Goal: Communication & Community: Answer question/provide support

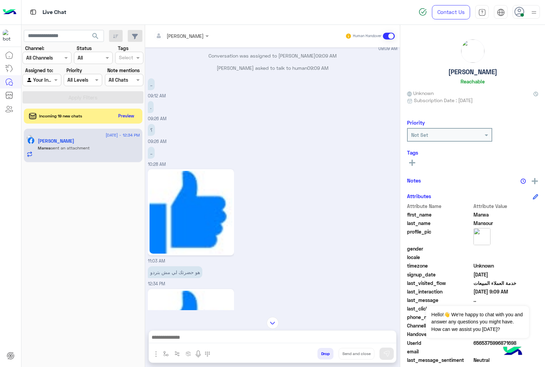
scroll to position [1318, 0]
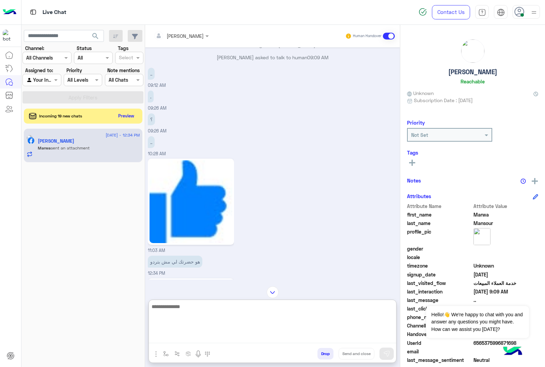
click at [210, 336] on textarea at bounding box center [272, 322] width 247 height 41
type textarea "**********"
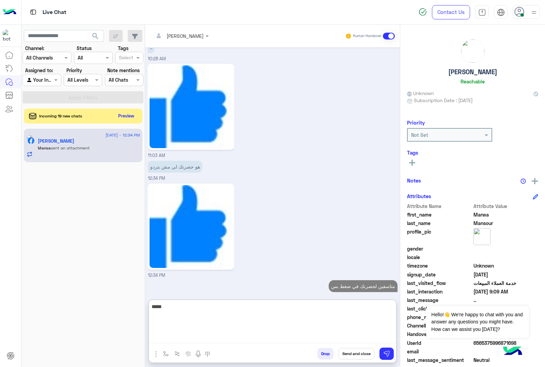
type textarea "*****"
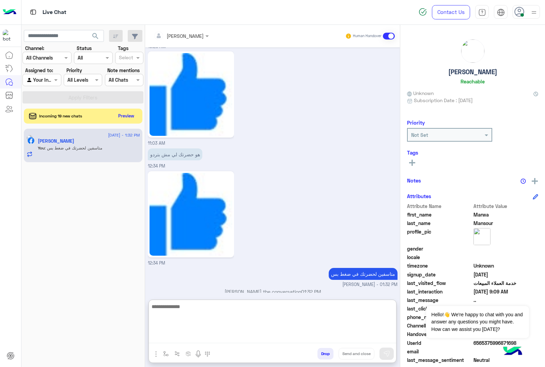
scroll to position [1447, 0]
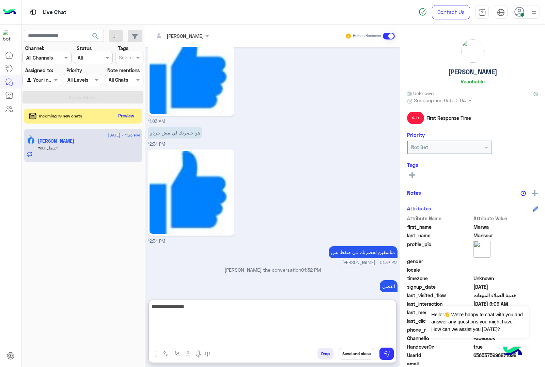
type textarea "**********"
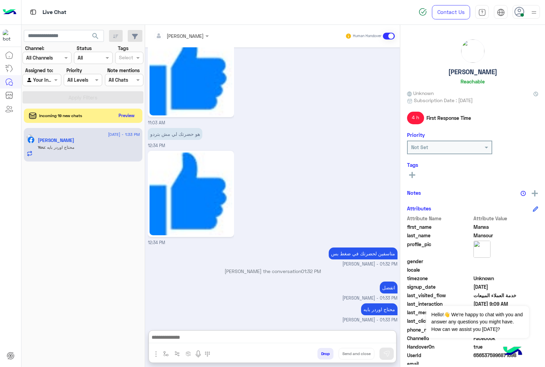
click at [126, 118] on button "Preview" at bounding box center [126, 115] width 21 height 9
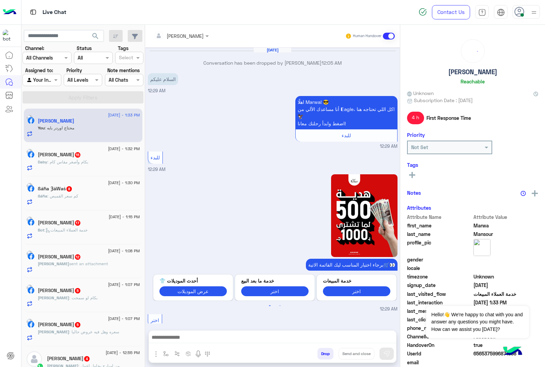
scroll to position [1241, 0]
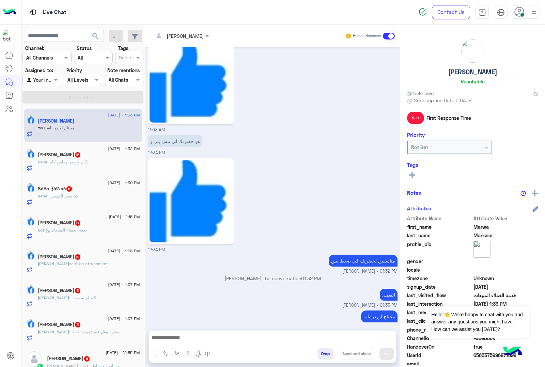
click at [53, 169] on div "Daby : بكام وأصغر مقاس كام" at bounding box center [89, 165] width 102 height 12
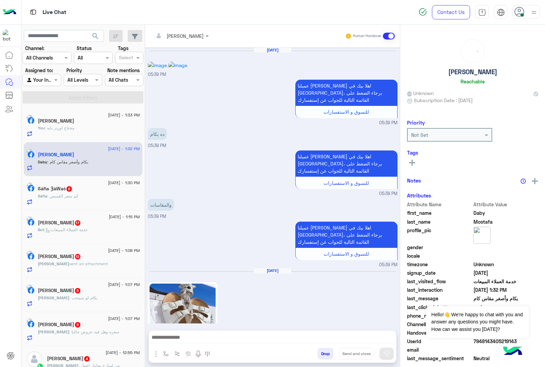
scroll to position [995, 0]
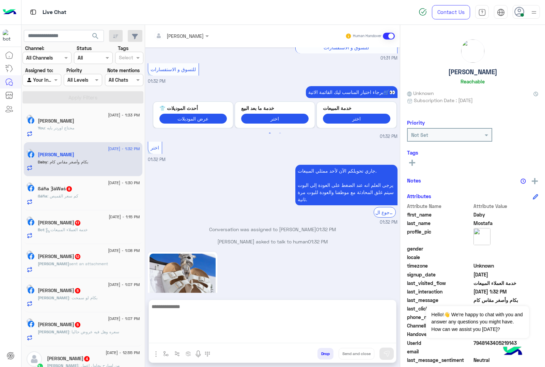
click at [178, 340] on textarea at bounding box center [272, 322] width 247 height 41
type textarea "*******"
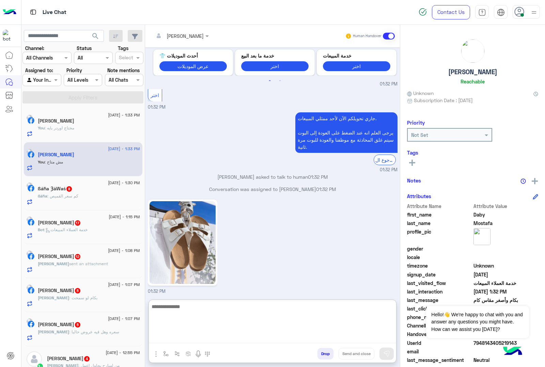
scroll to position [1060, 0]
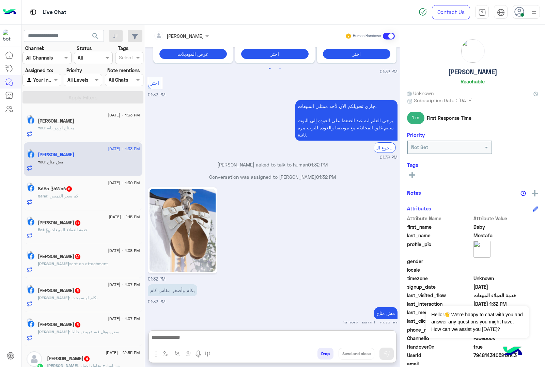
click at [61, 192] on h5 "ßáĥa ȜáWaś 8" at bounding box center [55, 189] width 35 height 6
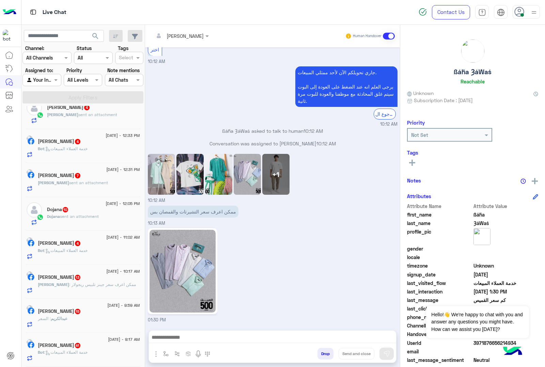
scroll to position [3, 0]
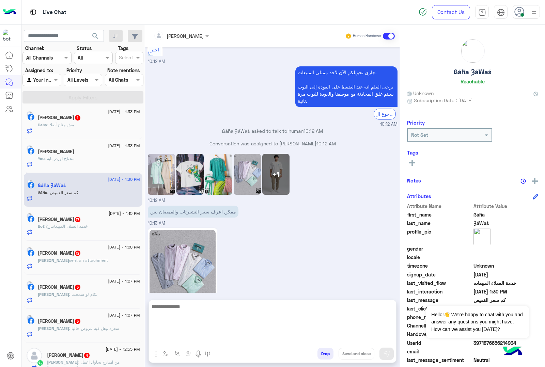
click at [203, 334] on textarea at bounding box center [272, 322] width 247 height 41
type textarea "**********"
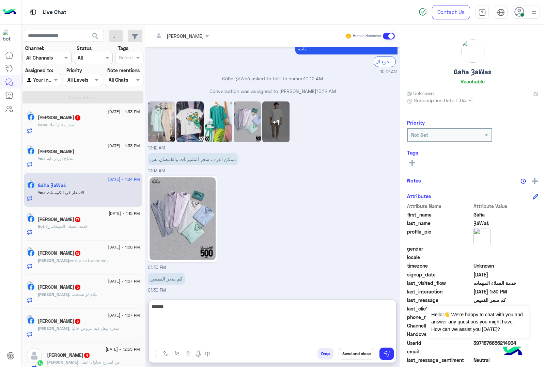
scroll to position [795, 0]
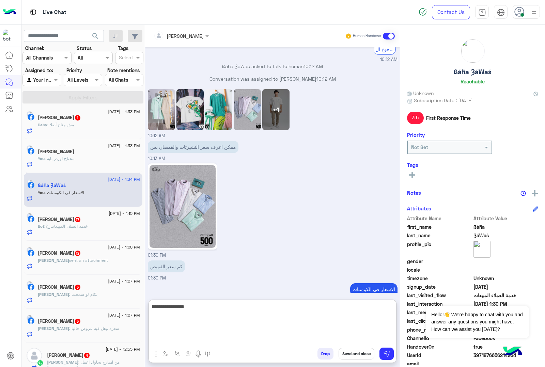
type textarea "**********"
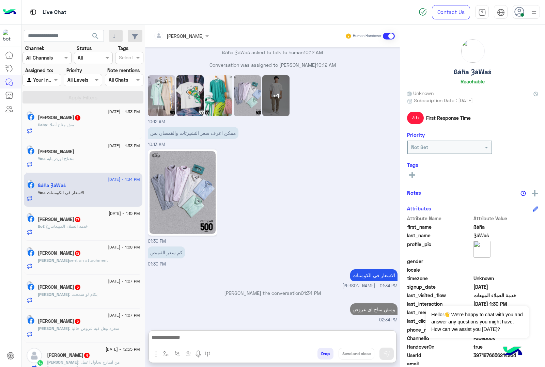
click at [47, 125] on span "Daby" at bounding box center [43, 124] width 10 height 5
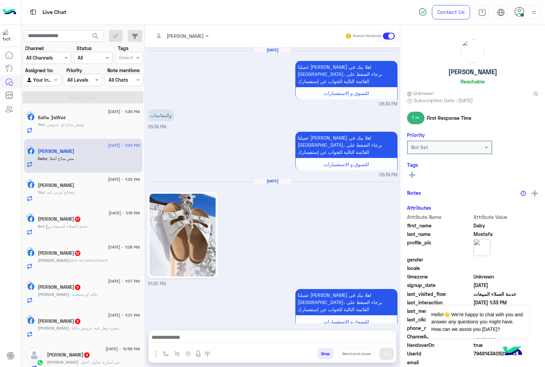
scroll to position [969, 0]
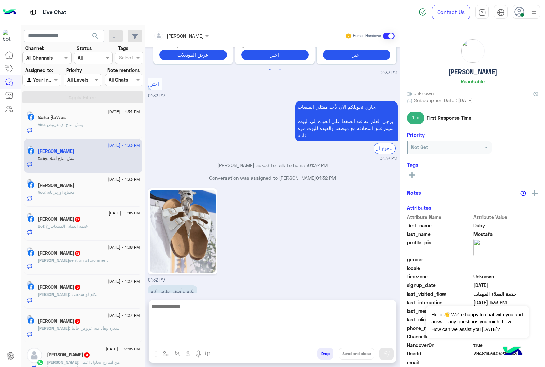
click at [180, 338] on textarea at bounding box center [272, 322] width 247 height 41
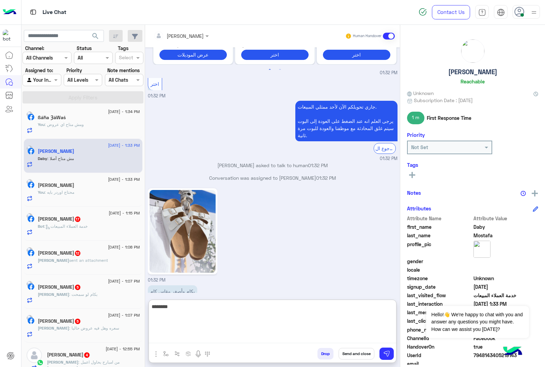
type textarea "********"
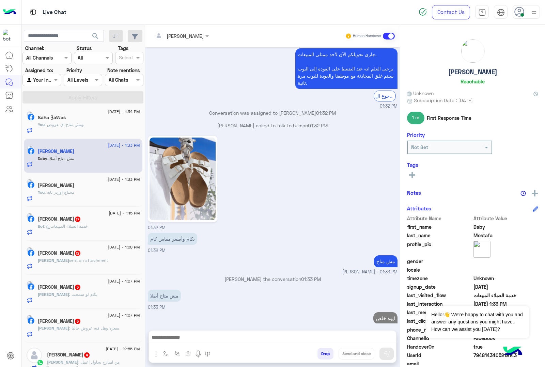
click at [78, 227] on span ": خدمة العملاء المبيعات" at bounding box center [65, 226] width 43 height 5
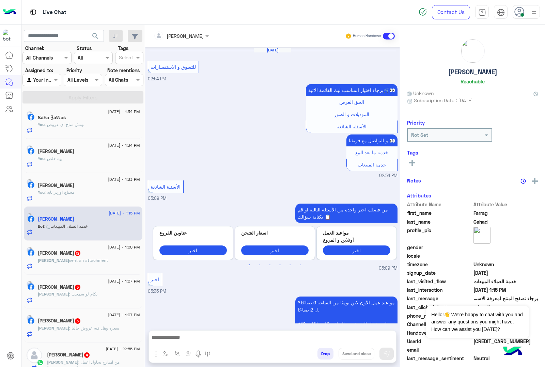
scroll to position [1003, 0]
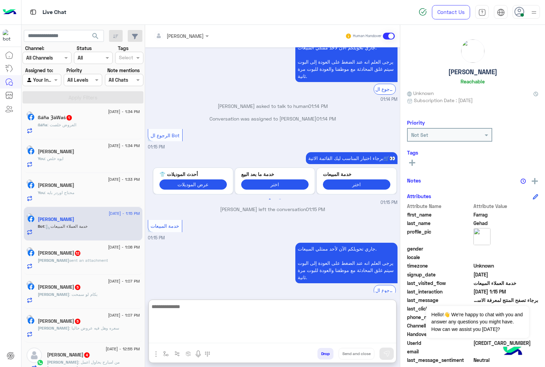
click at [183, 337] on textarea at bounding box center [272, 322] width 247 height 41
paste textarea "**********"
type textarea "**********"
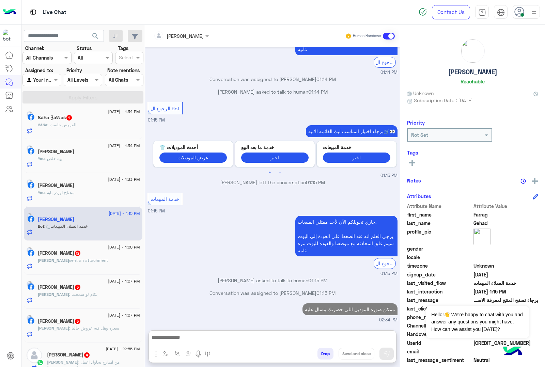
click at [66, 120] on h5 "ßáĥa ȜáWaś 1" at bounding box center [55, 118] width 35 height 6
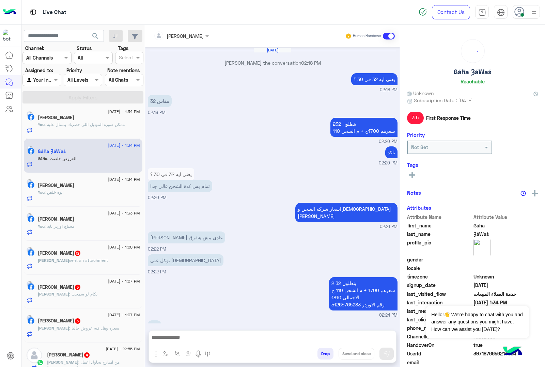
scroll to position [707, 0]
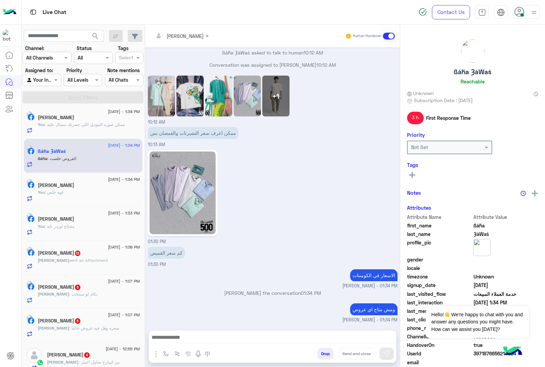
click at [164, 332] on div at bounding box center [272, 339] width 247 height 17
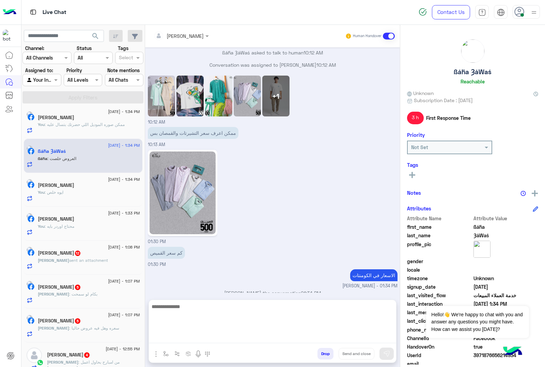
click at [158, 338] on textarea at bounding box center [272, 322] width 247 height 41
type textarea "****"
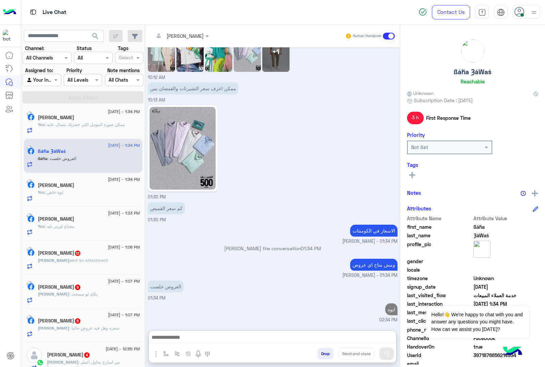
click at [78, 251] on h5 "Mohamed Hassan 12" at bounding box center [59, 253] width 43 height 6
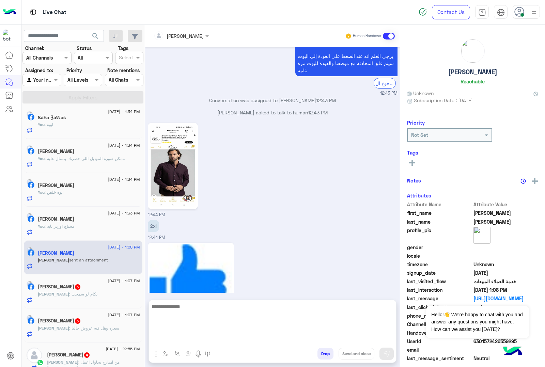
click at [179, 338] on textarea at bounding box center [272, 322] width 247 height 41
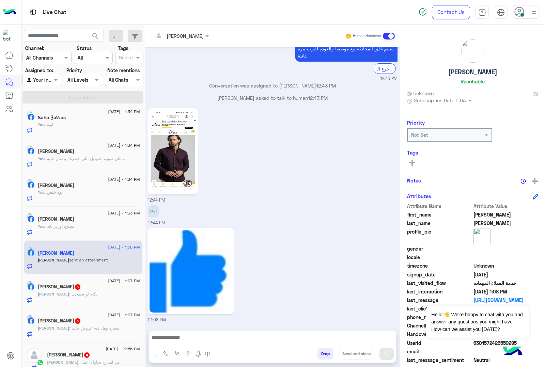
click at [173, 126] on img at bounding box center [173, 151] width 47 height 83
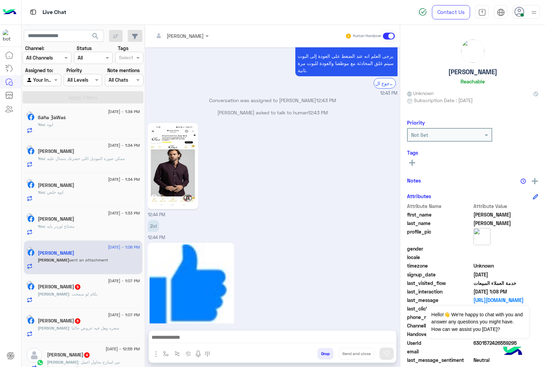
scroll to position [966, 0]
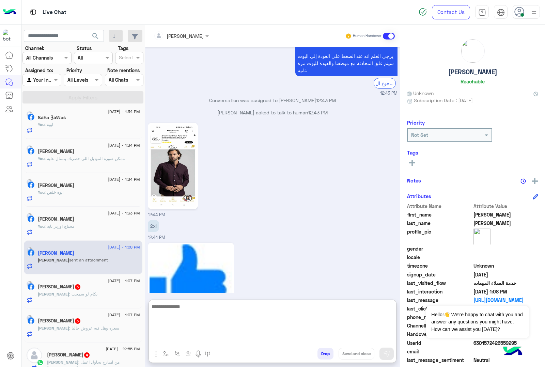
click at [158, 334] on textarea at bounding box center [272, 322] width 247 height 41
type textarea "*******"
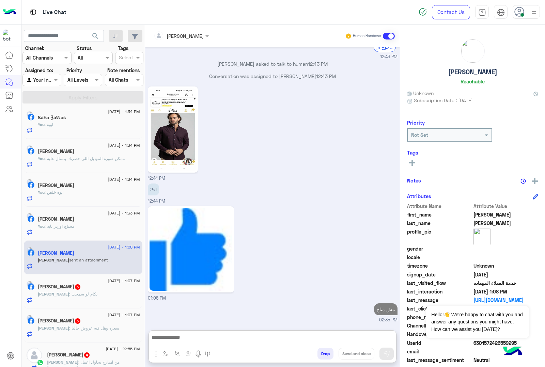
click at [73, 328] on span ": سعره وهل فيه عروض حاليا" at bounding box center [94, 328] width 50 height 5
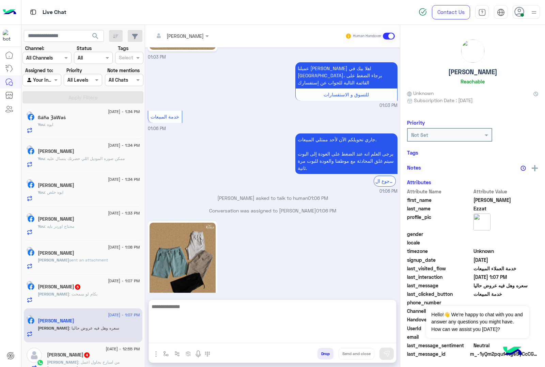
click at [179, 336] on textarea at bounding box center [272, 322] width 247 height 41
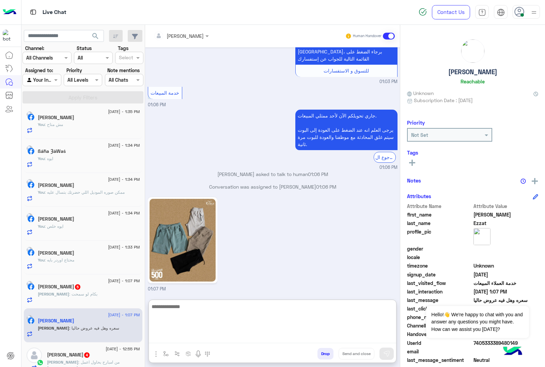
scroll to position [917, 0]
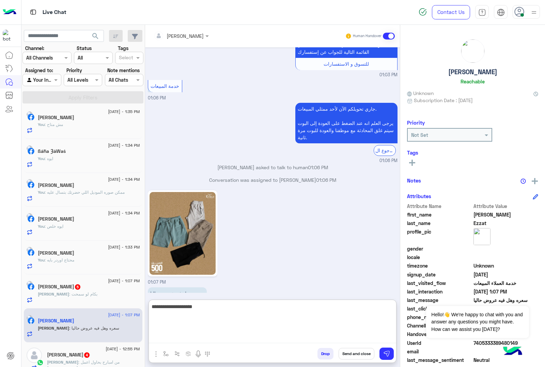
type textarea "**********"
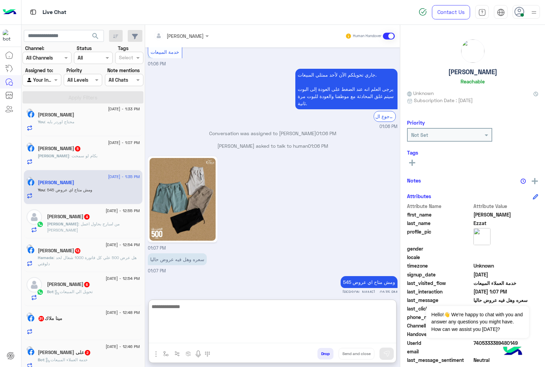
scroll to position [174, 0]
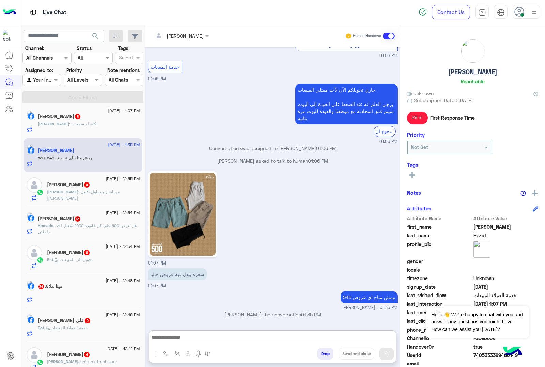
click at [86, 193] on span ": من امبارح بحاول اعمل اوردر" at bounding box center [83, 194] width 73 height 11
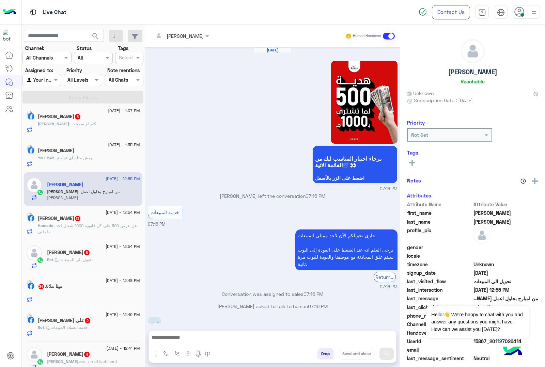
scroll to position [936, 0]
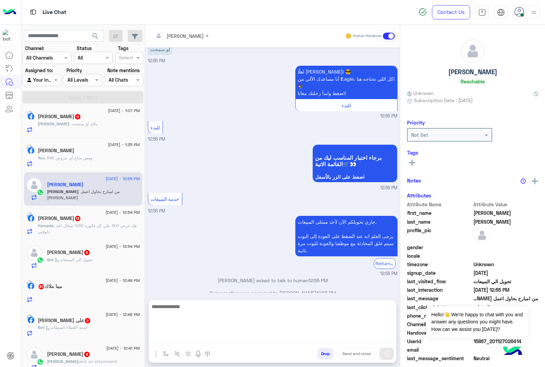
click at [191, 341] on textarea at bounding box center [272, 322] width 247 height 41
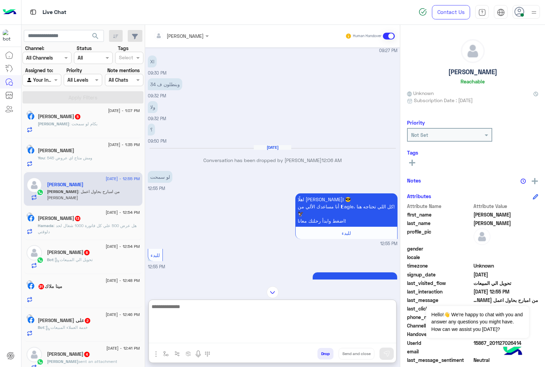
scroll to position [723, 0]
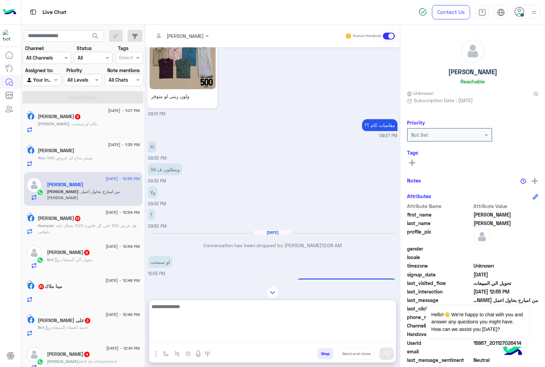
click at [178, 310] on textarea at bounding box center [272, 322] width 247 height 41
type textarea "**********"
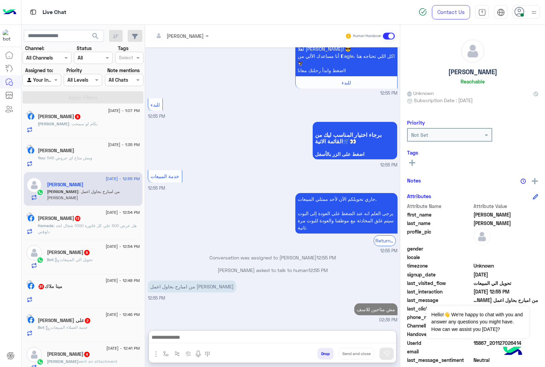
click at [60, 221] on h5 "Hamada Ezoo 13" at bounding box center [59, 219] width 43 height 6
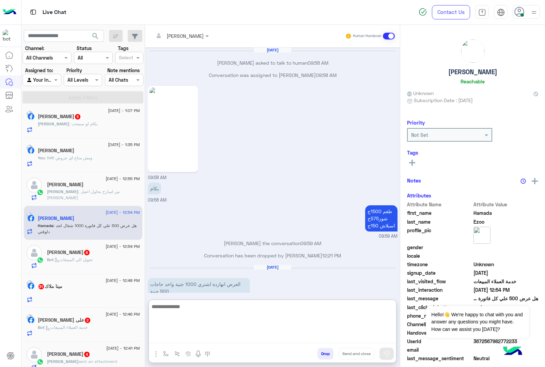
click at [203, 341] on textarea at bounding box center [272, 322] width 247 height 41
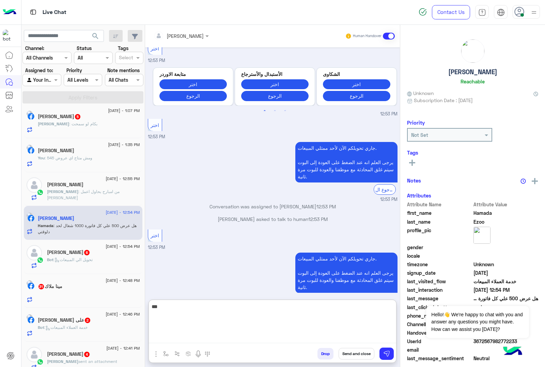
type textarea "***"
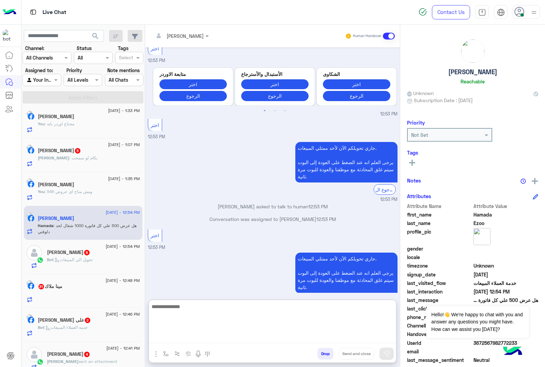
scroll to position [823, 0]
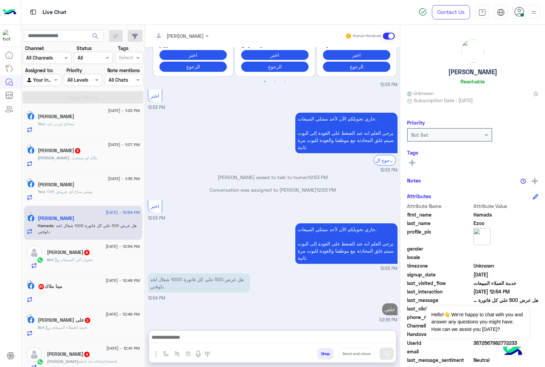
click at [76, 258] on p "Bot : تحويل الي المبيعات" at bounding box center [70, 260] width 46 height 6
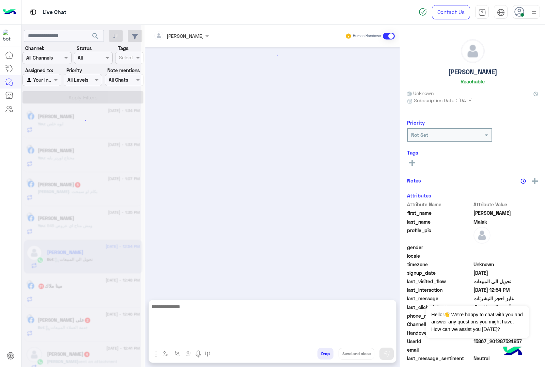
click at [163, 340] on textarea at bounding box center [272, 322] width 247 height 41
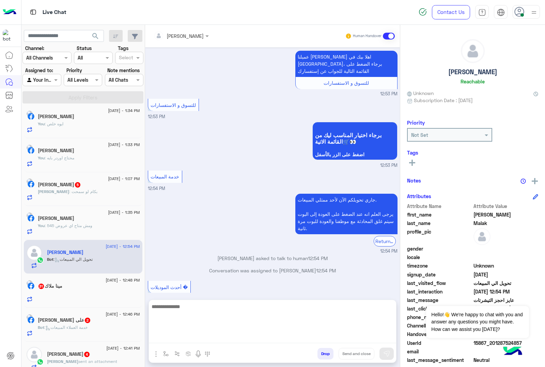
click at [155, 343] on textarea at bounding box center [272, 322] width 247 height 41
paste textarea "**********"
type textarea "**********"
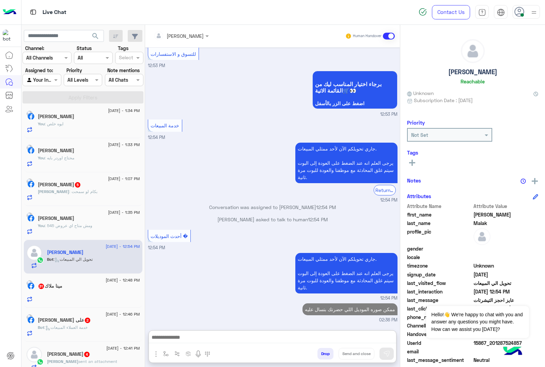
click at [79, 291] on div "مينا ملاك 31" at bounding box center [89, 286] width 102 height 7
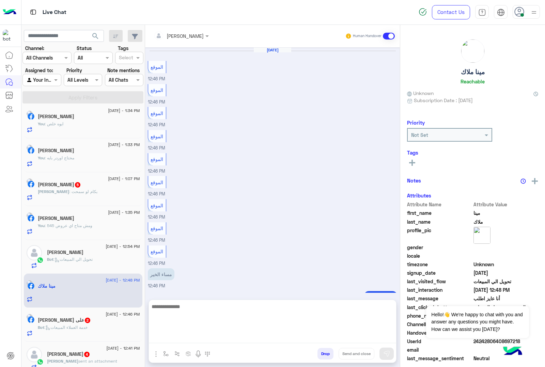
click at [169, 342] on textarea at bounding box center [272, 322] width 247 height 41
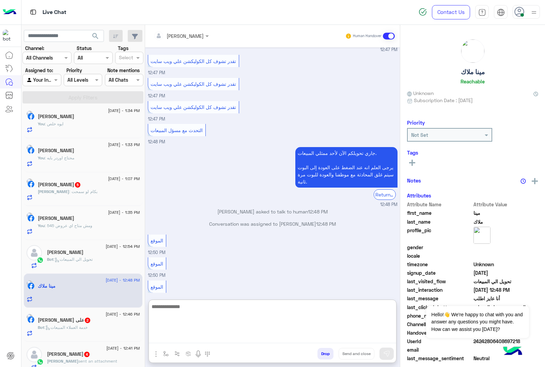
paste textarea "**********"
type textarea "**********"
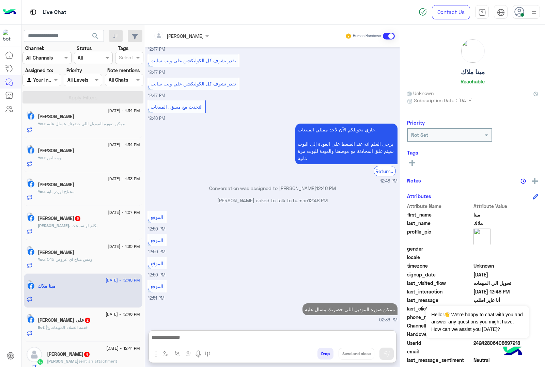
click at [64, 328] on span ": خدمة العملاء المبيعات" at bounding box center [65, 327] width 43 height 5
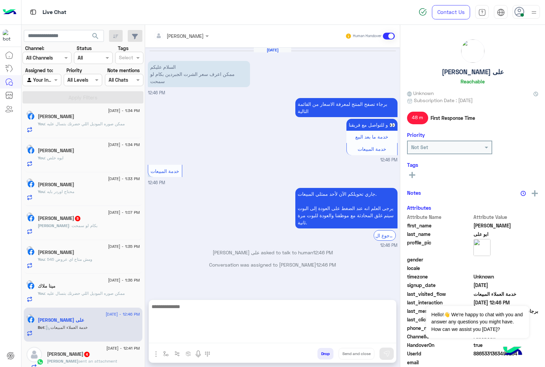
click at [182, 337] on textarea at bounding box center [272, 322] width 247 height 41
paste textarea "**********"
type textarea "**********"
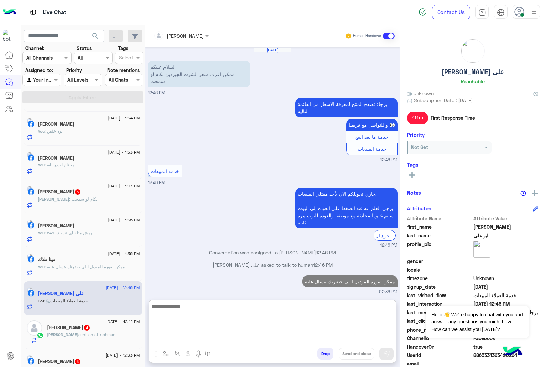
scroll to position [7, 0]
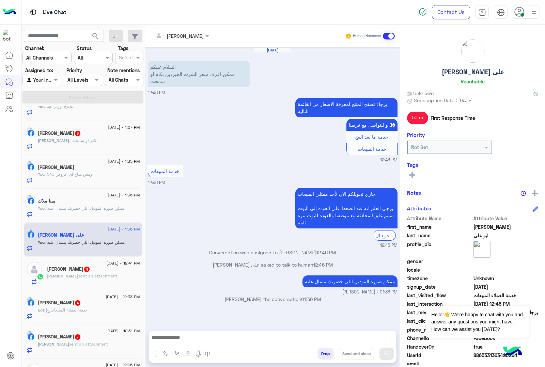
click at [83, 272] on span "4" at bounding box center [86, 269] width 7 height 6
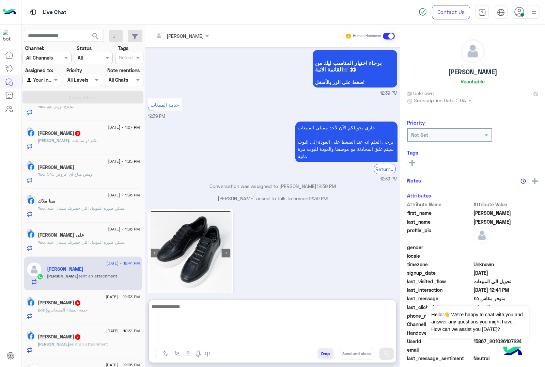
click at [173, 338] on textarea at bounding box center [272, 322] width 247 height 41
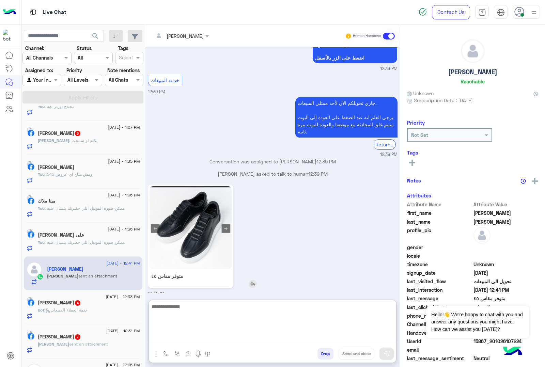
scroll to position [867, 0]
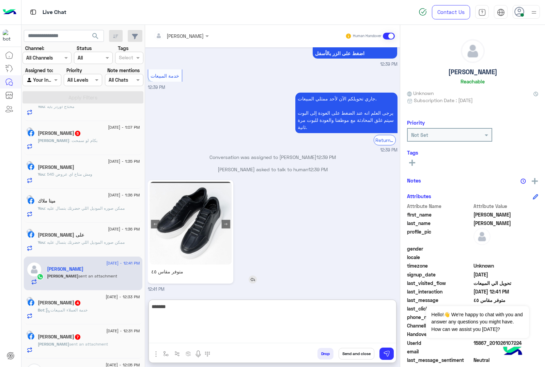
type textarea "*******"
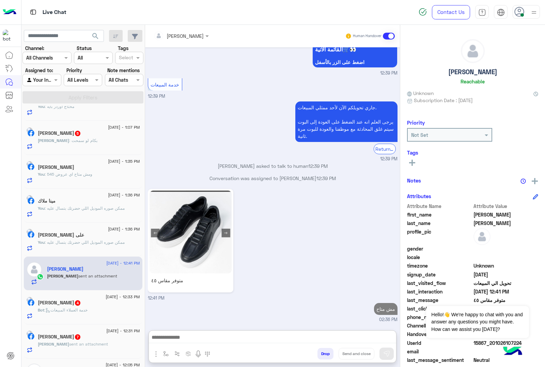
click at [76, 311] on span ": خدمة العملاء المبيعات" at bounding box center [65, 310] width 43 height 5
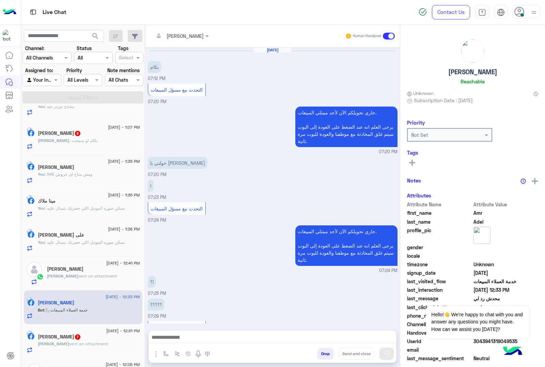
scroll to position [674, 0]
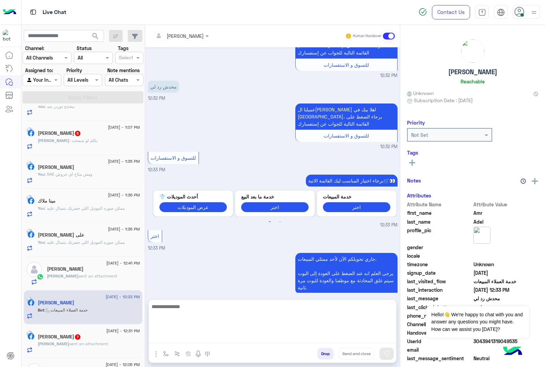
click at [174, 341] on textarea at bounding box center [272, 322] width 247 height 41
paste textarea "**********"
type textarea "**********"
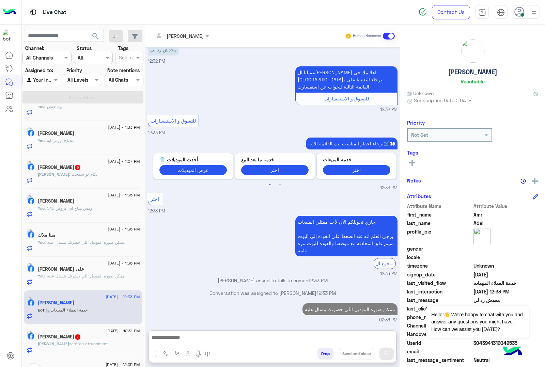
click at [65, 340] on h5 "Marco Mounir 7" at bounding box center [59, 337] width 43 height 6
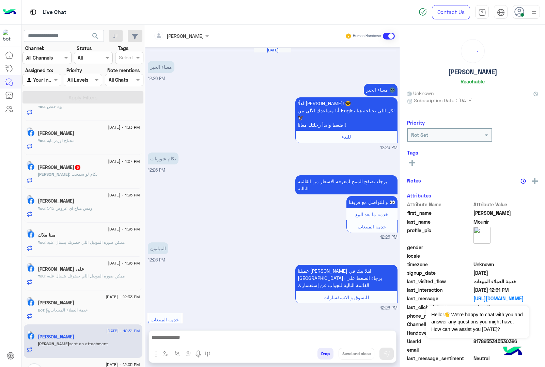
scroll to position [233, 0]
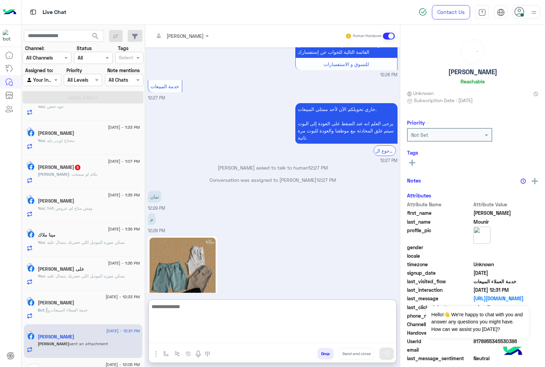
click at [156, 343] on textarea at bounding box center [272, 322] width 247 height 41
type textarea "***"
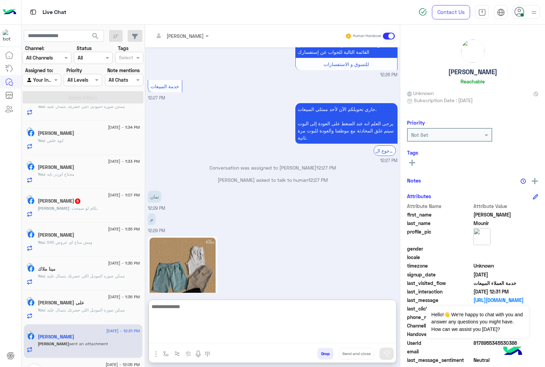
scroll to position [0, 0]
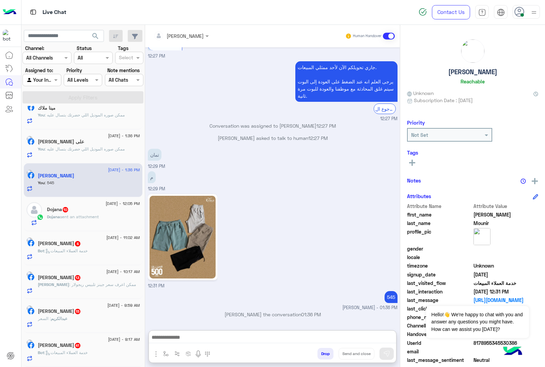
click at [79, 217] on p "Dojana sent an attachment" at bounding box center [73, 217] width 52 height 6
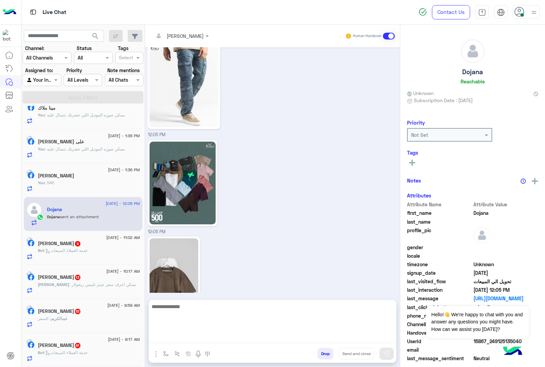
click at [181, 338] on textarea at bounding box center [272, 322] width 247 height 41
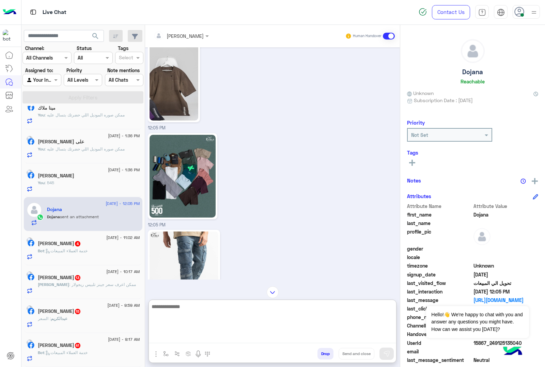
click at [181, 311] on textarea at bounding box center [272, 322] width 247 height 41
type textarea "**********"
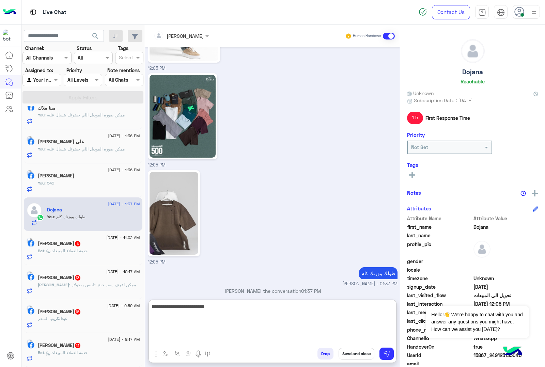
type textarea "**********"
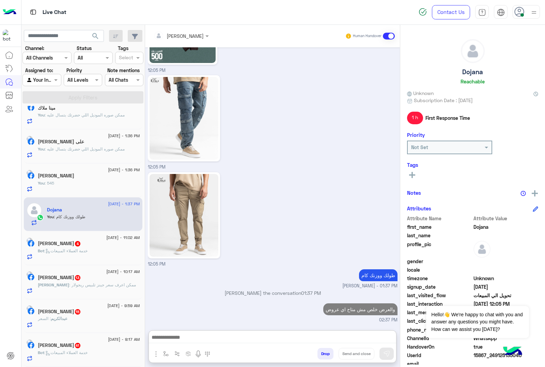
click at [62, 248] on span ": خدمة العملاء المبيعات" at bounding box center [65, 250] width 43 height 5
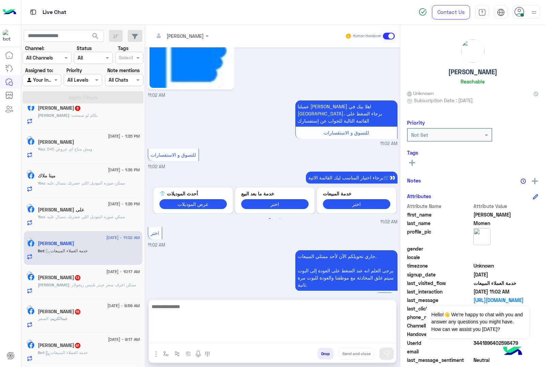
click at [182, 341] on textarea at bounding box center [272, 322] width 247 height 41
paste textarea "**********"
type textarea "**********"
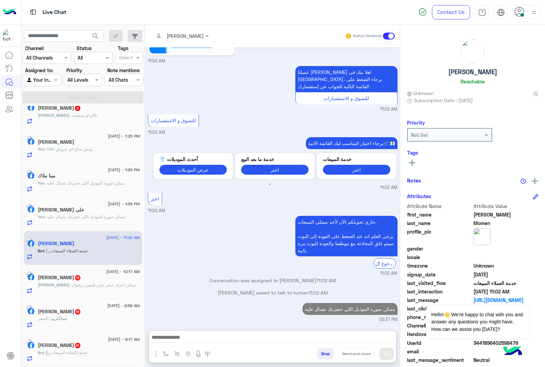
click at [98, 282] on span ": ممكن اعرف سعر جينز تلبيس ريجولار" at bounding box center [102, 284] width 67 height 5
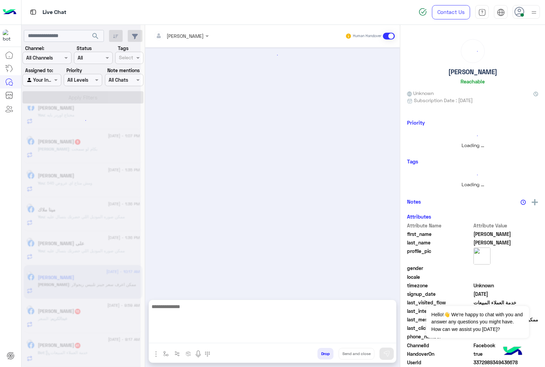
click at [182, 339] on textarea at bounding box center [272, 322] width 247 height 41
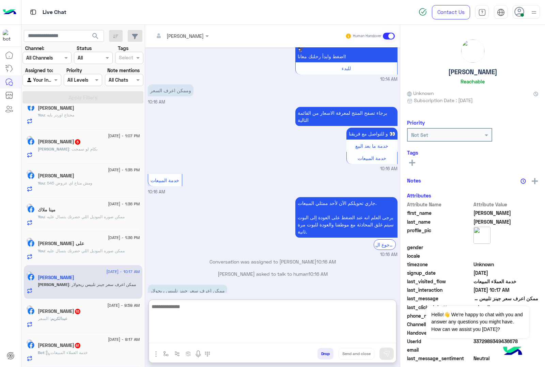
paste textarea "**********"
type textarea "**********"
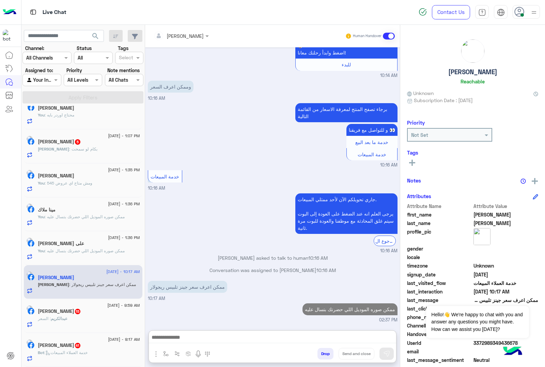
click at [67, 316] on span "عبدالكريم" at bounding box center [59, 318] width 17 height 5
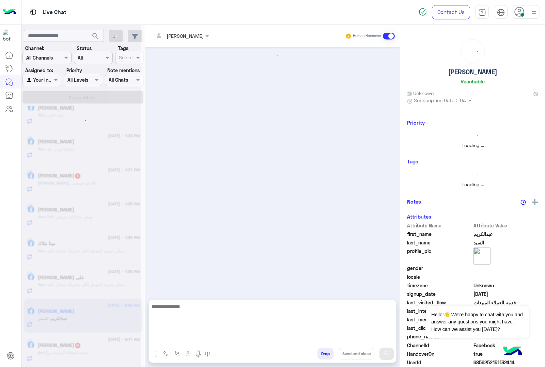
click at [170, 336] on textarea at bounding box center [272, 322] width 247 height 41
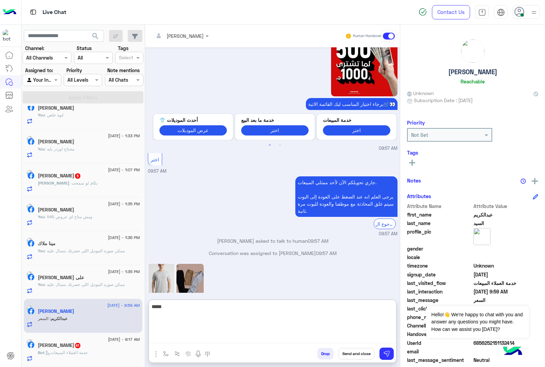
type textarea "*****"
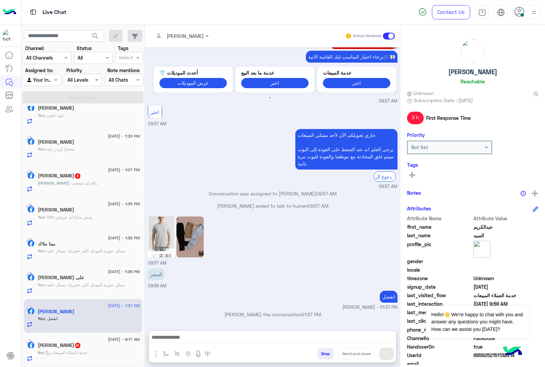
click at [83, 359] on div "Bot : خدمة العملاء المبيعات" at bounding box center [89, 356] width 102 height 12
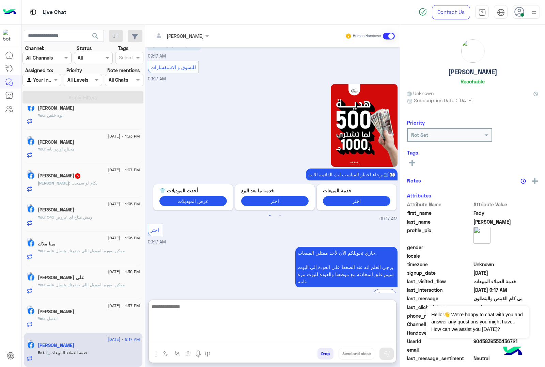
click at [187, 338] on textarea at bounding box center [272, 322] width 247 height 41
paste textarea "**********"
type textarea "**********"
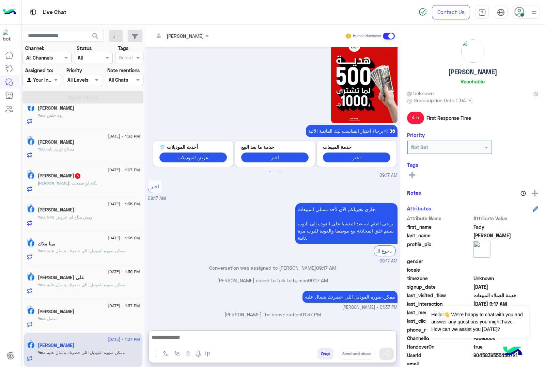
click at [87, 169] on div "1 September - 1:07 PM" at bounding box center [89, 171] width 102 height 4
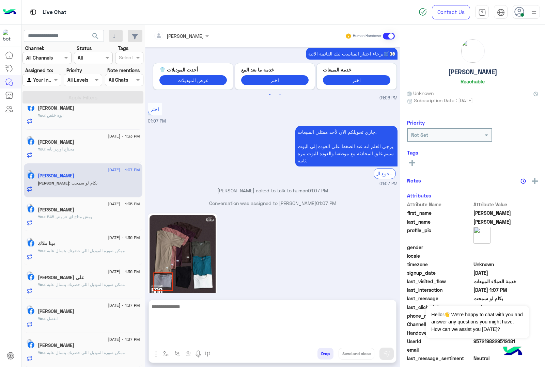
click at [176, 339] on textarea at bounding box center [272, 322] width 247 height 41
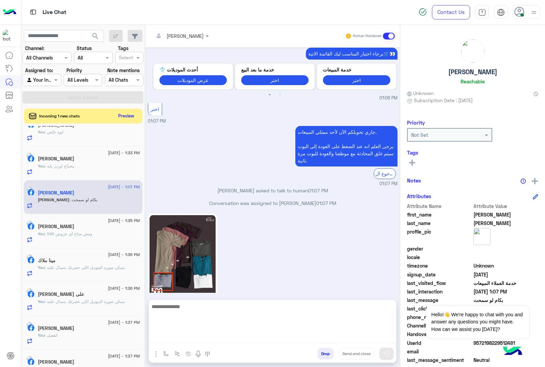
scroll to position [427, 0]
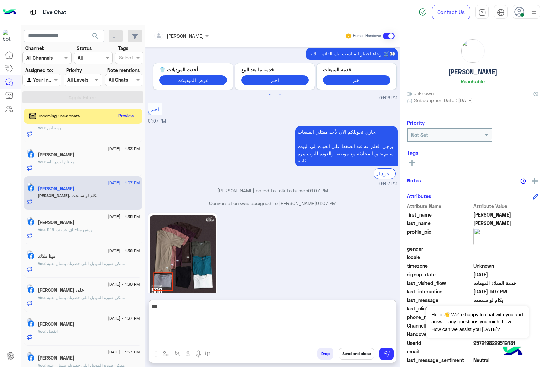
type textarea "***"
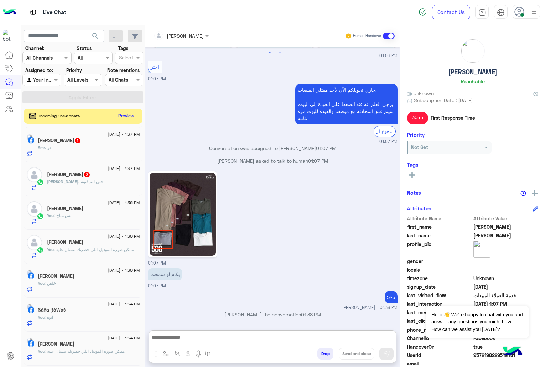
click at [94, 186] on div "Monika : حتى البرفيوم" at bounding box center [93, 185] width 93 height 12
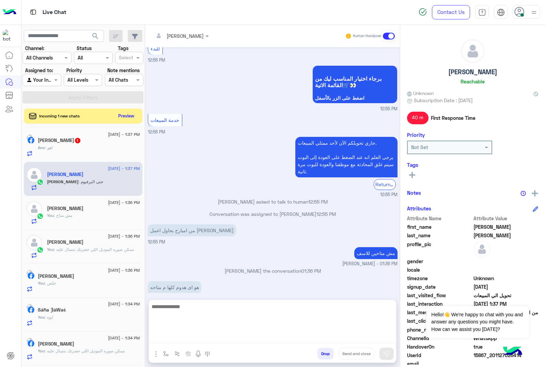
click at [184, 341] on textarea at bounding box center [272, 322] width 247 height 41
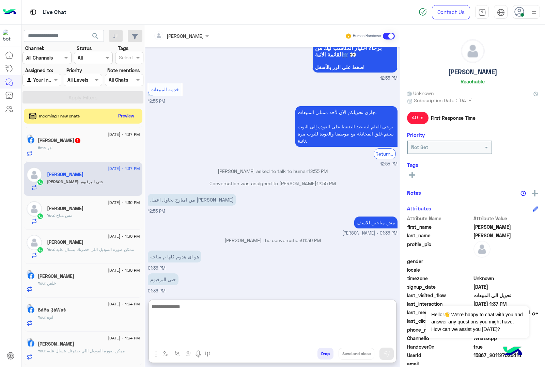
click at [202, 309] on textarea at bounding box center [272, 322] width 247 height 41
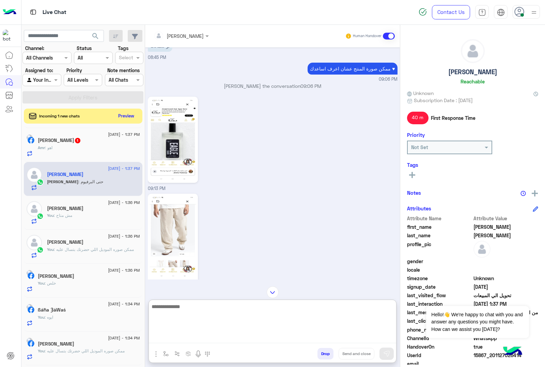
scroll to position [90, 0]
type textarea "**********"
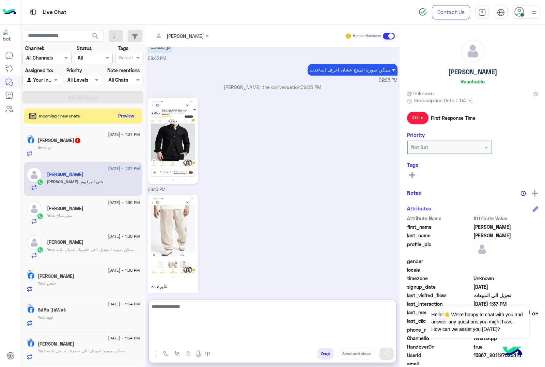
scroll to position [835, 0]
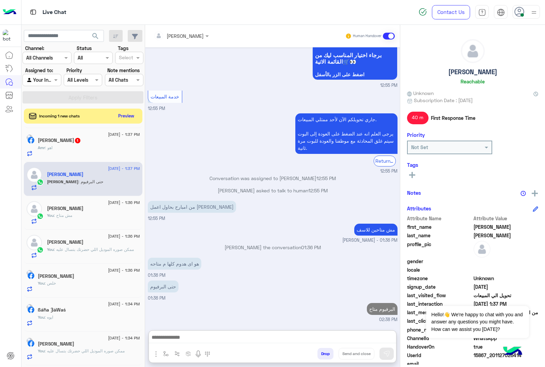
click at [72, 151] on div "Amr : اهو" at bounding box center [89, 151] width 102 height 12
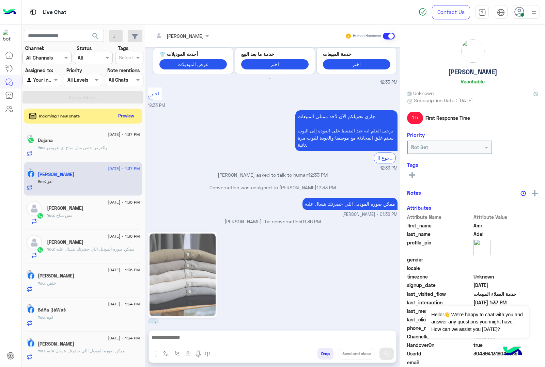
scroll to position [170, 0]
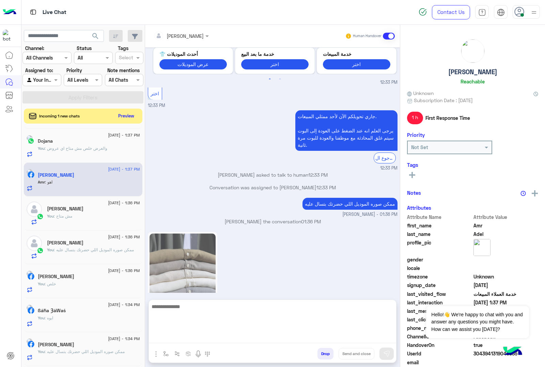
click at [188, 341] on textarea at bounding box center [272, 322] width 247 height 41
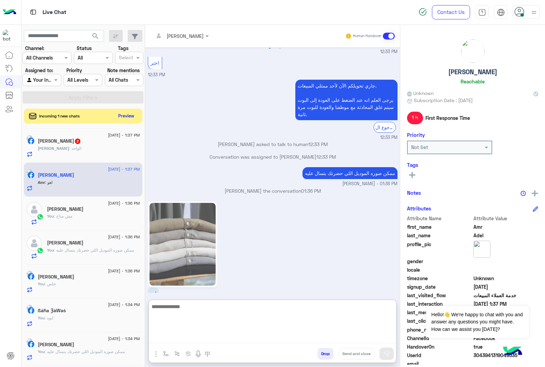
scroll to position [170, 0]
type textarea "***"
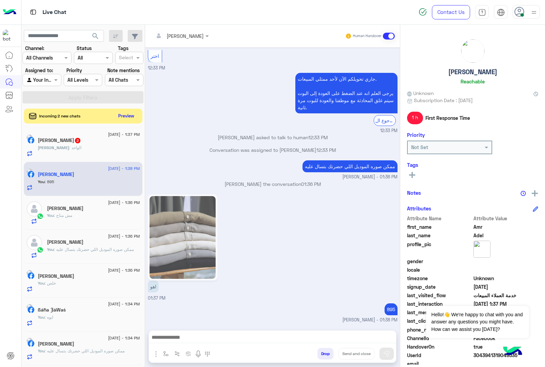
click at [42, 160] on div "1 September - 1:37 PM Marco Mounir 2 Marco : الواحد" at bounding box center [83, 145] width 119 height 34
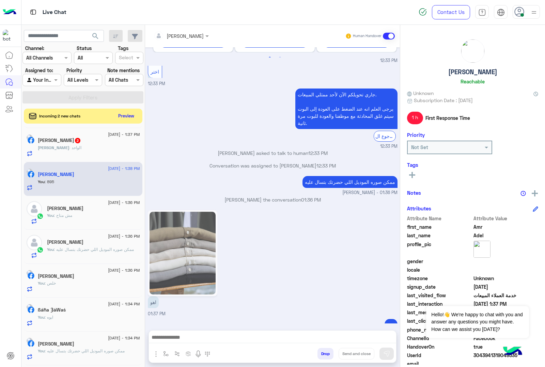
click at [58, 147] on span "[PERSON_NAME]" at bounding box center [53, 147] width 31 height 5
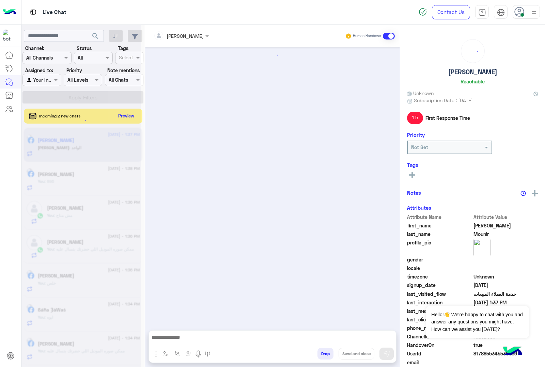
scroll to position [312, 0]
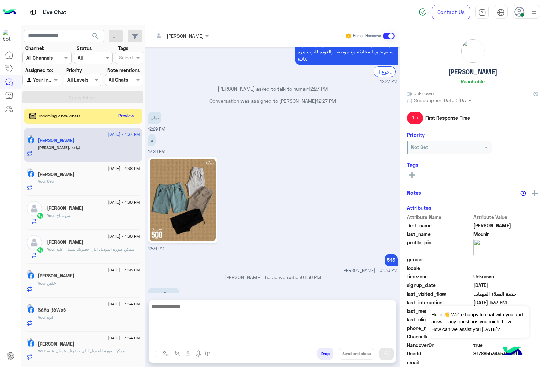
click at [183, 342] on textarea at bounding box center [272, 322] width 247 height 41
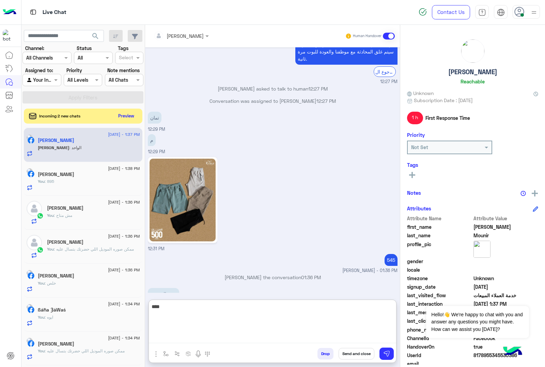
type textarea "****"
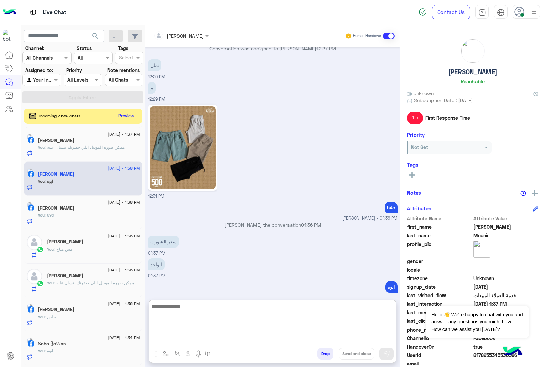
scroll to position [0, 0]
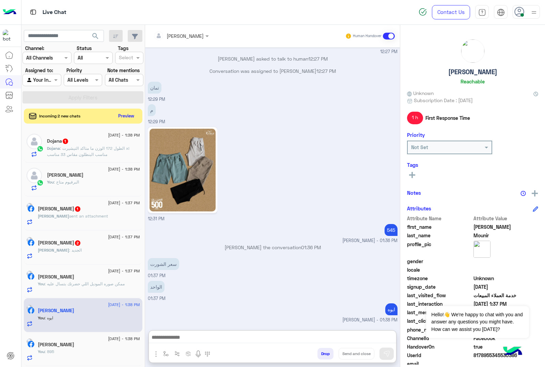
click at [72, 256] on div "Mohamed : الجديد" at bounding box center [89, 253] width 102 height 12
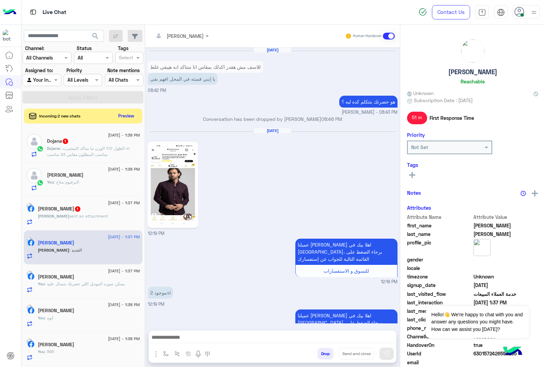
scroll to position [950, 0]
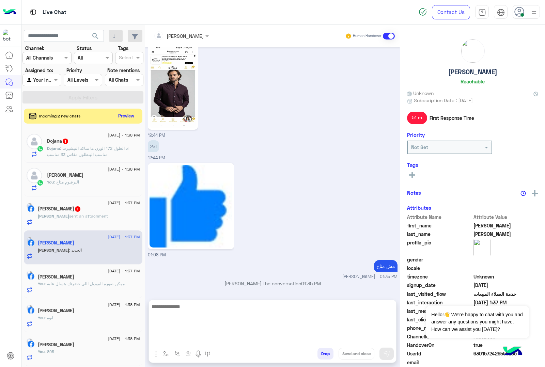
click at [178, 334] on textarea at bounding box center [272, 322] width 247 height 41
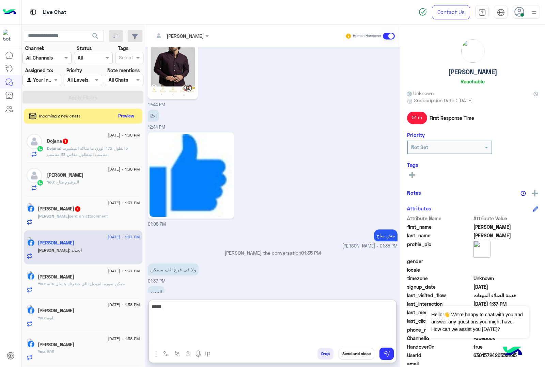
type textarea "*****"
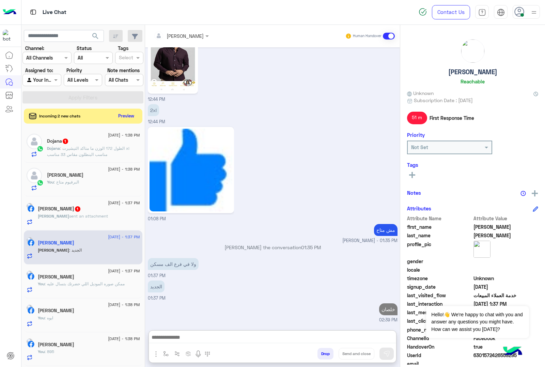
click at [112, 225] on div "Mohamed sent an attachment" at bounding box center [89, 219] width 102 height 12
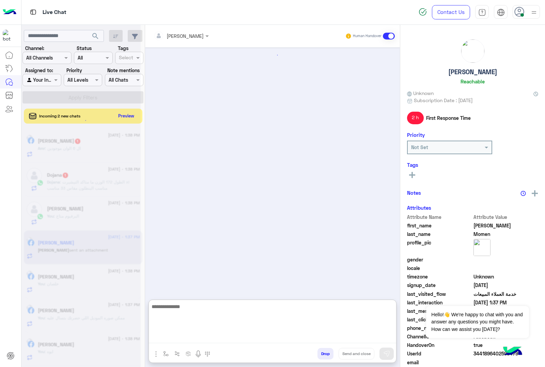
click at [181, 336] on textarea at bounding box center [272, 322] width 247 height 41
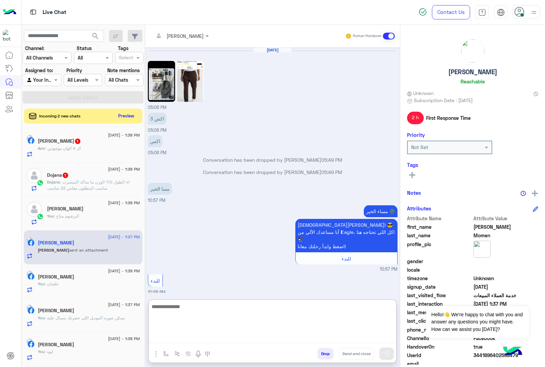
scroll to position [931, 0]
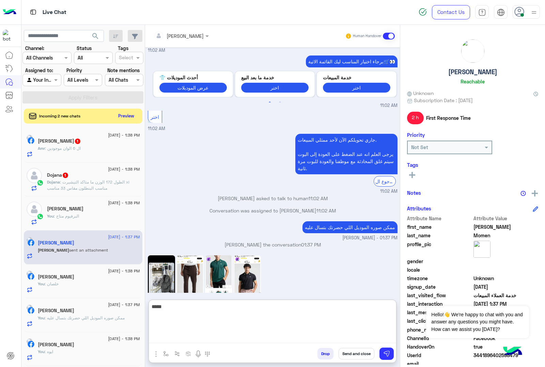
type textarea "*****"
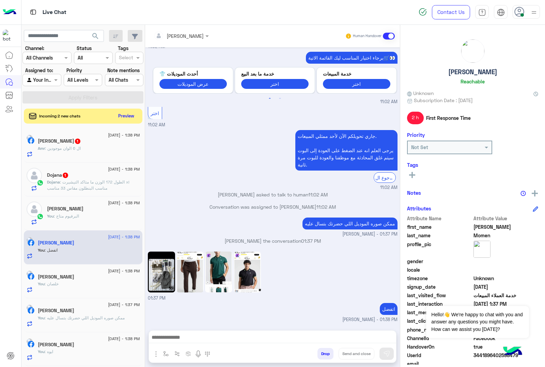
click at [79, 189] on span ": الطول 172 الوزن ما متاكد التيشيرت xl مناسب البنطلون مقاس 33 مناسب" at bounding box center [88, 184] width 82 height 11
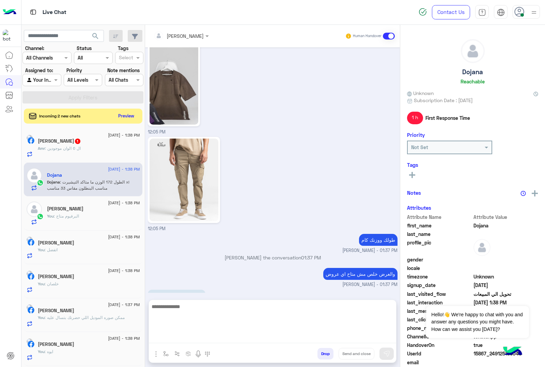
click at [188, 341] on textarea at bounding box center [272, 322] width 247 height 41
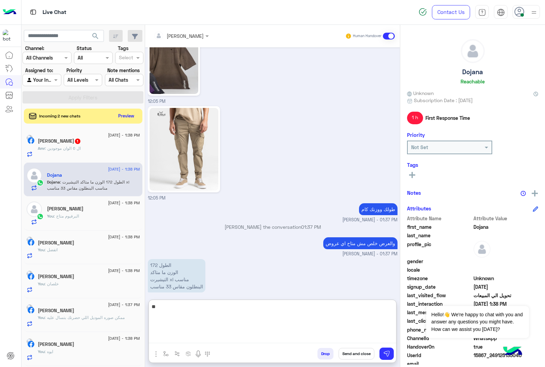
type textarea "*"
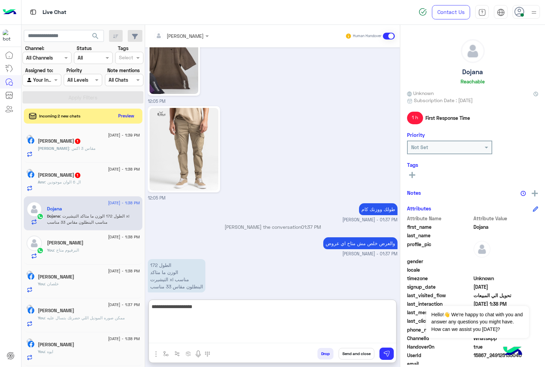
type textarea "**********"
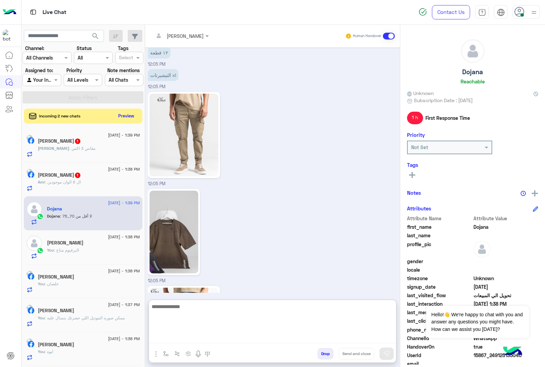
scroll to position [1257, 0]
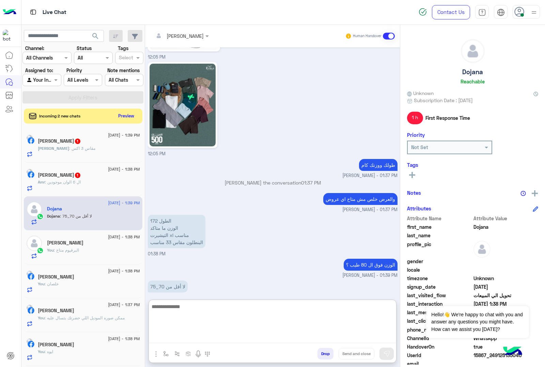
click at [190, 308] on textarea at bounding box center [272, 322] width 247 height 41
type textarea "**********"
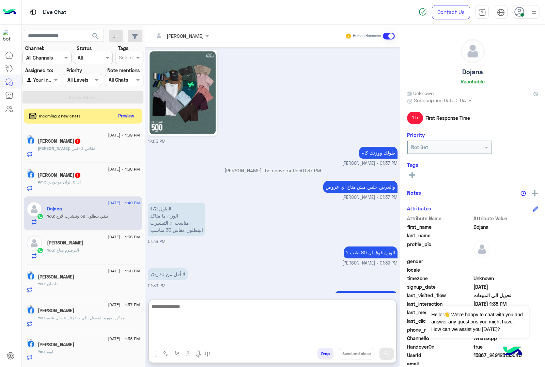
scroll to position [1278, 0]
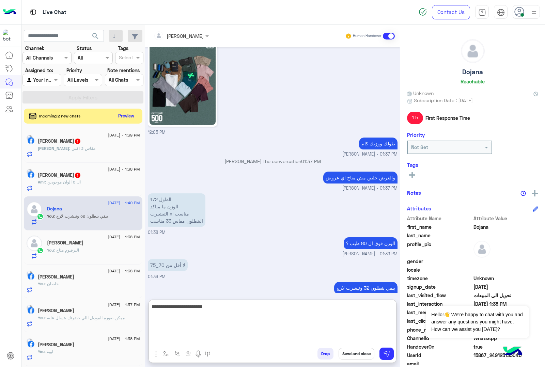
type textarea "**********"
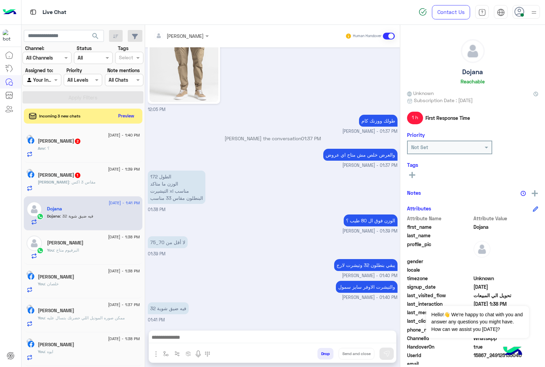
scroll to position [1292, 0]
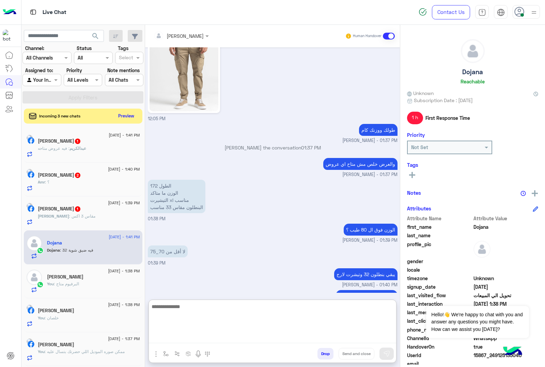
click at [192, 338] on textarea at bounding box center [272, 322] width 247 height 41
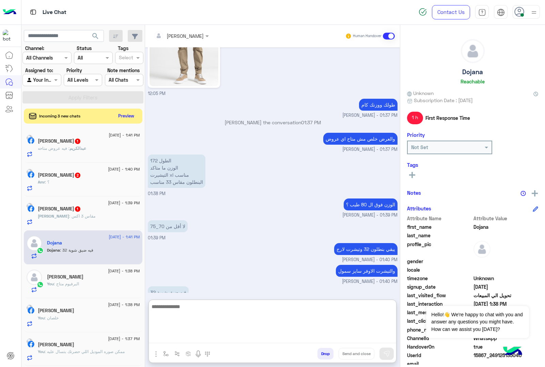
scroll to position [1322, 0]
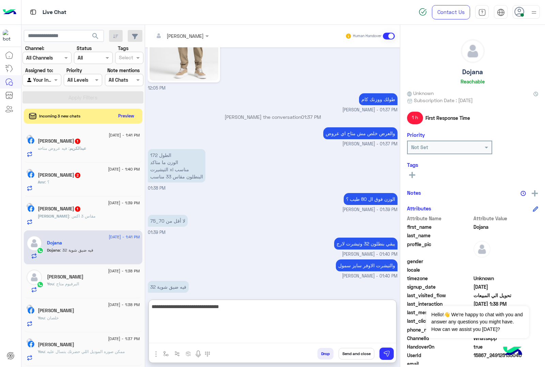
type textarea "**********"
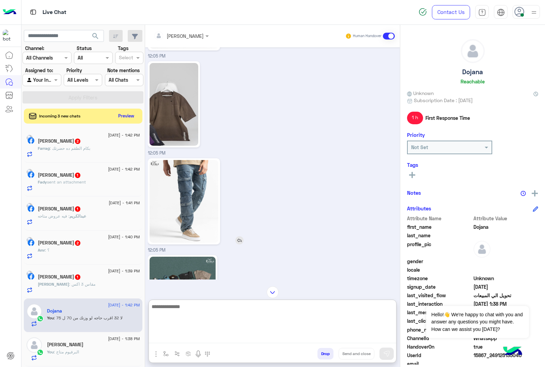
scroll to position [1069, 0]
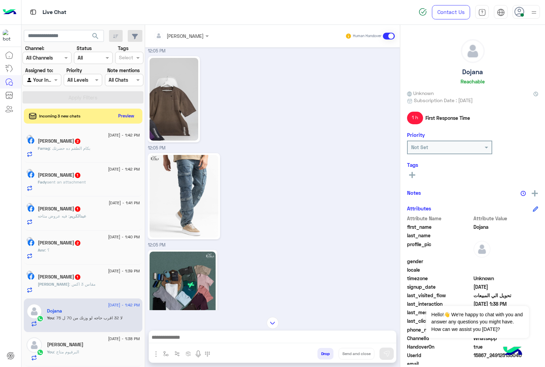
click at [277, 270] on div "12:05 PM" at bounding box center [273, 296] width 250 height 97
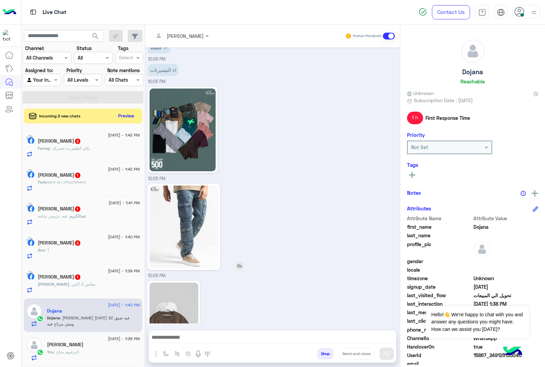
scroll to position [1366, 0]
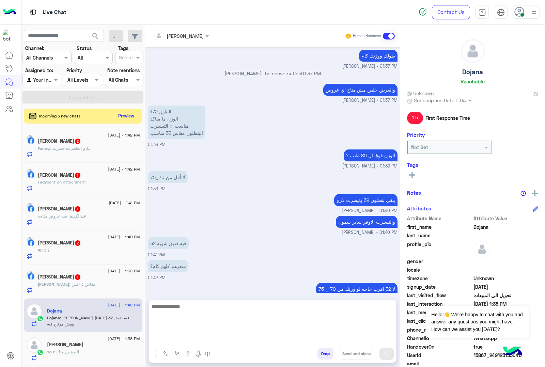
click at [188, 341] on textarea at bounding box center [272, 322] width 247 height 41
type textarea "*"
type textarea "**********"
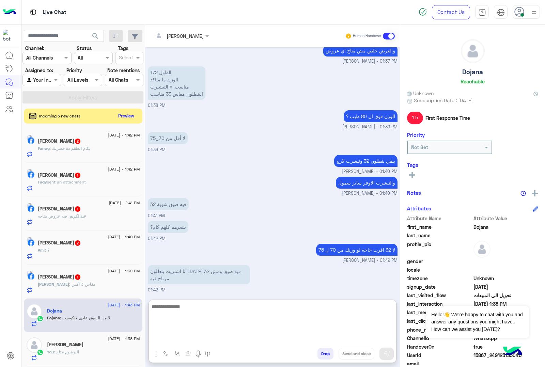
scroll to position [1448, 0]
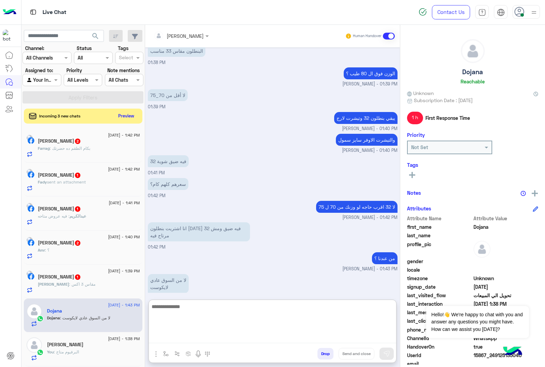
click at [179, 308] on textarea at bounding box center [272, 322] width 247 height 41
type textarea "**********"
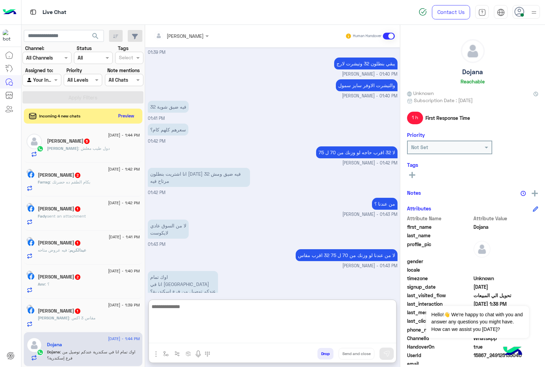
scroll to position [1506, 0]
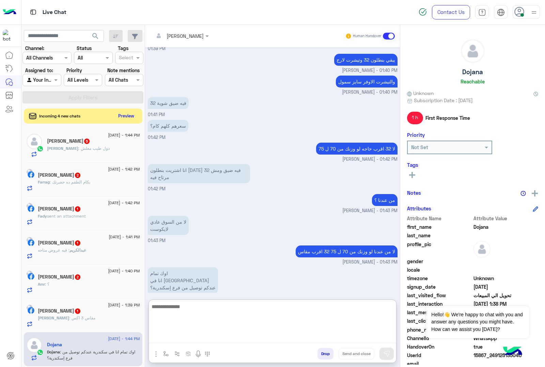
click at [167, 304] on textarea at bounding box center [272, 322] width 247 height 41
type textarea "**********"
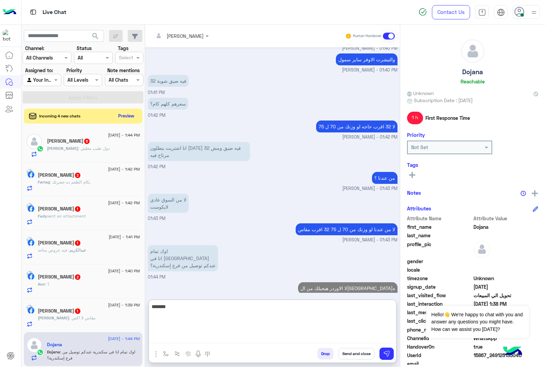
type textarea "********"
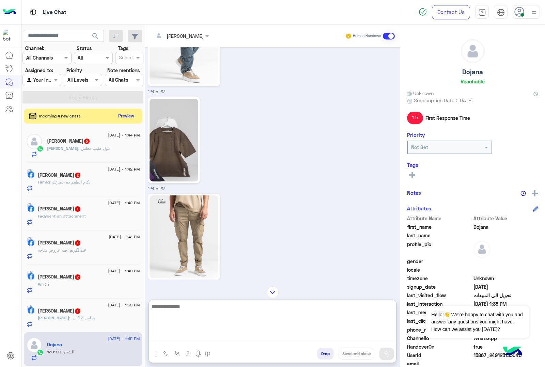
scroll to position [1167, 0]
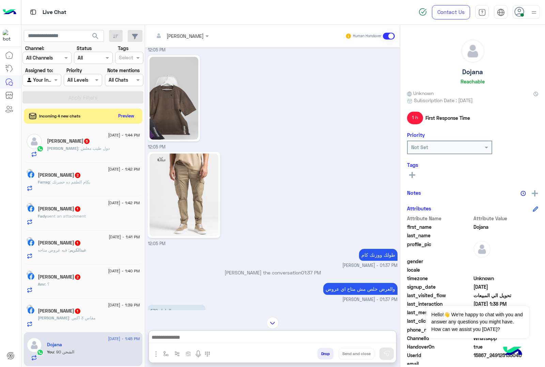
click at [164, 366] on div "mohamed ahmed Human Handover Aug 31, 2025 انهي لون ومقاس كام 09:14 PM حضرتك الع…" at bounding box center [272, 197] width 255 height 345
click at [238, 269] on p "mohamed ahmed joined the conversation 01:37 PM" at bounding box center [273, 272] width 250 height 7
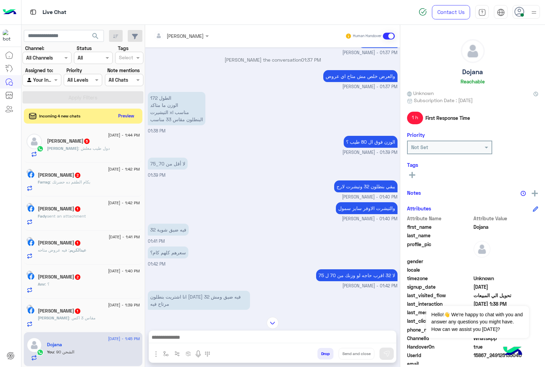
scroll to position [1519, 0]
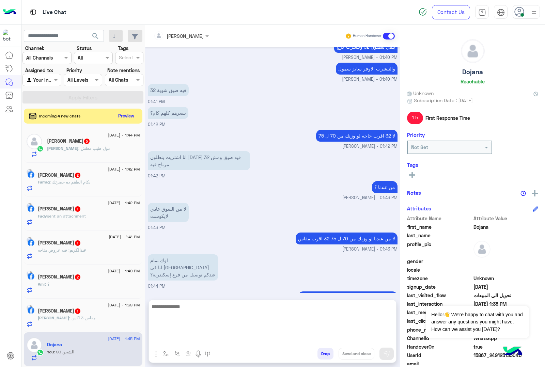
click at [158, 342] on textarea at bounding box center [272, 322] width 247 height 41
type textarea "**********"
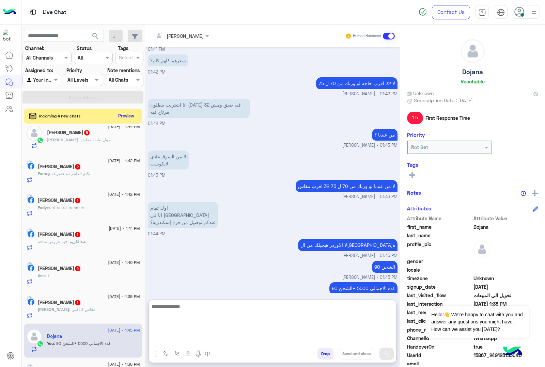
scroll to position [0, 0]
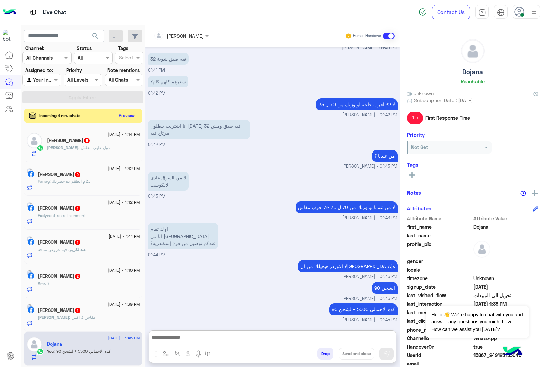
click at [125, 119] on button "Preview" at bounding box center [126, 115] width 21 height 9
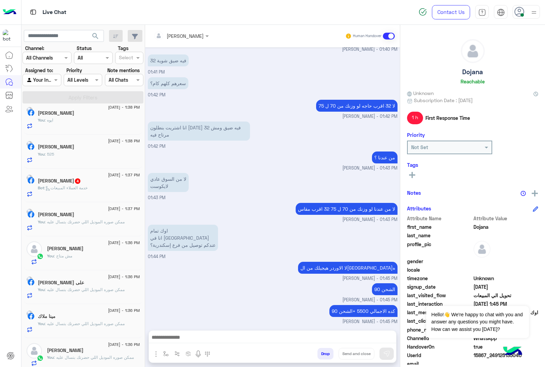
scroll to position [383, 0]
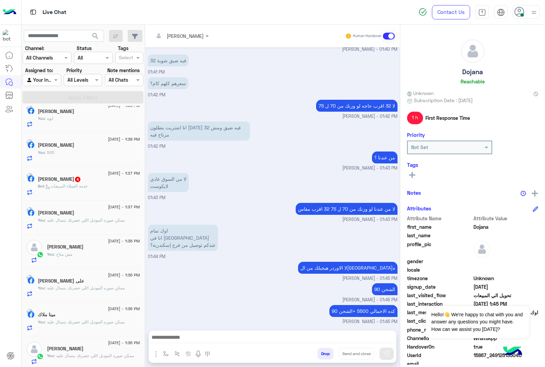
click at [88, 189] on span ": خدمة العملاء المبيعات" at bounding box center [65, 186] width 43 height 5
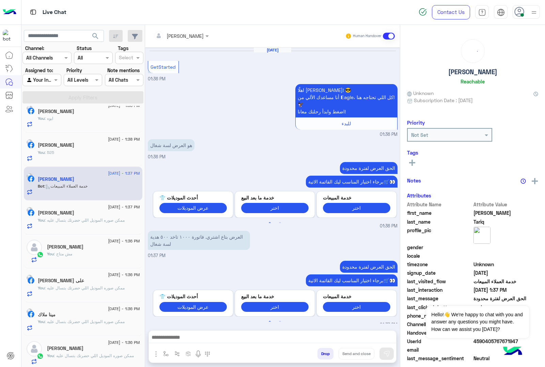
scroll to position [116, 0]
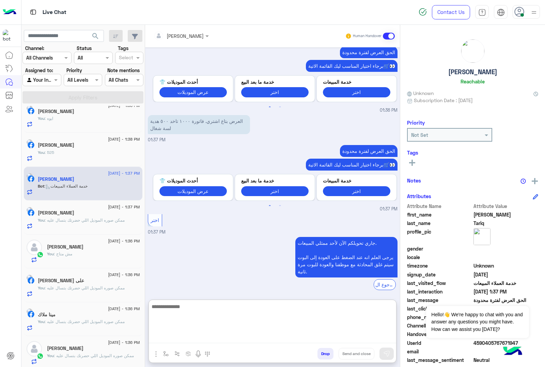
click at [179, 342] on textarea at bounding box center [272, 322] width 247 height 41
type textarea "***"
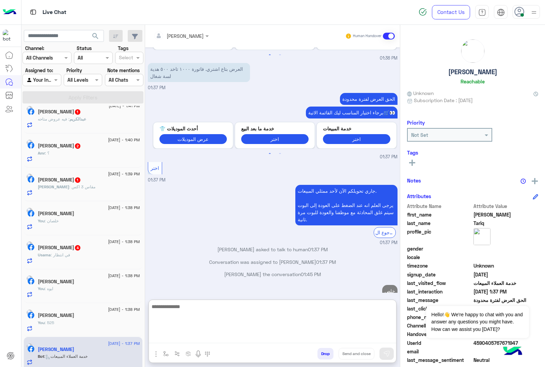
scroll to position [181, 0]
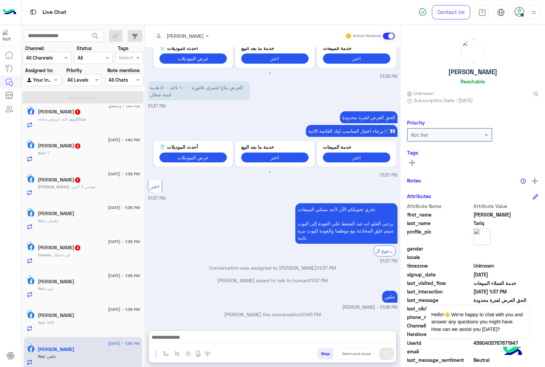
click at [74, 251] on h5 "Usama Maher 4" at bounding box center [59, 248] width 43 height 6
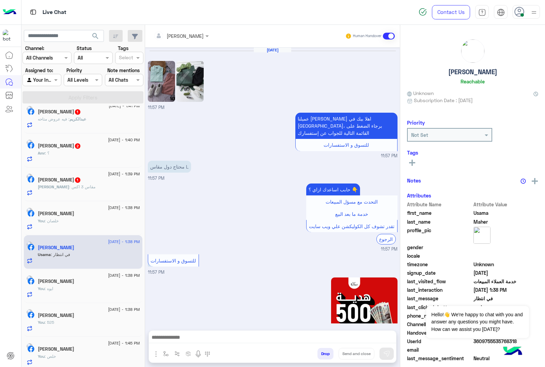
scroll to position [851, 0]
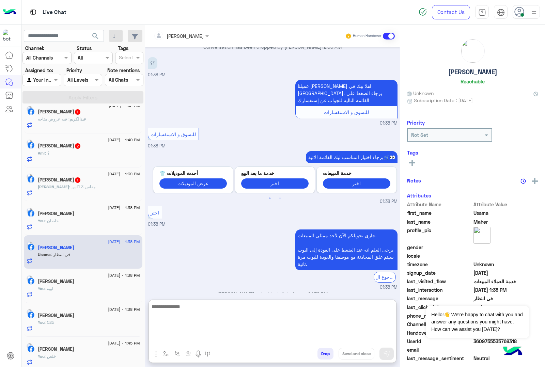
click at [173, 336] on textarea at bounding box center [272, 322] width 247 height 41
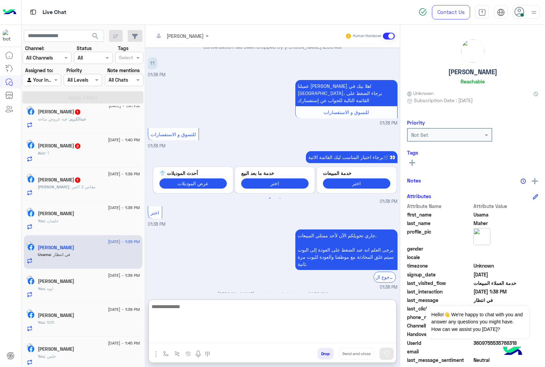
click at [167, 341] on textarea at bounding box center [272, 322] width 247 height 41
paste textarea "**********"
type textarea "**********"
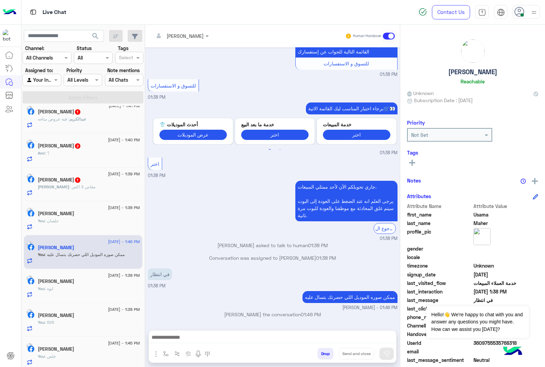
click at [76, 190] on p "Mohamed : مقاس 3 اكس" at bounding box center [67, 187] width 58 height 6
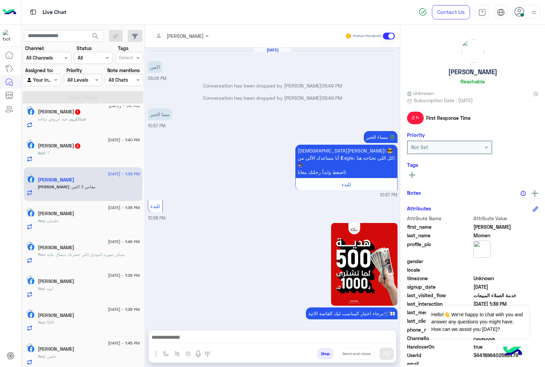
scroll to position [871, 0]
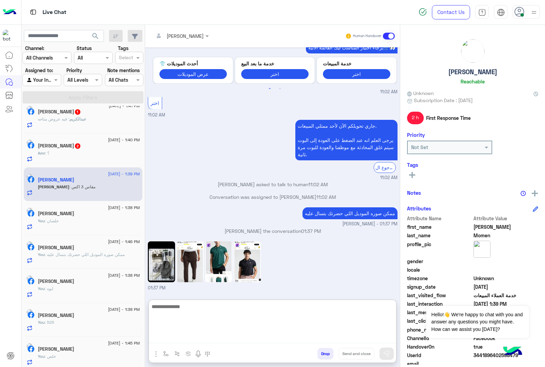
click at [191, 335] on textarea at bounding box center [272, 322] width 247 height 41
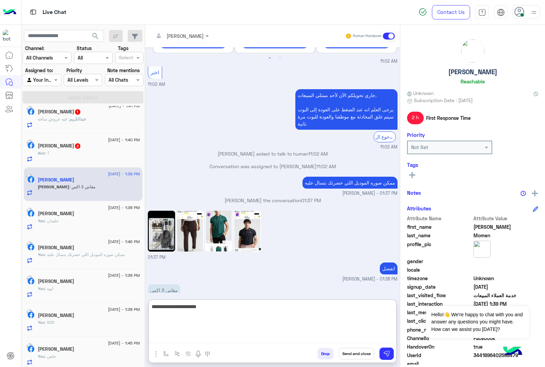
type textarea "**********"
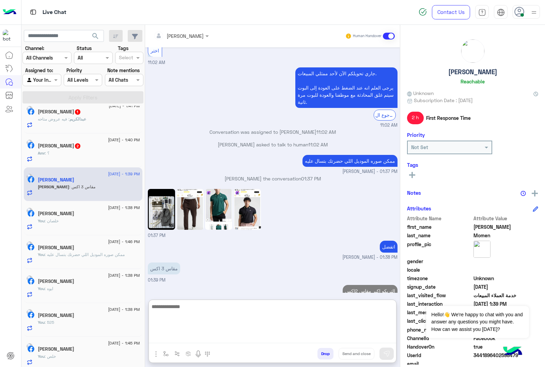
type textarea "*"
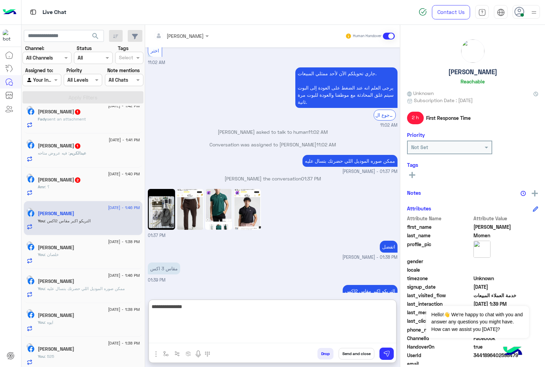
type textarea "**********"
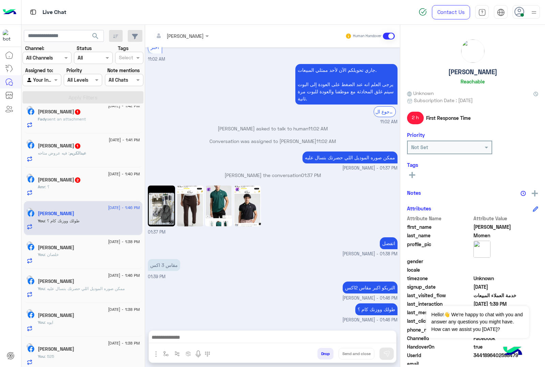
click at [75, 183] on span "2" at bounding box center [77, 179] width 5 height 5
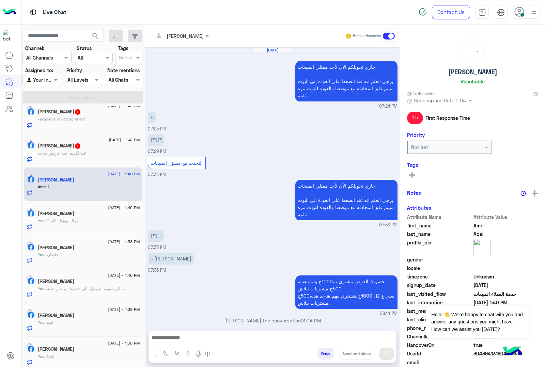
scroll to position [720, 0]
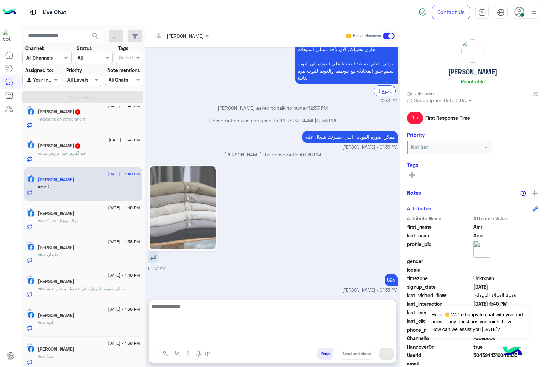
click at [199, 338] on textarea at bounding box center [272, 322] width 247 height 41
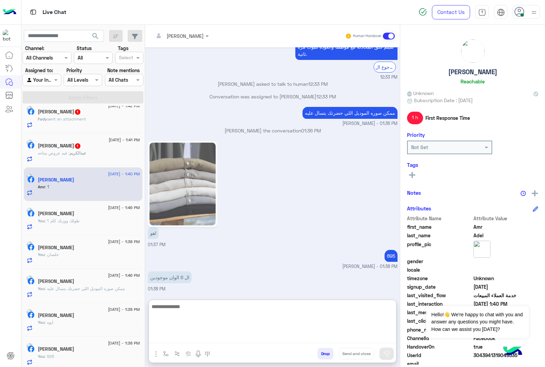
scroll to position [750, 0]
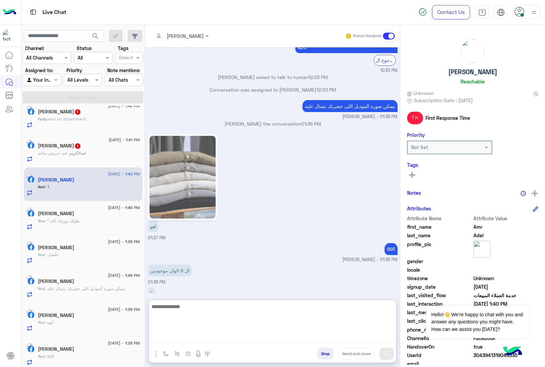
click at [181, 311] on textarea at bounding box center [272, 322] width 247 height 41
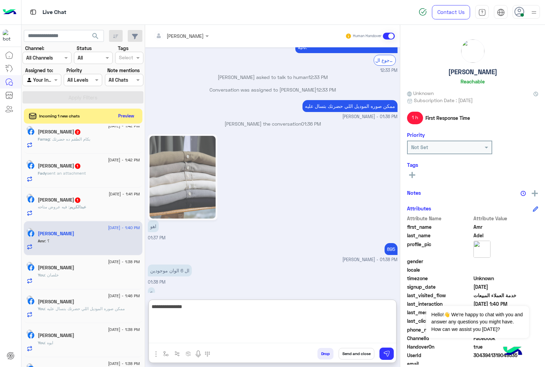
type textarea "**********"
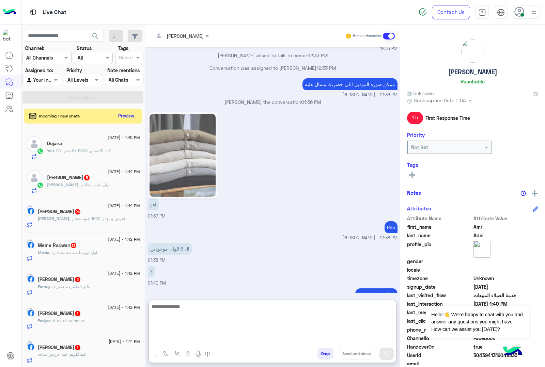
scroll to position [0, 0]
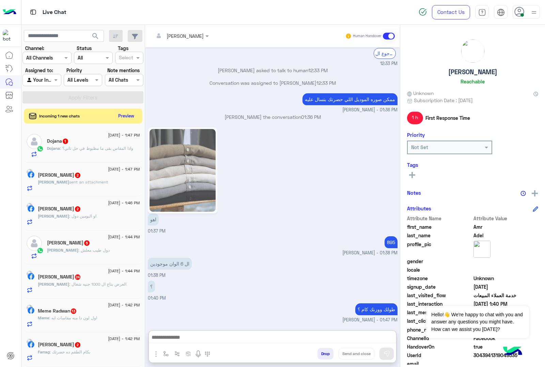
click at [93, 156] on div "Dojana : واذا المقاس بقى ما مظبوط في حل تاني؟" at bounding box center [93, 151] width 93 height 12
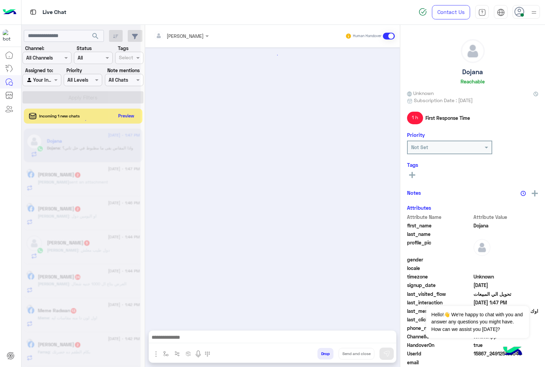
scroll to position [745, 0]
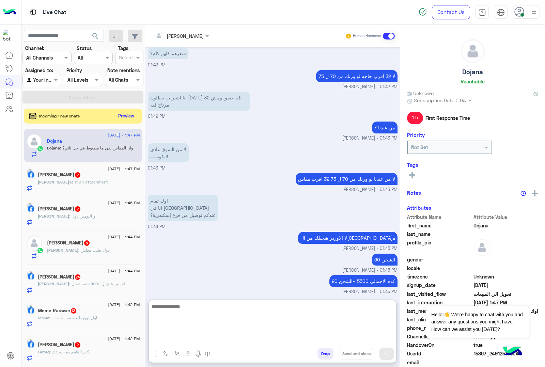
click at [177, 339] on textarea at bounding box center [272, 322] width 247 height 41
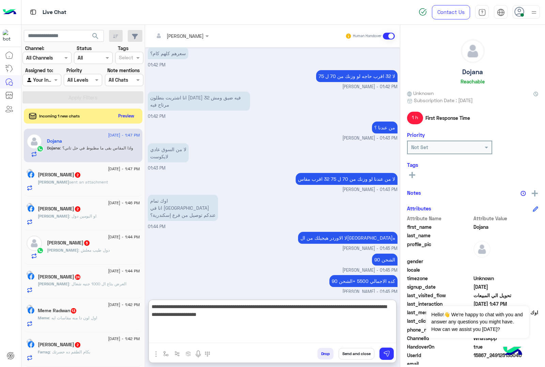
type textarea "**********"
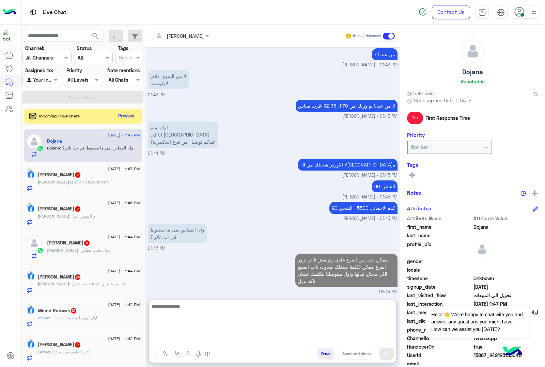
scroll to position [818, 0]
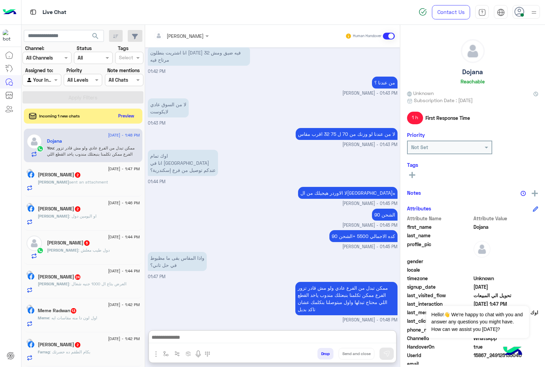
click at [195, 36] on div at bounding box center [181, 36] width 62 height 8
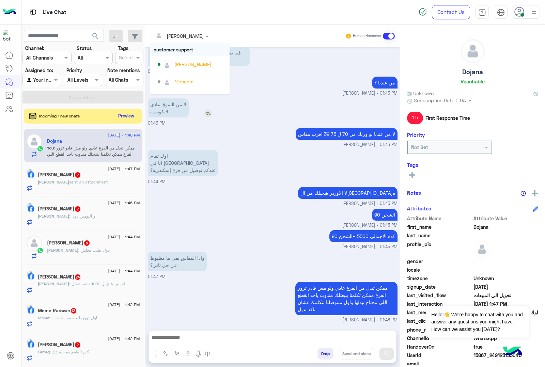
scroll to position [788, 0]
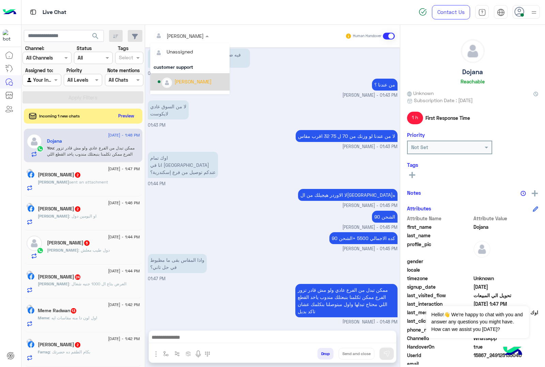
click at [273, 231] on div "كده الاجمالي 5500 +الشحن 90 mohamed ahmed - 01:45 PM" at bounding box center [273, 242] width 250 height 22
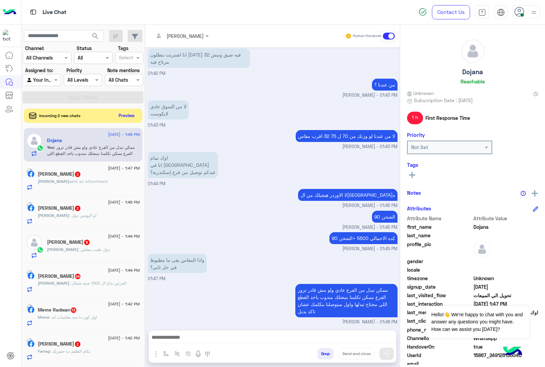
click at [125, 115] on button "Preview" at bounding box center [126, 115] width 21 height 9
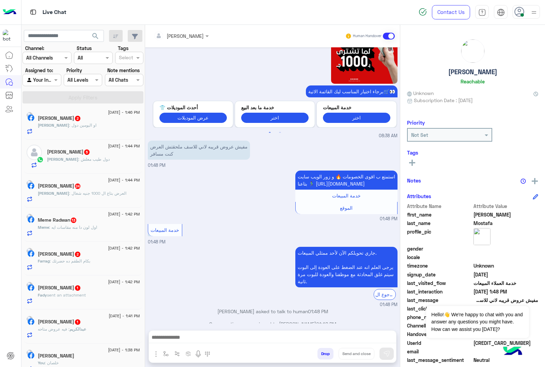
scroll to position [255, 0]
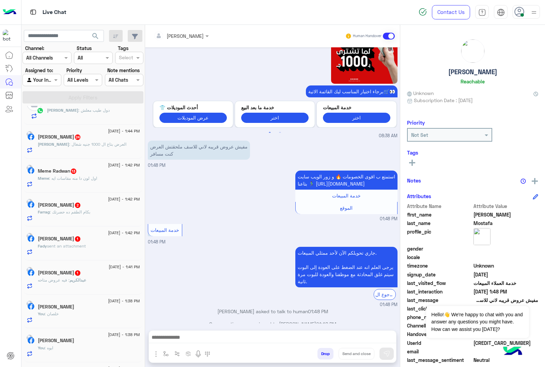
click at [78, 249] on span "sent an attachment" at bounding box center [66, 246] width 39 height 5
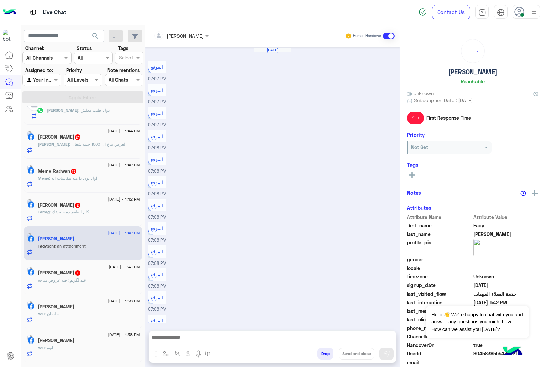
scroll to position [703, 0]
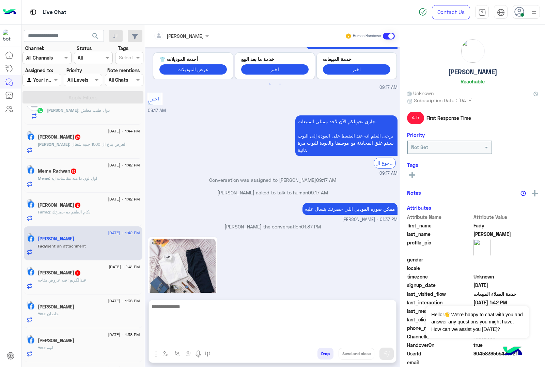
click at [196, 336] on textarea at bounding box center [272, 322] width 247 height 41
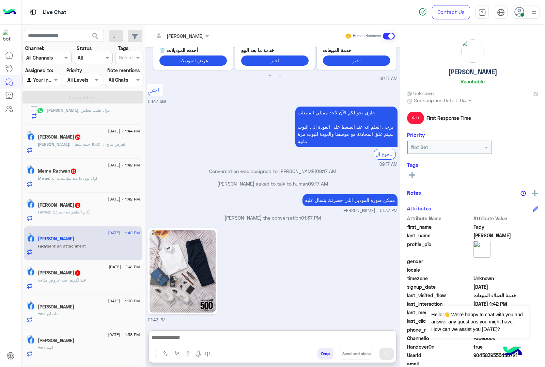
click at [70, 276] on h5 "[PERSON_NAME] 1" at bounding box center [59, 273] width 43 height 6
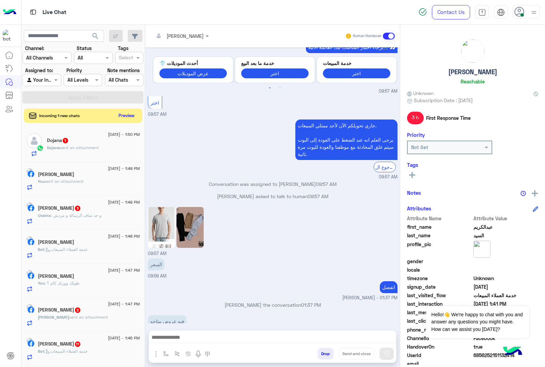
click at [130, 114] on button "Preview" at bounding box center [126, 115] width 21 height 9
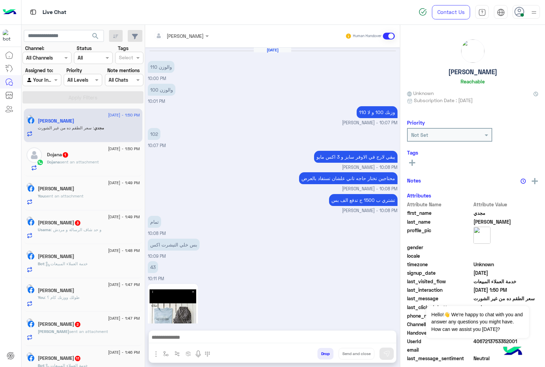
scroll to position [694, 0]
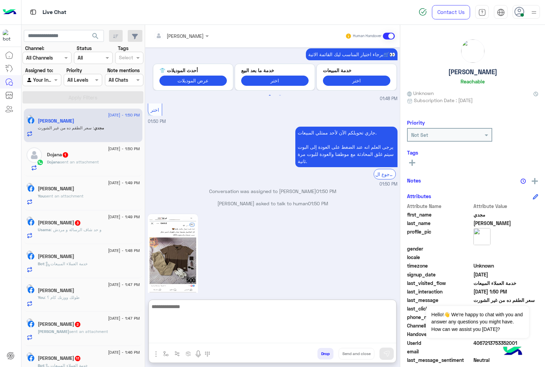
click at [185, 341] on textarea at bounding box center [272, 322] width 247 height 41
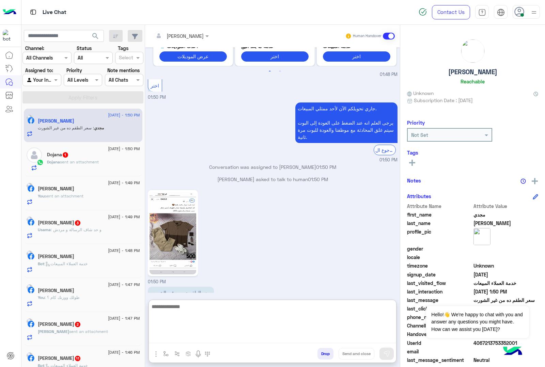
scroll to position [724, 0]
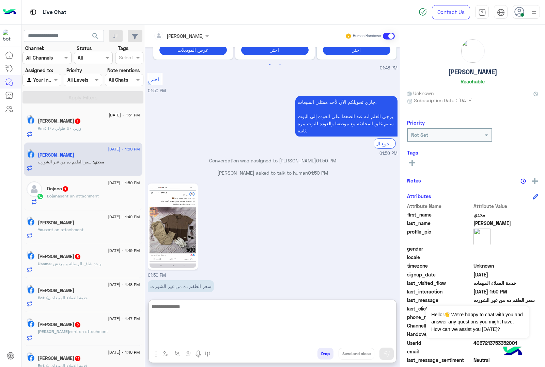
click at [273, 313] on textarea at bounding box center [272, 322] width 247 height 41
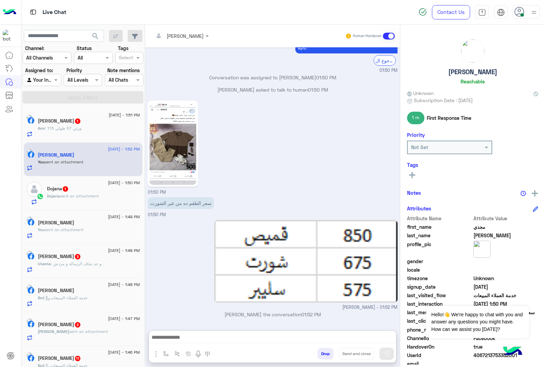
click at [103, 127] on div "Amr : وزني 67 طولي 175" at bounding box center [89, 131] width 102 height 12
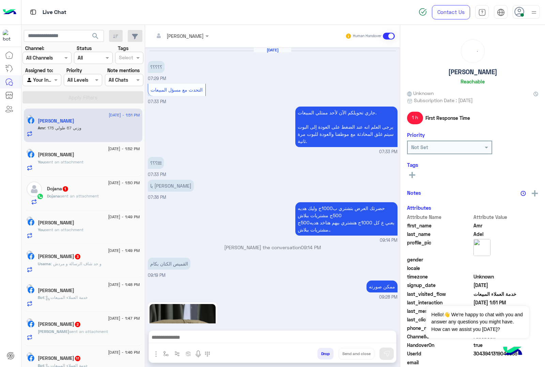
scroll to position [691, 0]
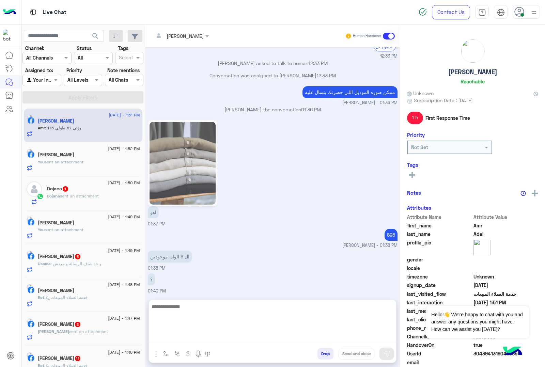
click at [176, 338] on textarea at bounding box center [272, 322] width 247 height 41
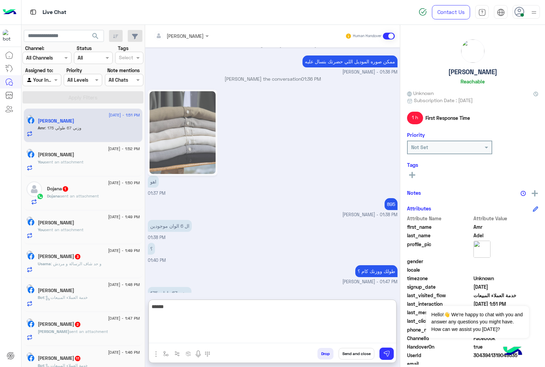
type textarea "******"
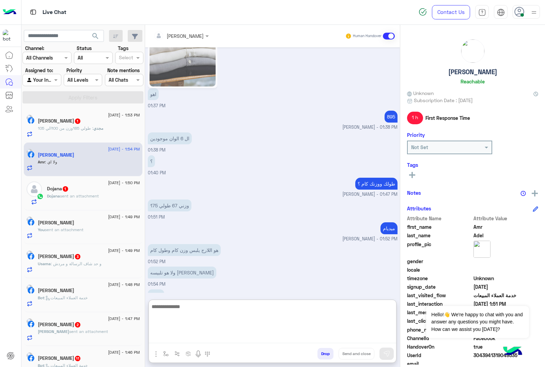
scroll to position [811, 0]
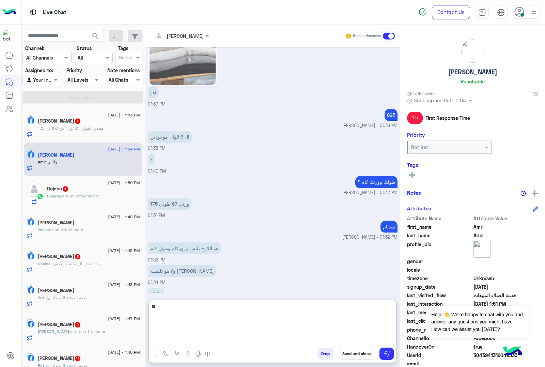
type textarea "*"
type textarea "**********"
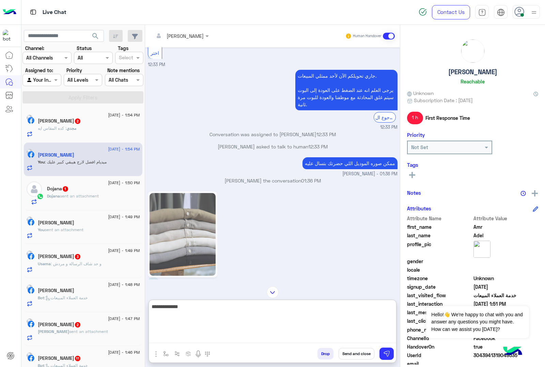
scroll to position [663, 0]
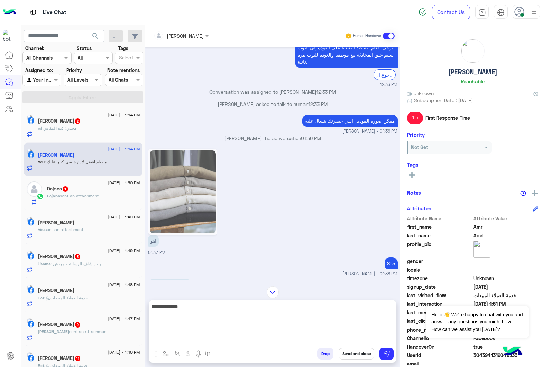
click at [268, 343] on textarea "**********" at bounding box center [272, 322] width 247 height 41
type textarea "**********"
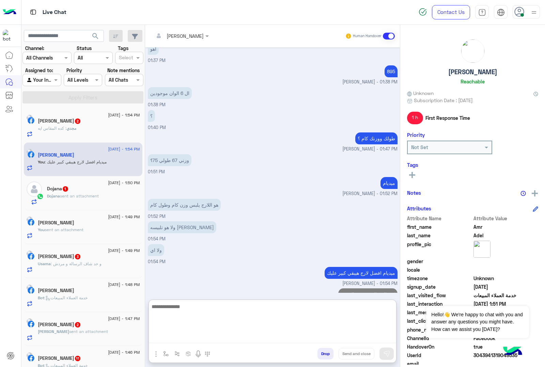
scroll to position [877, 0]
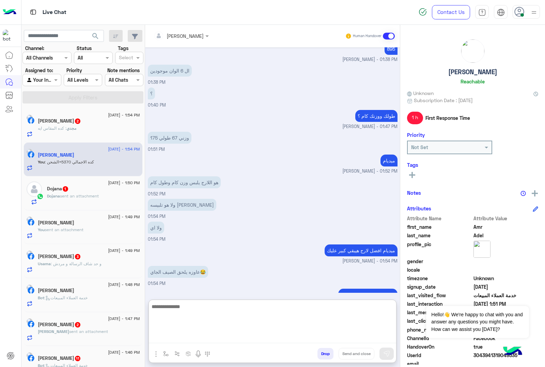
click at [185, 311] on textarea at bounding box center [272, 322] width 247 height 41
click at [176, 306] on textarea at bounding box center [272, 322] width 247 height 41
type textarea "**********"
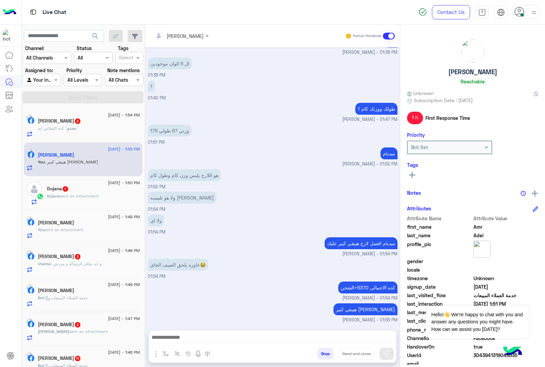
click at [77, 204] on div "Dojana sent an attachment" at bounding box center [93, 199] width 93 height 12
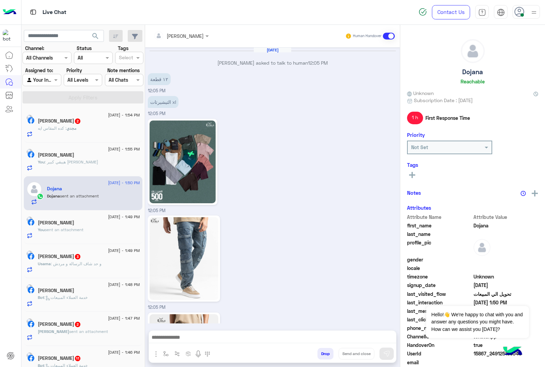
scroll to position [827, 0]
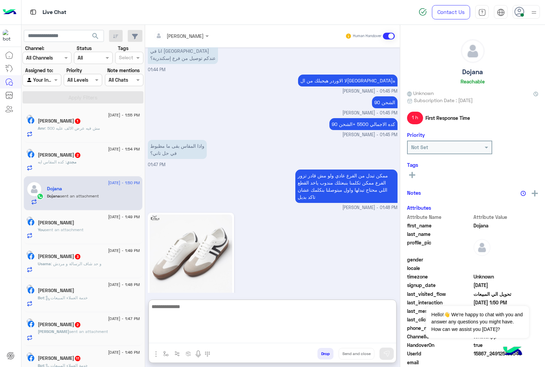
click at [172, 334] on textarea at bounding box center [272, 322] width 247 height 41
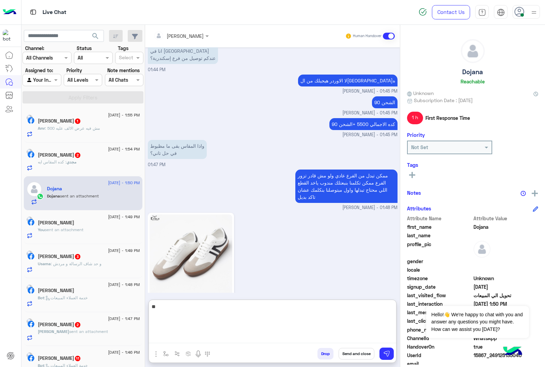
type textarea "***"
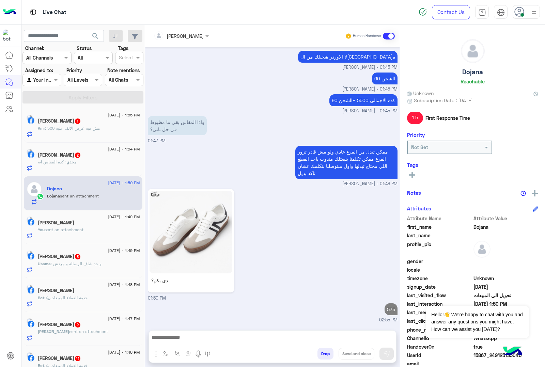
click at [86, 133] on div "Amr : مش فيه عرض الالف عليه 500" at bounding box center [89, 131] width 102 height 12
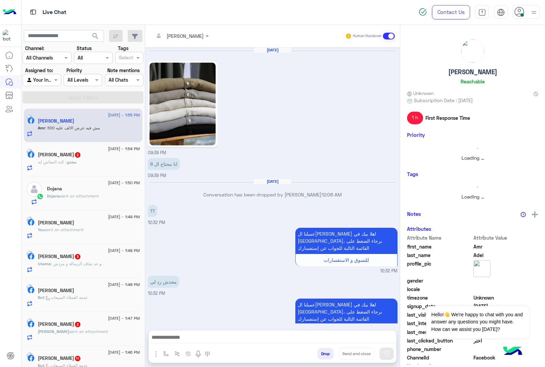
scroll to position [650, 0]
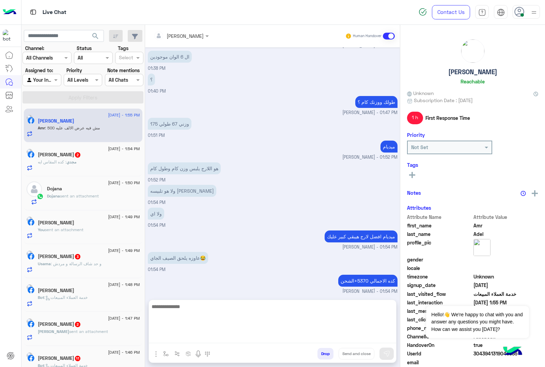
click at [188, 341] on textarea at bounding box center [272, 322] width 247 height 41
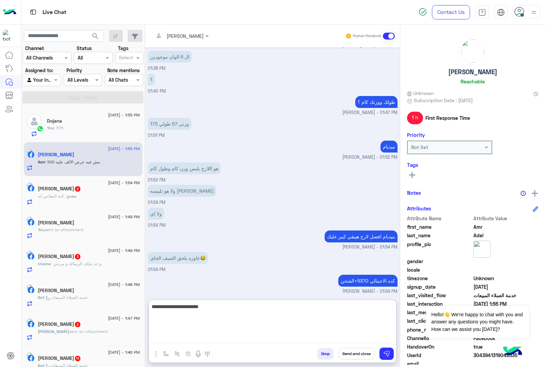
type textarea "**********"
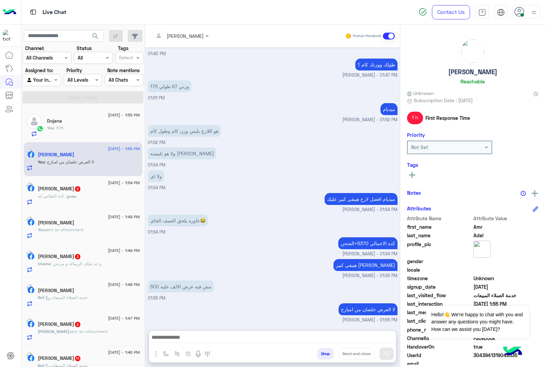
click at [66, 196] on span ": كده المقاس ايه" at bounding box center [52, 195] width 29 height 5
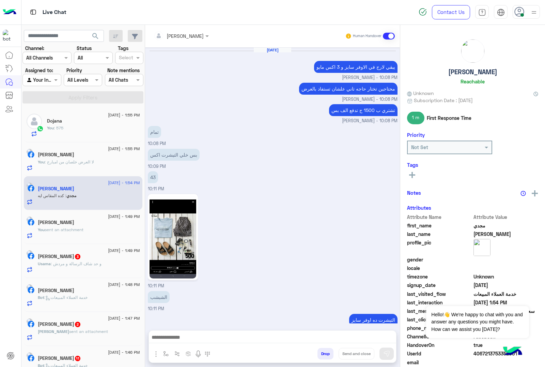
scroll to position [755, 0]
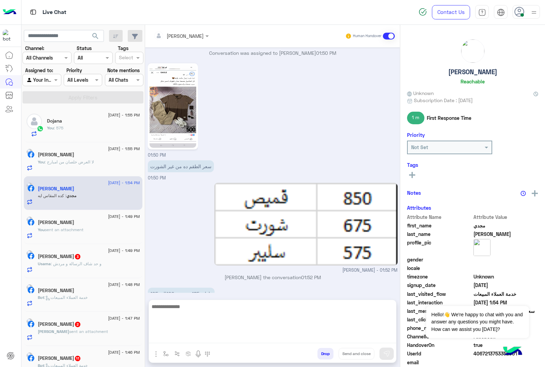
click at [176, 338] on textarea at bounding box center [272, 322] width 247 height 41
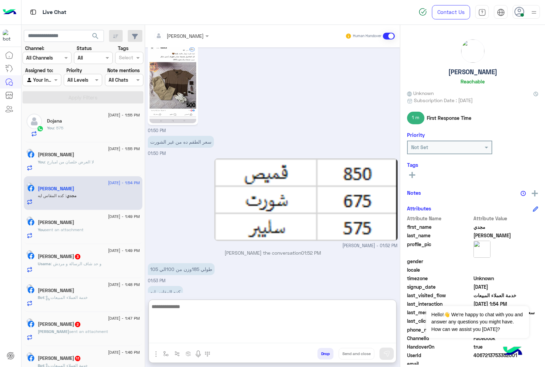
scroll to position [785, 0]
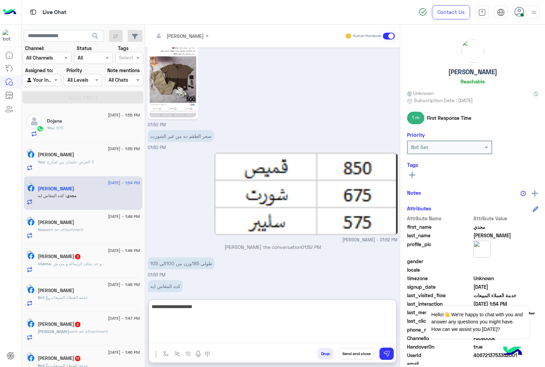
type textarea "**********"
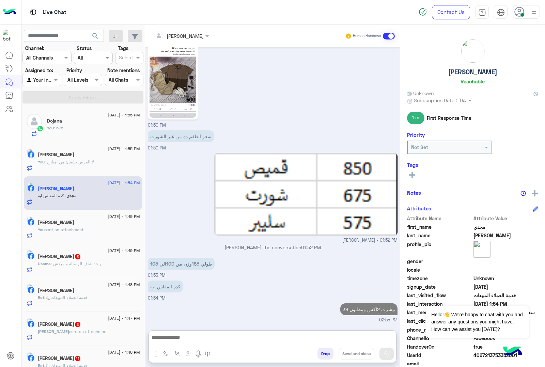
click at [83, 265] on span ": و حد شاف الرسالة و مردش" at bounding box center [76, 263] width 51 height 5
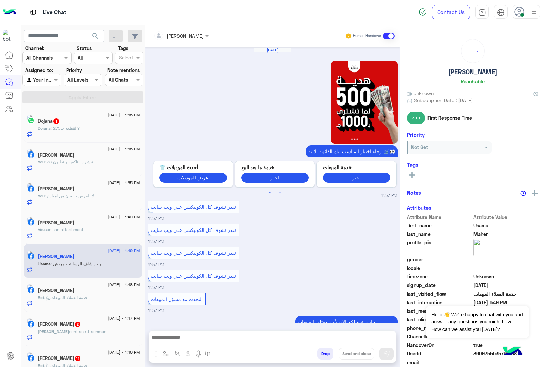
scroll to position [772, 0]
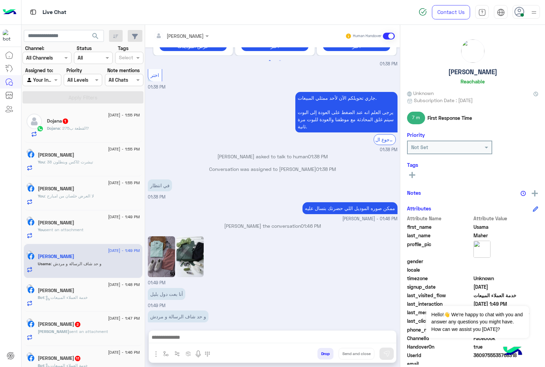
click at [84, 131] on p "Dojana : القطعة ب275?" at bounding box center [68, 128] width 42 height 6
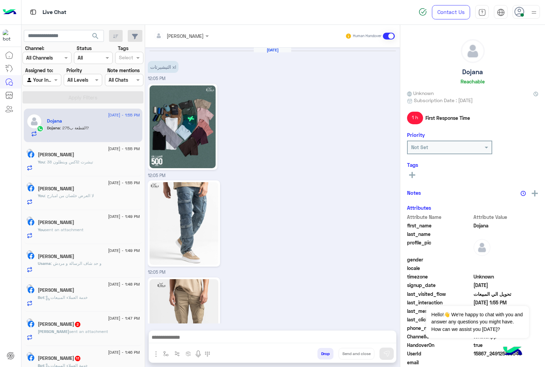
scroll to position [922, 0]
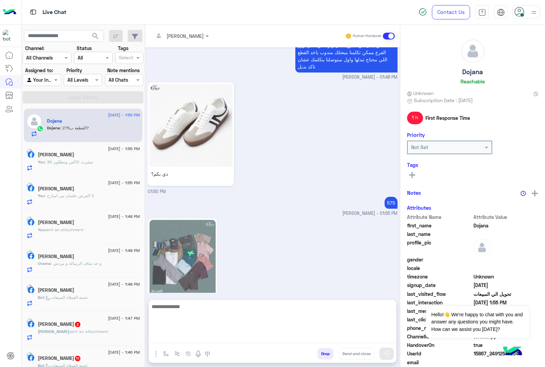
click at [186, 341] on textarea at bounding box center [272, 322] width 247 height 41
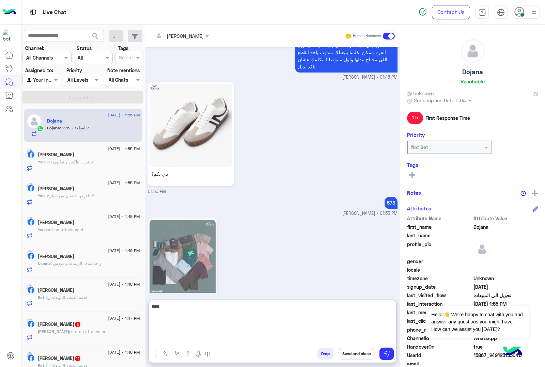
type textarea "****"
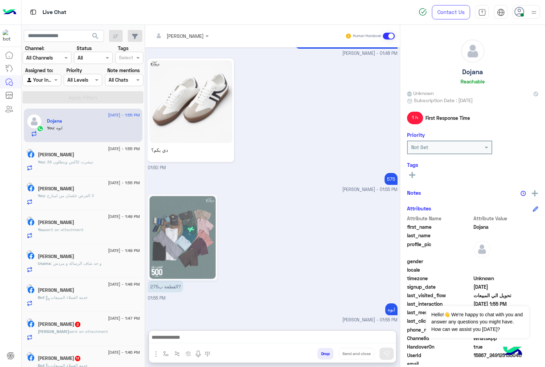
click at [74, 291] on h5 "Mohamed Mostafa" at bounding box center [56, 290] width 36 height 6
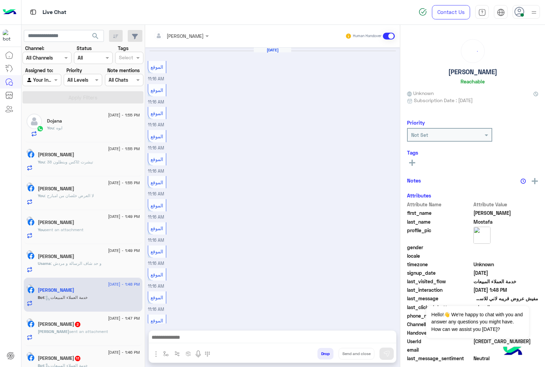
scroll to position [655, 0]
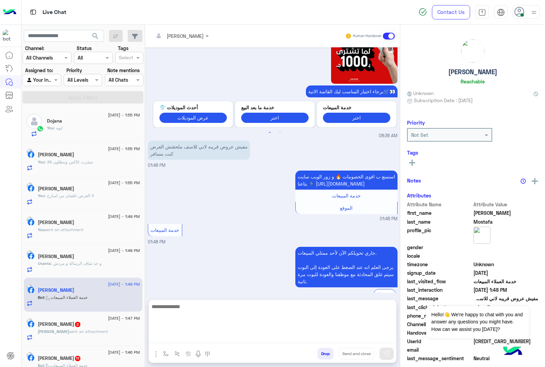
click at [174, 335] on textarea at bounding box center [272, 322] width 247 height 41
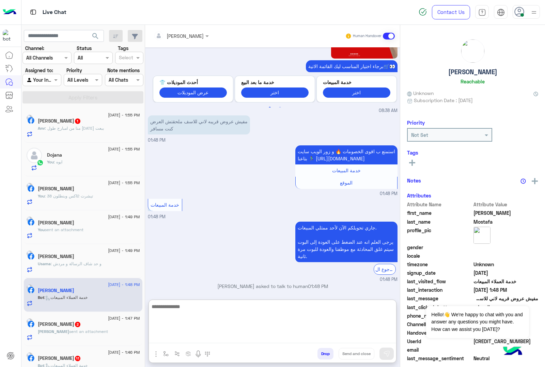
scroll to position [686, 0]
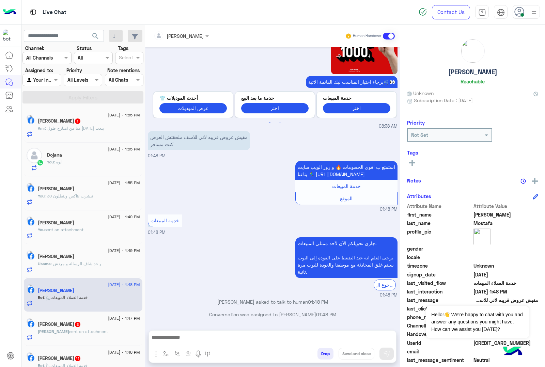
click at [80, 127] on span ": منا من امبارح طول اليوم ببعت" at bounding box center [74, 128] width 59 height 5
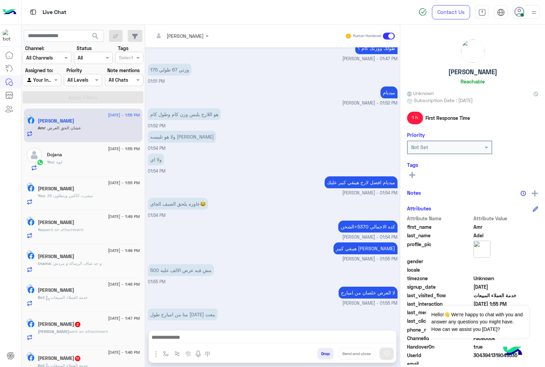
scroll to position [1465, 0]
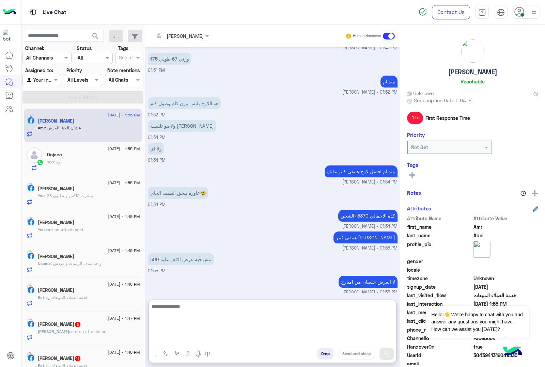
click at [178, 341] on textarea at bounding box center [272, 322] width 247 height 41
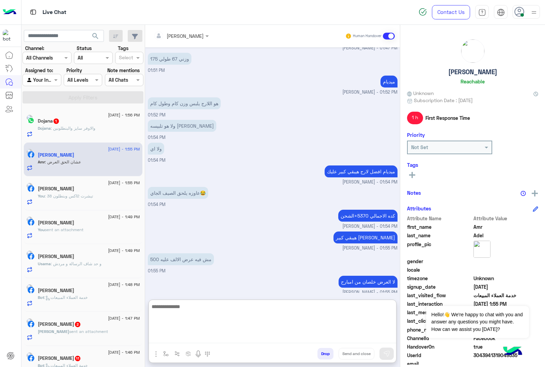
scroll to position [1496, 0]
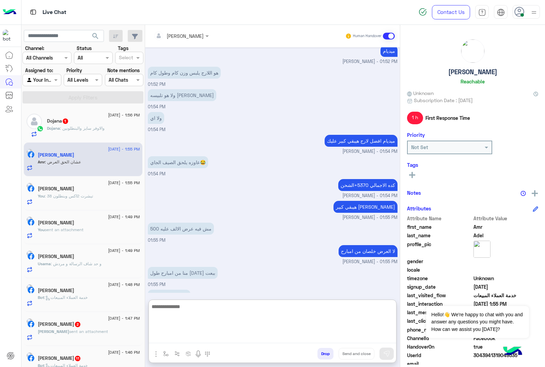
click at [207, 303] on textarea at bounding box center [272, 322] width 247 height 41
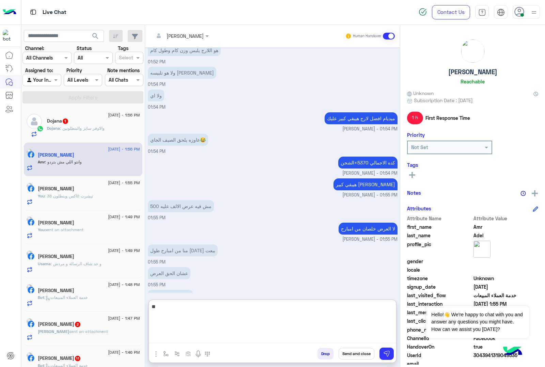
type textarea "*"
click at [207, 303] on textarea at bounding box center [272, 322] width 247 height 41
type textarea "**********"
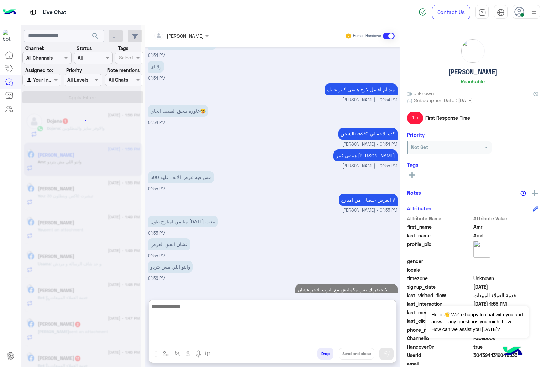
scroll to position [1547, 0]
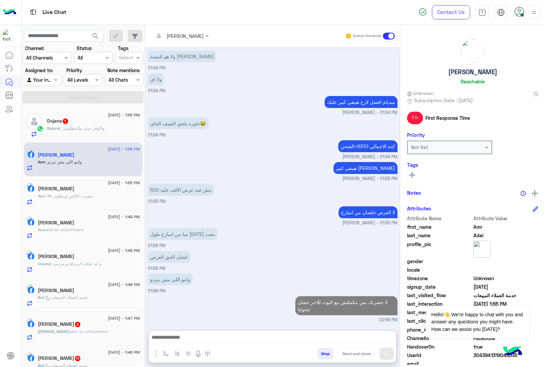
click at [89, 124] on div "Dojana 1" at bounding box center [93, 121] width 93 height 7
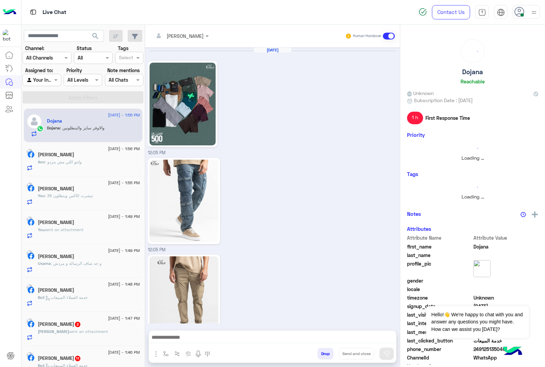
scroll to position [1037, 0]
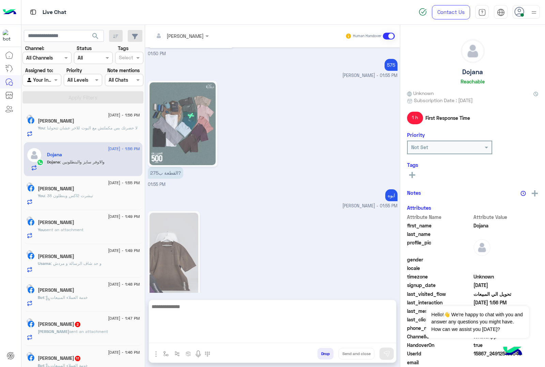
click at [205, 337] on textarea at bounding box center [272, 322] width 247 height 41
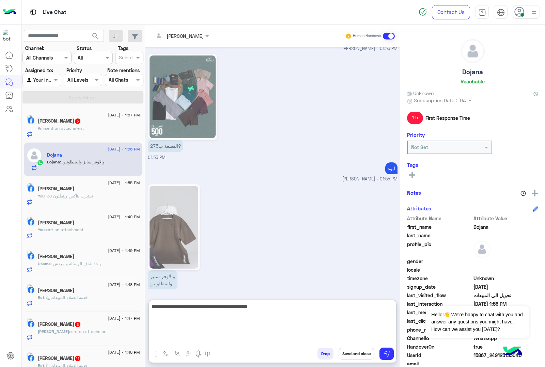
scroll to position [1068, 0]
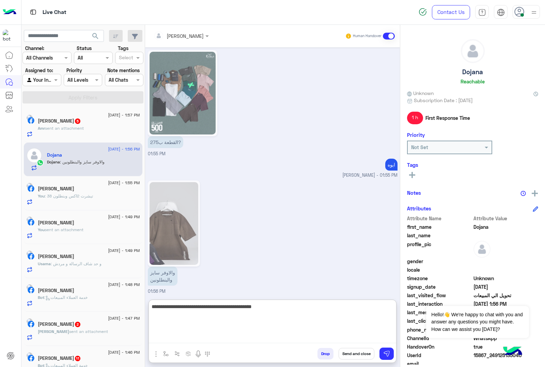
type textarea "**********"
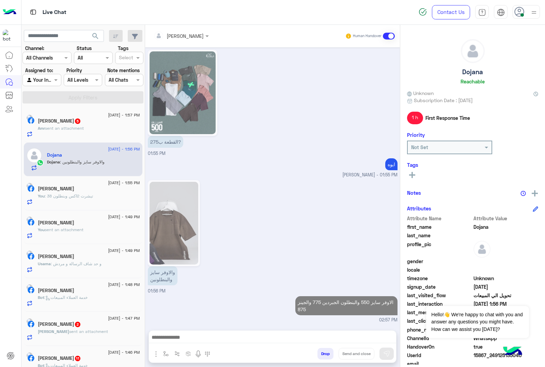
click at [103, 127] on div "Amr sent an attachment" at bounding box center [89, 131] width 102 height 12
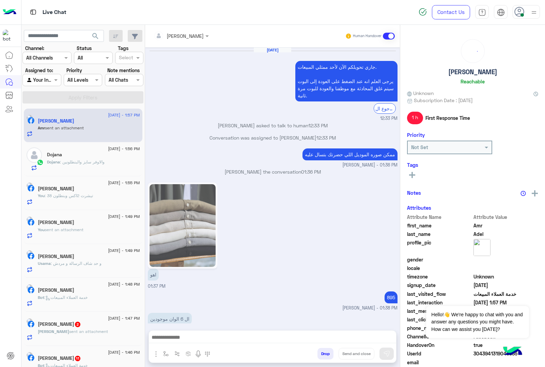
scroll to position [583, 0]
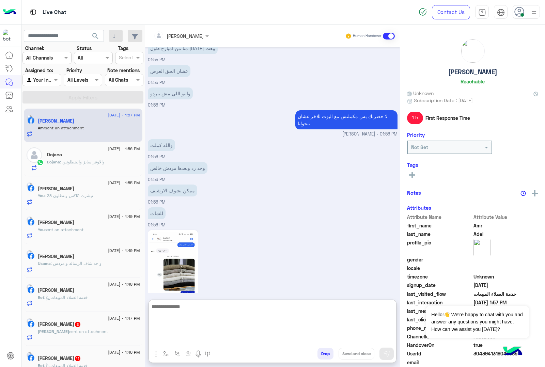
click at [183, 340] on textarea at bounding box center [272, 322] width 247 height 41
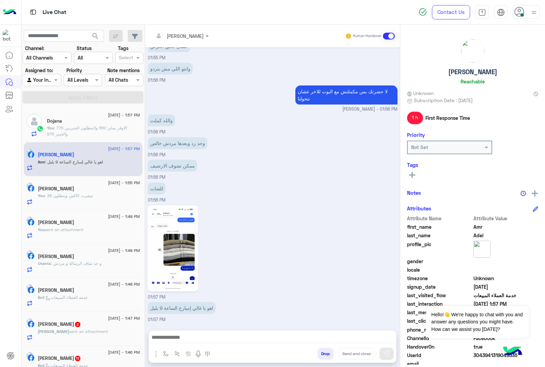
click at [182, 302] on p "اهو يا غالي إمبارح الساعة 9 بليل" at bounding box center [182, 308] width 68 height 12
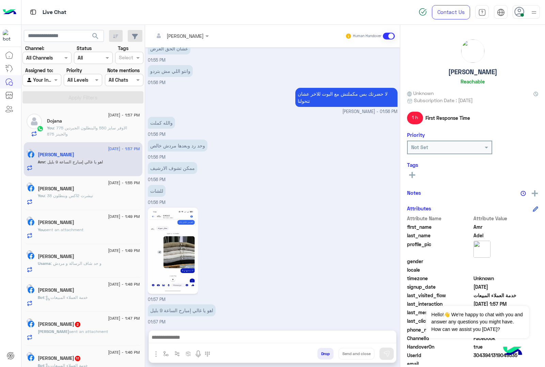
click at [184, 266] on img at bounding box center [173, 250] width 47 height 83
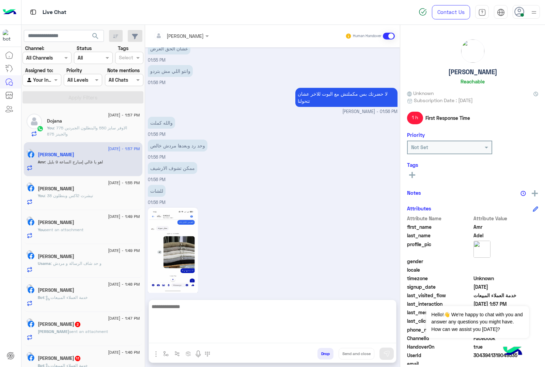
click at [184, 340] on textarea at bounding box center [272, 322] width 247 height 41
type textarea "**********"
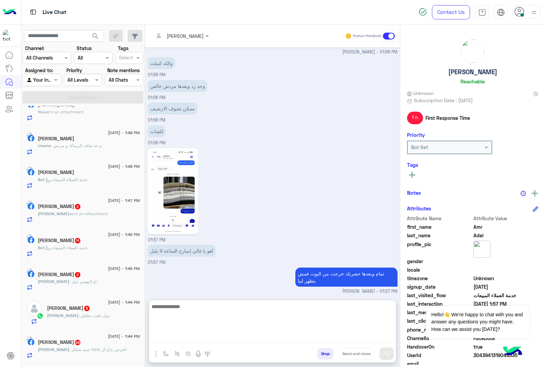
scroll to position [128, 0]
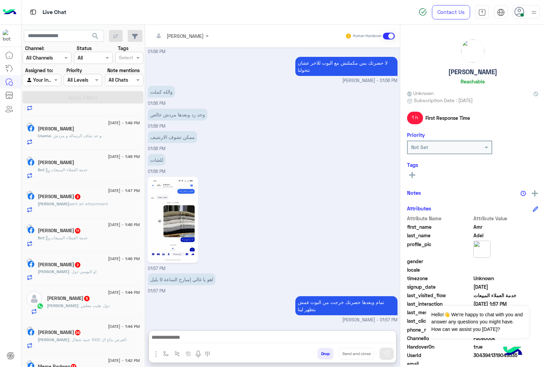
click at [102, 208] on div "Mohamed sent an attachment" at bounding box center [89, 207] width 102 height 12
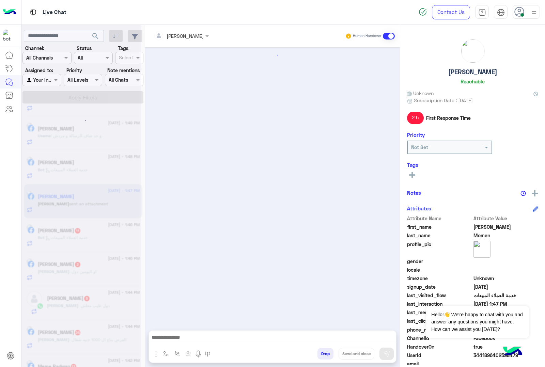
scroll to position [919, 0]
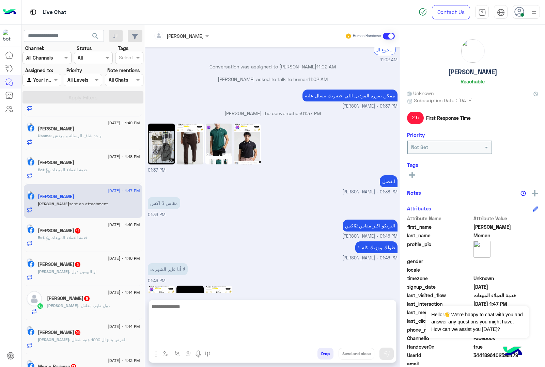
drag, startPoint x: 185, startPoint y: 336, endPoint x: 192, endPoint y: 320, distance: 16.9
click at [185, 336] on textarea at bounding box center [272, 322] width 247 height 41
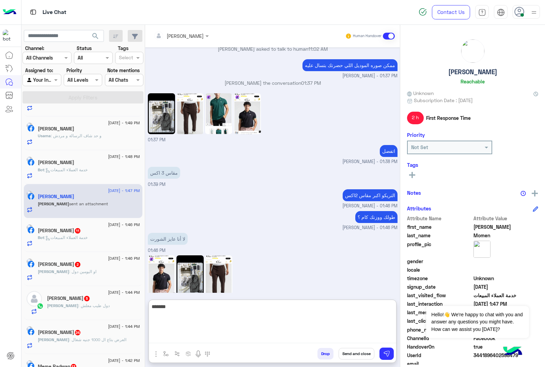
scroll to position [128, 0]
type textarea "**********"
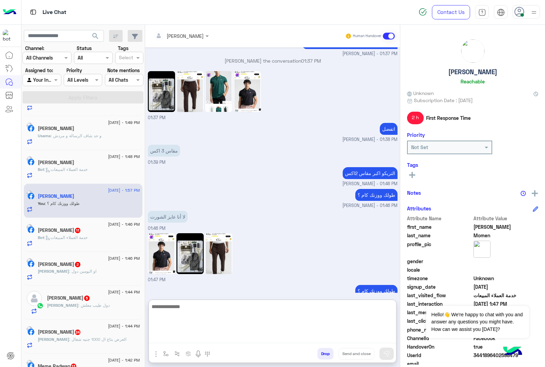
scroll to position [298, 0]
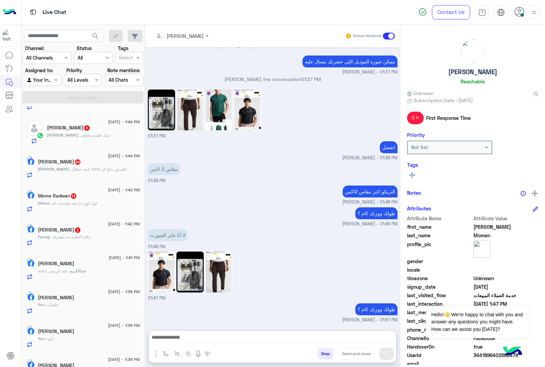
click at [82, 239] on span ": بكام الطقم ده حضرتك" at bounding box center [70, 236] width 41 height 5
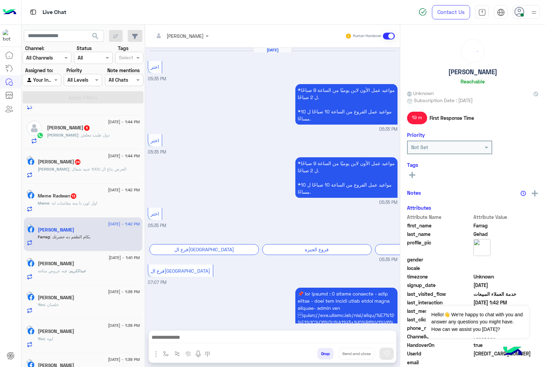
scroll to position [944, 0]
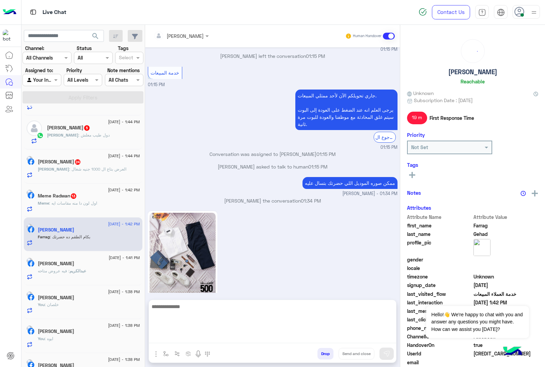
click at [196, 341] on textarea at bounding box center [272, 322] width 247 height 41
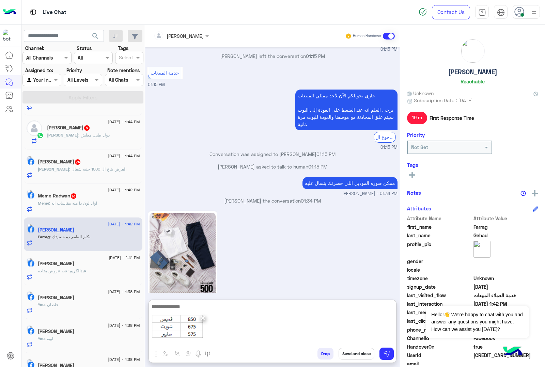
scroll to position [975, 0]
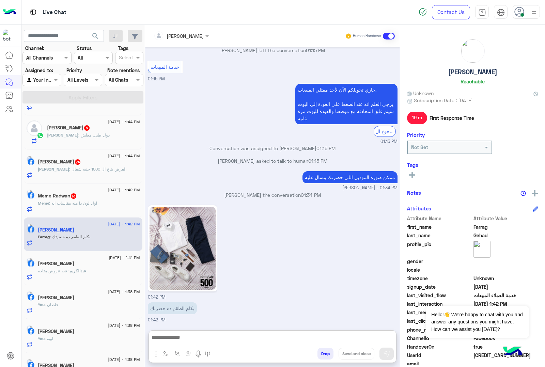
click at [60, 204] on p "Meme : اول لون دا منه مقاسات ايه" at bounding box center [67, 203] width 59 height 6
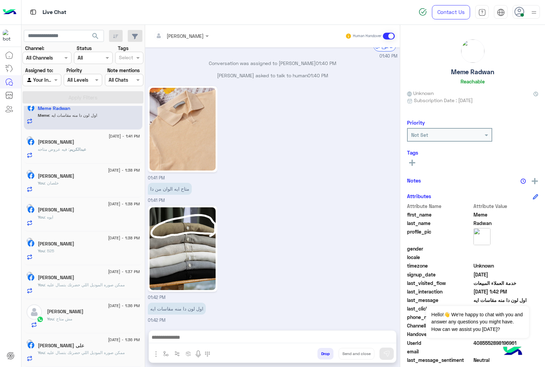
scroll to position [425, 0]
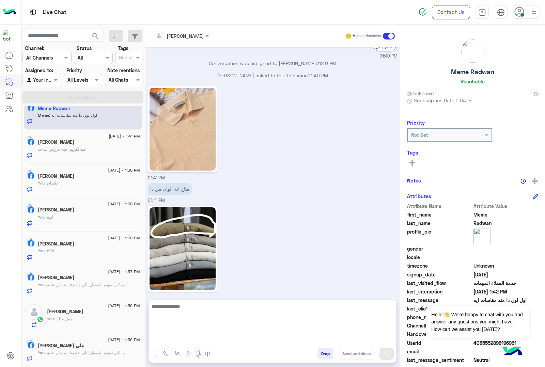
click at [188, 335] on textarea at bounding box center [272, 322] width 247 height 41
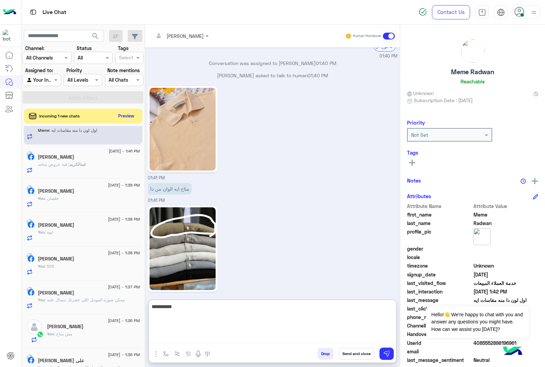
scroll to position [426, 0]
type textarea "********* ********"
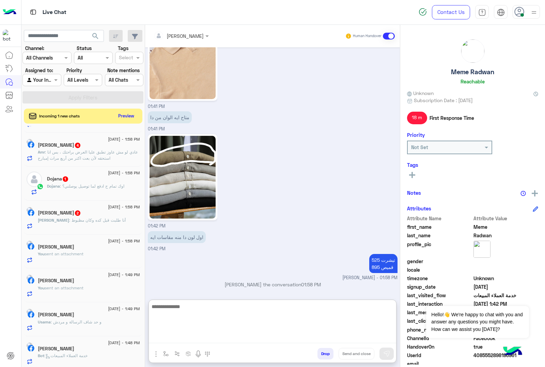
scroll to position [0, 0]
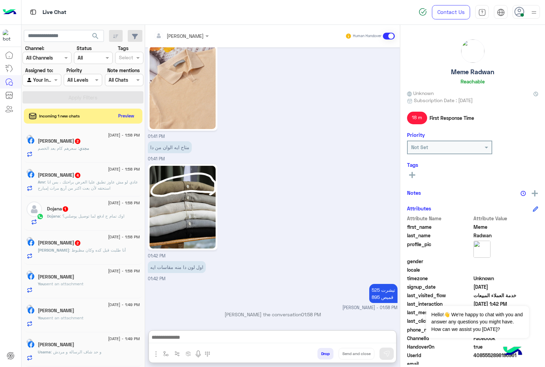
click at [90, 191] on p "Amr : عادي لو مش عاوز تطبق عليا العرض براحتك ، بس انا استحقه لأن بعت اكتر من أر…" at bounding box center [89, 185] width 102 height 12
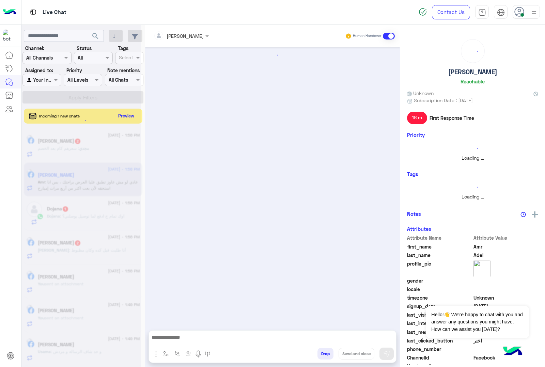
scroll to position [501, 0]
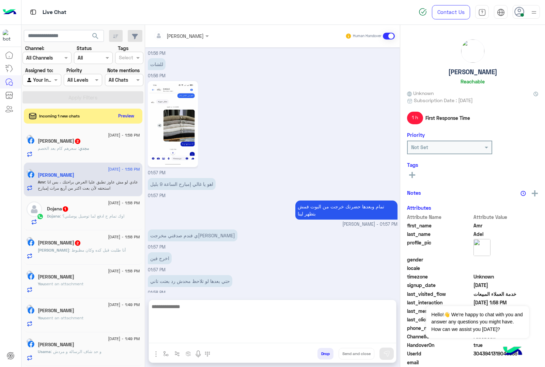
click at [176, 336] on textarea at bounding box center [272, 322] width 247 height 41
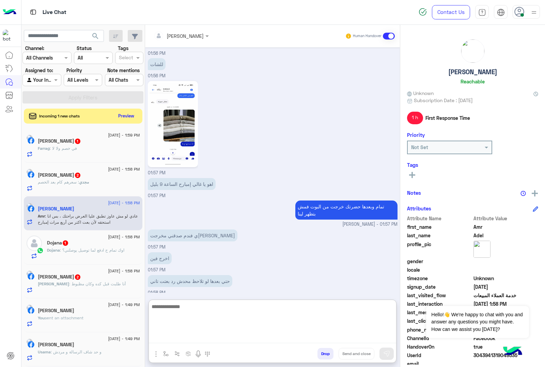
scroll to position [532, 0]
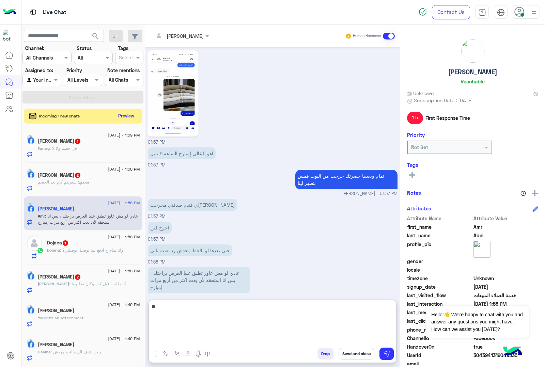
type textarea "*"
type textarea "**********"
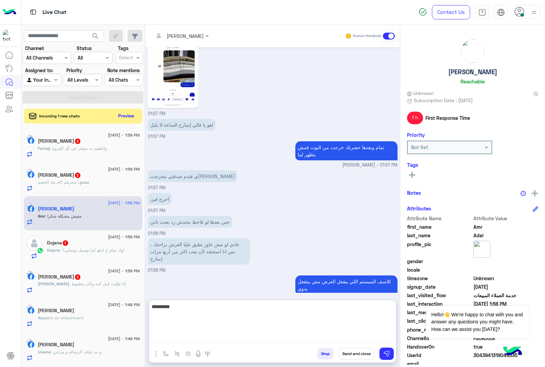
scroll to position [583, 0]
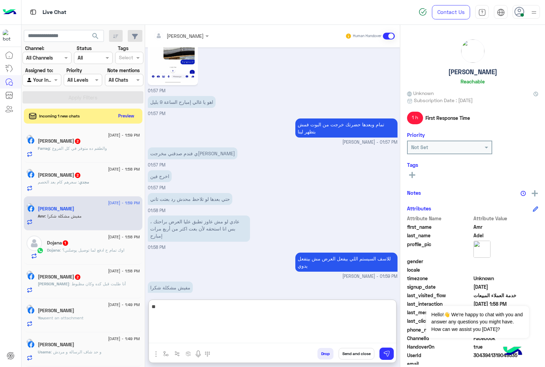
type textarea "*"
type textarea "**********"
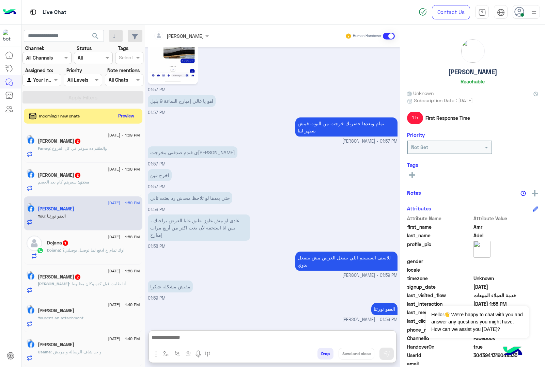
click at [48, 183] on span ": سعرهم كام بعد الخصم" at bounding box center [58, 181] width 41 height 5
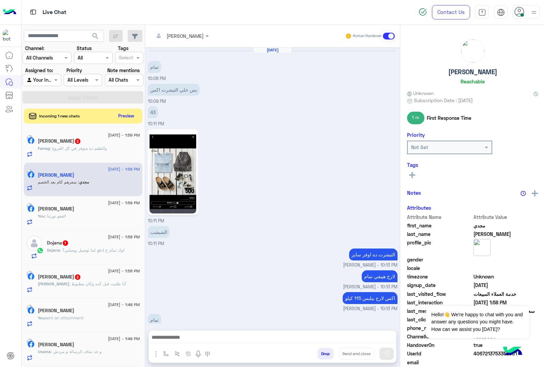
scroll to position [756, 0]
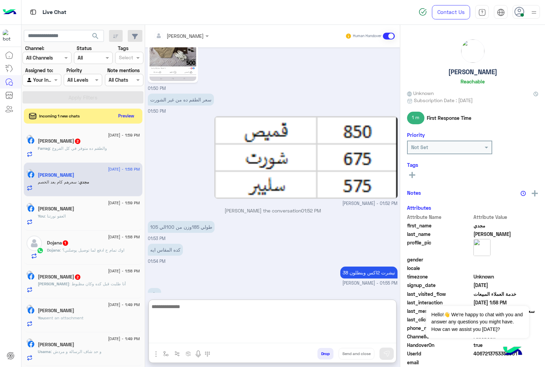
click at [178, 343] on textarea at bounding box center [272, 322] width 247 height 41
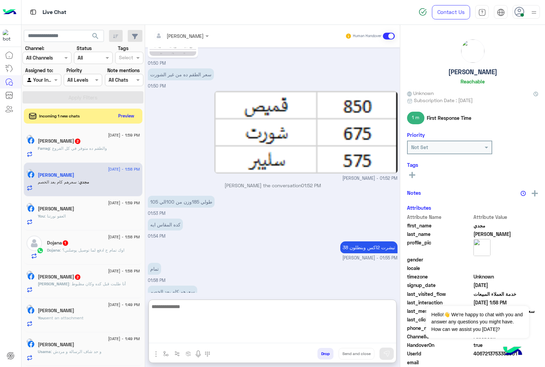
scroll to position [787, 0]
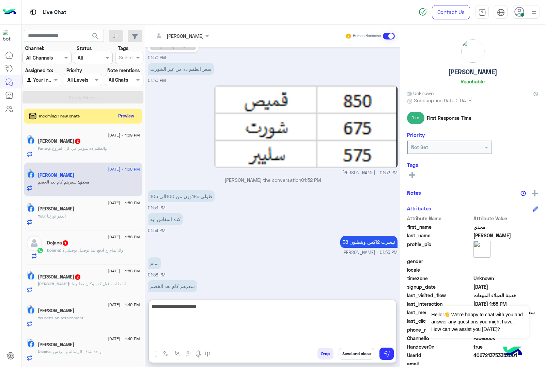
type textarea "**********"
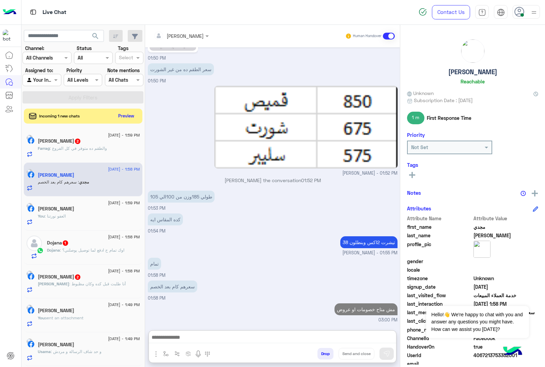
click at [94, 140] on div "Farrag Gehad 2" at bounding box center [89, 141] width 102 height 7
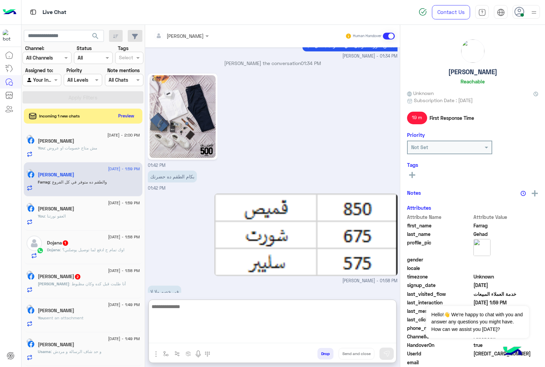
click at [181, 341] on textarea at bounding box center [272, 322] width 247 height 41
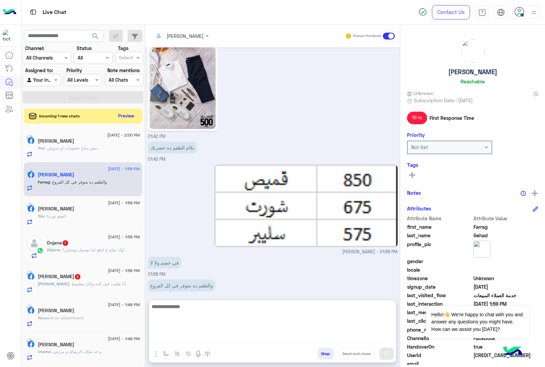
scroll to position [1016, 0]
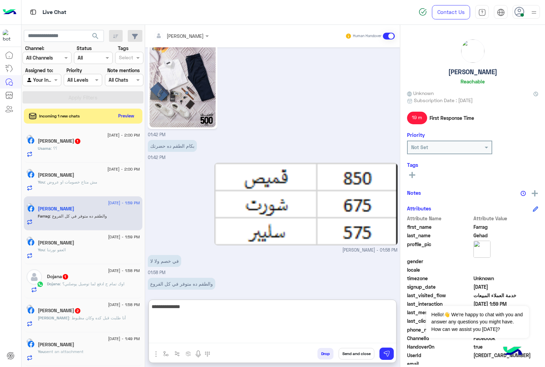
type textarea "**********"
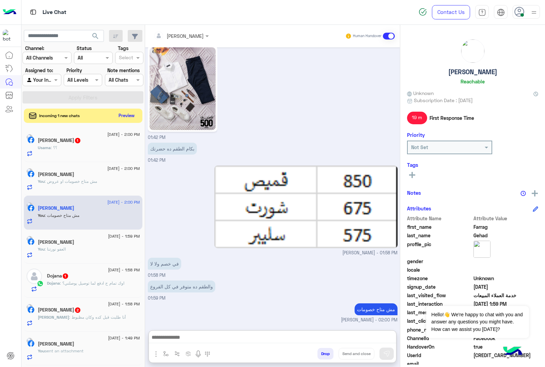
click at [117, 116] on button "Preview" at bounding box center [126, 115] width 21 height 9
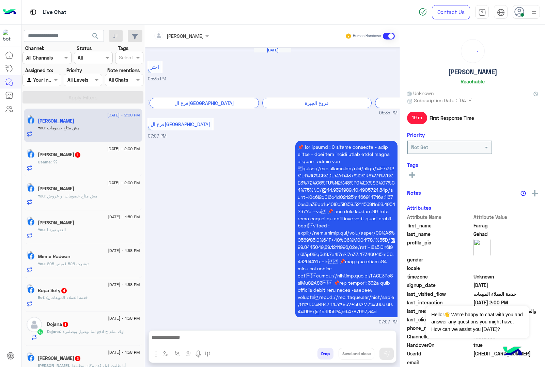
scroll to position [957, 0]
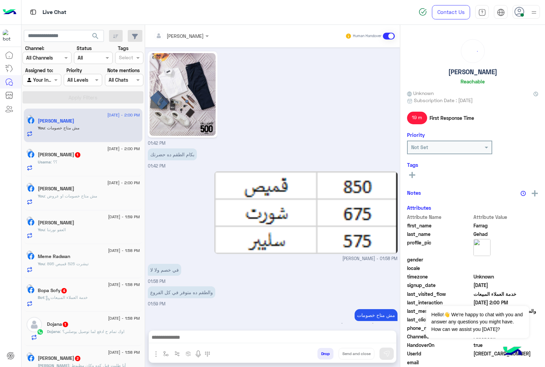
click at [70, 168] on div "Usama : ؟؟" at bounding box center [89, 165] width 102 height 12
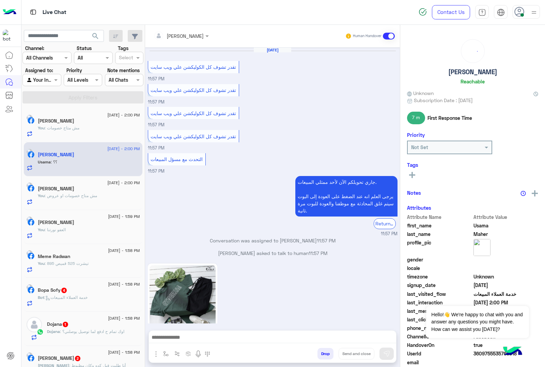
scroll to position [655, 0]
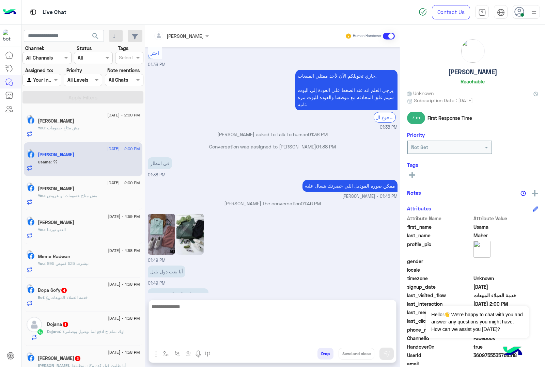
click at [183, 338] on textarea at bounding box center [272, 322] width 247 height 41
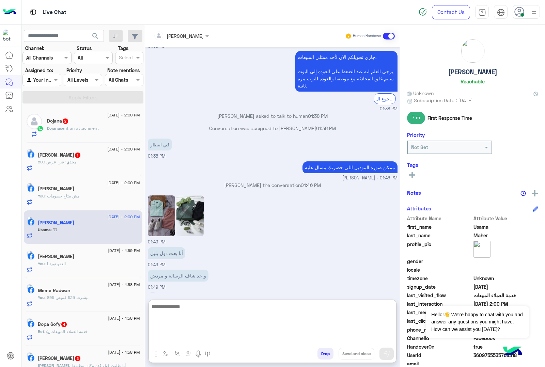
scroll to position [1586, 0]
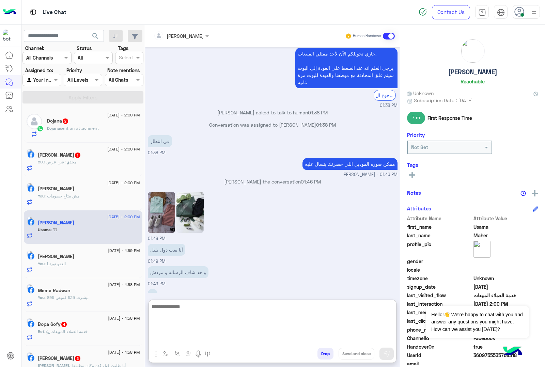
click at [173, 309] on textarea at bounding box center [272, 322] width 247 height 41
type textarea "**********"
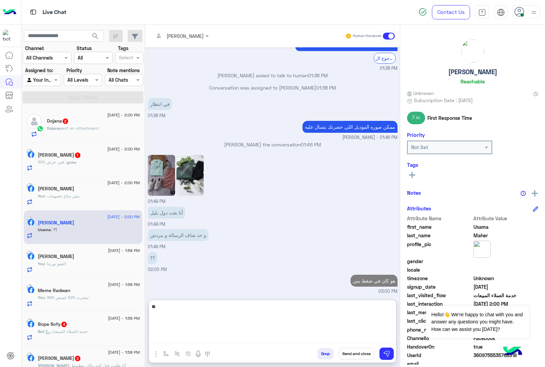
scroll to position [1608, 0]
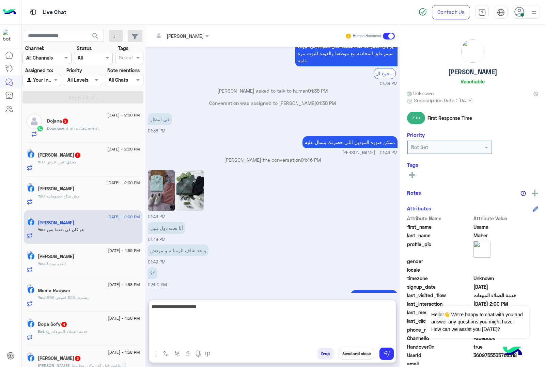
type textarea "**********"
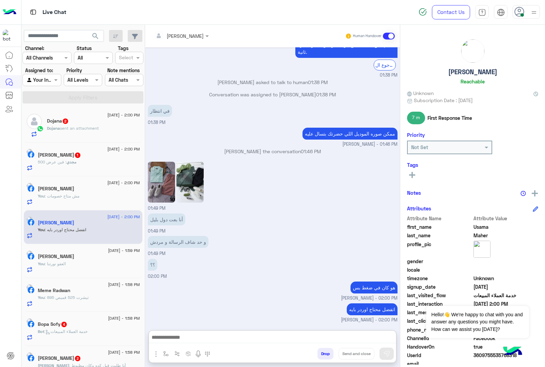
click at [50, 128] on span "Dojana" at bounding box center [53, 128] width 13 height 5
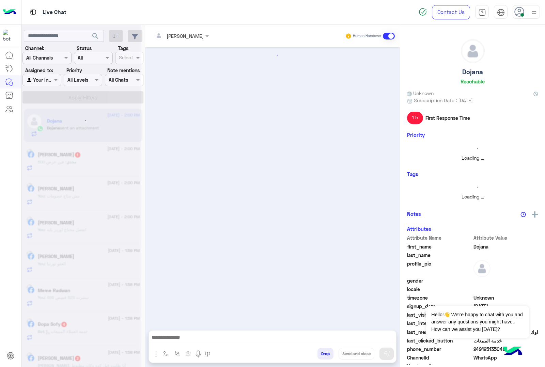
scroll to position [941, 0]
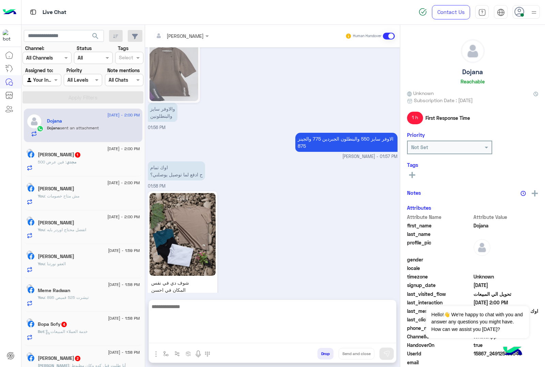
click at [179, 335] on textarea at bounding box center [272, 322] width 247 height 41
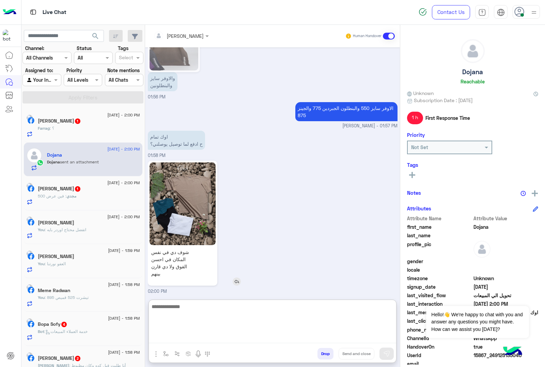
scroll to position [1002, 0]
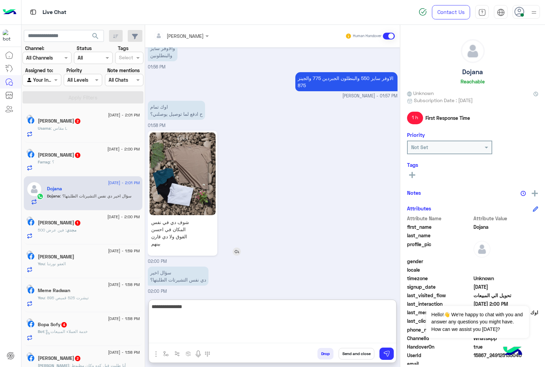
type textarea "**********"
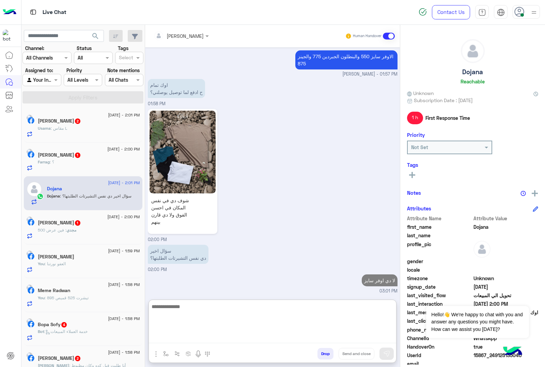
click at [184, 303] on textarea at bounding box center [272, 322] width 247 height 41
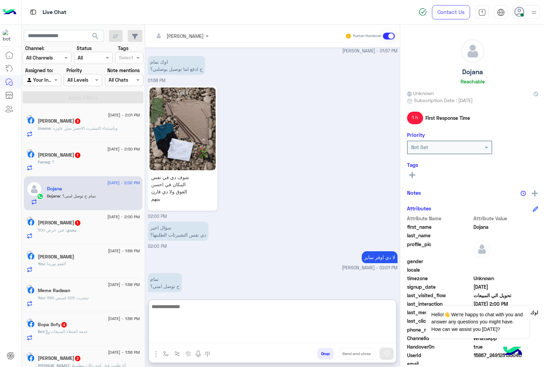
scroll to position [1053, 0]
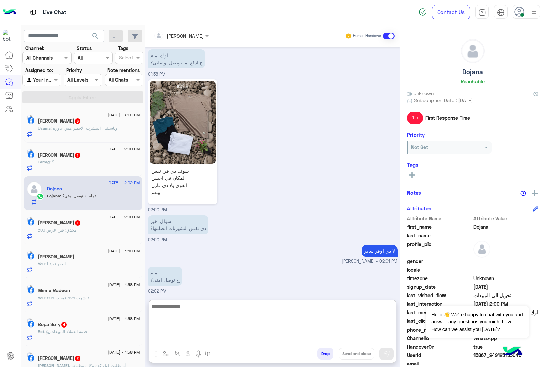
click at [179, 307] on textarea at bounding box center [272, 322] width 247 height 41
type textarea "**********"
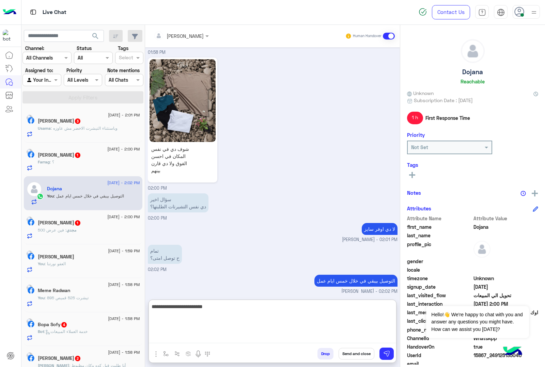
type textarea "**********"
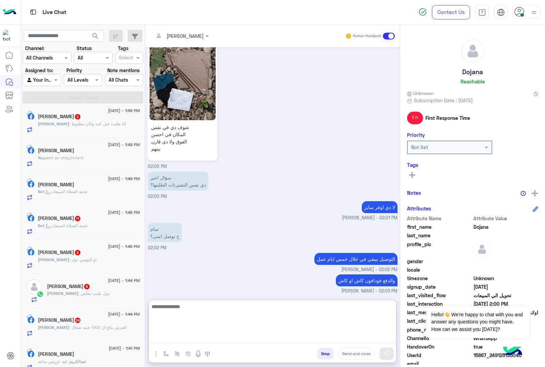
scroll to position [426, 0]
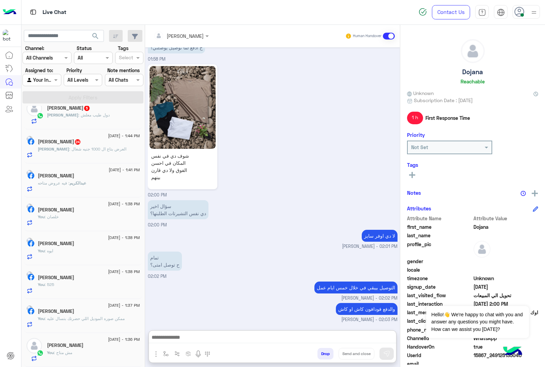
click at [81, 149] on span ": العرض بتاع ال 1000 جنيه شغال" at bounding box center [97, 148] width 57 height 5
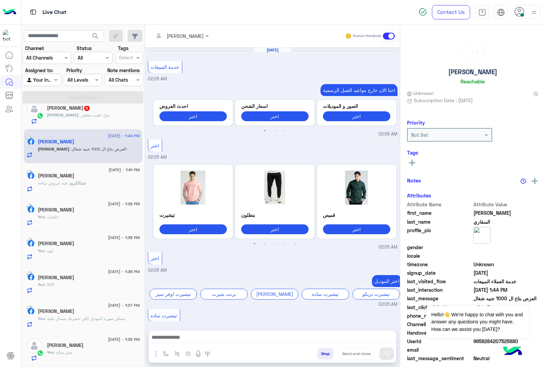
scroll to position [836, 0]
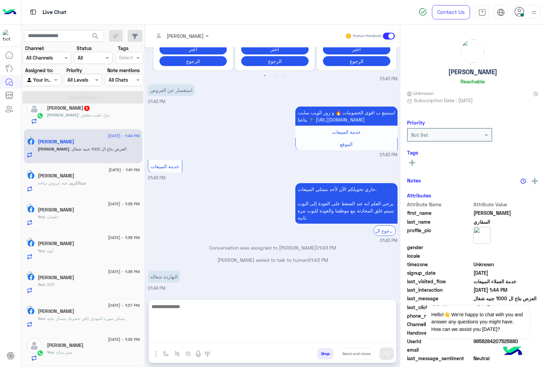
click at [169, 337] on textarea at bounding box center [272, 322] width 247 height 41
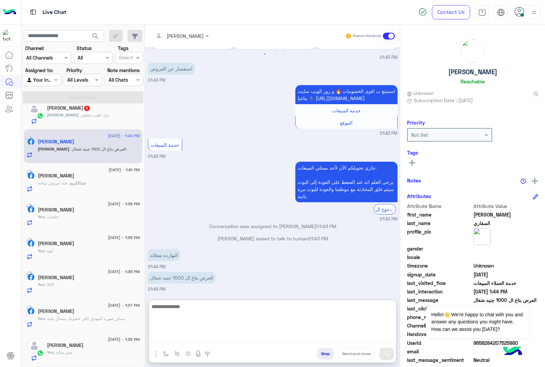
scroll to position [867, 0]
type textarea "***"
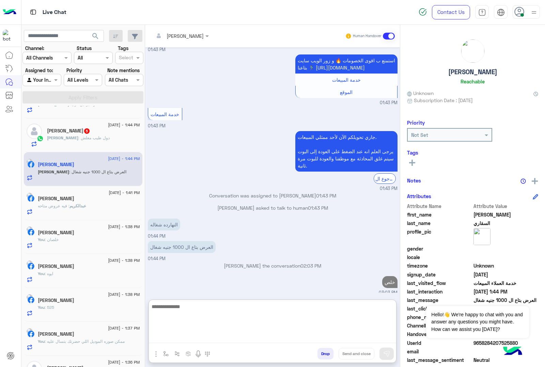
scroll to position [901, 0]
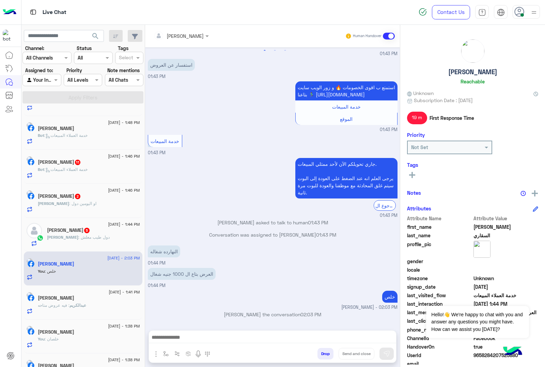
click at [78, 240] on span ": دول طيب معلش" at bounding box center [93, 237] width 31 height 5
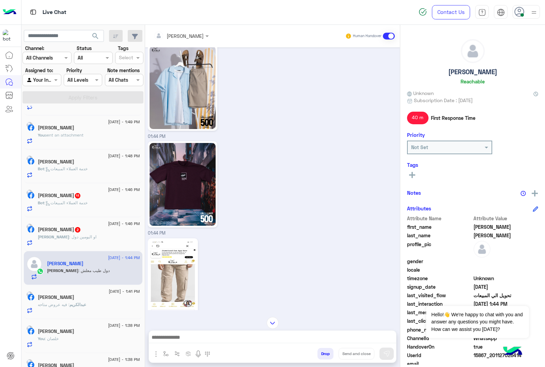
scroll to position [973, 0]
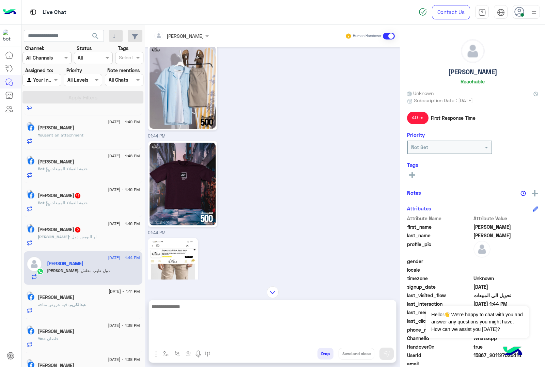
click at [172, 334] on textarea at bounding box center [272, 322] width 247 height 41
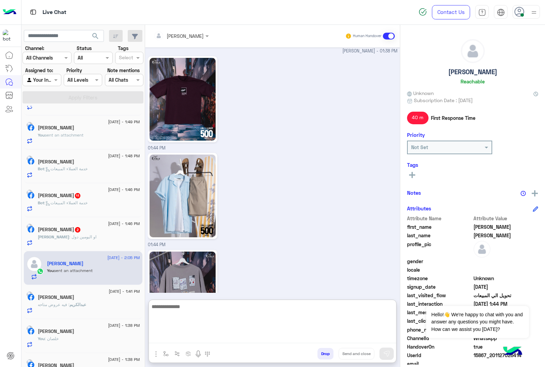
scroll to position [1195, 0]
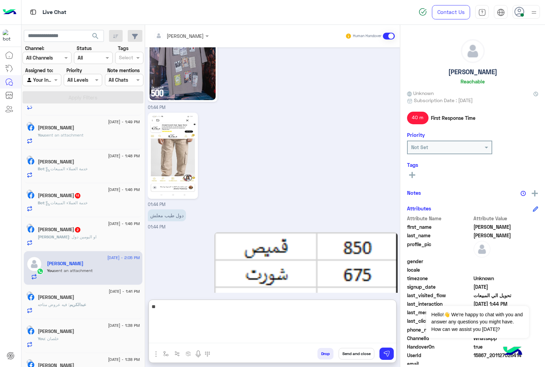
type textarea "*"
type textarea "*********"
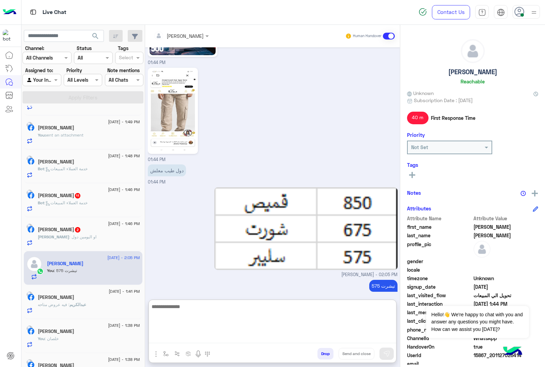
scroll to position [1245, 0]
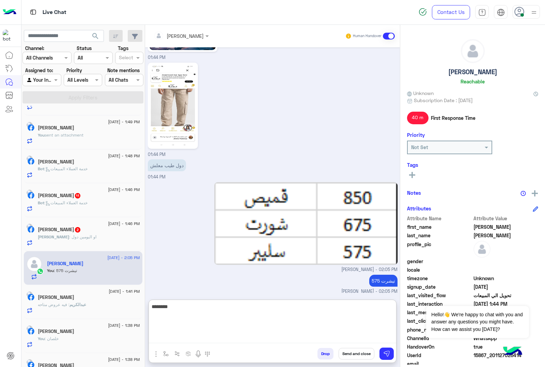
type textarea "*********"
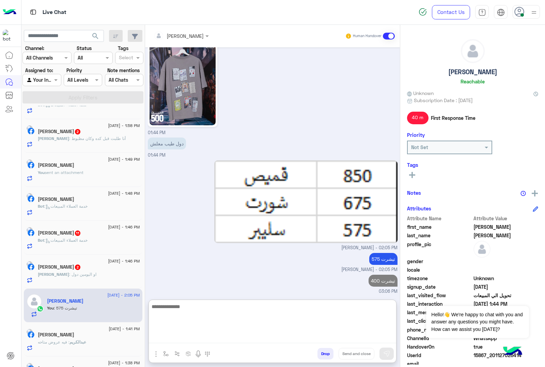
scroll to position [256, 0]
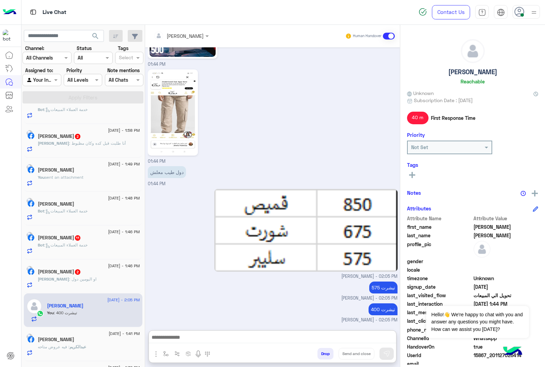
click at [83, 288] on div "Ahmed : او اليومين دول" at bounding box center [89, 282] width 102 height 12
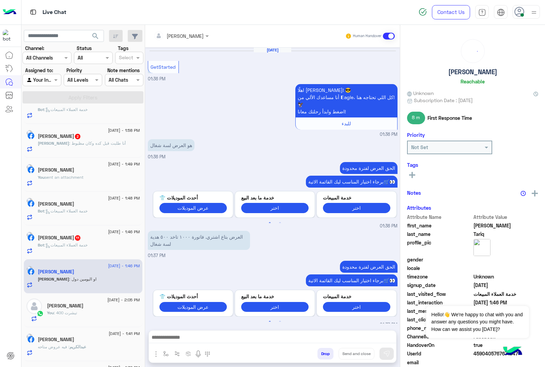
scroll to position [195, 0]
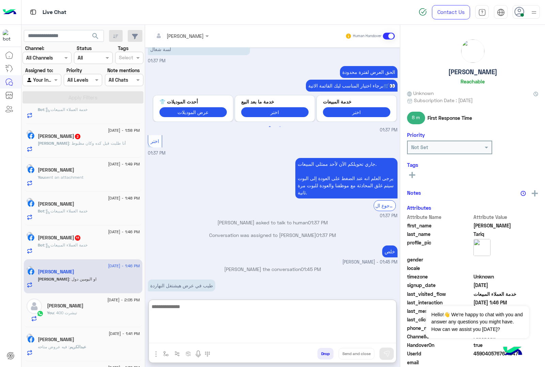
click at [181, 341] on textarea at bounding box center [272, 322] width 247 height 41
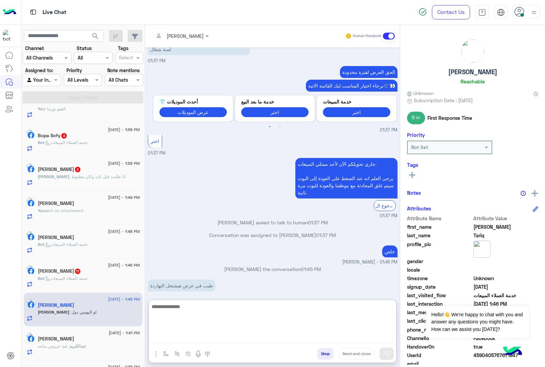
scroll to position [225, 0]
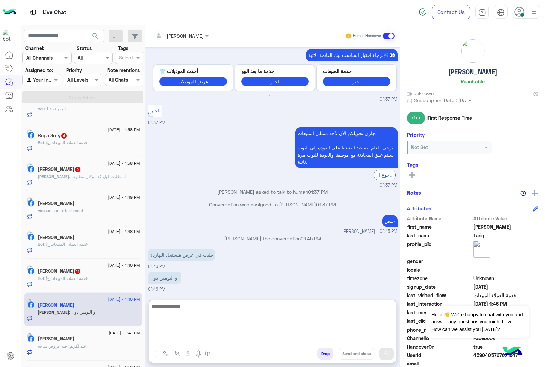
click at [175, 308] on textarea at bounding box center [272, 322] width 247 height 41
type textarea "**********"
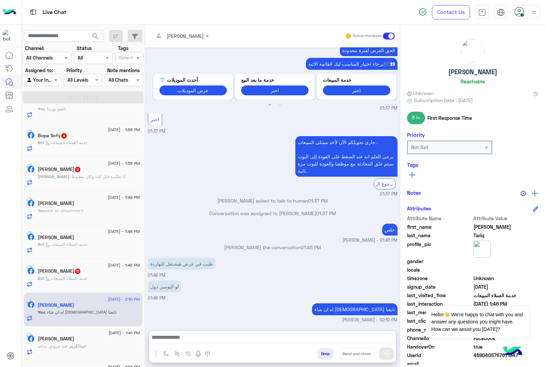
click at [81, 276] on div "Mai Nagm 11" at bounding box center [89, 271] width 102 height 7
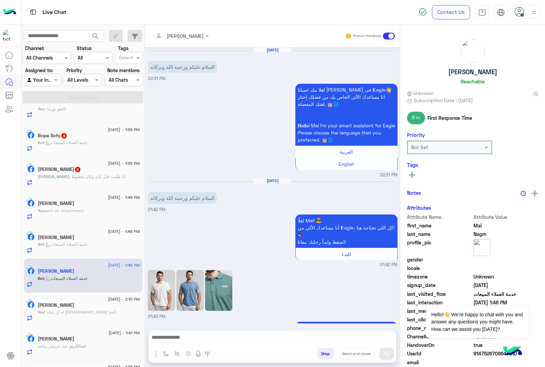
scroll to position [787, 0]
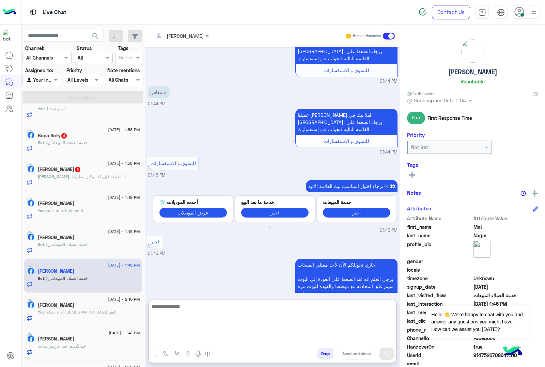
click at [190, 341] on textarea at bounding box center [272, 322] width 247 height 41
paste textarea "**********"
type textarea "**********"
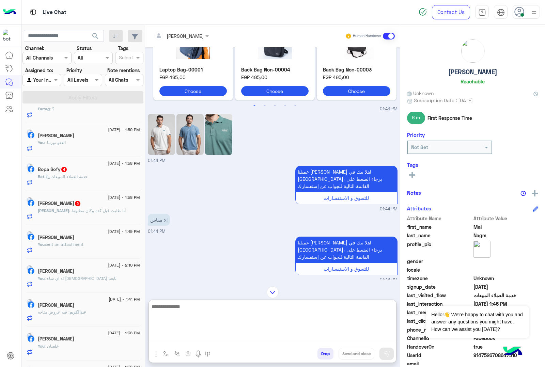
scroll to position [256, 0]
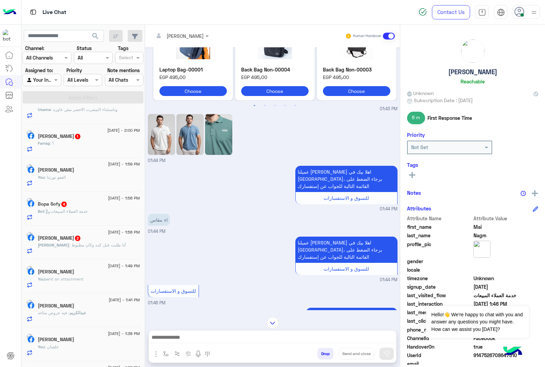
click at [184, 132] on img at bounding box center [189, 134] width 27 height 41
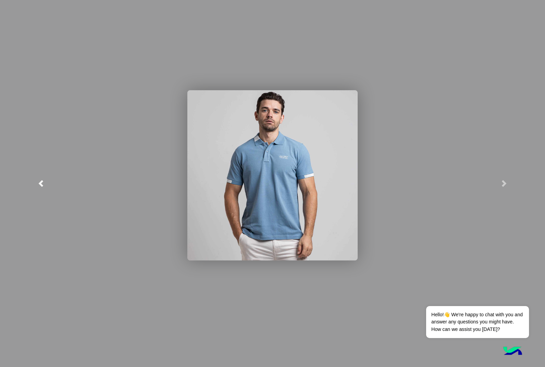
click at [39, 185] on span at bounding box center [40, 183] width 7 height 7
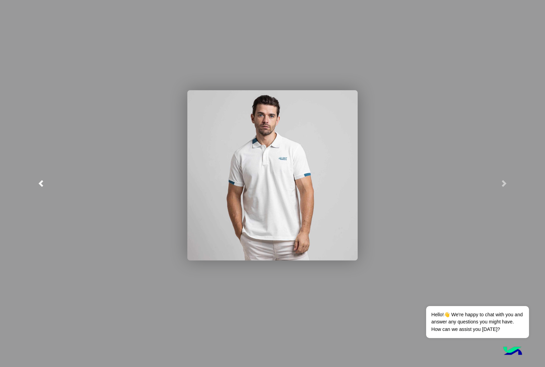
click at [39, 185] on span at bounding box center [40, 183] width 7 height 7
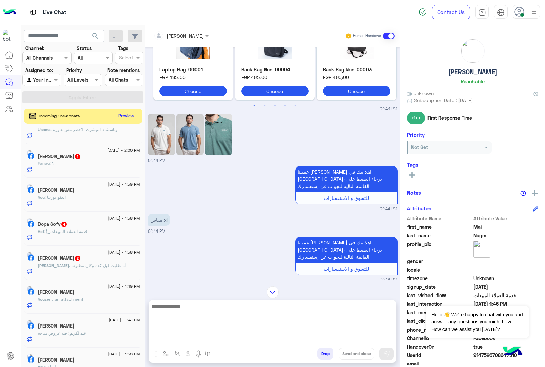
click at [169, 338] on textarea at bounding box center [272, 322] width 247 height 41
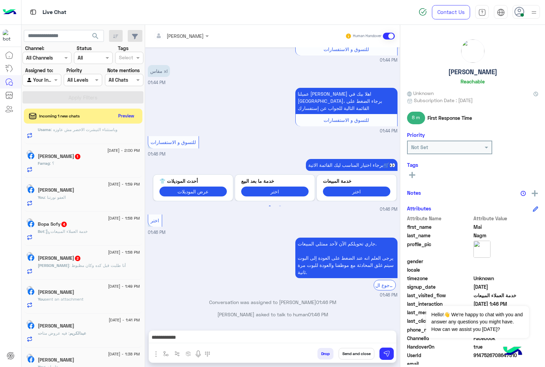
scroll to position [787, 0]
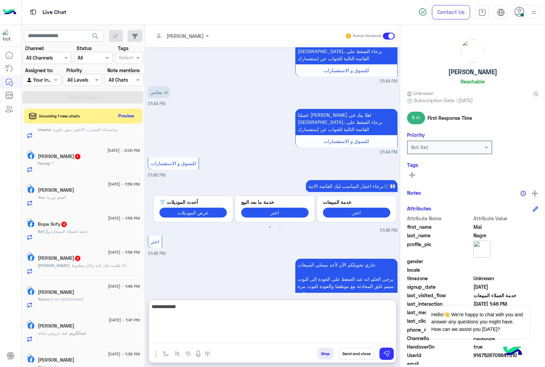
click at [279, 338] on textarea "**********" at bounding box center [272, 322] width 247 height 41
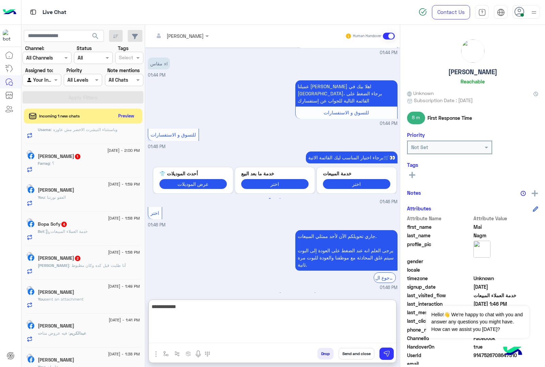
scroll to position [818, 0]
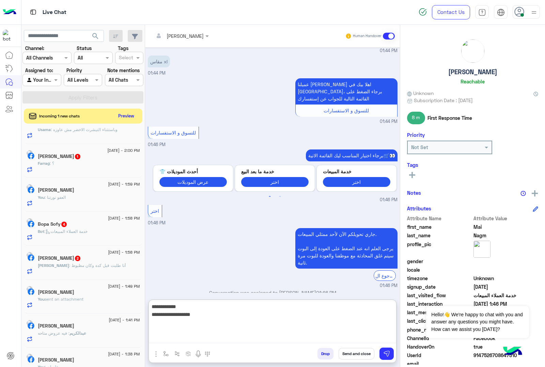
type textarea "**********"
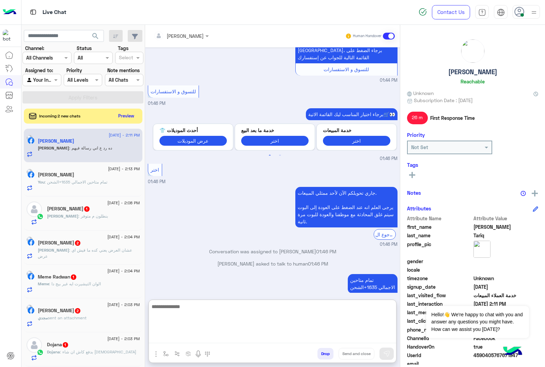
scroll to position [128, 0]
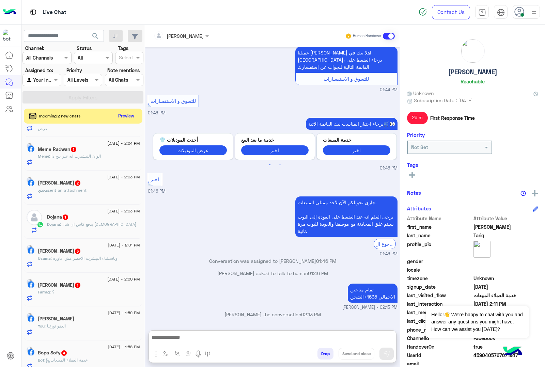
click at [80, 232] on div "Dojana : بدفع كاش ان شاء الله" at bounding box center [93, 227] width 93 height 12
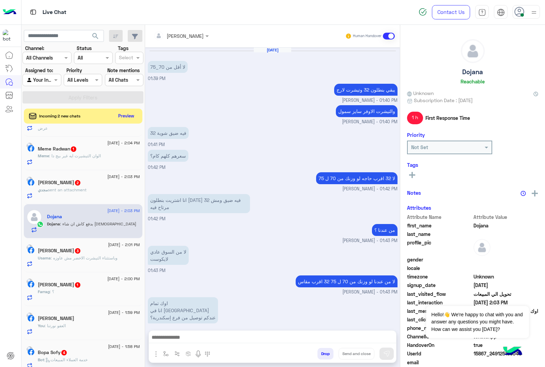
scroll to position [870, 0]
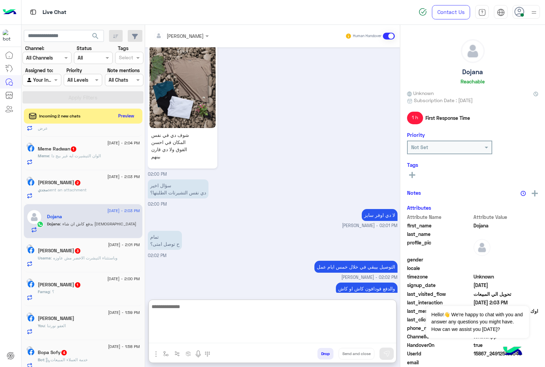
click at [188, 338] on textarea at bounding box center [272, 322] width 247 height 41
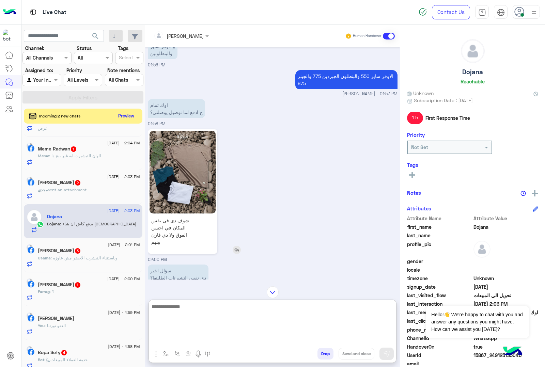
scroll to position [2347, 0]
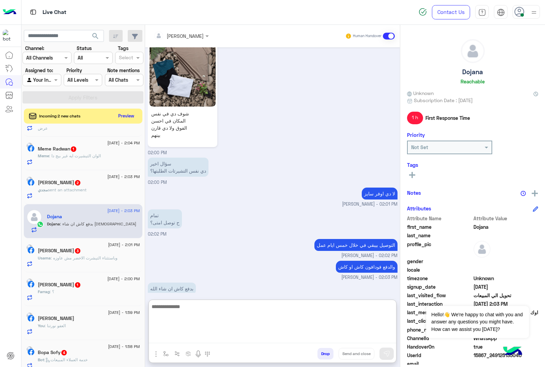
click at [186, 304] on textarea at bounding box center [272, 322] width 247 height 41
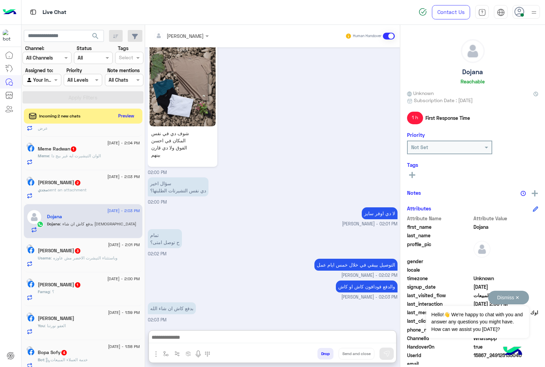
click at [519, 299] on button "Dismiss ✕" at bounding box center [508, 298] width 41 height 14
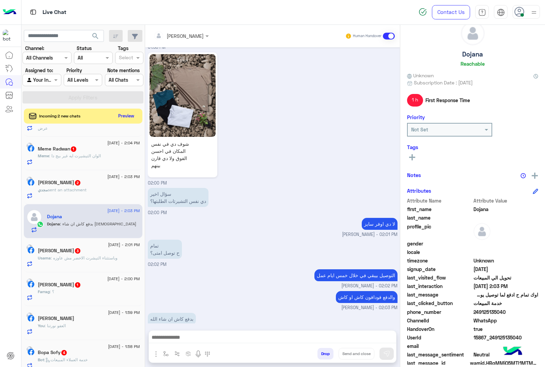
scroll to position [28, 0]
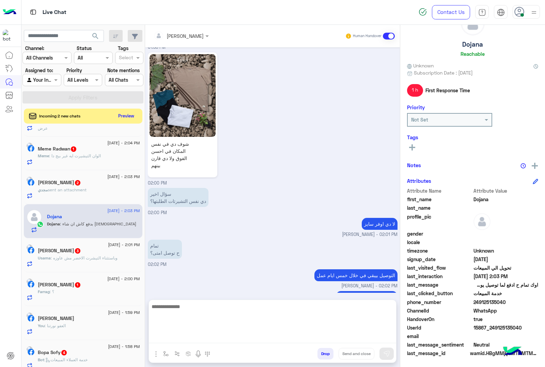
click at [190, 339] on textarea at bounding box center [272, 322] width 247 height 41
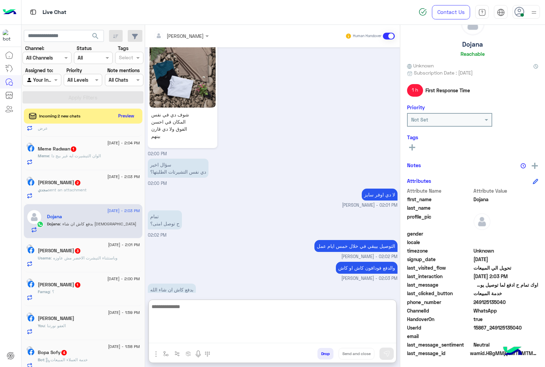
scroll to position [2347, 0]
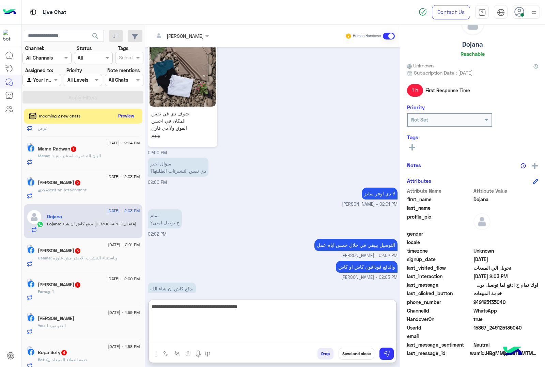
type textarea "**********"
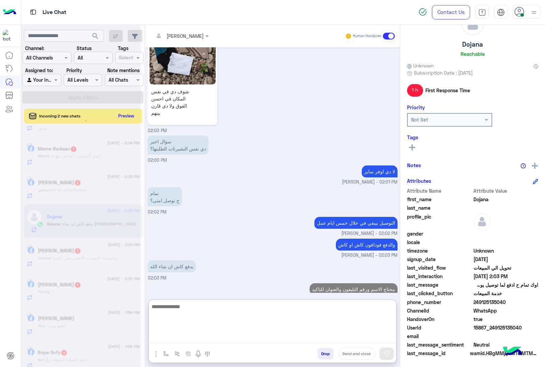
scroll to position [2369, 0]
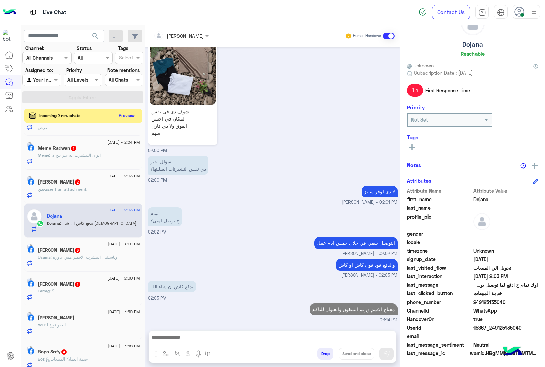
click at [124, 118] on button "Preview" at bounding box center [126, 115] width 21 height 9
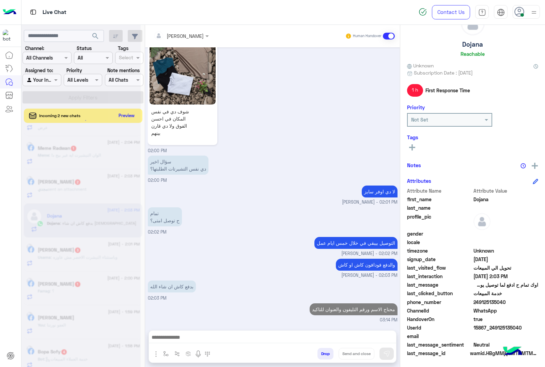
scroll to position [2338, 0]
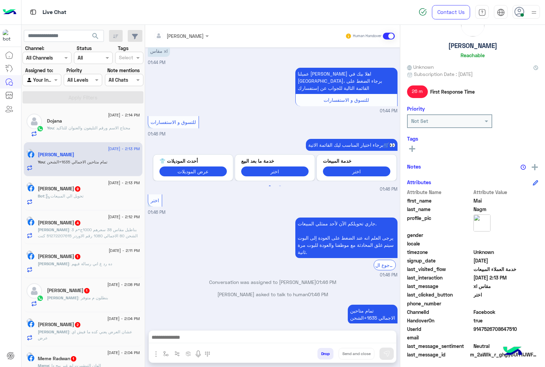
scroll to position [28, 0]
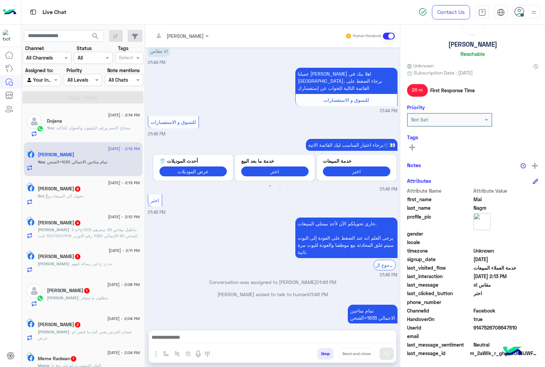
click at [80, 238] on span ": 3 بناطيل مقاس 38 سعرهم 1000ج+م الشحن 80 الاجمالي 1080 رقم الاوردر 51272207615…" at bounding box center [88, 238] width 101 height 23
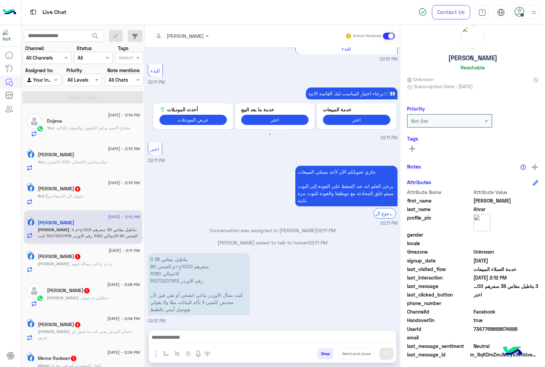
scroll to position [15, 0]
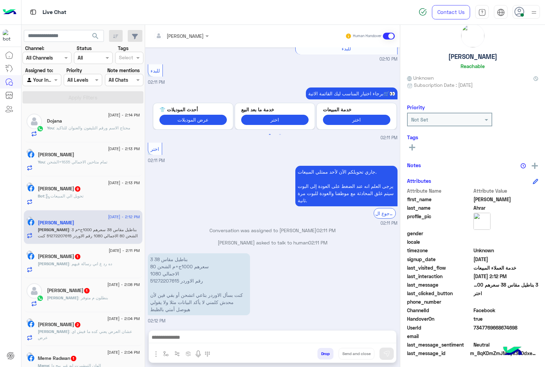
click at [195, 36] on div at bounding box center [181, 36] width 62 height 8
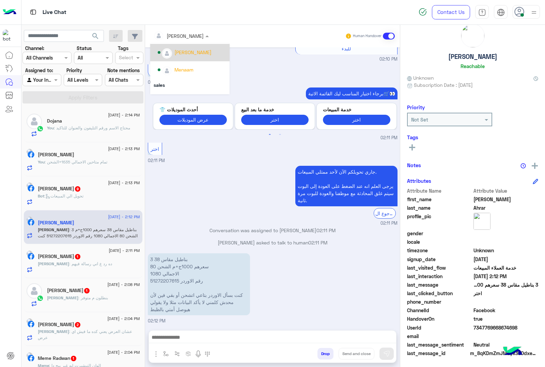
scroll to position [43, 0]
click at [187, 58] on div "Menaam" at bounding box center [183, 56] width 19 height 7
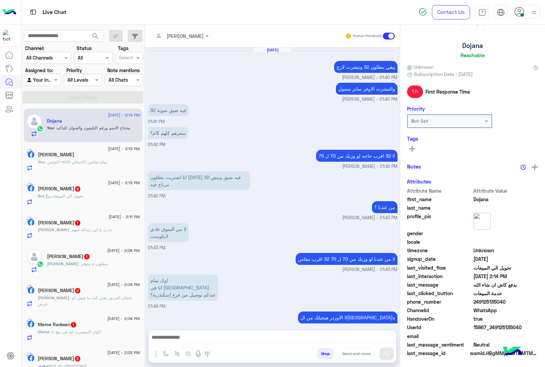
scroll to position [869, 0]
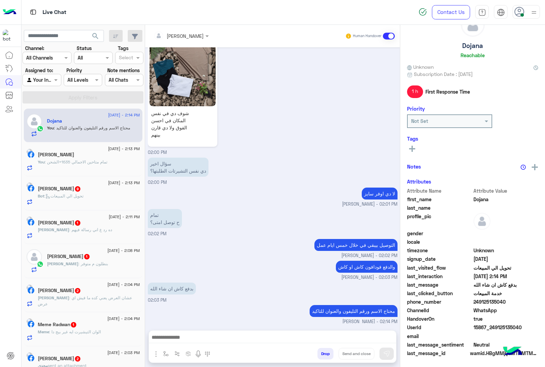
click at [83, 198] on span ": تحويل الي المبيعات" at bounding box center [63, 195] width 39 height 5
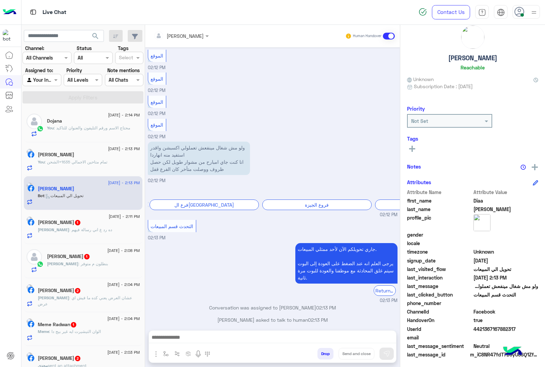
scroll to position [15, 0]
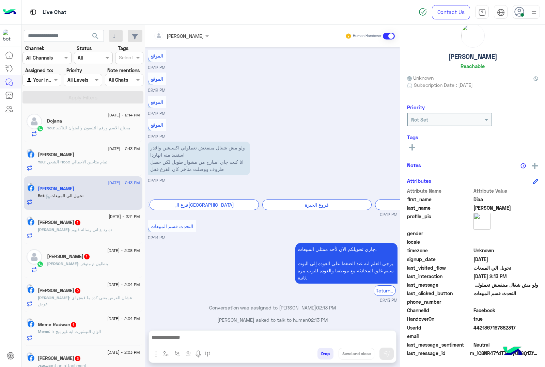
click at [234, 241] on div "جاري تحويلكم الآن لأحد ممثلي المبيعات. يرجى العلم انه عند الضغط على العودة إلى …" at bounding box center [273, 272] width 250 height 63
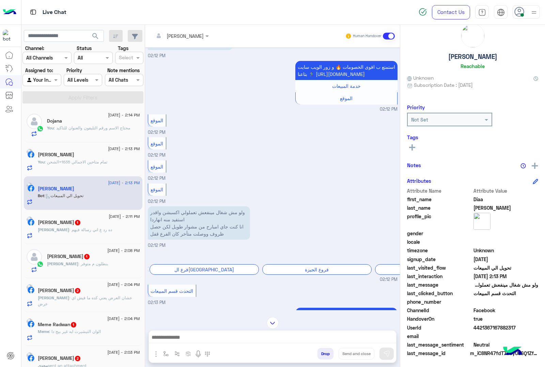
scroll to position [686, 0]
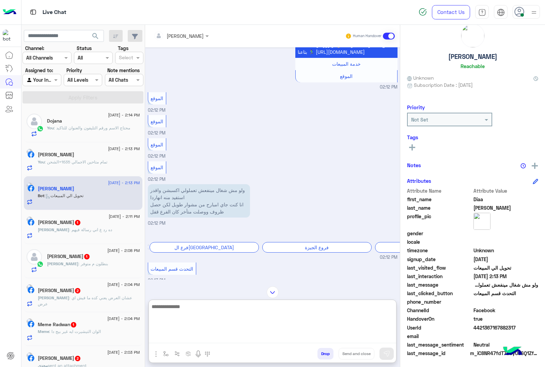
click at [193, 336] on textarea at bounding box center [272, 322] width 247 height 41
type textarea "**********"
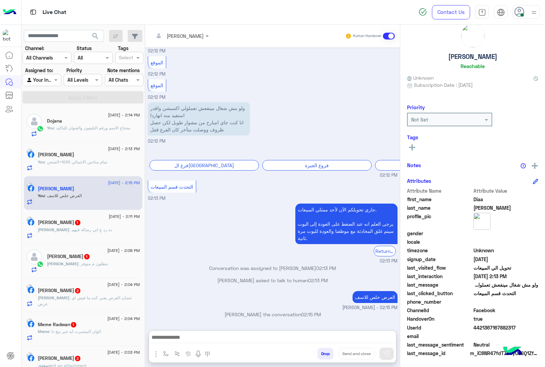
click at [320, 355] on button "Drop" at bounding box center [325, 354] width 16 height 12
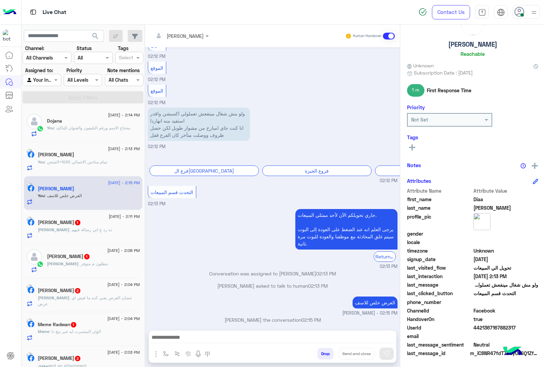
scroll to position [775, 0]
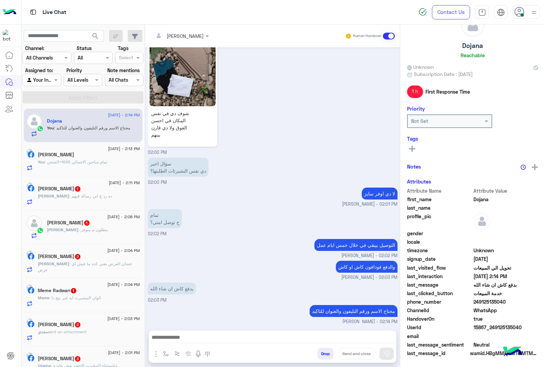
click at [90, 203] on div "Ahmed : ده رد ع اني رسالة فيهم" at bounding box center [89, 199] width 102 height 12
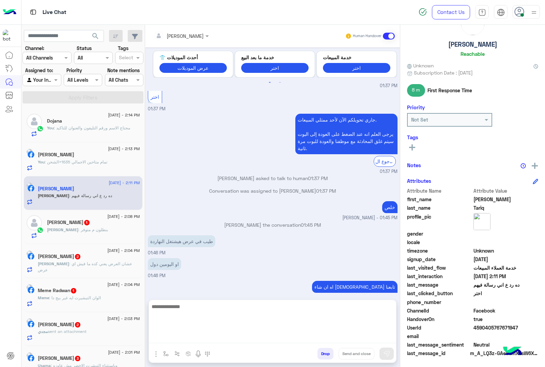
click at [185, 341] on textarea at bounding box center [272, 322] width 247 height 41
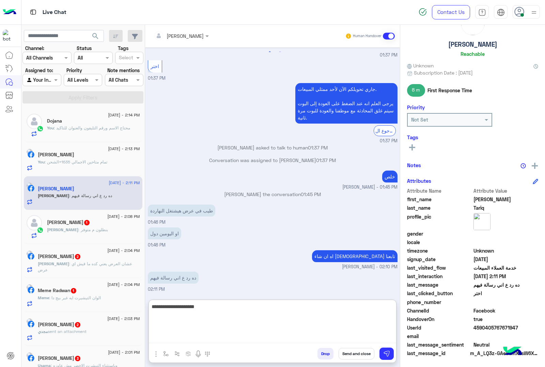
type textarea "**********"
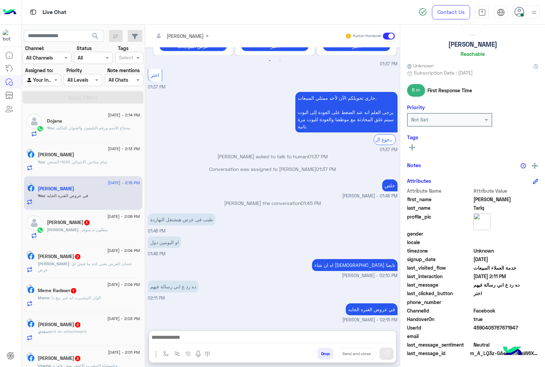
click at [59, 229] on span "[PERSON_NAME]" at bounding box center [62, 229] width 31 height 5
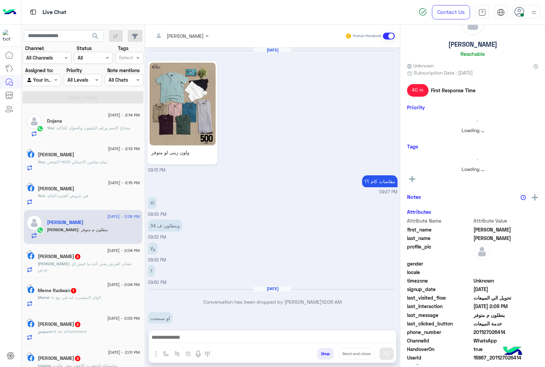
scroll to position [939, 0]
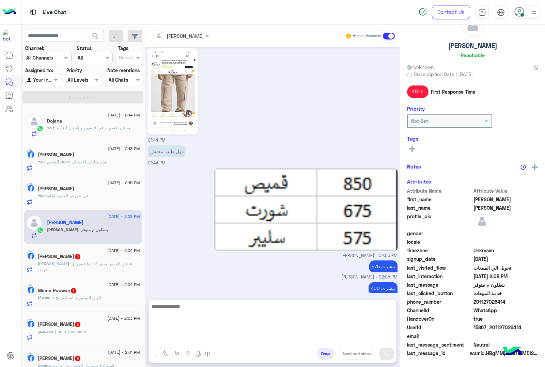
click at [173, 335] on textarea at bounding box center [272, 322] width 247 height 41
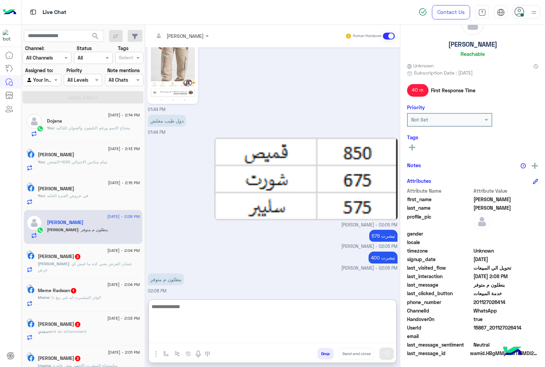
click at [164, 307] on textarea at bounding box center [272, 322] width 247 height 41
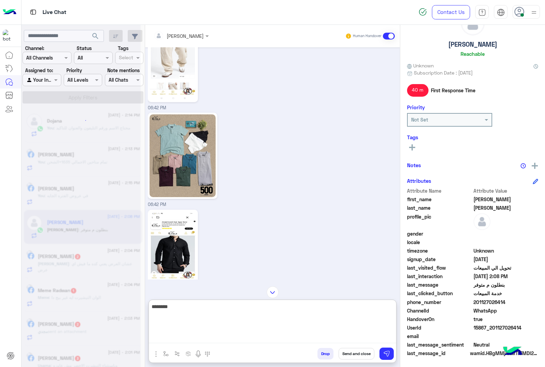
scroll to position [1426, 0]
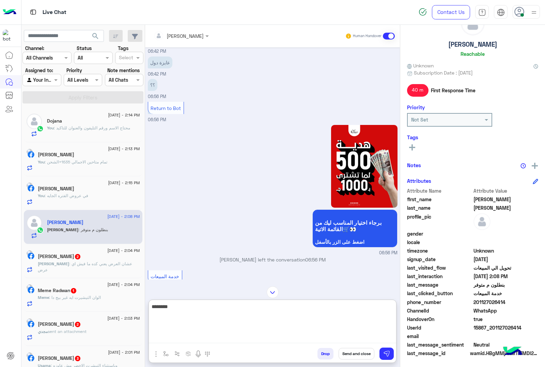
type textarea "********"
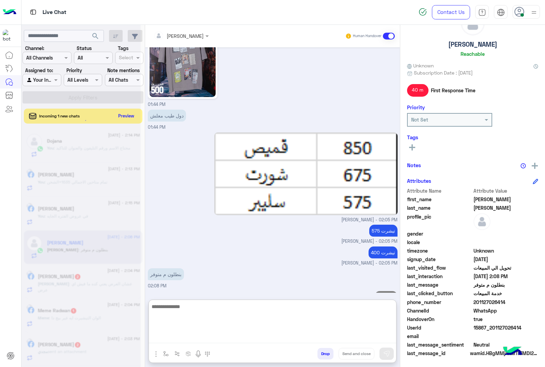
scroll to position [3410, 0]
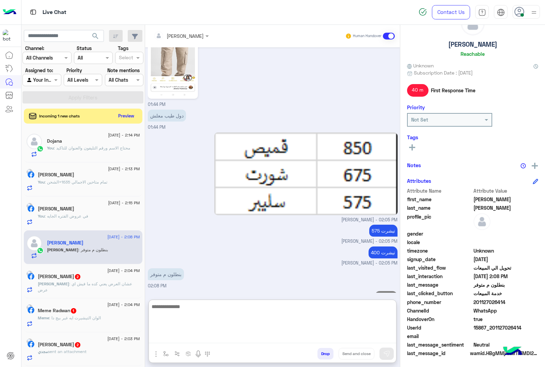
type textarea "*"
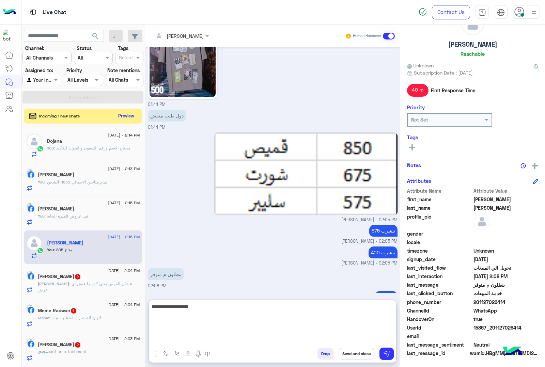
type textarea "**********"
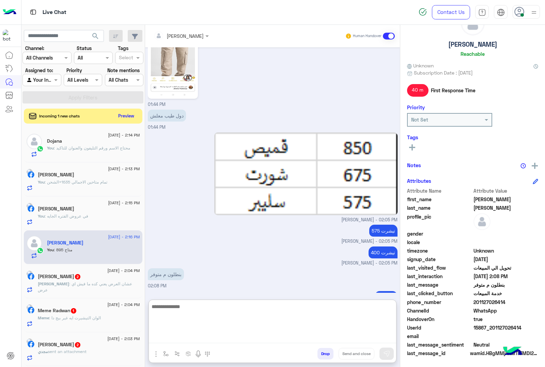
scroll to position [3432, 0]
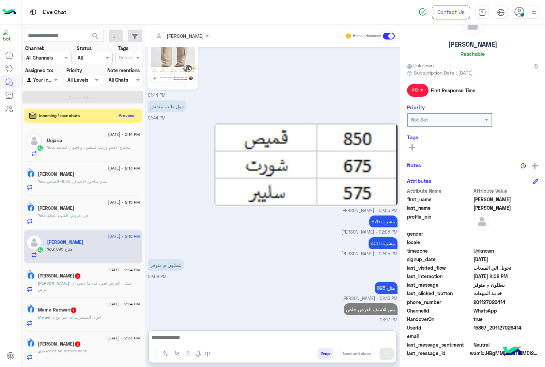
click at [136, 116] on button "Preview" at bounding box center [126, 115] width 21 height 9
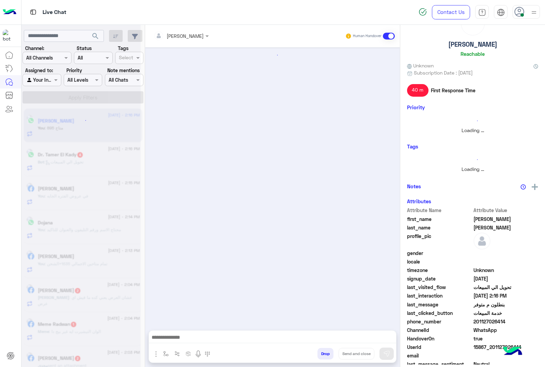
scroll to position [0, 0]
click at [127, 120] on div at bounding box center [80, 186] width 119 height 367
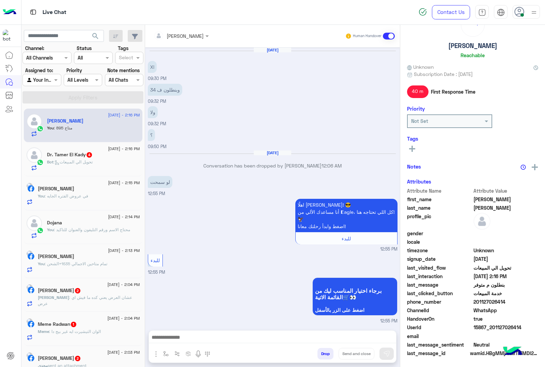
scroll to position [846, 0]
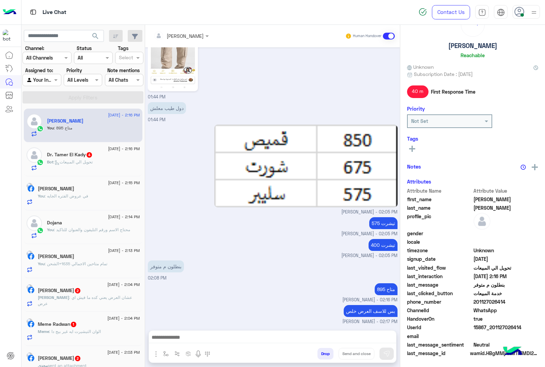
click at [95, 159] on div "Bot : تحويل الي المبيعات" at bounding box center [93, 165] width 93 height 12
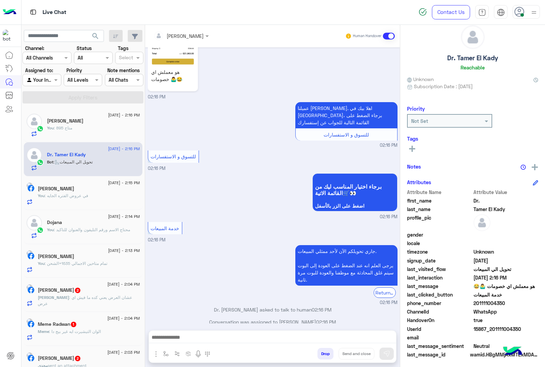
scroll to position [15, 0]
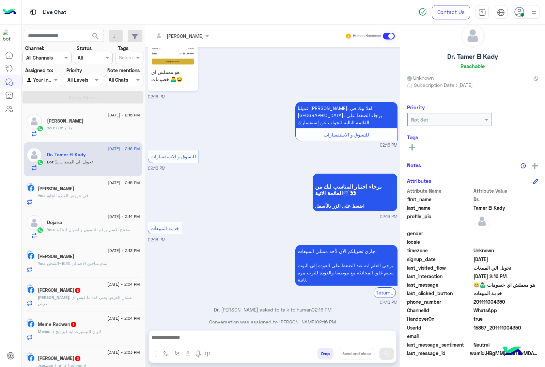
click at [195, 278] on div "جاري تحويلكم الآن لأحد ممثلي المبيعات. يرجى العلم انه عند الضغط على العودة إلى …" at bounding box center [273, 275] width 250 height 63
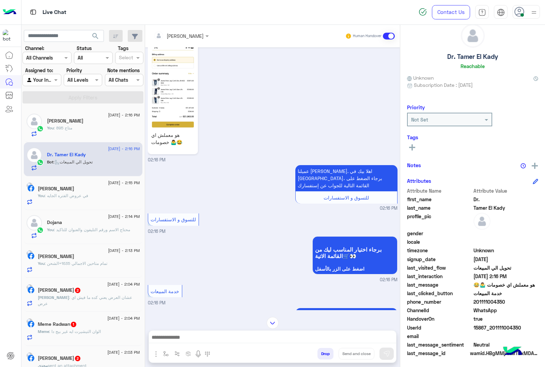
scroll to position [52, 0]
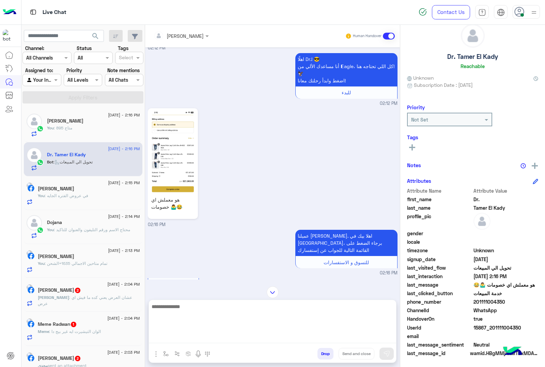
click at [198, 340] on textarea at bounding box center [272, 322] width 247 height 41
type textarea "**********"
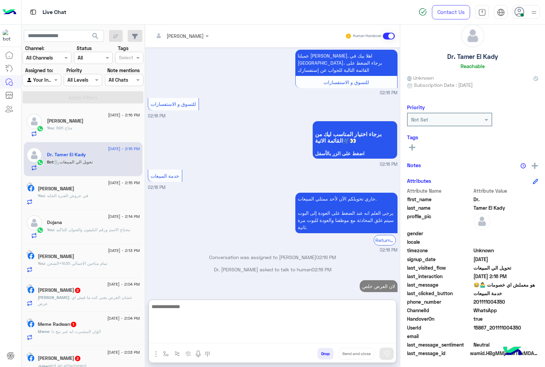
type textarea "*"
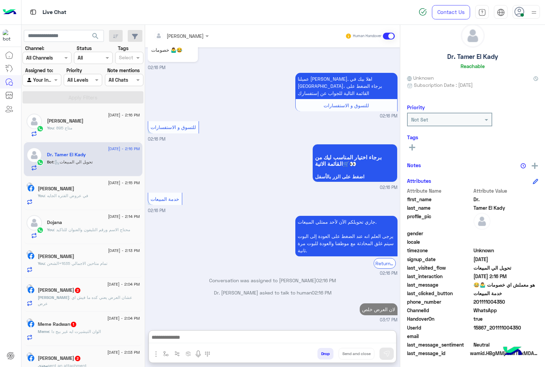
click at [89, 298] on span ": عشان العرض يعني كده ما فيش اي عرض" at bounding box center [85, 300] width 94 height 11
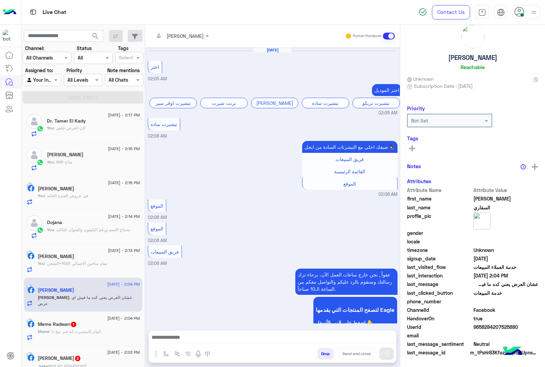
scroll to position [14, 0]
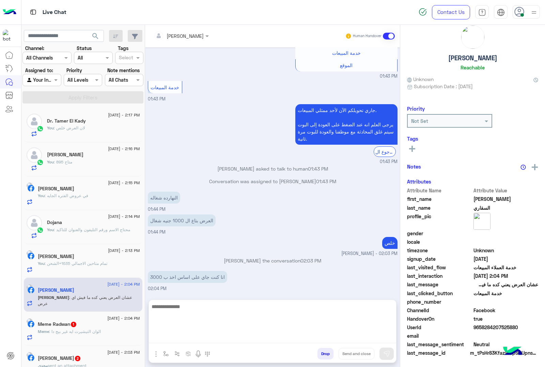
click at [176, 338] on textarea at bounding box center [272, 322] width 247 height 41
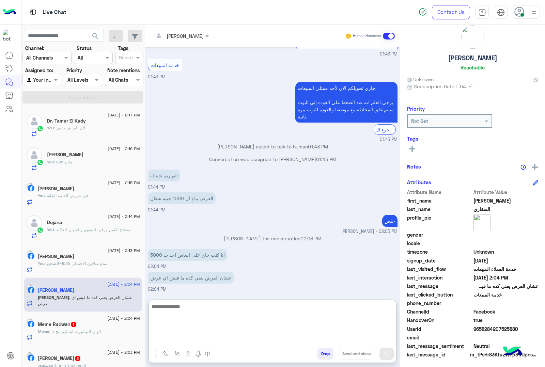
scroll to position [28, 0]
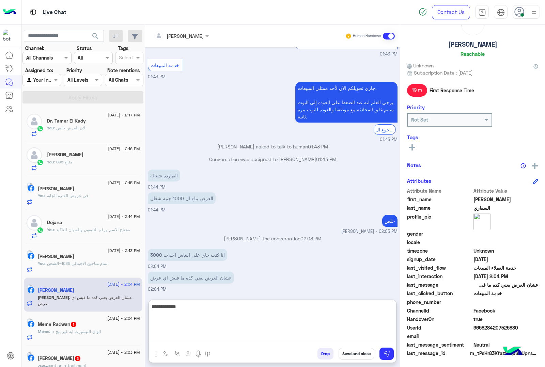
type textarea "**********"
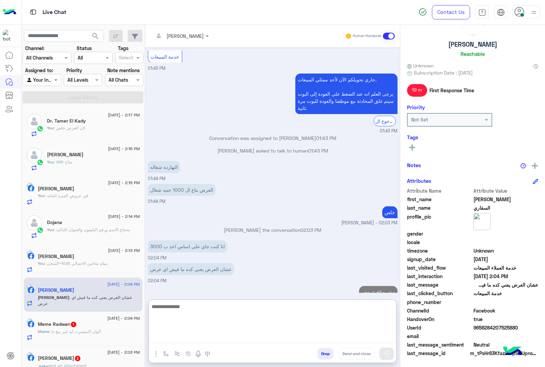
scroll to position [776, 0]
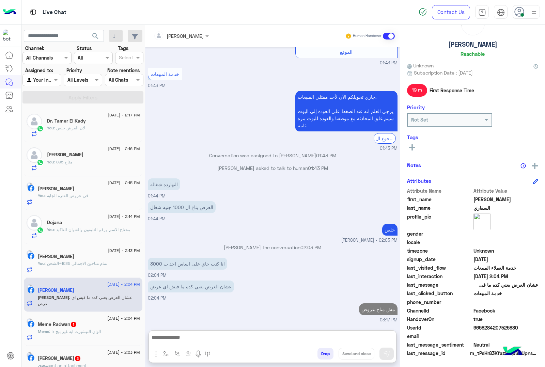
click at [95, 324] on div "Meme Radwan 1" at bounding box center [89, 325] width 102 height 7
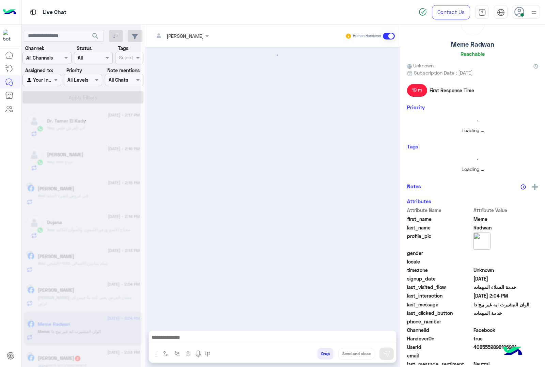
scroll to position [26, 0]
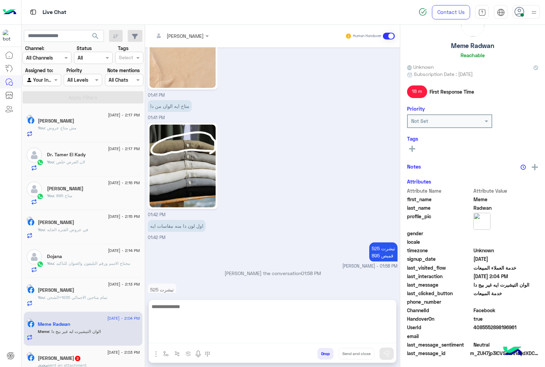
click at [183, 337] on textarea at bounding box center [272, 322] width 247 height 41
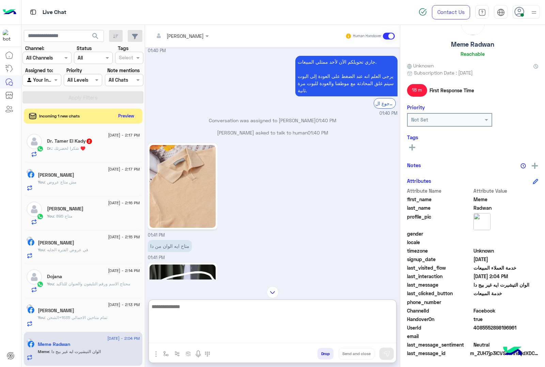
scroll to position [901, 0]
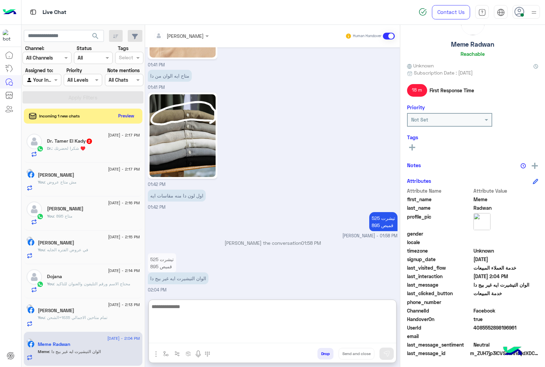
click at [157, 305] on textarea at bounding box center [272, 322] width 247 height 41
paste textarea "**********"
type textarea "**********"
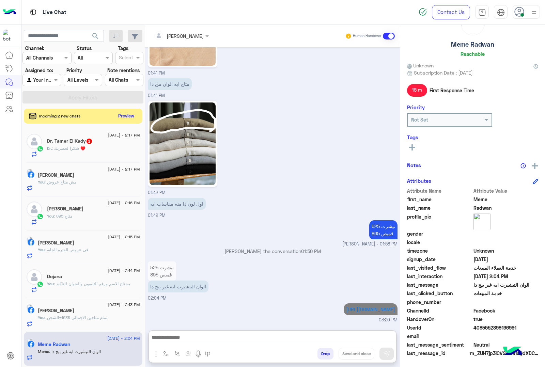
click at [64, 144] on h5 "Dr. Tamer El Kady 2" at bounding box center [70, 141] width 46 height 6
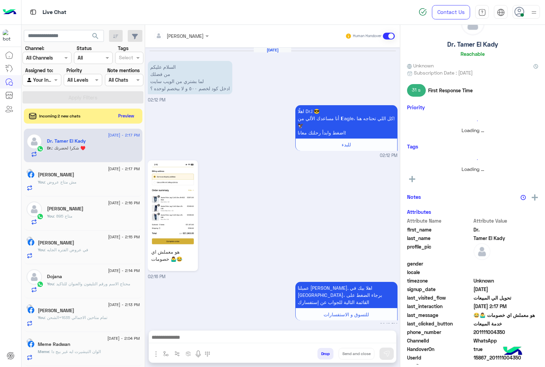
scroll to position [26, 0]
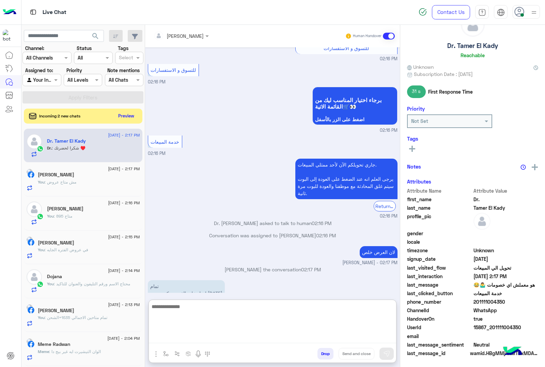
click at [176, 340] on textarea at bounding box center [272, 322] width 247 height 41
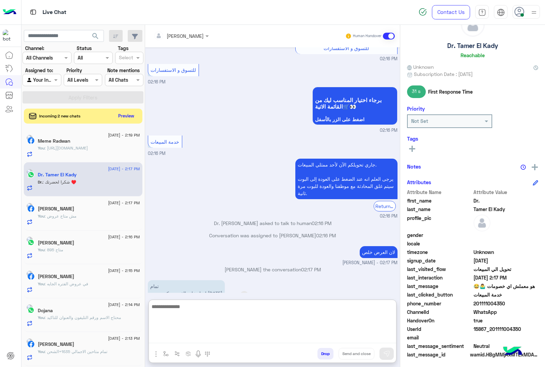
scroll to position [28, 0]
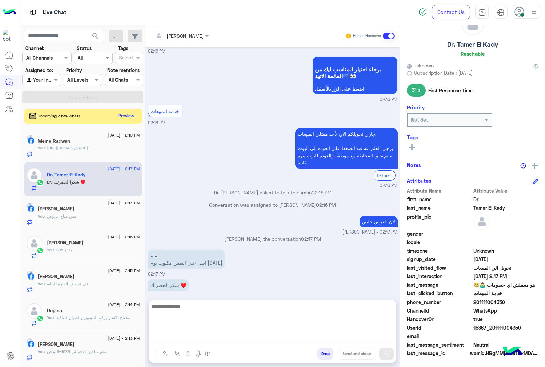
click at [192, 305] on textarea at bounding box center [272, 322] width 247 height 41
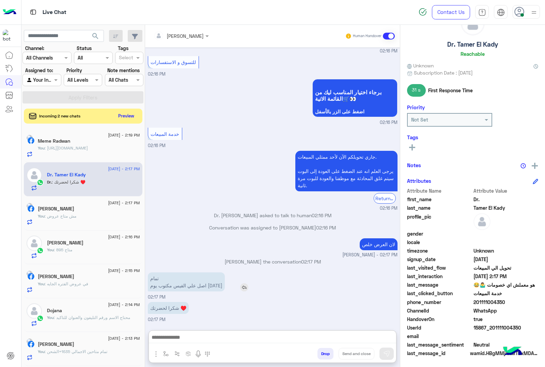
click at [240, 272] on div "تمام اصل علي الفيس مكتوب يوم الاثنين" at bounding box center [206, 281] width 116 height 19
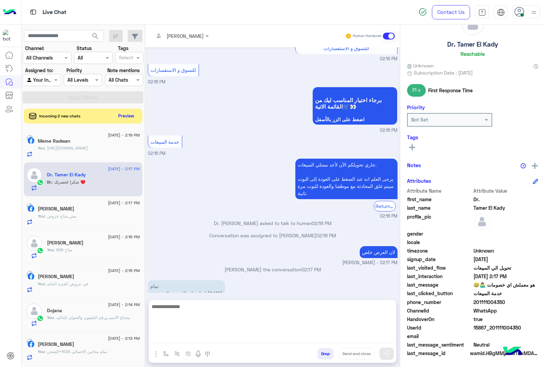
click at [192, 343] on textarea at bounding box center [272, 322] width 247 height 41
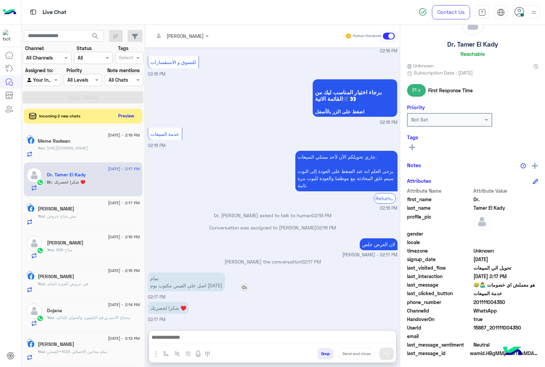
click at [241, 283] on img at bounding box center [244, 287] width 8 height 8
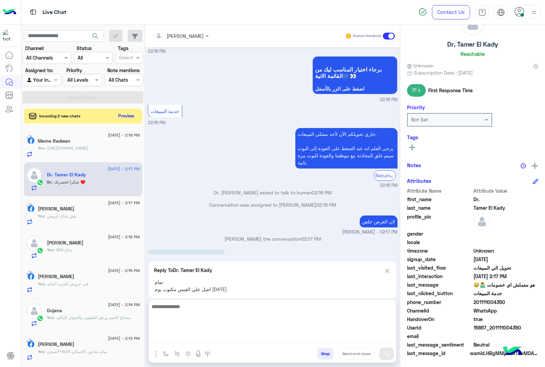
click at [204, 334] on textarea at bounding box center [272, 322] width 247 height 41
type textarea "**********"
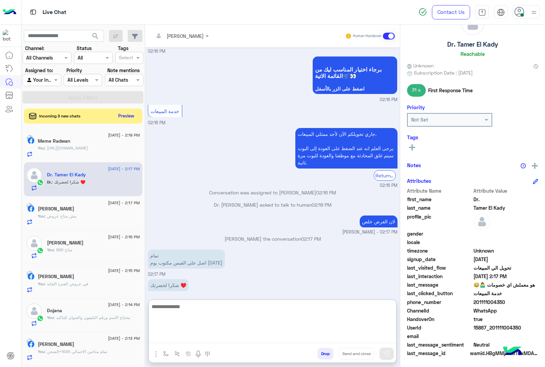
scroll to position [338, 0]
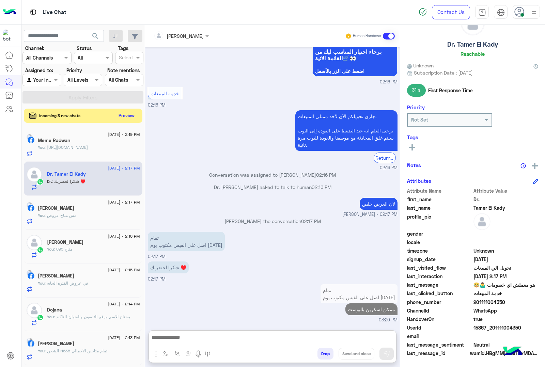
click at [120, 117] on button "Preview" at bounding box center [126, 115] width 21 height 9
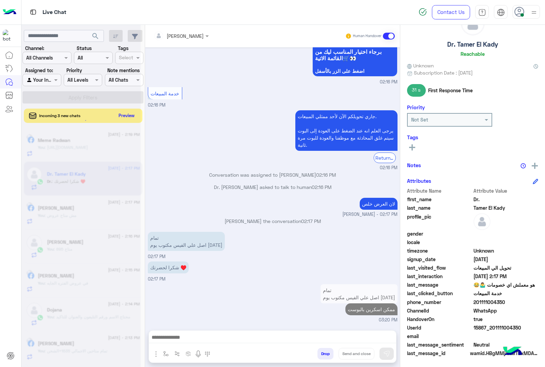
scroll to position [307, 0]
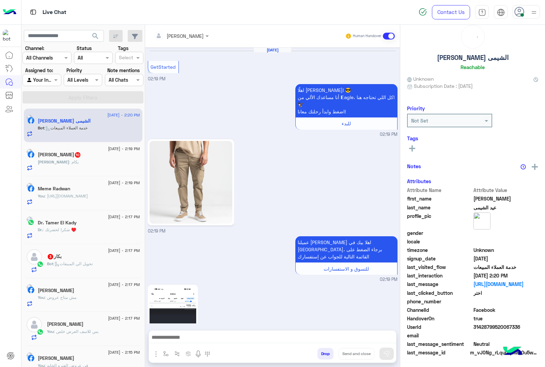
scroll to position [14, 0]
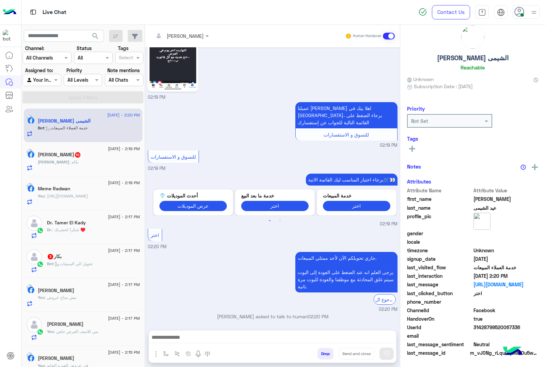
click at [70, 171] on div "Mohamed : بكام" at bounding box center [89, 165] width 102 height 12
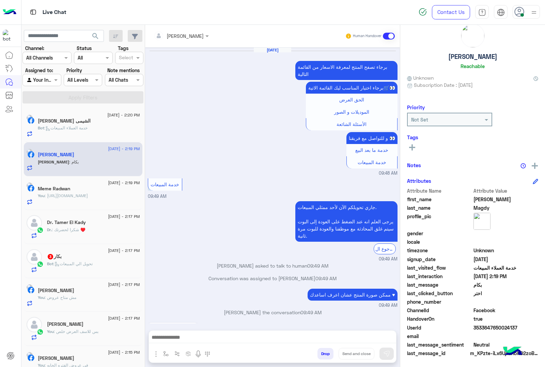
scroll to position [1155, 0]
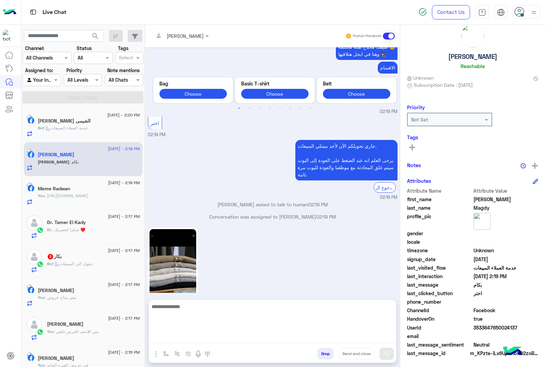
click at [191, 334] on textarea at bounding box center [272, 322] width 247 height 41
type textarea "***"
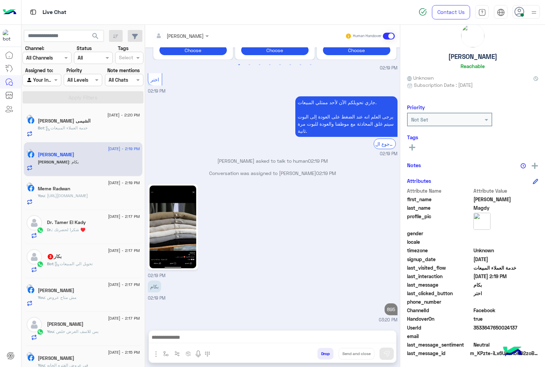
click at [76, 254] on div "بكار 3" at bounding box center [93, 257] width 93 height 7
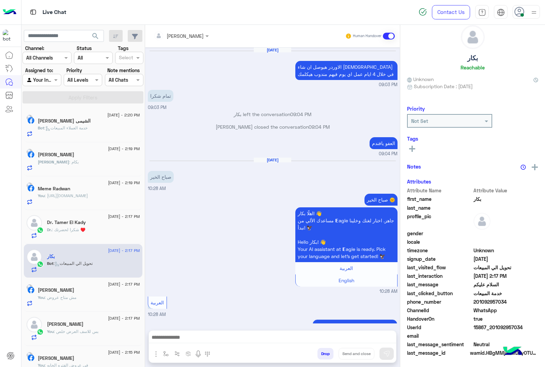
scroll to position [806, 0]
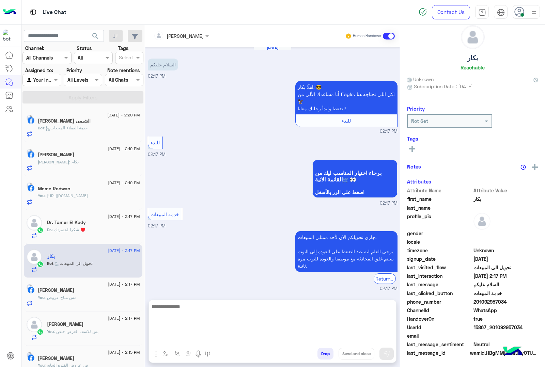
click at [187, 338] on textarea at bounding box center [272, 322] width 247 height 41
type textarea "**********"
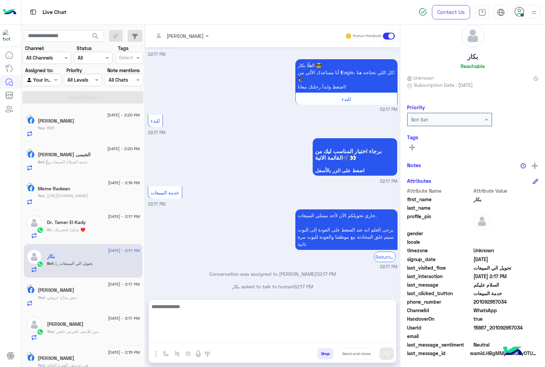
click at [223, 338] on textarea at bounding box center [272, 322] width 247 height 41
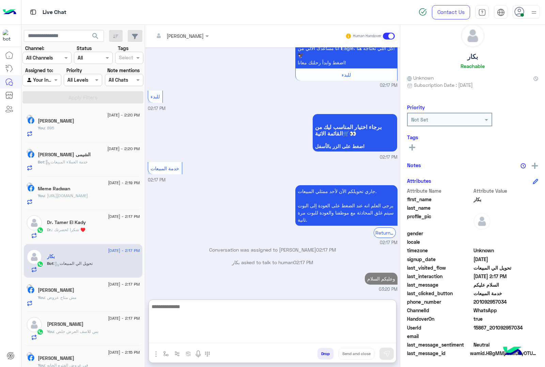
paste textarea "**********"
type textarea "**********"
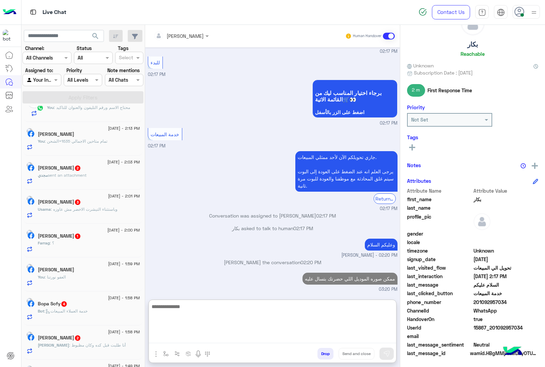
scroll to position [298, 0]
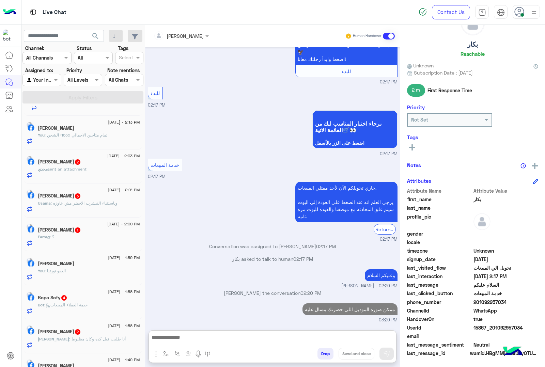
click at [78, 171] on span "sent an attachment" at bounding box center [67, 169] width 39 height 5
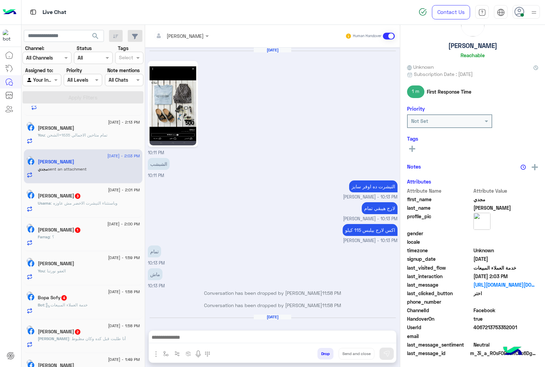
scroll to position [762, 0]
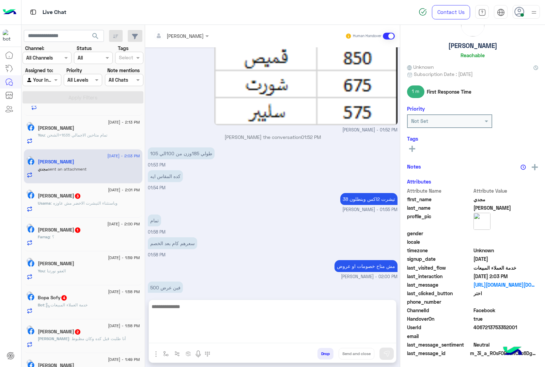
click at [184, 333] on textarea at bounding box center [272, 322] width 247 height 41
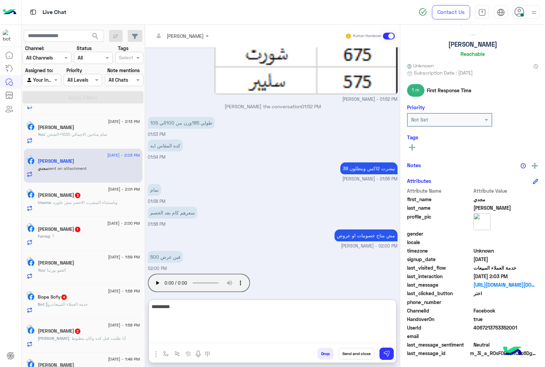
type textarea "*********"
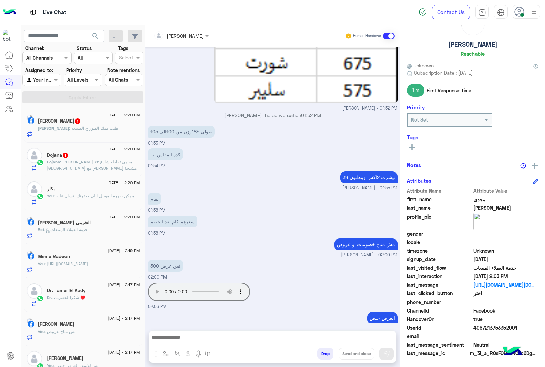
click at [94, 161] on span ": مصطفى يوسف الاسكندرية ميامي تقاطع شارع ٧٣ شارع العرب مع اسنكدر أمام مشيخة الأ…" at bounding box center [92, 170] width 90 height 23
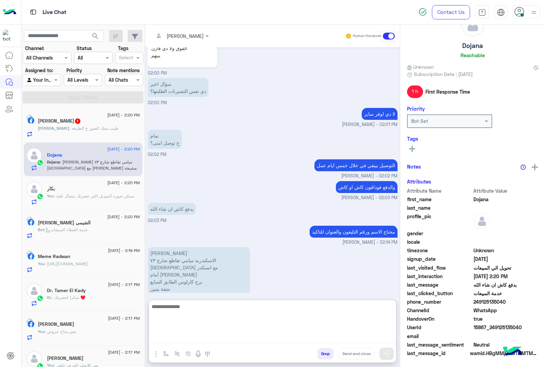
click at [202, 336] on textarea at bounding box center [272, 322] width 247 height 41
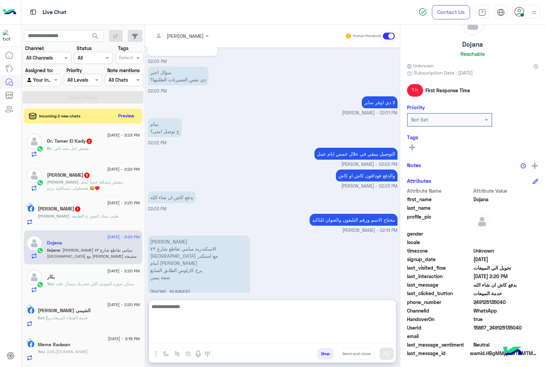
scroll to position [2393, 0]
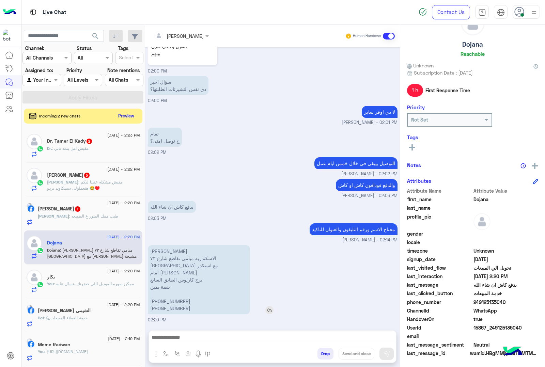
click at [158, 245] on p "مصطفى يوسف الاسكندرية ميامي تقاطع شارع ٧٣ شارع العرب مع اسنكدر أمام مشيخة الأزه…" at bounding box center [199, 279] width 102 height 69
click at [158, 220] on div "Aug 31, 2025 كل الألوان عدا الفيه علامة× 10:58 PM ١٢ قطعة 10:58 PM 11:00 PM 11:…" at bounding box center [272, 185] width 255 height 276
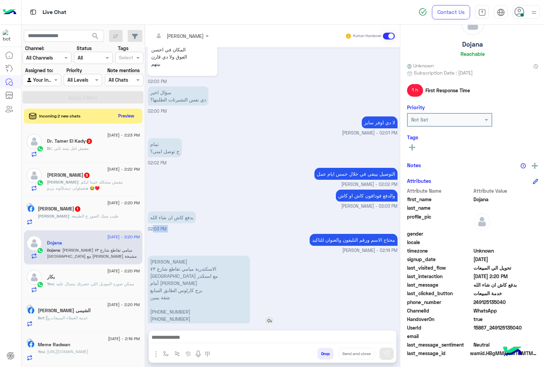
click at [158, 226] on span "02:03 PM" at bounding box center [157, 228] width 19 height 5
click at [164, 256] on p "مصطفى يوسف الاسكندرية ميامي تقاطع شارع ٧٣ شارع العرب مع اسنكدر أمام مشيخة الأزه…" at bounding box center [199, 290] width 102 height 69
copy p "[PERSON_NAME]"
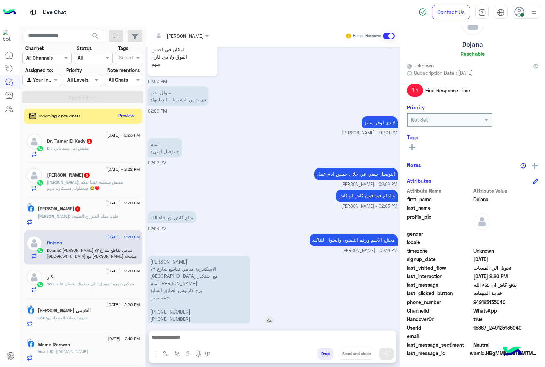
click at [159, 261] on p "مصطفى يوسف الاسكندرية ميامي تقاطع شارع ٧٣ شارع العرب مع اسنكدر أمام مشيخة الأزه…" at bounding box center [199, 290] width 102 height 69
copy p "الاسكندرية ميامي تقاطع شارع ٧٣ [GEOGRAPHIC_DATA] مع اسنكدر"
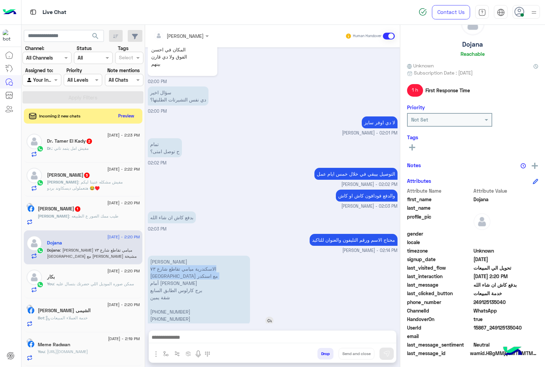
click at [160, 267] on p "مصطفى يوسف الاسكندرية ميامي تقاطع شارع ٧٣ شارع العرب مع اسنكدر أمام مشيخة الأزه…" at bounding box center [199, 290] width 102 height 69
click at [161, 270] on p "مصطفى يوسف الاسكندرية ميامي تقاطع شارع ٧٣ شارع العرب مع اسنكدر أمام مشيخة الأزه…" at bounding box center [199, 290] width 102 height 69
copy p "أمام [PERSON_NAME]"
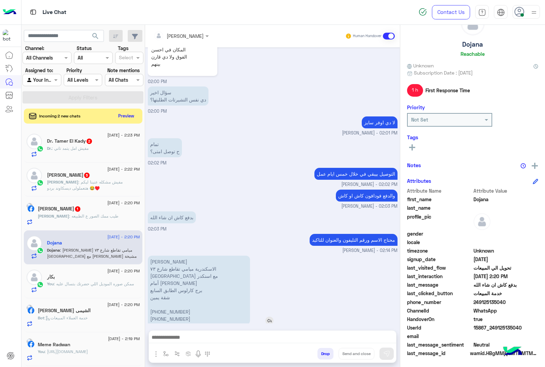
click at [164, 281] on p "مصطفى يوسف الاسكندرية ميامي تقاطع شارع ٧٣ شارع العرب مع اسنكدر أمام مشيخة الأزه…" at bounding box center [199, 290] width 102 height 69
copy p "برج كارلوس الطابق السابع"
click at [157, 301] on p "مصطفى يوسف الاسكندرية ميامي تقاطع شارع ٧٣ شارع العرب مع اسنكدر أمام مشيخة الأزه…" at bounding box center [199, 290] width 102 height 69
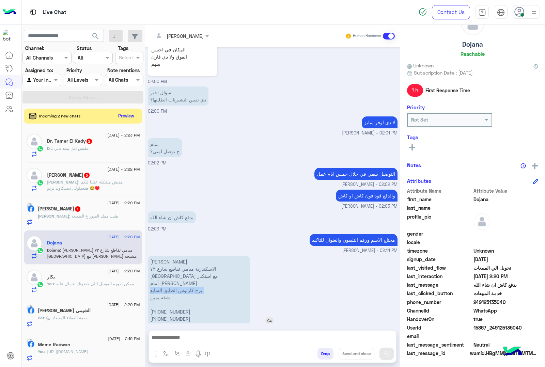
drag, startPoint x: 188, startPoint y: 300, endPoint x: 156, endPoint y: 302, distance: 32.1
click at [156, 302] on p "مصطفى يوسف الاسكندرية ميامي تقاطع شارع ٧٣ شارع العرب مع اسنكدر أمام مشيخة الأزه…" at bounding box center [199, 290] width 102 height 69
copy p "0 11 46549645"
drag, startPoint x: 187, startPoint y: 307, endPoint x: 156, endPoint y: 311, distance: 31.6
click at [156, 311] on p "مصطفى يوسف الاسكندرية ميامي تقاطع شارع ٧٣ شارع العرب مع اسنكدر أمام مشيخة الأزه…" at bounding box center [199, 290] width 102 height 69
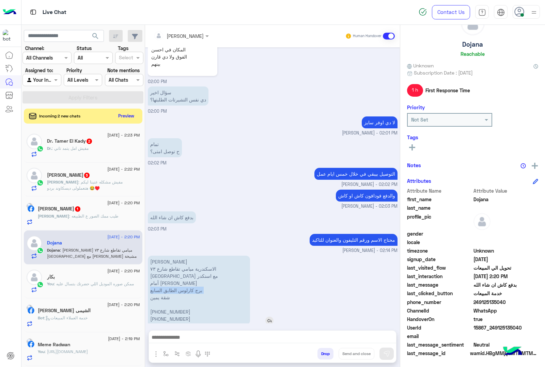
click at [157, 311] on p "مصطفى يوسف الاسكندرية ميامي تقاطع شارع ٧٣ شارع العرب مع اسنكدر أمام مشيخة الأزه…" at bounding box center [199, 290] width 102 height 69
copy p "0 11 56742568"
drag, startPoint x: 186, startPoint y: 305, endPoint x: 156, endPoint y: 312, distance: 31.1
click at [156, 312] on p "مصطفى يوسف الاسكندرية ميامي تقاطع شارع ٧٣ شارع العرب مع اسنكدر أمام مشيخة الأزه…" at bounding box center [199, 290] width 102 height 69
click at [168, 256] on p "مصطفى يوسف الاسكندرية ميامي تقاطع شارع ٧٣ شارع العرب مع اسنكدر أمام مشيخة الأزه…" at bounding box center [199, 290] width 102 height 69
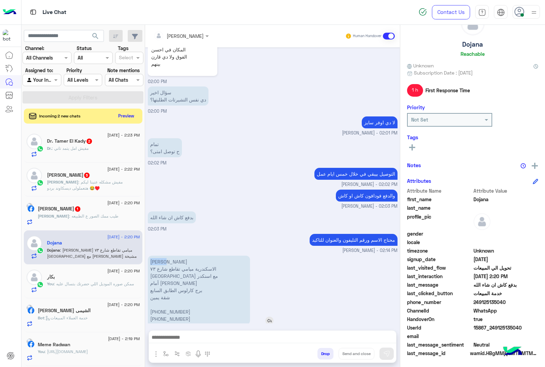
click at [168, 256] on p "مصطفى يوسف الاسكندرية ميامي تقاطع شارع ٧٣ شارع العرب مع اسنكدر أمام مشيخة الأزه…" at bounding box center [199, 290] width 102 height 69
copy p "[PERSON_NAME]"
click at [167, 257] on p "مصطفى يوسف الاسكندرية ميامي تقاطع شارع ٧٣ شارع العرب مع اسنكدر أمام مشيخة الأزه…" at bounding box center [199, 290] width 102 height 69
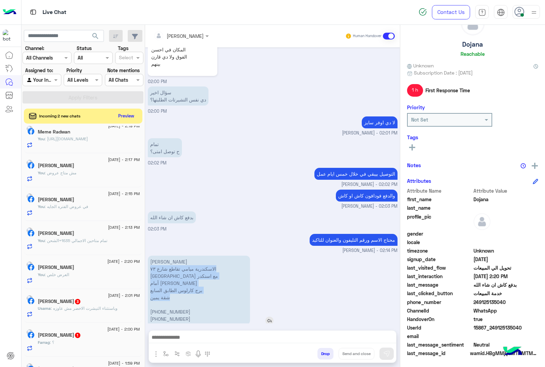
drag, startPoint x: 152, startPoint y: 257, endPoint x: 176, endPoint y: 287, distance: 38.5
click at [176, 287] on p "مصطفى يوسف الاسكندرية ميامي تقاطع شارع ٧٣ شارع العرب مع اسنكدر أمام مشيخة الأزه…" at bounding box center [199, 290] width 102 height 69
copy p "الاسكندرية ميامي تقاطع شارع ٧٣ شارع العرب مع اسنكدر أمام مشيخة الأزهر برج كارلو…"
click at [172, 299] on p "مصطفى يوسف الاسكندرية ميامي تقاطع شارع ٧٣ شارع العرب مع اسنكدر أمام مشيخة الأزه…" at bounding box center [199, 290] width 102 height 69
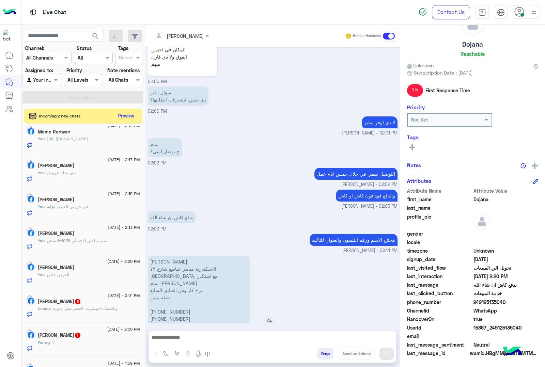
click at [172, 299] on p "مصطفى يوسف الاسكندرية ميامي تقاطع شارع ٧٣ شارع العرب مع اسنكدر أمام مشيخة الأزه…" at bounding box center [199, 290] width 102 height 69
copy p "[PHONE_NUMBER]"
click at [165, 308] on p "مصطفى يوسف الاسكندرية ميامي تقاطع شارع ٧٣ شارع العرب مع اسنكدر أمام مشيخة الأزه…" at bounding box center [199, 290] width 102 height 69
click at [168, 309] on p "مصطفى يوسف الاسكندرية ميامي تقاطع شارع ٧٣ شارع العرب مع اسنكدر أمام مشيخة الأزه…" at bounding box center [199, 290] width 102 height 69
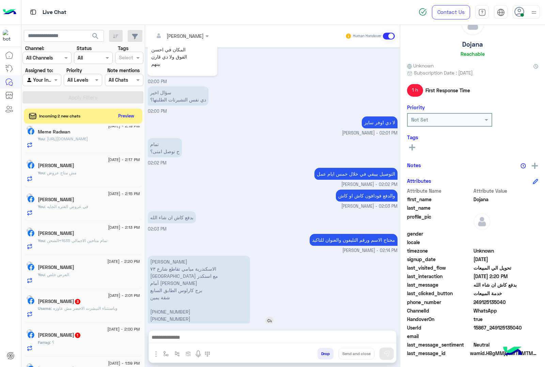
click at [168, 309] on p "مصطفى يوسف الاسكندرية ميامي تقاطع شارع ٧٣ شارع العرب مع اسنكدر أمام مشيخة الأزه…" at bounding box center [199, 290] width 102 height 69
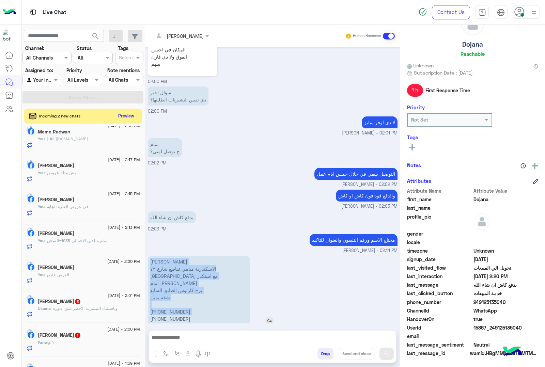
click at [168, 309] on p "مصطفى يوسف الاسكندرية ميامي تقاطع شارع ٧٣ شارع العرب مع اسنكدر أمام مشيخة الأزه…" at bounding box center [199, 290] width 102 height 69
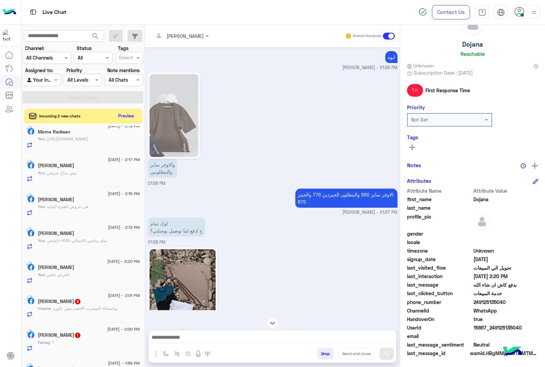
scroll to position [2022, 0]
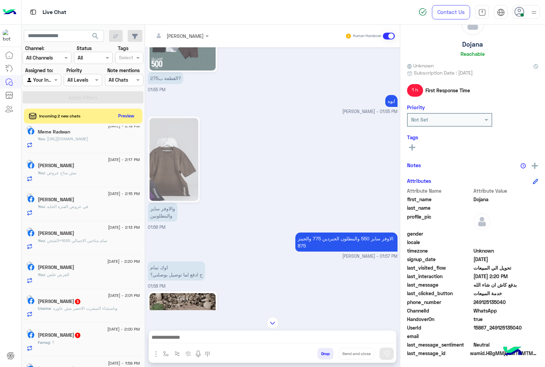
click at [186, 172] on img at bounding box center [174, 159] width 49 height 83
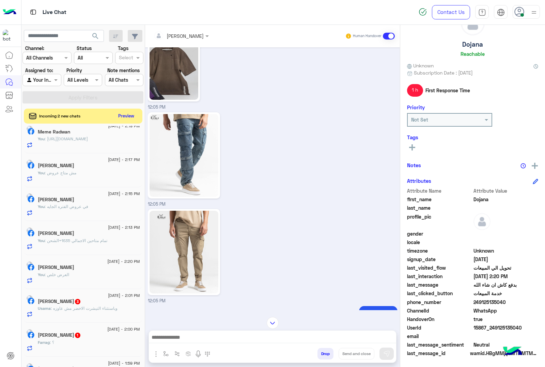
scroll to position [1031, 0]
click at [248, 230] on div at bounding box center [203, 253] width 111 height 86
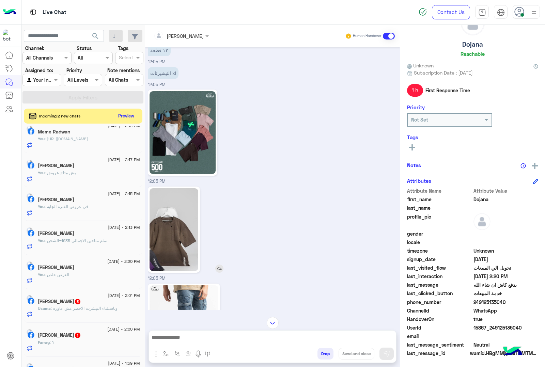
scroll to position [818, 0]
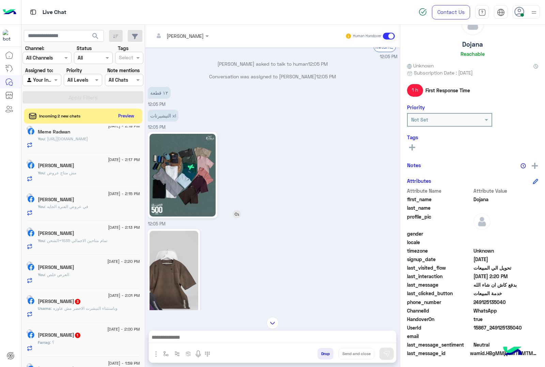
click at [198, 183] on img at bounding box center [183, 175] width 66 height 83
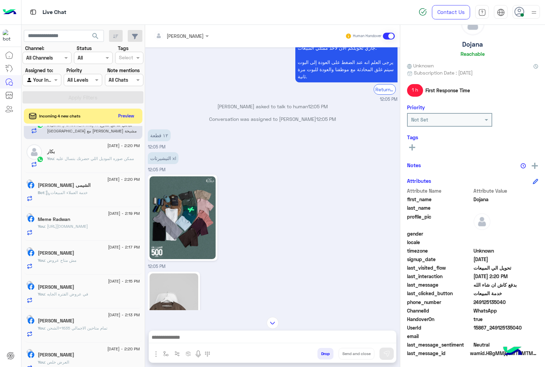
scroll to position [0, 0]
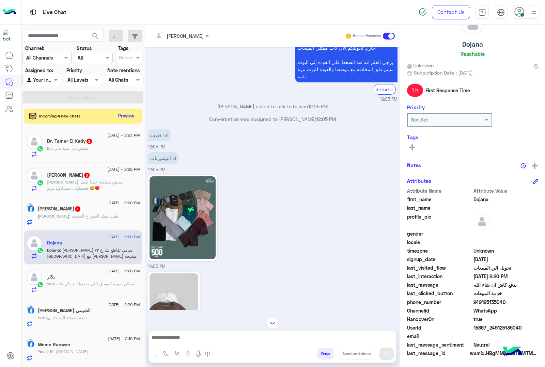
click at [488, 330] on span "15867_249125135040" at bounding box center [505, 327] width 65 height 7
copy span "15867_249125135040"
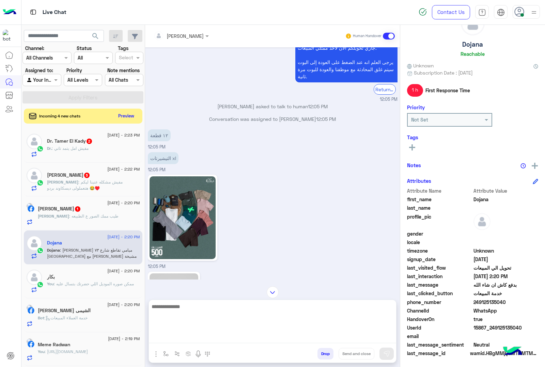
click at [200, 342] on textarea at bounding box center [272, 322] width 247 height 41
type textarea "*"
paste textarea "**********"
type textarea "**********"
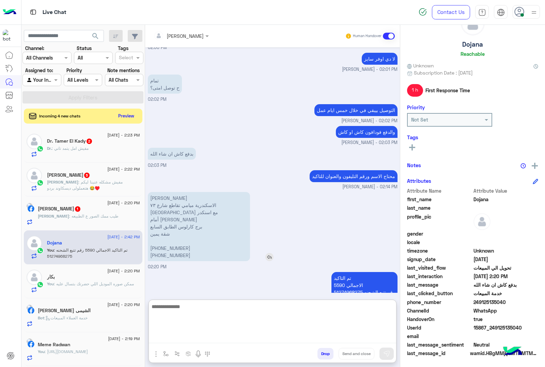
scroll to position [2429, 0]
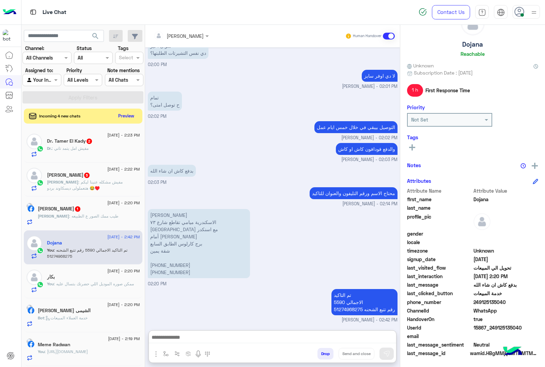
click at [86, 190] on p "Monika : مفيش مشكله عنينا ليكم هتعملولى ديسكاوند بردو 😂♥️" at bounding box center [93, 185] width 93 height 12
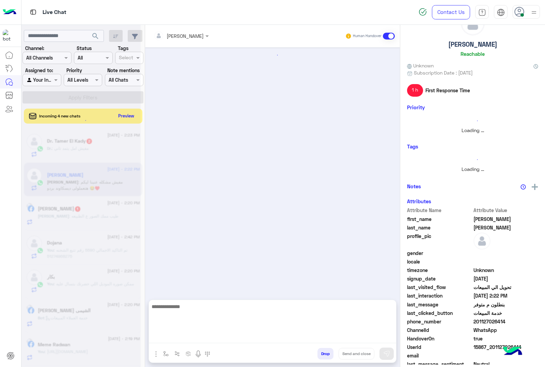
click at [182, 340] on textarea at bounding box center [272, 322] width 247 height 41
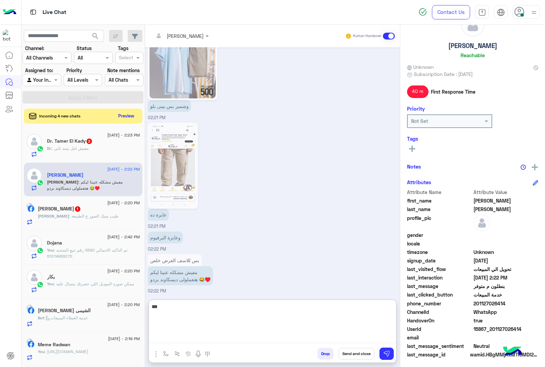
scroll to position [28, 0]
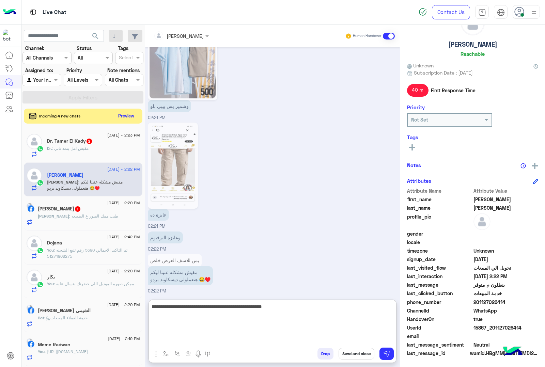
type textarea "**********"
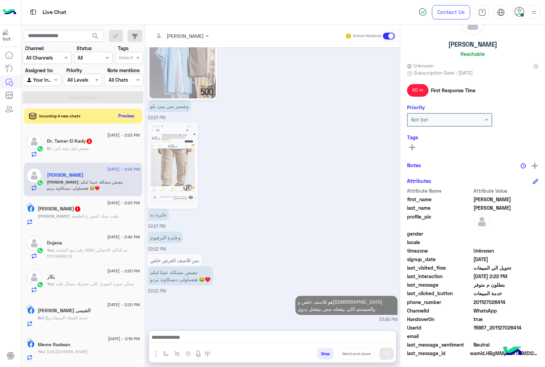
click at [82, 142] on h5 "Dr. Tamer El Kady 2" at bounding box center [70, 141] width 46 height 6
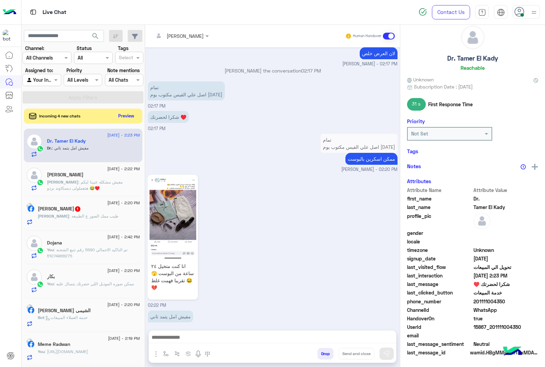
scroll to position [26, 0]
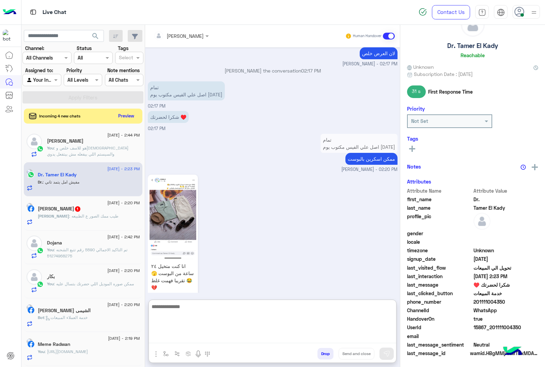
click at [182, 339] on textarea at bounding box center [272, 322] width 247 height 41
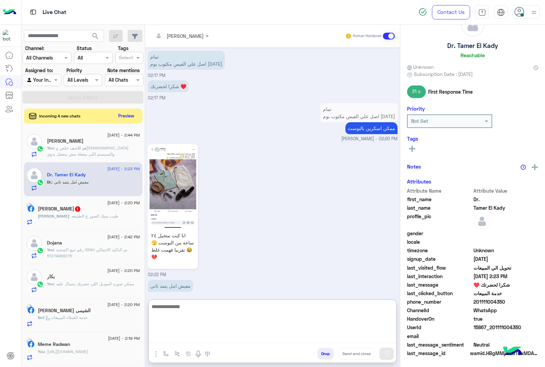
scroll to position [28, 0]
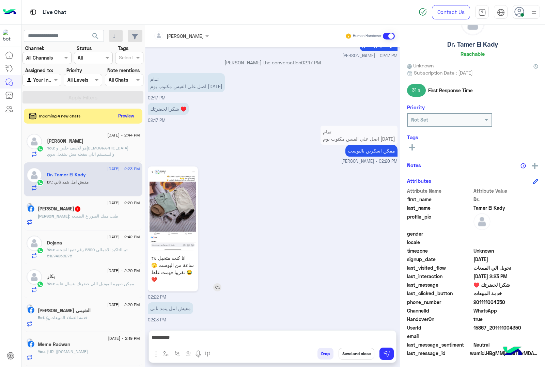
click at [176, 186] on img at bounding box center [173, 209] width 47 height 83
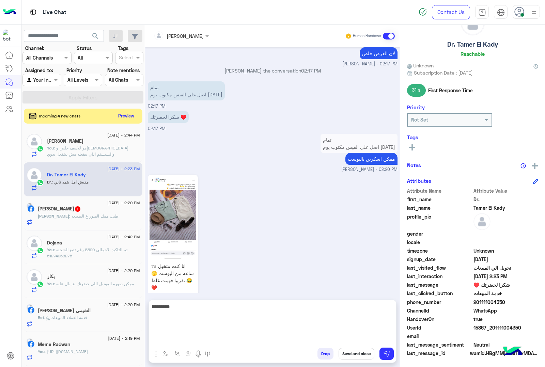
click at [288, 338] on textarea "********" at bounding box center [272, 322] width 247 height 41
type textarea "**********"
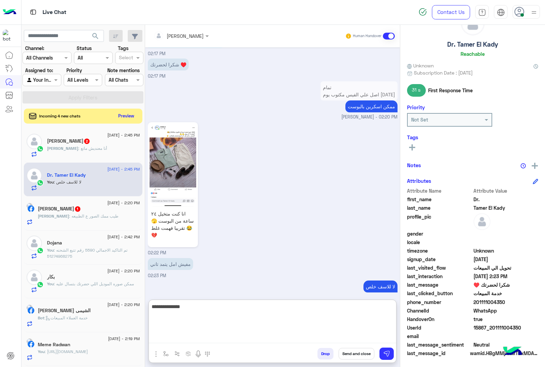
type textarea "**********"
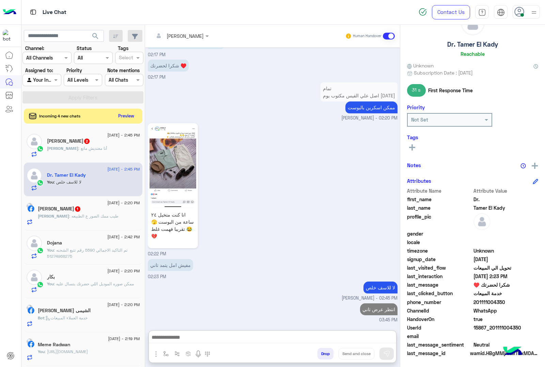
click at [83, 146] on p "Monika : أنا معنديش مانع" at bounding box center [77, 148] width 60 height 6
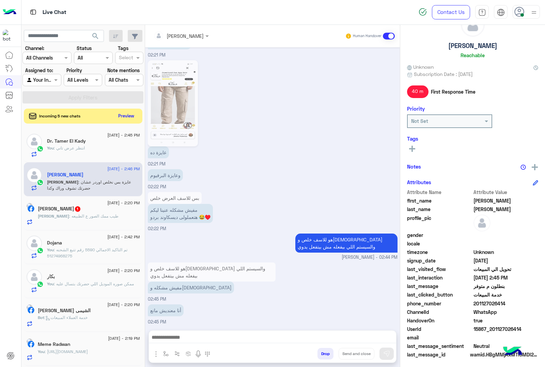
scroll to position [28, 0]
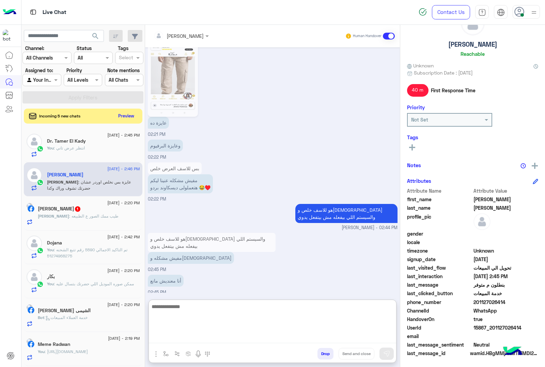
click at [175, 338] on textarea at bounding box center [272, 322] width 247 height 41
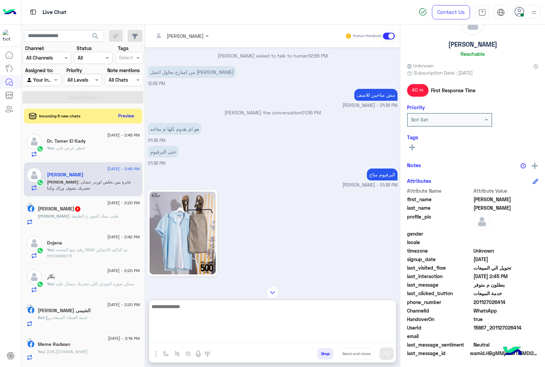
scroll to position [1519, 0]
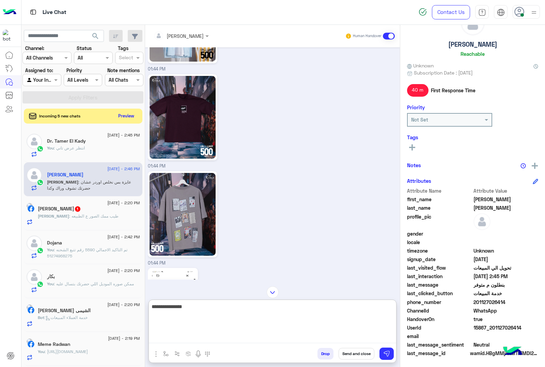
type textarea "**********"
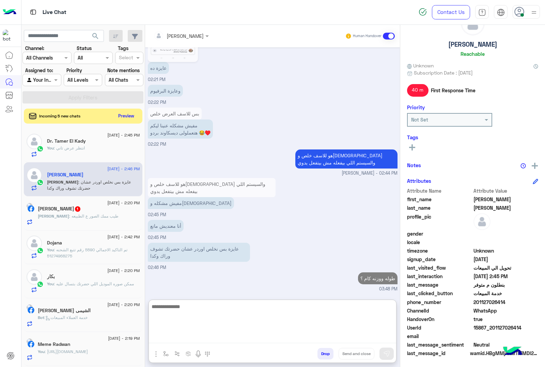
scroll to position [2348, 0]
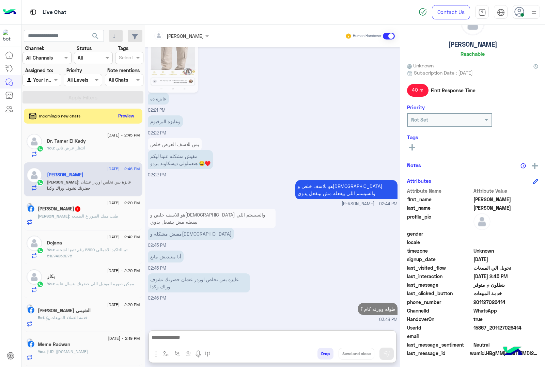
click at [68, 211] on h5 "Mohamed Magdy 1" at bounding box center [59, 209] width 43 height 6
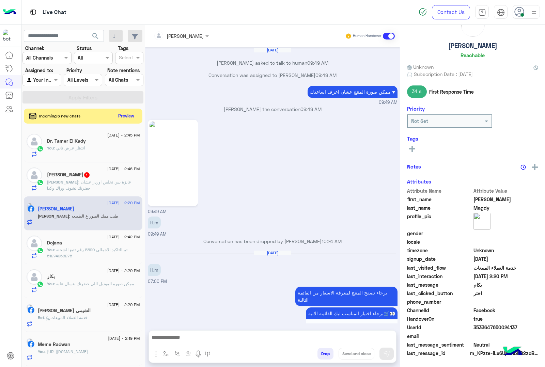
scroll to position [1008, 0]
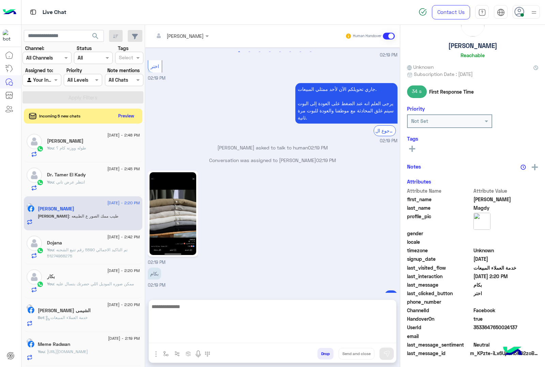
click at [186, 341] on textarea at bounding box center [272, 322] width 247 height 41
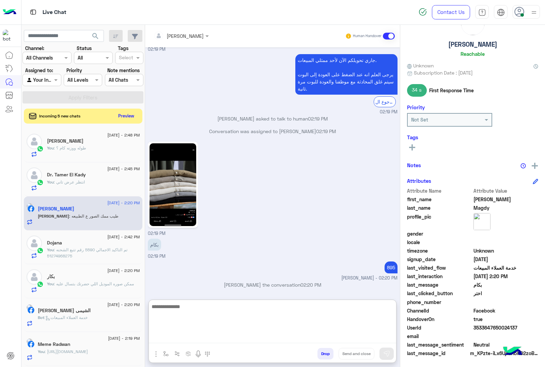
scroll to position [1039, 0]
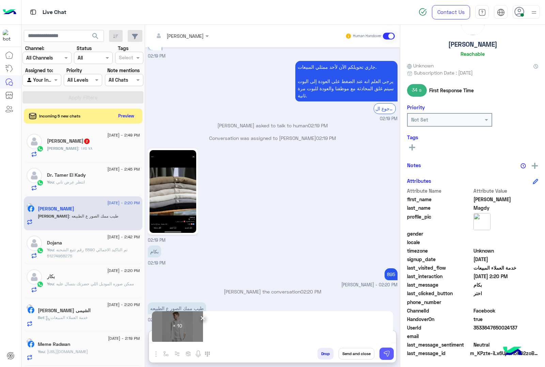
click at [391, 355] on button at bounding box center [386, 354] width 14 height 12
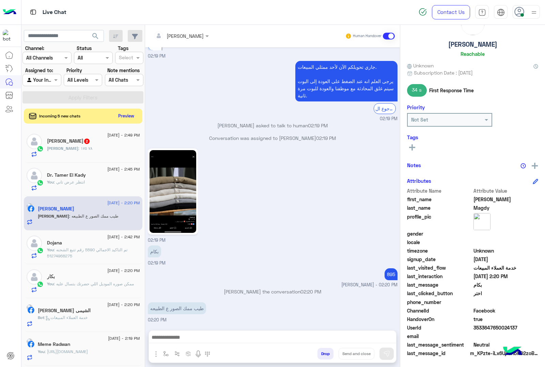
scroll to position [1008, 0]
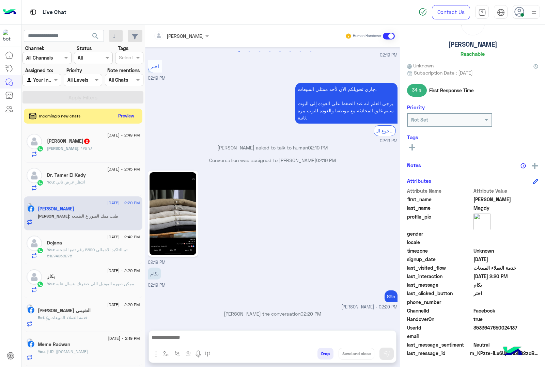
click at [81, 146] on div "Monika : ٧٨ ١٧٥" at bounding box center [93, 151] width 93 height 12
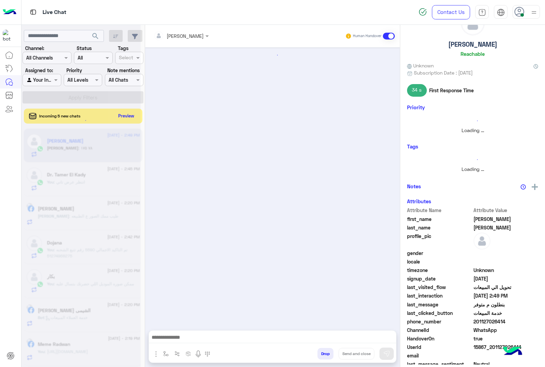
scroll to position [13, 0]
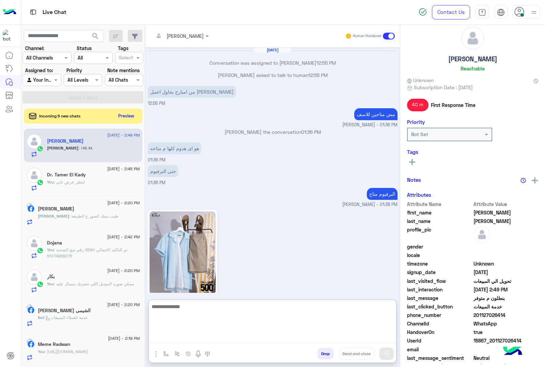
click at [186, 337] on textarea at bounding box center [272, 322] width 247 height 41
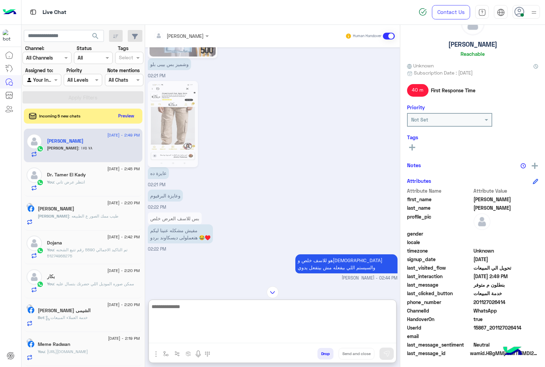
scroll to position [964, 0]
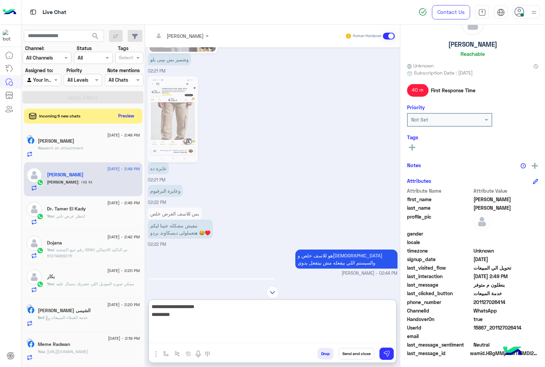
type textarea "**********"
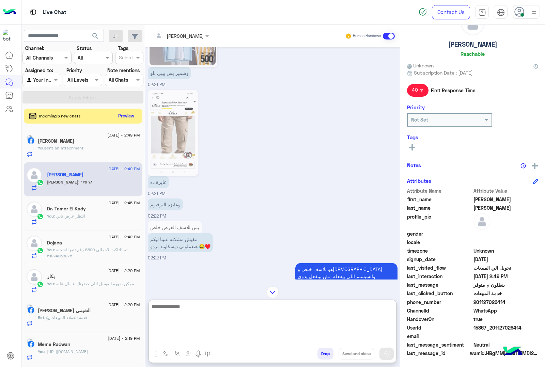
scroll to position [1120, 0]
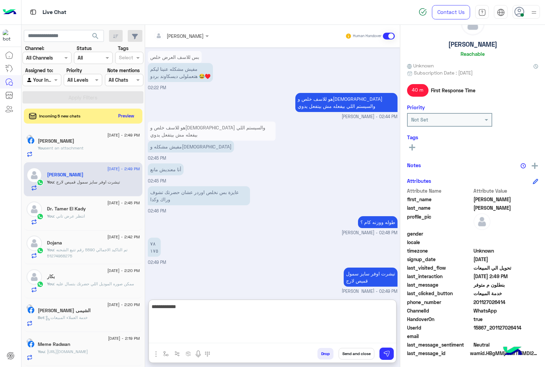
type textarea "**********"
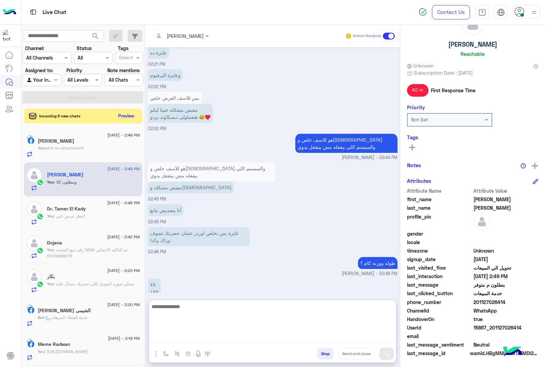
scroll to position [1165, 0]
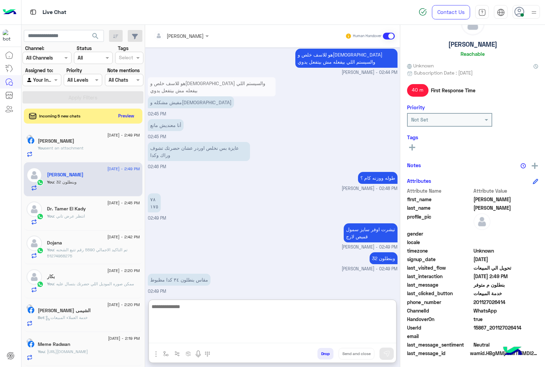
click at [183, 304] on textarea at bounding box center [272, 322] width 247 height 41
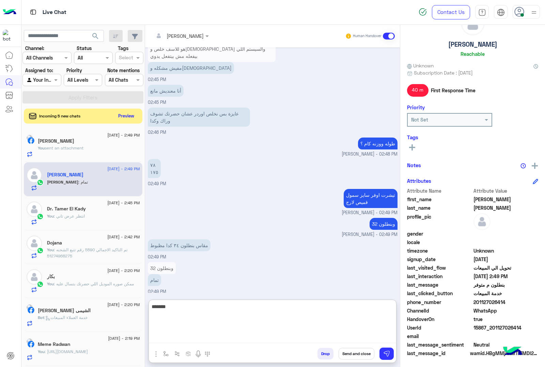
type textarea "*******"
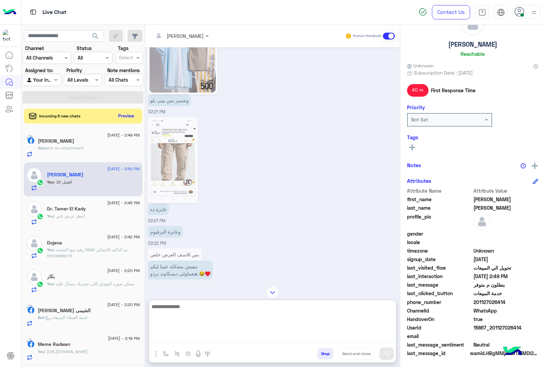
scroll to position [1221, 0]
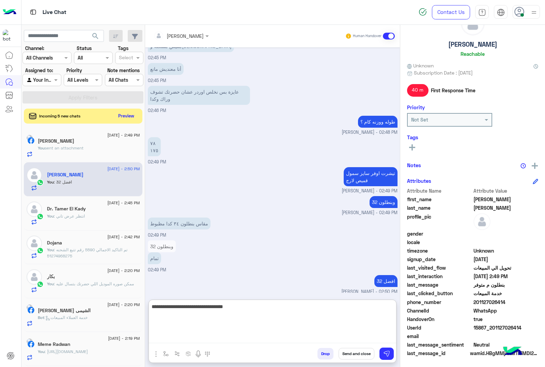
type textarea "**********"
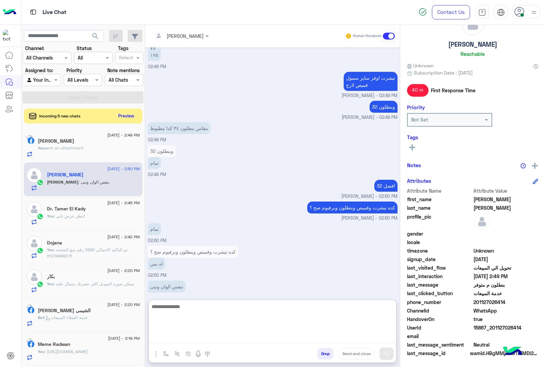
scroll to position [1322, 0]
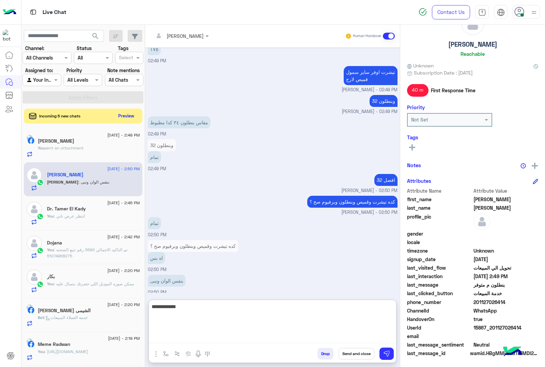
type textarea "**********"
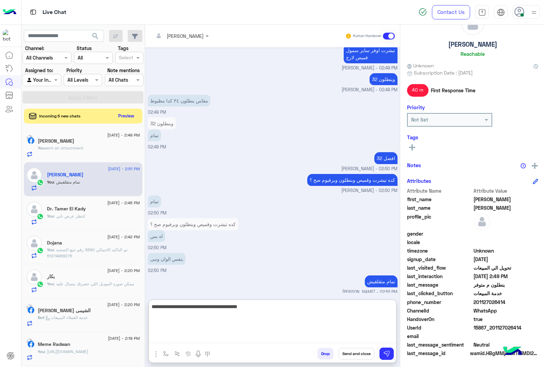
type textarea "**********"
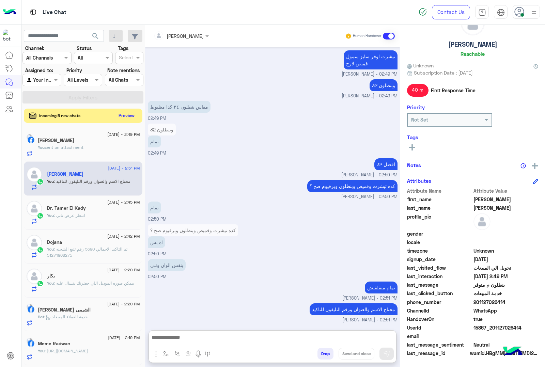
click at [130, 120] on button "Preview" at bounding box center [126, 115] width 21 height 9
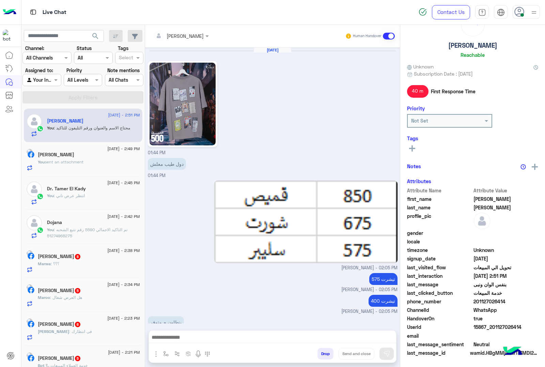
scroll to position [896, 0]
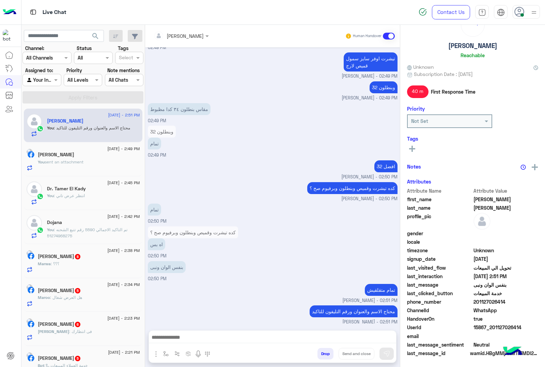
click at [79, 266] on div "Marwa : ؟؟؟" at bounding box center [89, 267] width 102 height 12
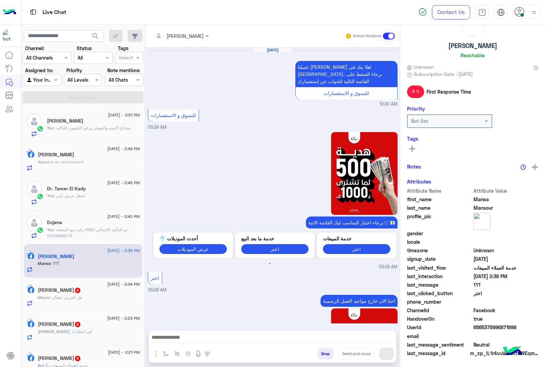
scroll to position [28, 0]
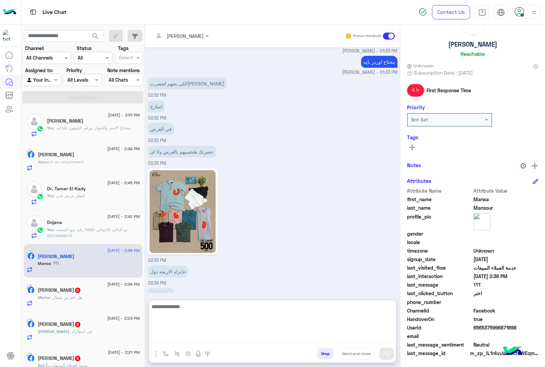
click at [189, 335] on textarea at bounding box center [272, 322] width 247 height 41
type textarea "*********"
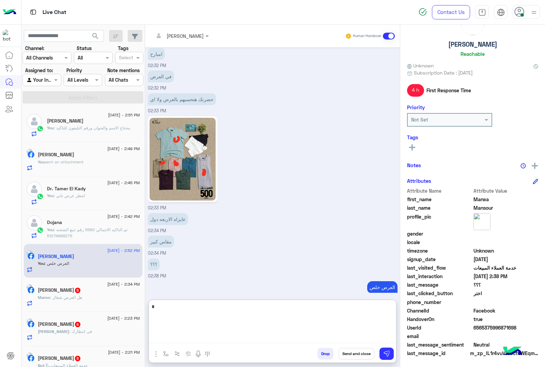
type textarea "*"
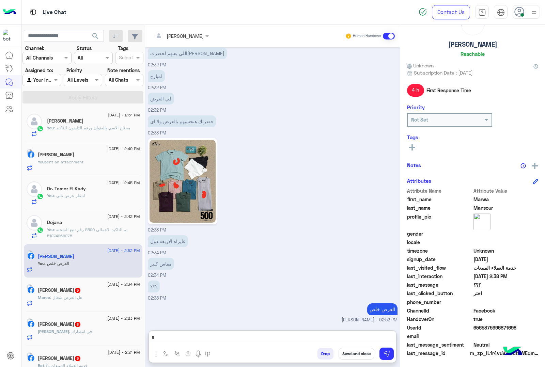
click at [96, 300] on div "Maroo : هل العرض شغال" at bounding box center [89, 301] width 102 height 12
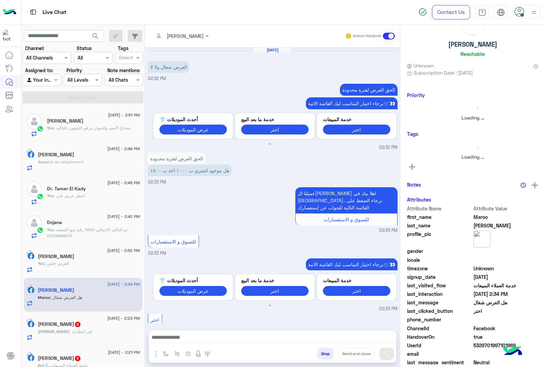
scroll to position [14, 0]
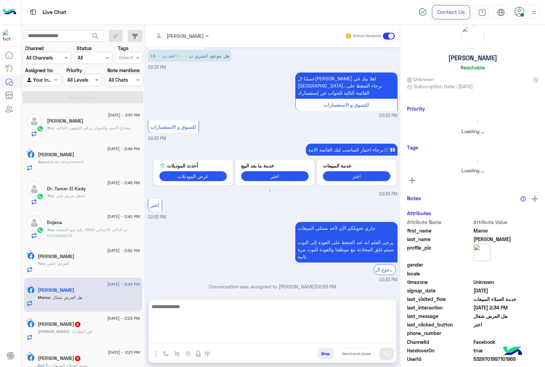
click at [167, 335] on textarea at bounding box center [272, 322] width 247 height 41
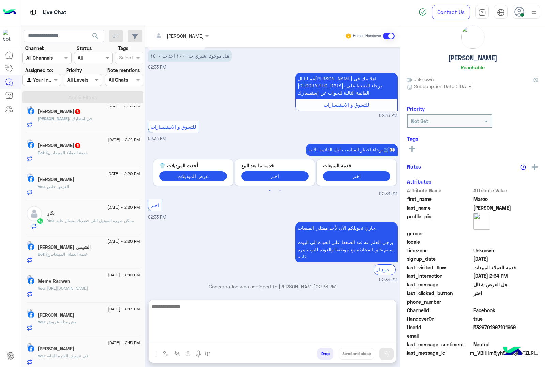
scroll to position [15, 0]
type textarea "******"
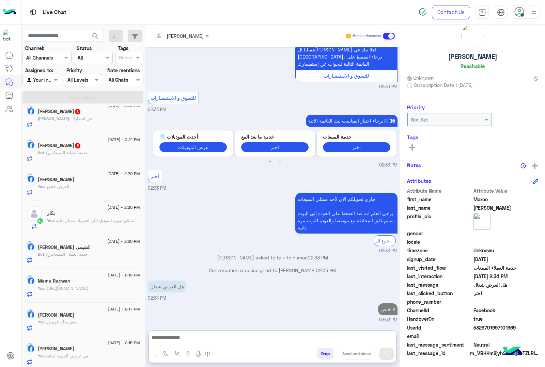
click at [91, 143] on div "1 September - 2:21 PM" at bounding box center [89, 140] width 102 height 4
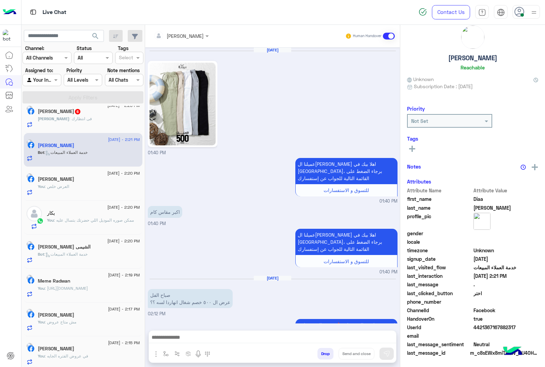
scroll to position [721, 0]
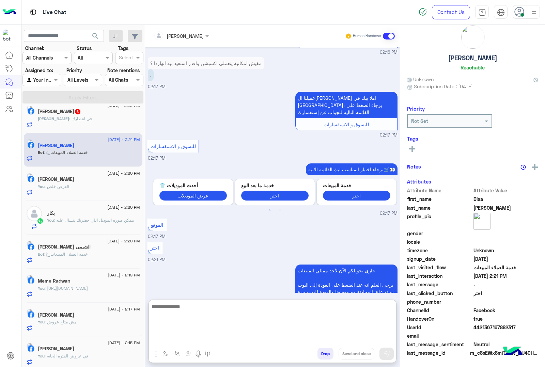
click at [184, 338] on textarea at bounding box center [272, 322] width 247 height 41
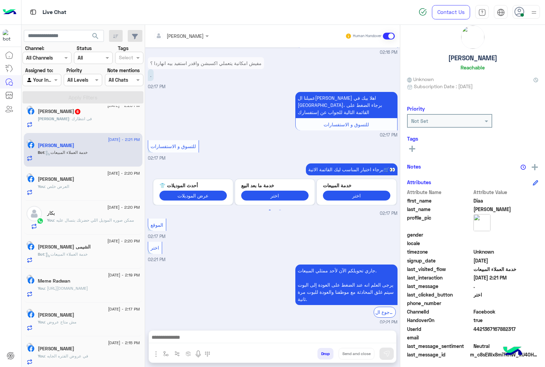
scroll to position [15, 0]
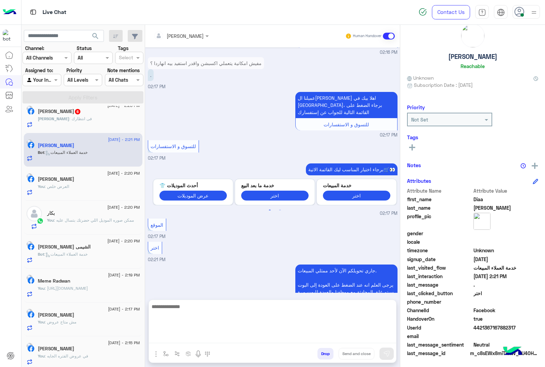
click at [188, 340] on textarea at bounding box center [272, 322] width 247 height 41
paste textarea "**********"
type textarea "**********"
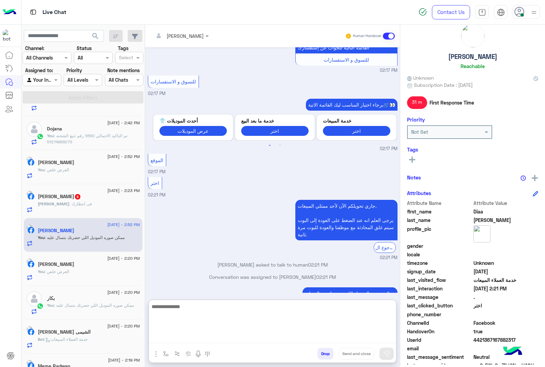
scroll to position [28, 0]
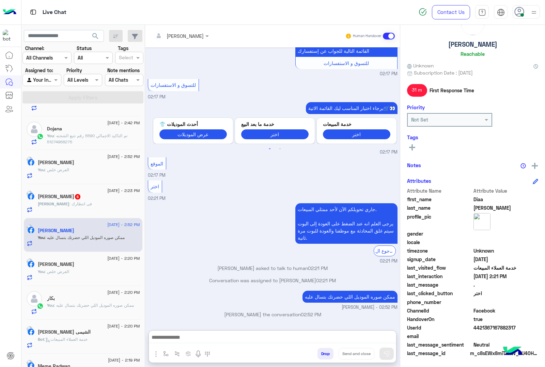
click at [94, 197] on div "Mohamed Mohey 6" at bounding box center [89, 197] width 102 height 7
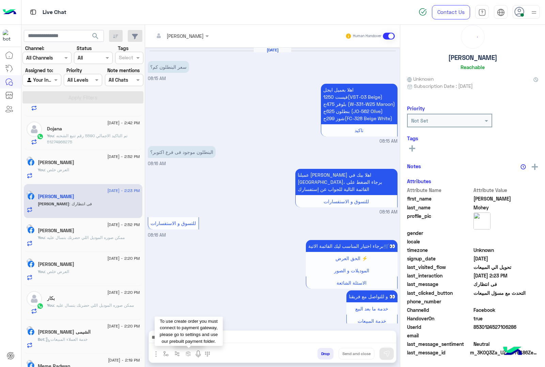
scroll to position [14, 0]
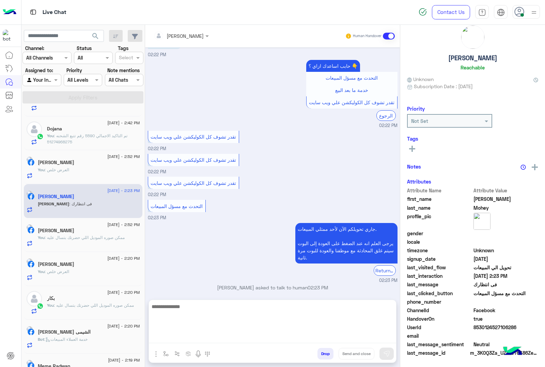
click at [187, 338] on textarea at bounding box center [272, 322] width 247 height 41
paste textarea "**********"
type textarea "**********"
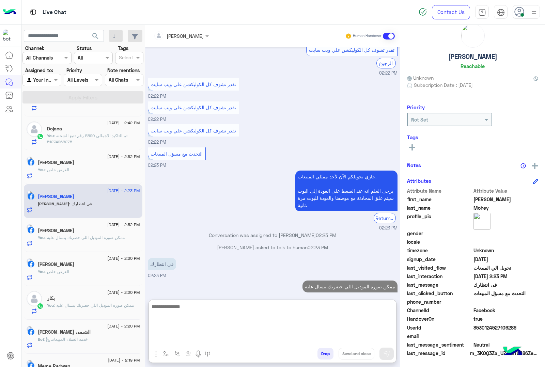
scroll to position [0, 0]
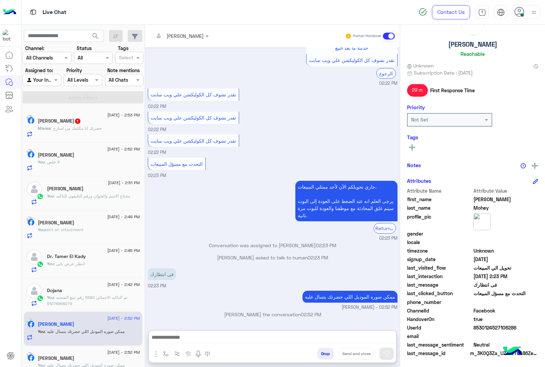
click at [93, 129] on span ": حضرتك انا مكلمك من امبارح" at bounding box center [76, 128] width 51 height 5
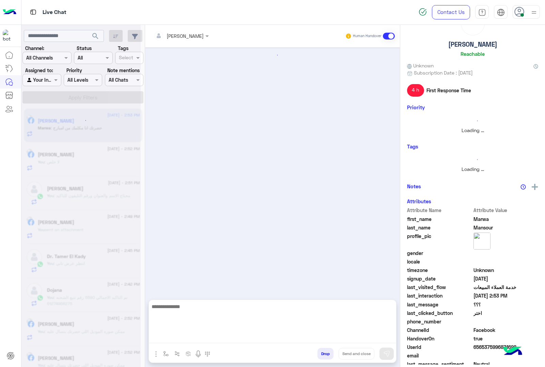
scroll to position [26, 0]
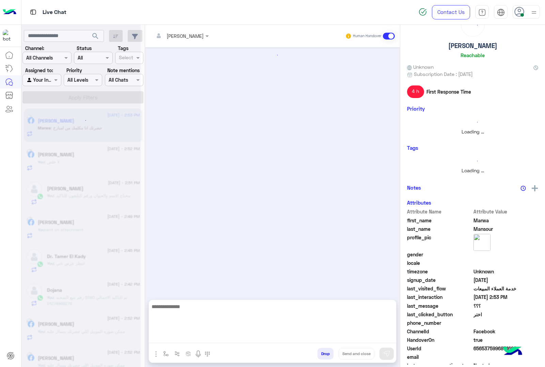
click at [200, 339] on textarea at bounding box center [272, 322] width 247 height 41
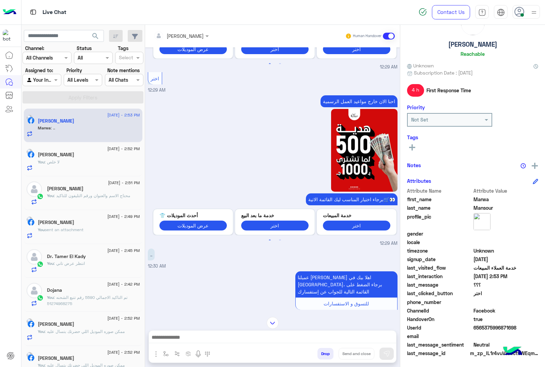
scroll to position [3153, 0]
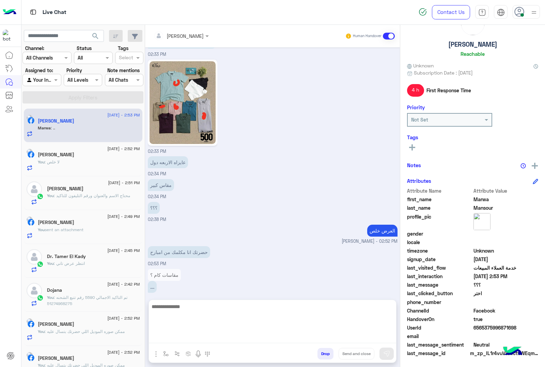
click at [179, 339] on textarea at bounding box center [272, 322] width 247 height 41
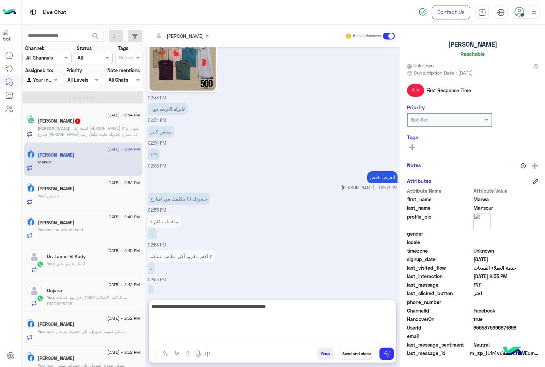
type textarea "**********"
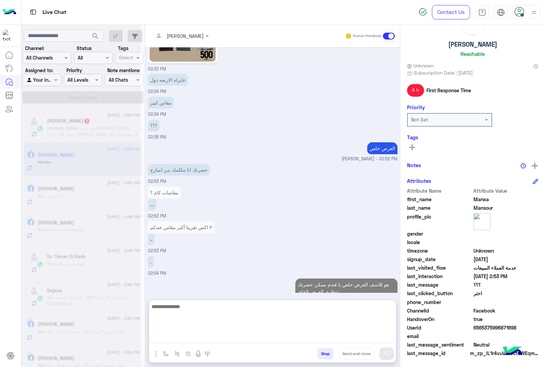
scroll to position [3235, 0]
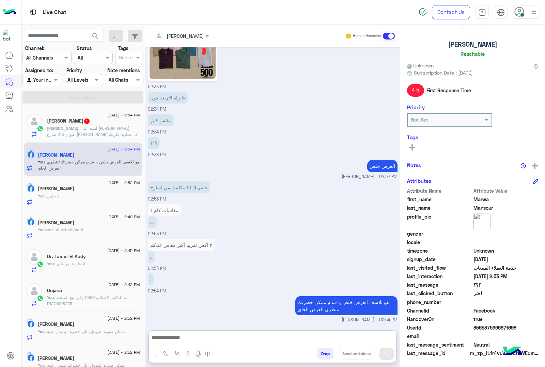
click at [104, 136] on span ": امنيه على محمد محمد عنوان 215 شارع احمد ذكى ف عمارة الكرنك فايدة كامل رقم الت…" at bounding box center [92, 134] width 91 height 17
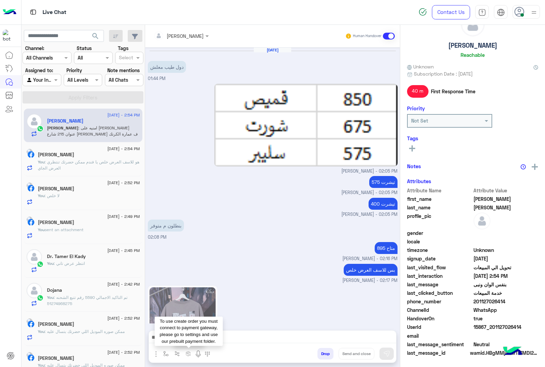
scroll to position [850, 0]
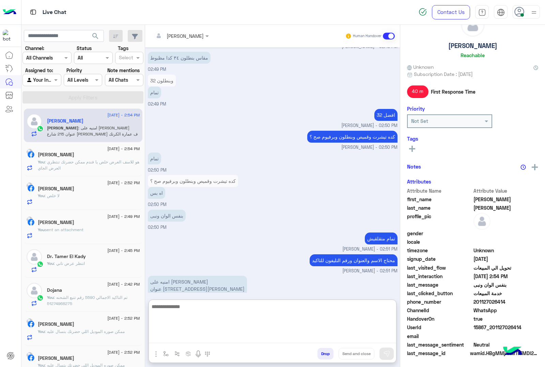
click at [180, 334] on textarea at bounding box center [272, 322] width 247 height 41
type textarea "**********"
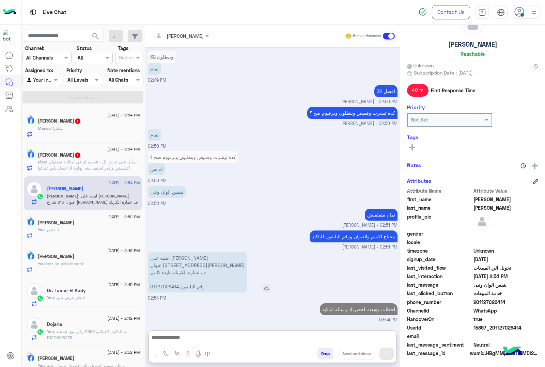
click at [163, 252] on p "امنيه على محمد محمد عنوان 215 شارع احمد ذكى ف عمارة الكرنك فايدة كامل رقم التلي…" at bounding box center [197, 272] width 99 height 41
click at [163, 226] on div "Sep 1, 2025 دول طيب معلش 01:44 PM mohamed ahmed - 02:05 PM تيشرت 575 mohamed ah…" at bounding box center [272, 185] width 255 height 276
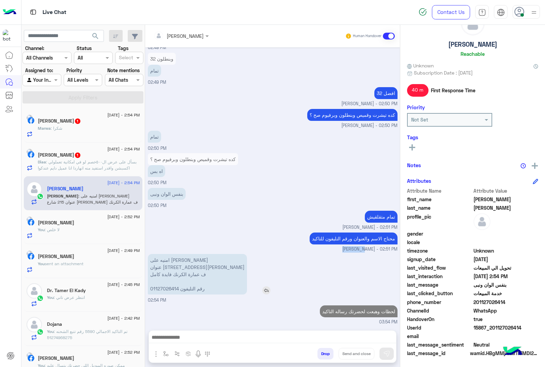
click at [171, 257] on p "امنيه على محمد محمد عنوان 215 شارع احمد ذكى ف عمارة الكرنك فايدة كامل رقم التلي…" at bounding box center [197, 274] width 99 height 41
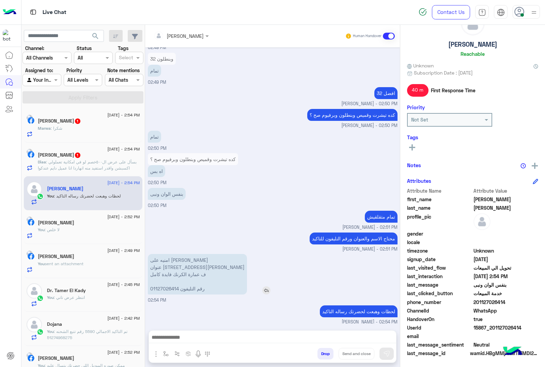
click at [171, 257] on p "امنيه على محمد محمد عنوان 215 شارع احمد ذكى ف عمارة الكرنك فايدة كامل رقم التلي…" at bounding box center [197, 274] width 99 height 41
click at [170, 267] on p "امنيه على محمد محمد عنوان 215 شارع احمد ذكى ف عمارة الكرنك فايدة كامل رقم التلي…" at bounding box center [197, 274] width 99 height 41
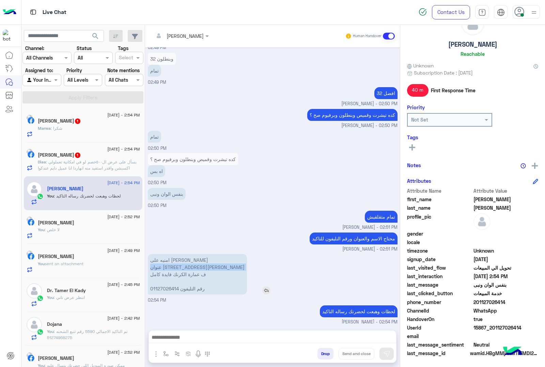
click at [170, 267] on p "امنيه على محمد محمد عنوان 215 شارع احمد ذكى ف عمارة الكرنك فايدة كامل رقم التلي…" at bounding box center [197, 274] width 99 height 41
click at [177, 269] on p "امنيه على محمد محمد عنوان 215 شارع احمد ذكى ف عمارة الكرنك فايدة كامل رقم التلي…" at bounding box center [197, 274] width 99 height 41
click at [164, 288] on p "امنيه على محمد محمد عنوان 215 شارع احمد ذكى ف عمارة الكرنك فايدة كامل رقم التلي…" at bounding box center [197, 274] width 99 height 41
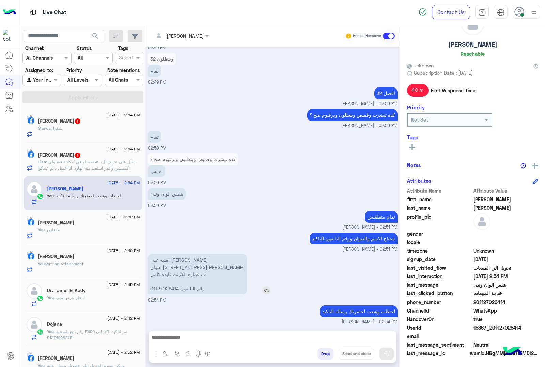
click at [164, 288] on p "امنيه على محمد محمد عنوان 215 شارع احمد ذكى ف عمارة الكرنك فايدة كامل رقم التلي…" at bounding box center [197, 274] width 99 height 41
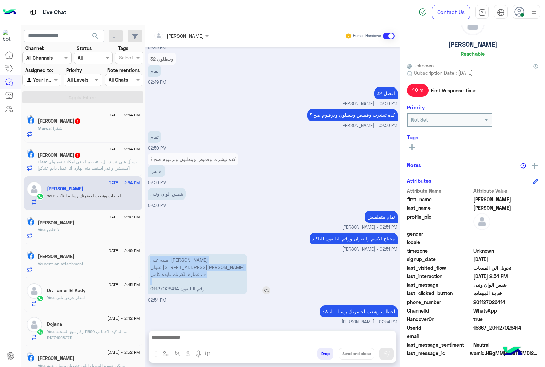
click at [164, 288] on p "امنيه على محمد محمد عنوان 215 شارع احمد ذكى ف عمارة الكرنك فايدة كامل رقم التلي…" at bounding box center [197, 274] width 99 height 41
click at [162, 287] on p "امنيه على محمد محمد عنوان 215 شارع احمد ذكى ف عمارة الكرنك فايدة كامل رقم التلي…" at bounding box center [197, 274] width 99 height 41
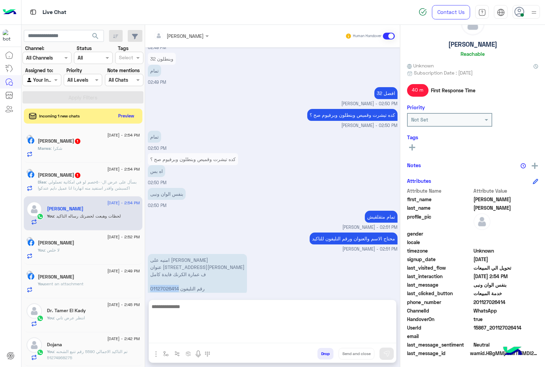
click at [176, 339] on textarea at bounding box center [272, 322] width 247 height 41
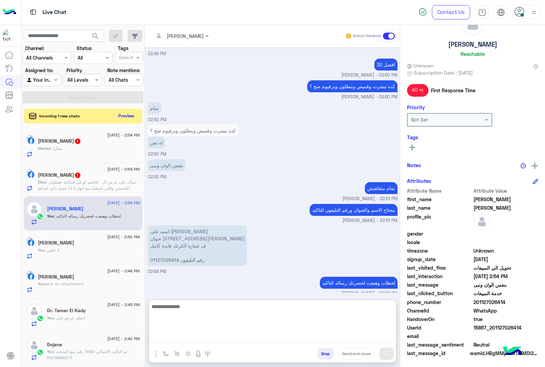
scroll to position [903, 0]
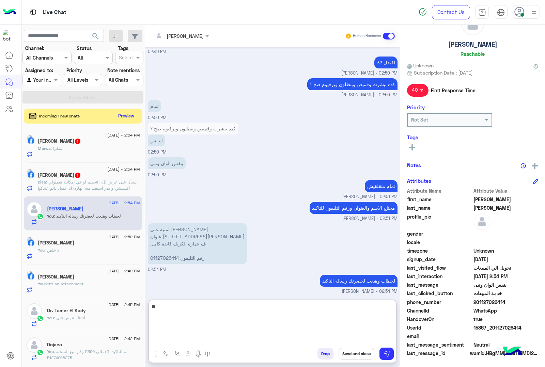
type textarea "*"
type textarea "**********"
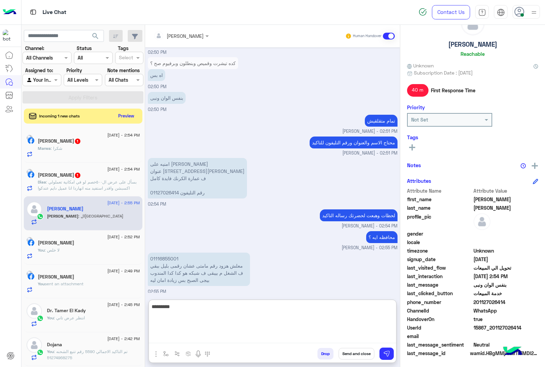
scroll to position [1003, 0]
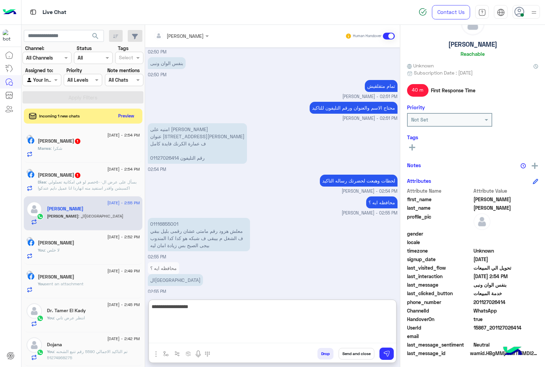
type textarea "**********"
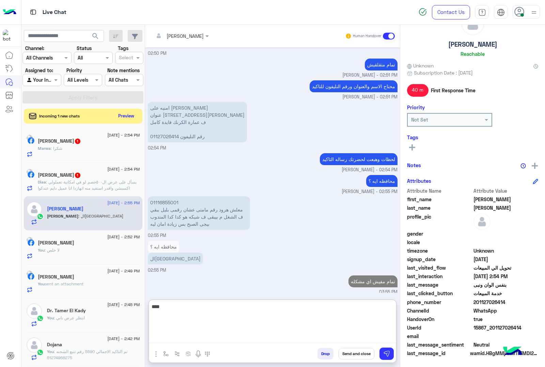
type textarea "****"
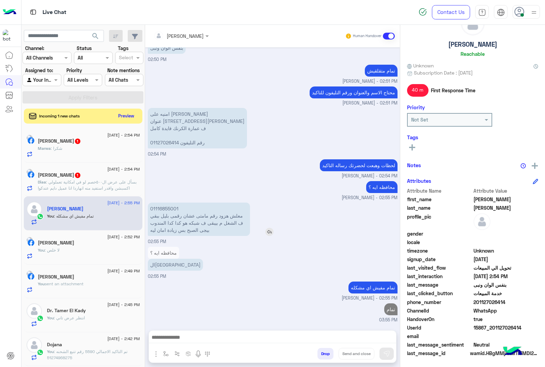
click at [157, 203] on p "01116855001 معلش هزود رقم مامتى عشان رقمى بليل ببقي ف الشغل م بيبقى ف شبكه هو ك…" at bounding box center [199, 219] width 102 height 33
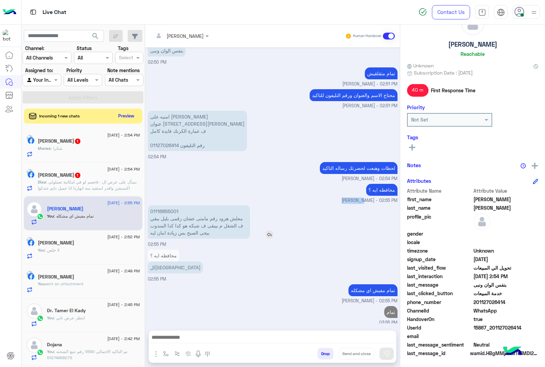
click at [157, 182] on div "محافظه ايه ؟ mohamed ahmed - 02:55 PM" at bounding box center [273, 193] width 250 height 22
click at [162, 208] on p "01116855001 معلش هزود رقم مامتى عشان رقمى بليل ببقي ف الشغل م بيبقى ف شبكه هو ك…" at bounding box center [199, 221] width 102 height 33
click at [162, 143] on p "امنيه على محمد محمد عنوان 215 شارع احمد ذكى ف عمارة الكرنك فايدة كامل رقم التلي…" at bounding box center [197, 131] width 99 height 41
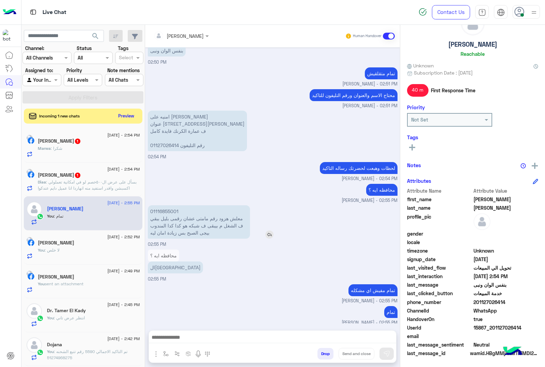
click at [163, 208] on p "01116855001 معلش هزود رقم مامتى عشان رقمى بليل ببقي ف الشغل م بيبقى ف شبكه هو ك…" at bounding box center [199, 221] width 102 height 33
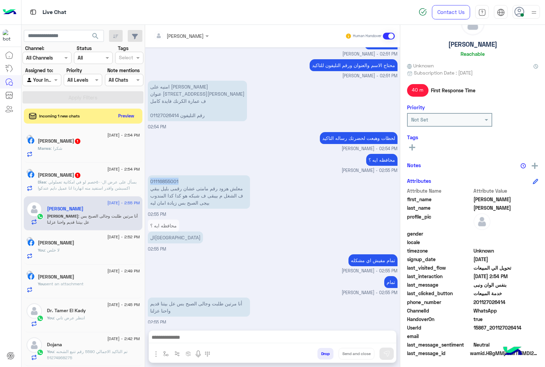
scroll to position [1046, 0]
click at [171, 85] on p "امنيه على محمد محمد عنوان 215 شارع احمد ذكى ف عمارة الكرنك فايدة كامل رقم التلي…" at bounding box center [197, 101] width 99 height 41
click at [179, 89] on p "امنيه على محمد محمد عنوان 215 شارع احمد ذكى ف عمارة الكرنك فايدة كامل رقم التلي…" at bounding box center [197, 101] width 99 height 41
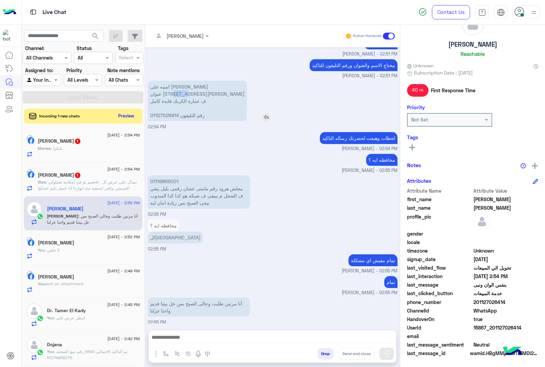
click at [179, 89] on p "امنيه على محمد محمد عنوان 215 شارع احمد ذكى ف عمارة الكرنك فايدة كامل رقم التلي…" at bounding box center [197, 101] width 99 height 41
click at [169, 100] on p "امنيه على محمد محمد عنوان 215 شارع احمد ذكى ف عمارة الكرنك فايدة كامل رقم التلي…" at bounding box center [197, 101] width 99 height 41
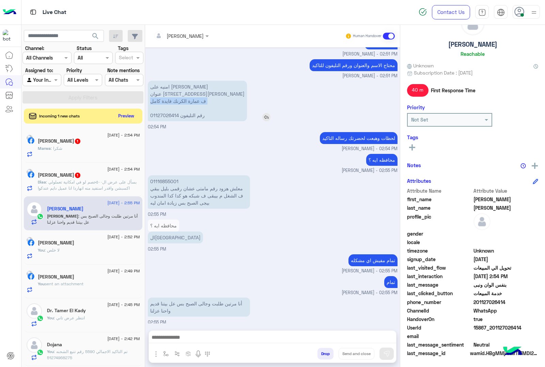
click at [169, 109] on p "امنيه على محمد محمد عنوان 215 شارع احمد ذكى ف عمارة الكرنك فايدة كامل رقم التلي…" at bounding box center [197, 101] width 99 height 41
click at [164, 111] on p "امنيه على محمد محمد عنوان 215 شارع احمد ذكى ف عمارة الكرنك فايدة كامل رقم التلي…" at bounding box center [197, 101] width 99 height 41
click at [160, 183] on p "01116855001 معلش هزود رقم مامتى عشان رقمى بليل ببقي ف الشغل م بيبقى ف شبكه هو ك…" at bounding box center [199, 191] width 102 height 33
click at [164, 176] on p "01116855001 معلش هزود رقم مامتى عشان رقمى بليل ببقي ف الشغل م بيبقى ف شبكه هو ك…" at bounding box center [199, 191] width 102 height 33
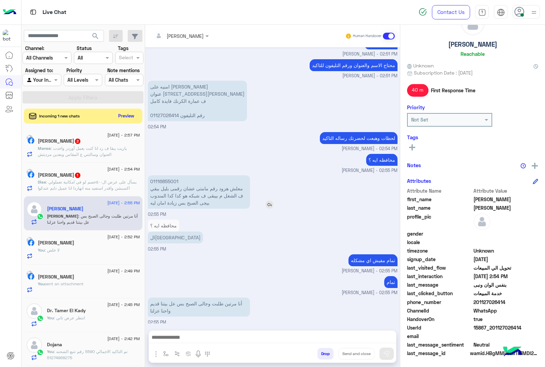
click at [164, 176] on p "01116855001 معلش هزود رقم مامتى عشان رقمى بليل ببقي ف الشغل م بيبقى ف شبكه هو ك…" at bounding box center [199, 191] width 102 height 33
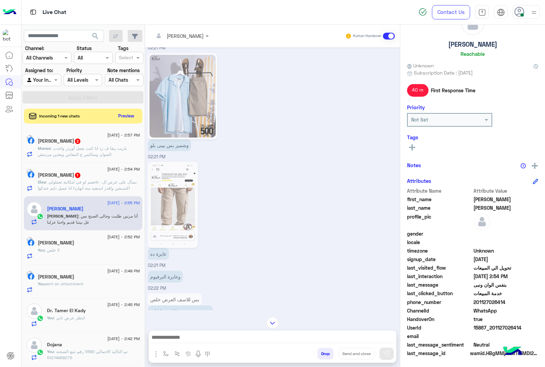
scroll to position [364, 0]
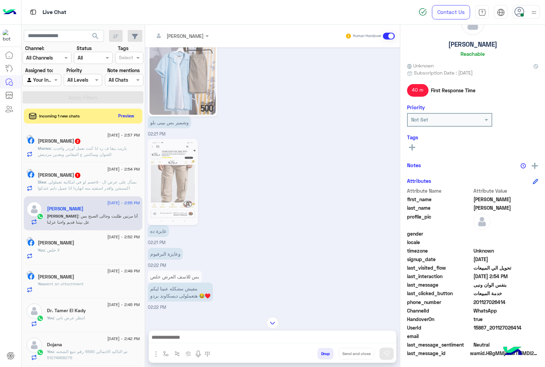
click at [170, 179] on img at bounding box center [173, 182] width 47 height 83
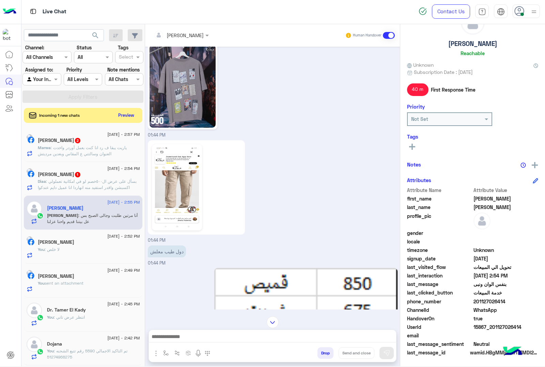
scroll to position [708, 0]
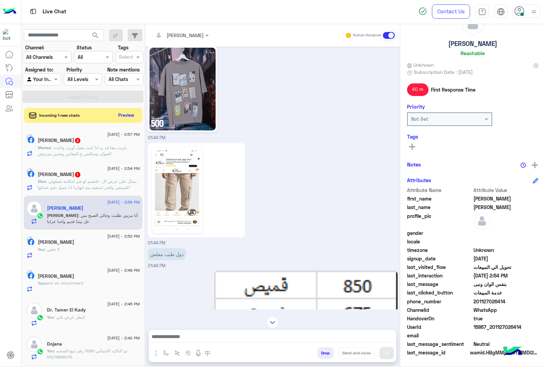
click at [177, 195] on img at bounding box center [177, 190] width 47 height 83
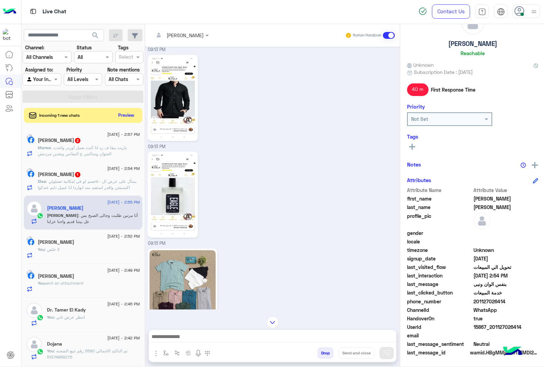
scroll to position [1223, 0]
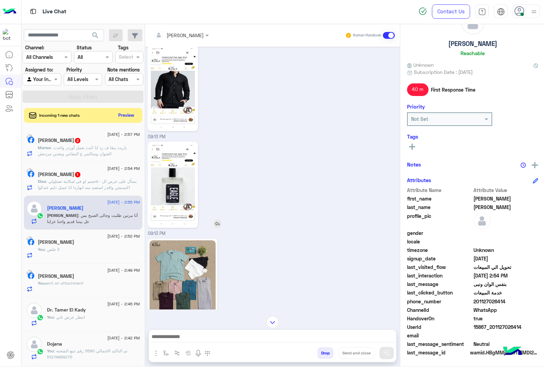
click at [164, 186] on img at bounding box center [173, 184] width 47 height 83
click at [179, 178] on img at bounding box center [173, 184] width 47 height 83
click at [69, 158] on div "1 September - 2:57 PM Marwa Mansour 2 Marwa : ياريت يبقا ف رد انا كنت بعمل أورد…" at bounding box center [83, 145] width 119 height 34
click at [89, 147] on span ": ياريت يبقا ف رد انا كنت بعمل أوردر واخدت العنوان وسالتتي ع المقاس وبعدين مردي…" at bounding box center [82, 150] width 89 height 11
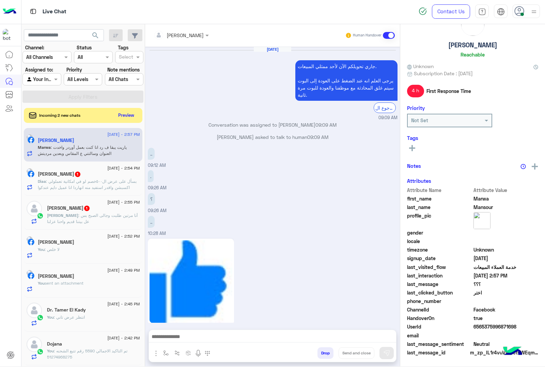
scroll to position [680, 0]
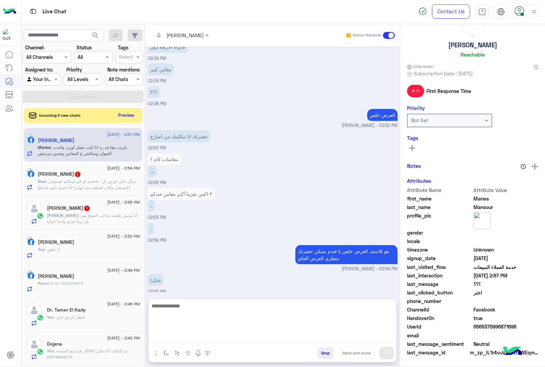
click at [179, 338] on textarea at bounding box center [272, 322] width 247 height 41
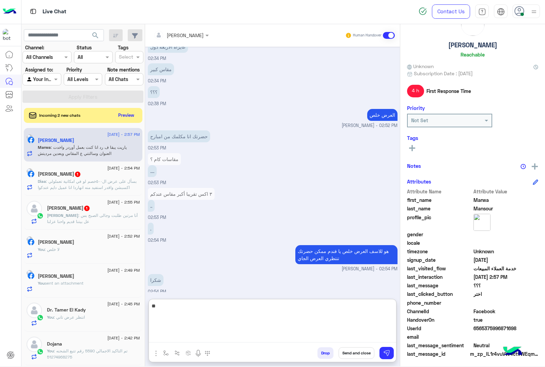
scroll to position [28, 0]
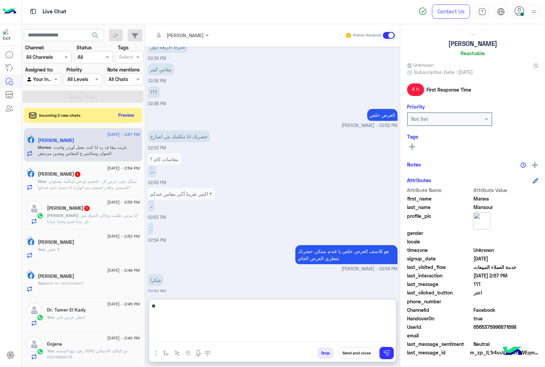
type textarea "*"
type textarea "**********"
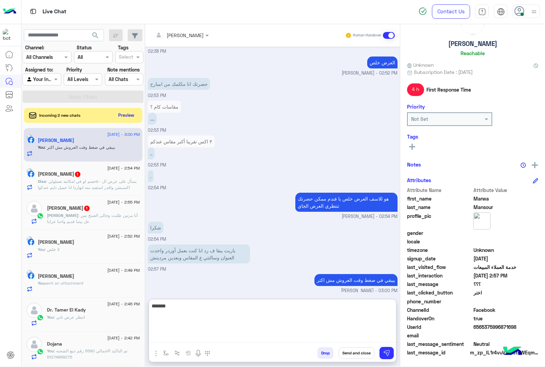
type textarea "******"
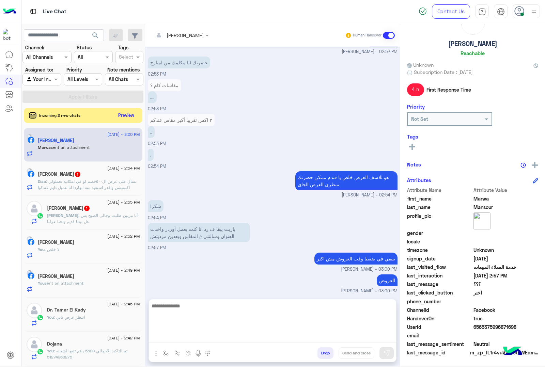
scroll to position [820, 0]
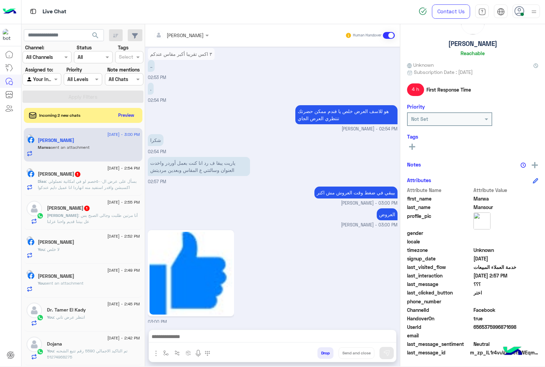
click at [74, 222] on p "Monika : أنا مرتين طلبت وجالى الصبح بس عل بيتنا قديم واحنا عزلنا" at bounding box center [93, 219] width 93 height 12
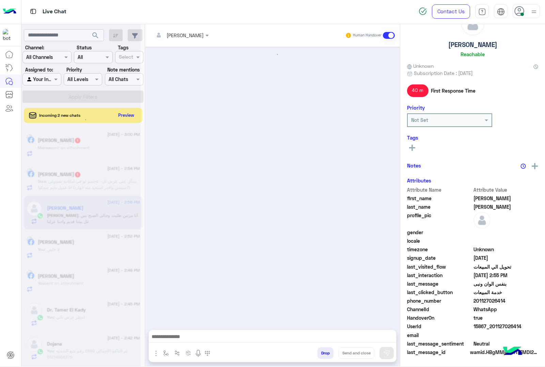
scroll to position [26, 0]
click at [485, 349] on span "wamid.HBgMMjAxMTI3MDI2NDE0FQIAEhggNTUxMTVDQjlDN0I3NzE4NURBNjcxMzc2MTM3MkFGRTIA" at bounding box center [504, 352] width 68 height 7
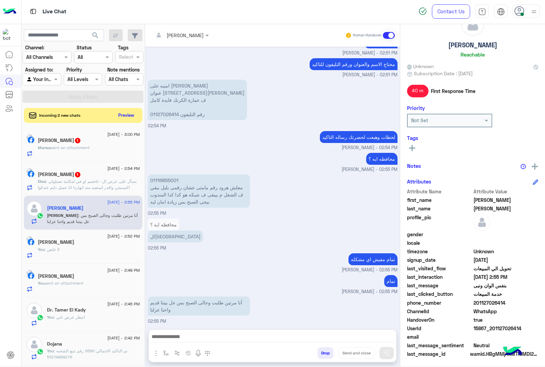
scroll to position [28, 0]
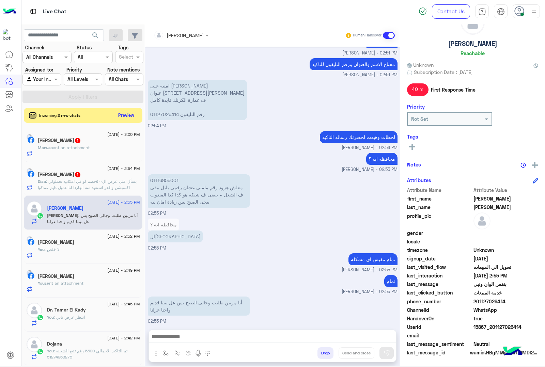
click at [488, 327] on span "15867_201127026414" at bounding box center [505, 327] width 65 height 7
click at [262, 113] on img at bounding box center [266, 116] width 8 height 8
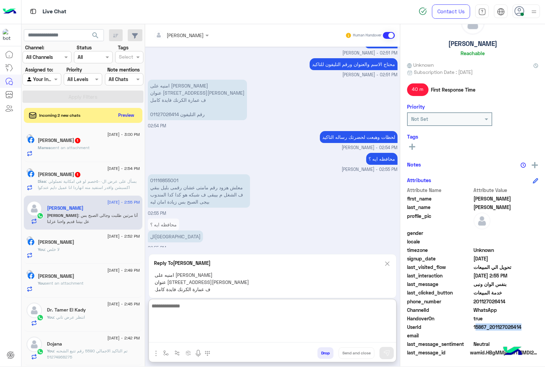
click at [188, 339] on textarea at bounding box center [272, 322] width 247 height 41
type textarea "*"
type textarea "**********"
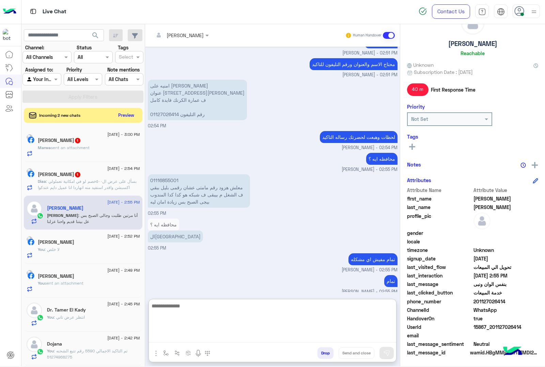
scroll to position [899, 0]
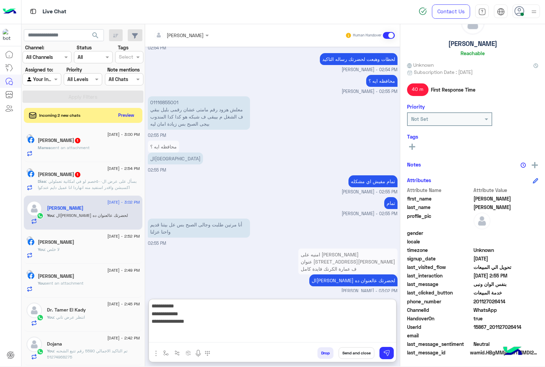
paste textarea "**********"
type textarea "**********"
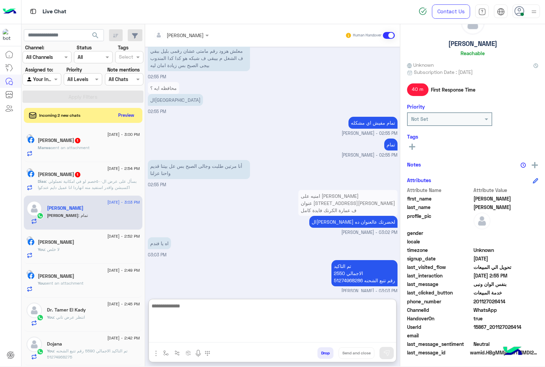
scroll to position [980, 0]
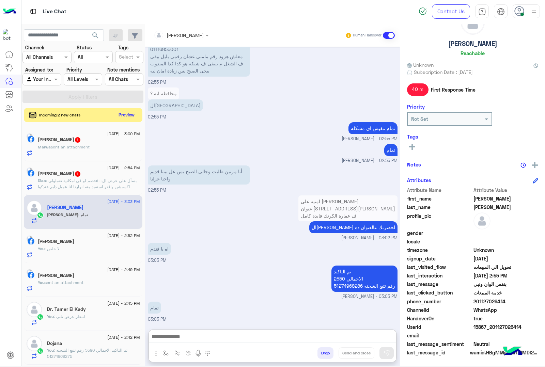
click at [123, 113] on button "Preview" at bounding box center [126, 114] width 21 height 9
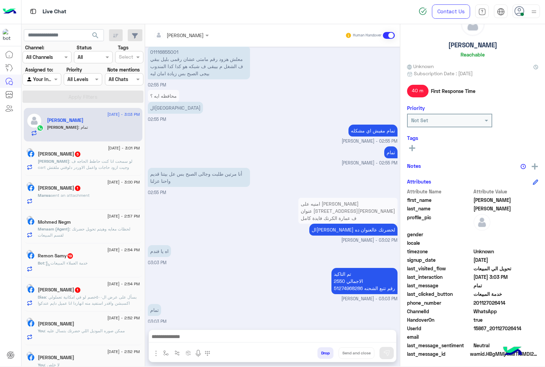
scroll to position [28, 0]
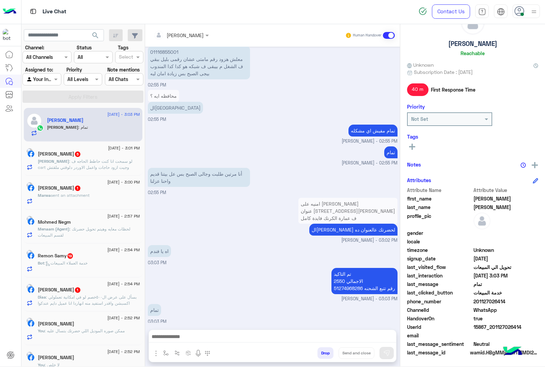
click at [77, 202] on div "Marwa sent an attachment" at bounding box center [89, 198] width 102 height 12
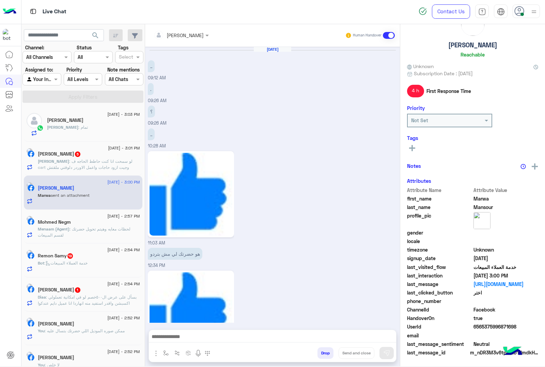
scroll to position [732, 0]
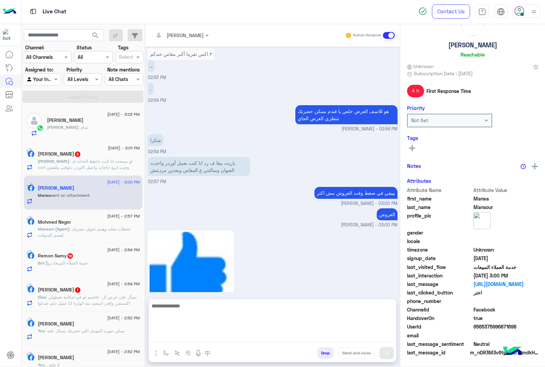
click at [183, 338] on textarea at bounding box center [272, 322] width 247 height 41
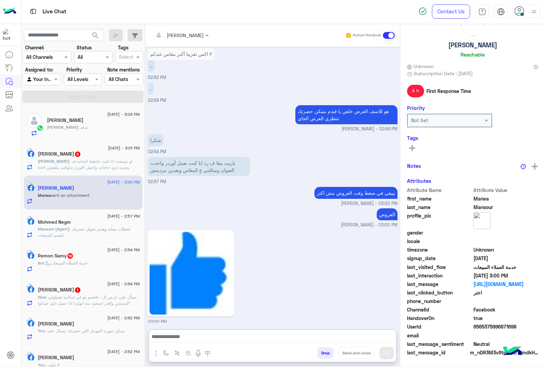
click at [326, 357] on button "Drop" at bounding box center [325, 353] width 16 height 12
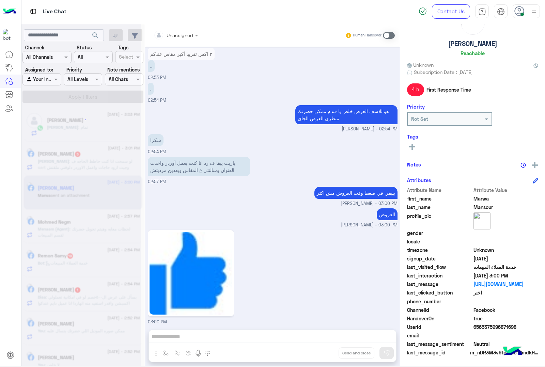
scroll to position [745, 0]
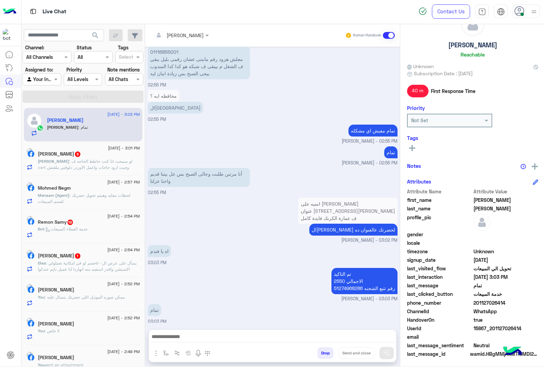
scroll to position [28, 0]
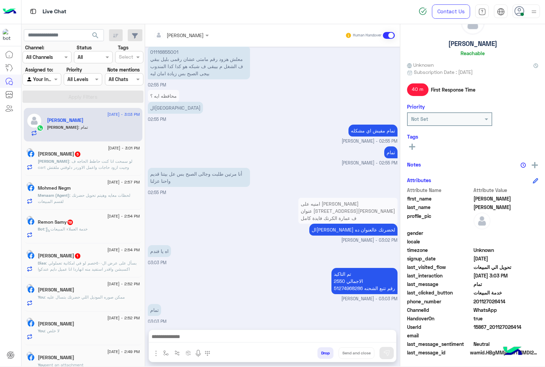
click at [84, 228] on span ": خدمة العملاء المبيعات" at bounding box center [65, 228] width 43 height 5
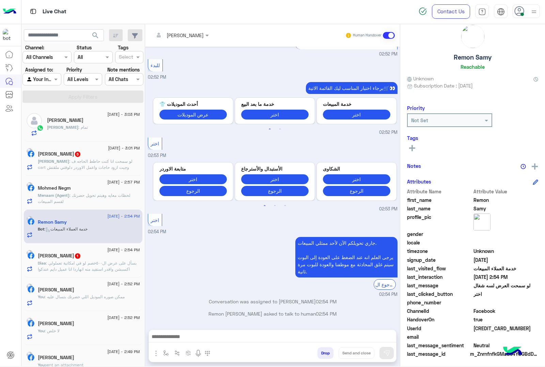
scroll to position [15, 0]
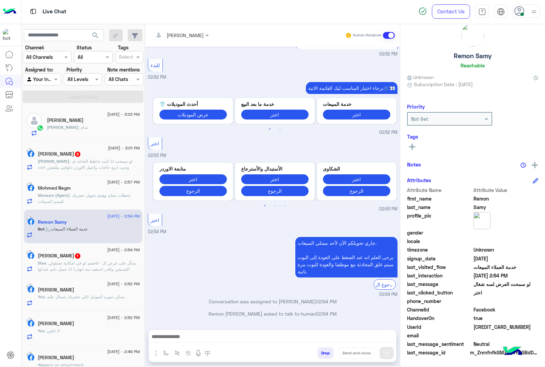
click at [205, 330] on div at bounding box center [272, 338] width 247 height 17
click at [194, 343] on div at bounding box center [272, 338] width 247 height 17
click at [191, 331] on div at bounding box center [272, 338] width 247 height 17
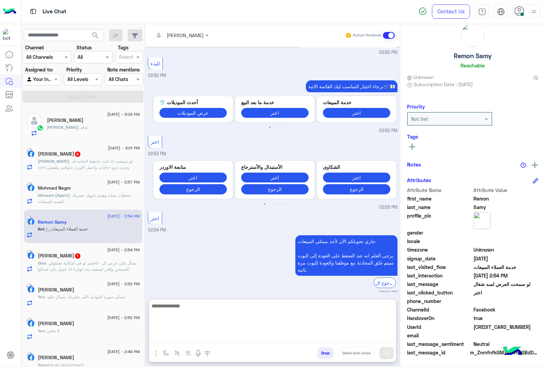
click at [187, 336] on textarea at bounding box center [272, 322] width 247 height 41
paste textarea "**********"
type textarea "**********"
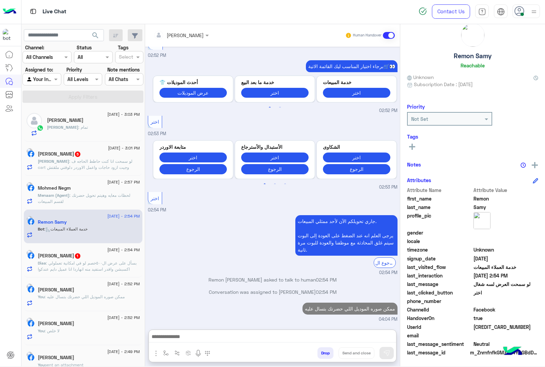
click at [105, 273] on div "1 September - 2:54 PM Diaa Ibrahim 1 Diaa : بسأل على عرض ال٥٠٠خصم لو في امكانية…" at bounding box center [83, 261] width 119 height 34
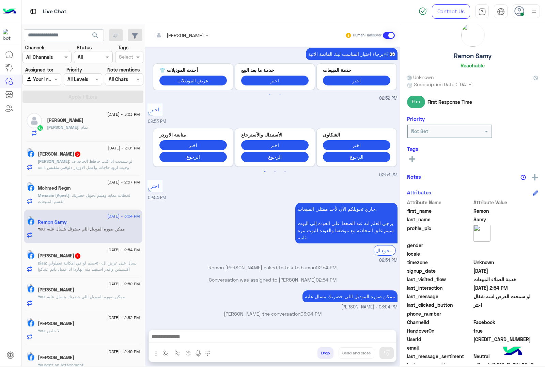
scroll to position [28, 0]
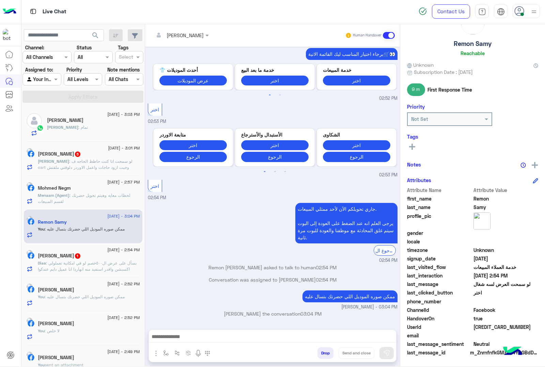
click at [101, 268] on span ": بسأل على عرض ال٥٠٠خصم لو في امكانية تعملولي اكسبشن واقدر استفيد منه انهاردا ا…" at bounding box center [87, 269] width 99 height 17
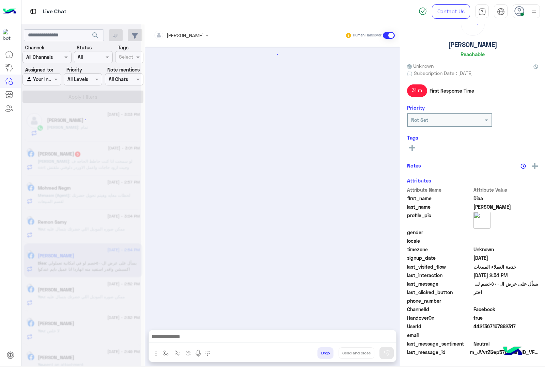
scroll to position [26, 0]
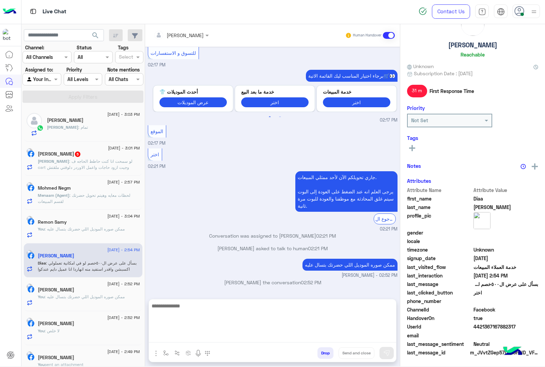
click at [188, 336] on textarea at bounding box center [272, 322] width 247 height 41
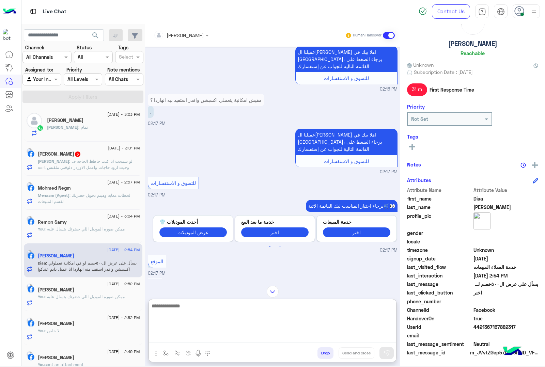
scroll to position [421, 0]
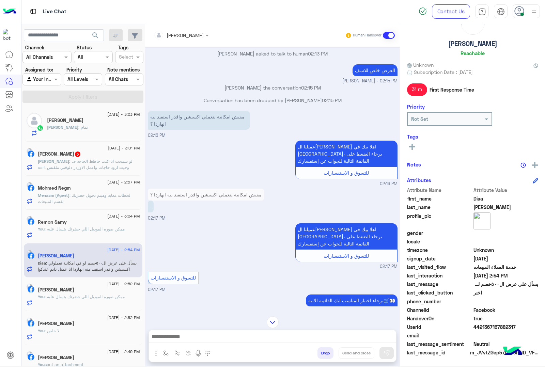
click at [200, 299] on div "mohamed ahmed Human Handover Aug 26, 2025 عميلنا العزيز Diaa اهلا بيك في إيجل، …" at bounding box center [272, 196] width 255 height 345
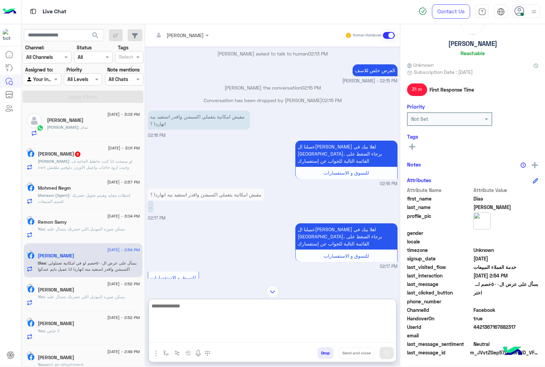
click at [178, 332] on textarea at bounding box center [272, 322] width 247 height 41
type textarea "**********"
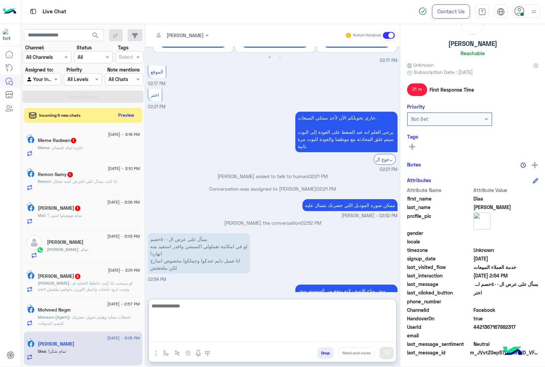
scroll to position [705, 0]
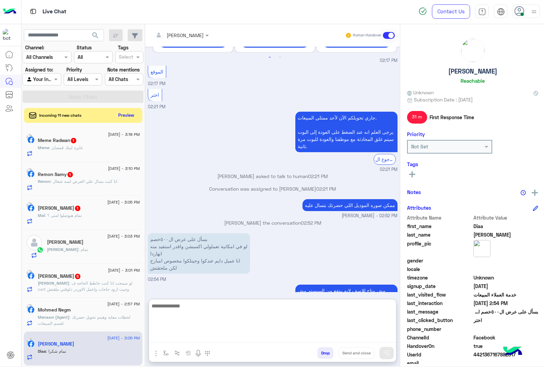
scroll to position [28, 0]
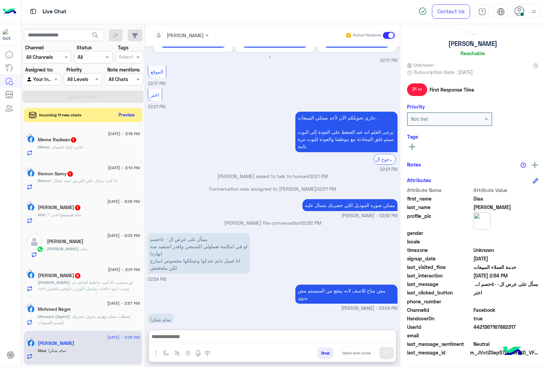
click at [131, 111] on button "Preview" at bounding box center [126, 114] width 21 height 9
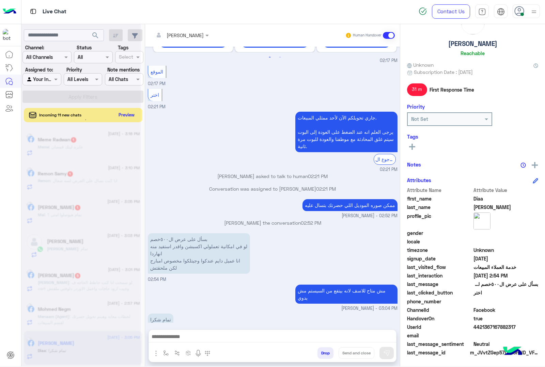
scroll to position [697, 0]
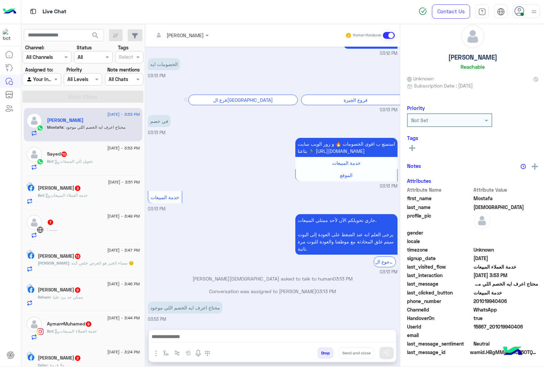
scroll to position [15, 0]
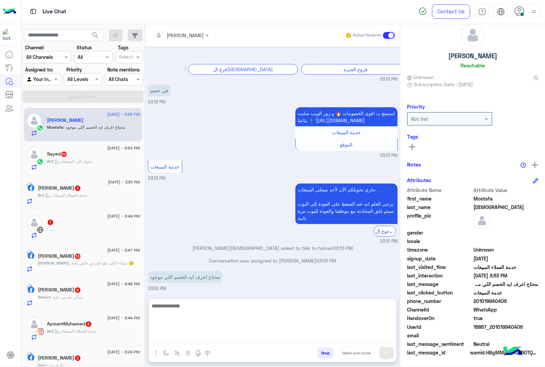
click at [186, 336] on textarea at bounding box center [272, 322] width 247 height 41
type textarea "*"
type textarea "*********"
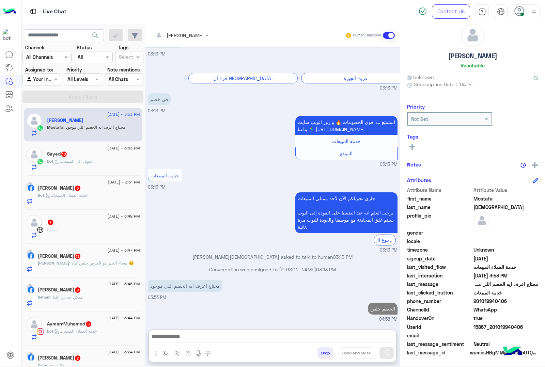
click at [59, 157] on h5 "Sayed 10" at bounding box center [57, 154] width 20 height 6
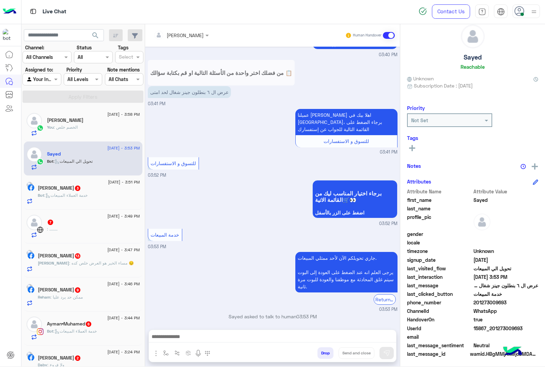
scroll to position [15, 0]
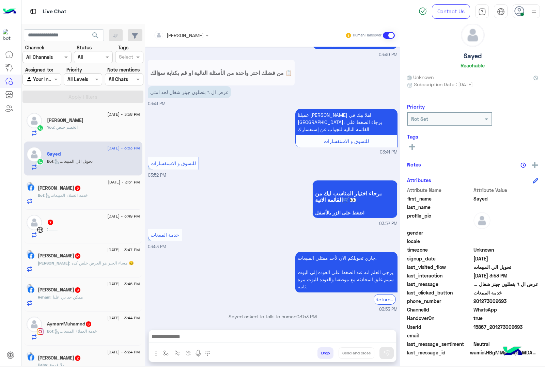
click at [227, 234] on div "خدمة المبيعات 03:53 PM" at bounding box center [273, 238] width 250 height 23
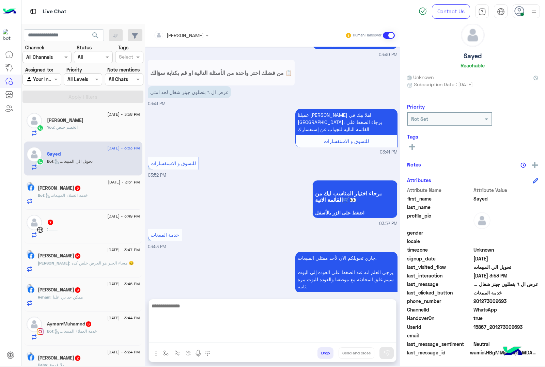
click at [166, 337] on textarea at bounding box center [272, 322] width 247 height 41
type textarea "***"
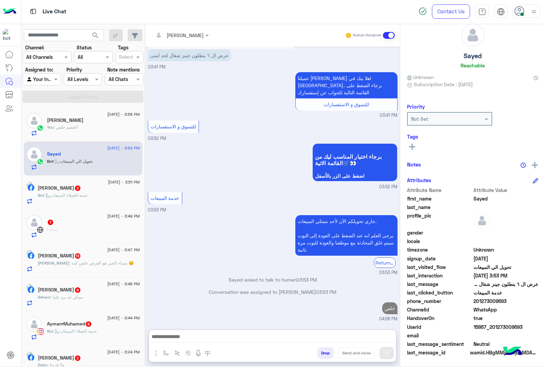
click at [60, 191] on h5 "[PERSON_NAME] 3" at bounding box center [59, 188] width 43 height 6
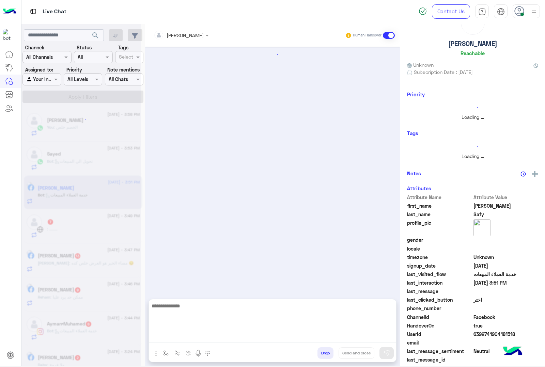
click at [176, 335] on textarea at bounding box center [272, 322] width 247 height 41
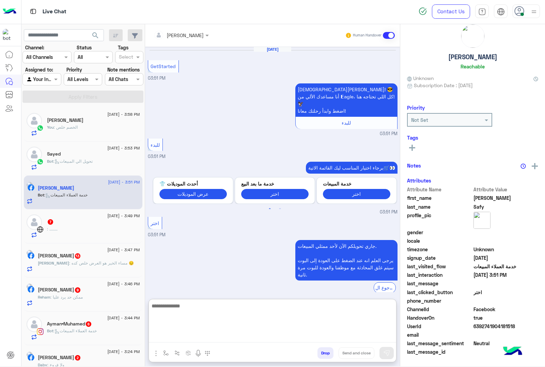
scroll to position [3, 0]
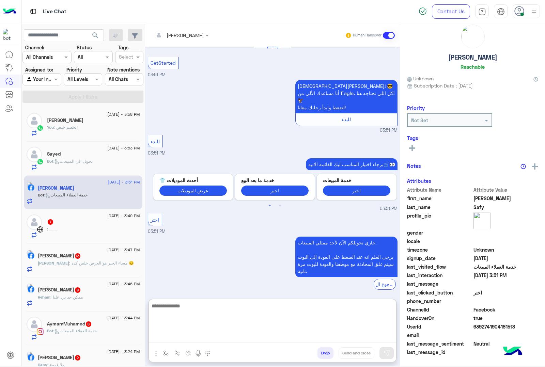
paste textarea "**********"
type textarea "**********"
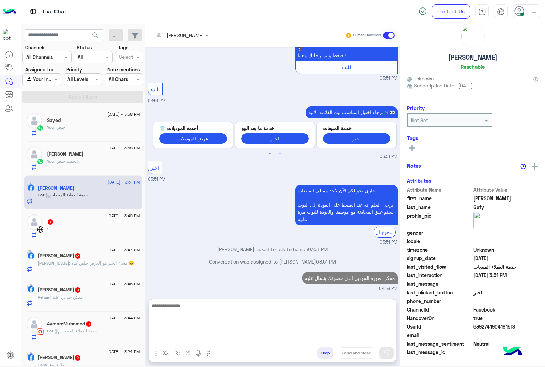
scroll to position [15, 0]
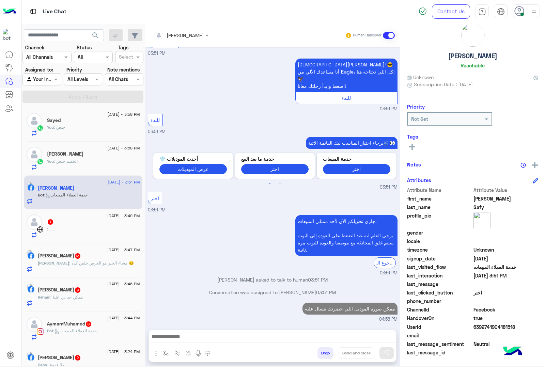
click at [90, 233] on div ": ........" at bounding box center [93, 232] width 93 height 12
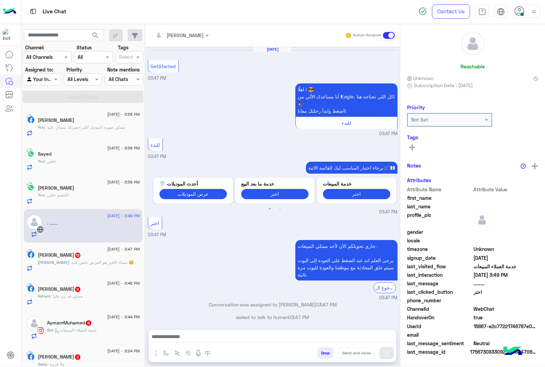
scroll to position [6, 0]
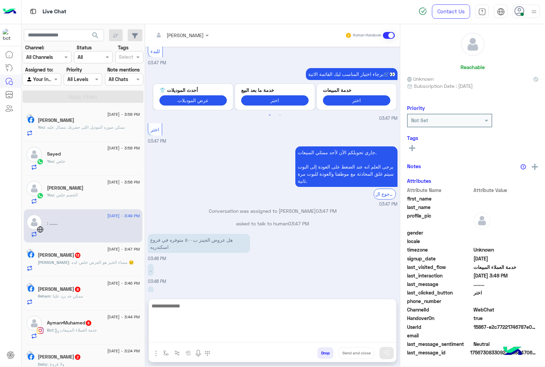
click at [182, 337] on textarea at bounding box center [272, 322] width 247 height 41
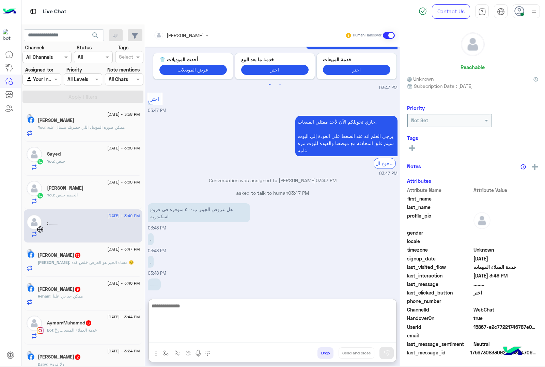
scroll to position [7, 0]
type textarea "*"
type textarea "**********"
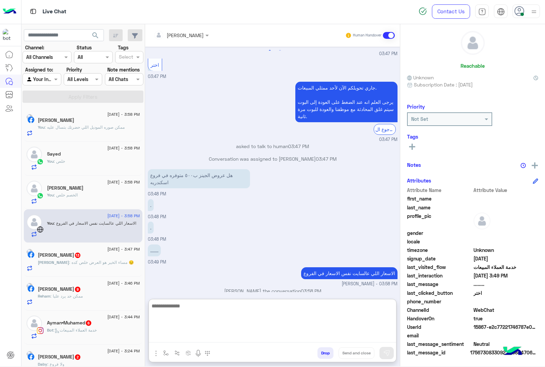
scroll to position [20, 0]
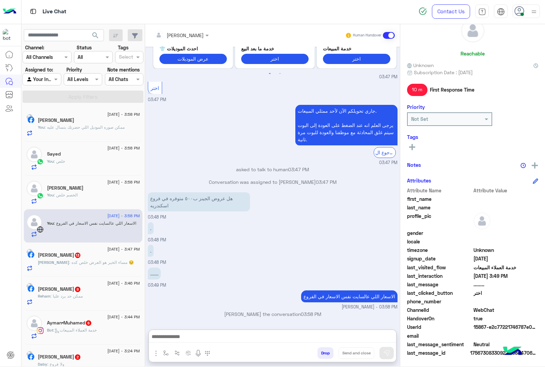
click at [79, 263] on span ": مساء الخير هو العرض خلص كده 😔" at bounding box center [101, 262] width 65 height 5
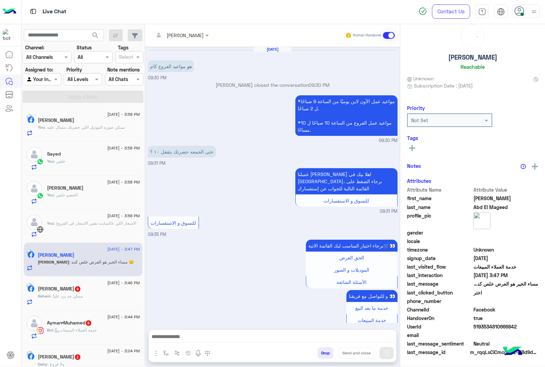
scroll to position [1214, 0]
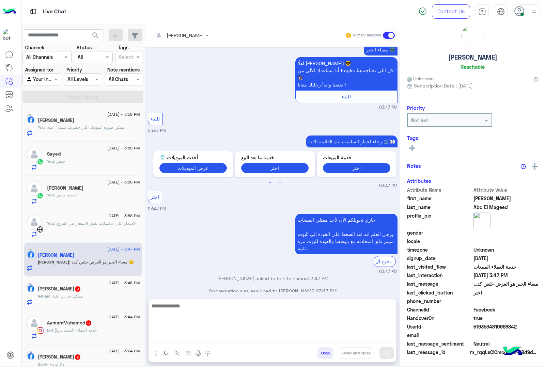
click at [174, 341] on textarea at bounding box center [272, 322] width 247 height 41
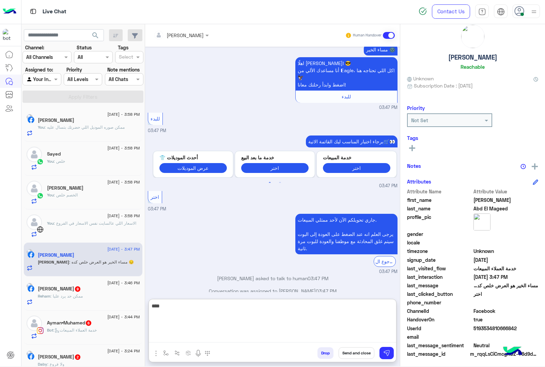
type textarea "****"
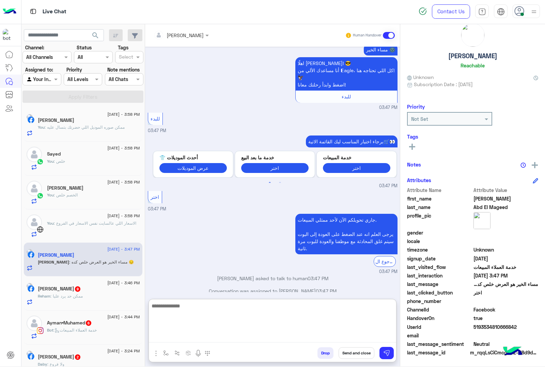
scroll to position [1267, 0]
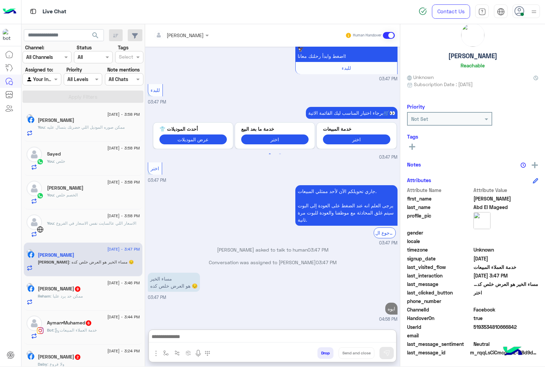
click at [95, 298] on div "Reham : ممكن حد يرد عليا" at bounding box center [89, 299] width 102 height 12
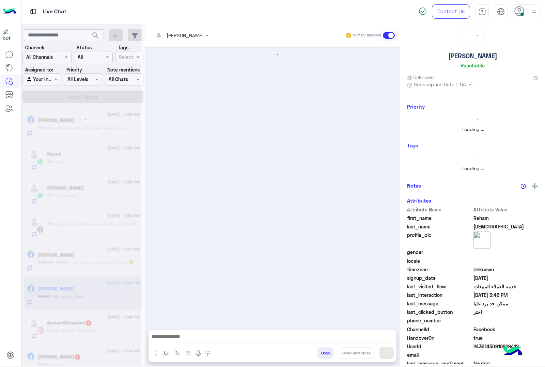
scroll to position [28, 0]
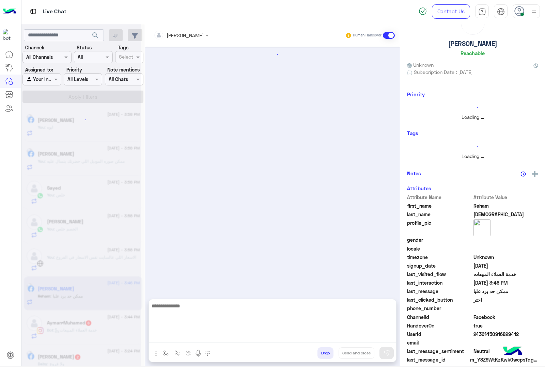
click at [188, 333] on textarea at bounding box center [272, 322] width 247 height 41
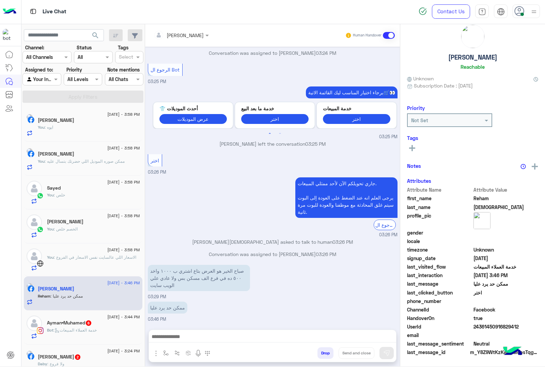
scroll to position [15, 0]
click at [171, 328] on div "[PERSON_NAME] Human Handover [DATE] صباح الخير هو العرض بتاع اشتري ب ١٠٠٠ واخد …" at bounding box center [272, 196] width 255 height 345
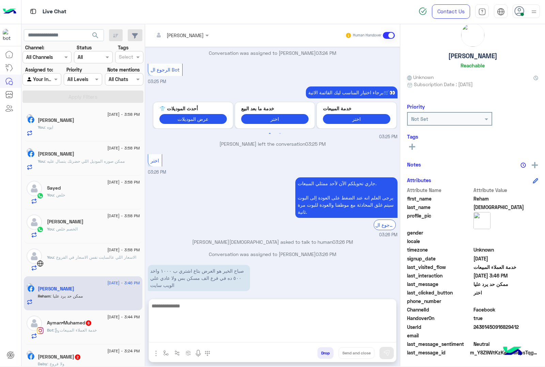
click at [171, 338] on textarea at bounding box center [272, 322] width 247 height 41
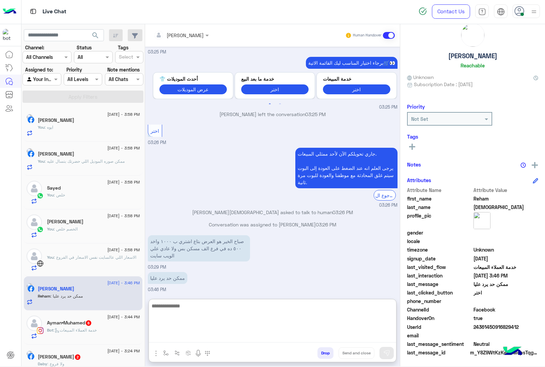
scroll to position [507, 0]
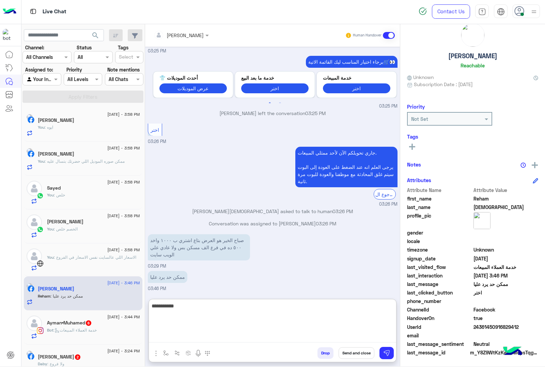
type textarea "**********"
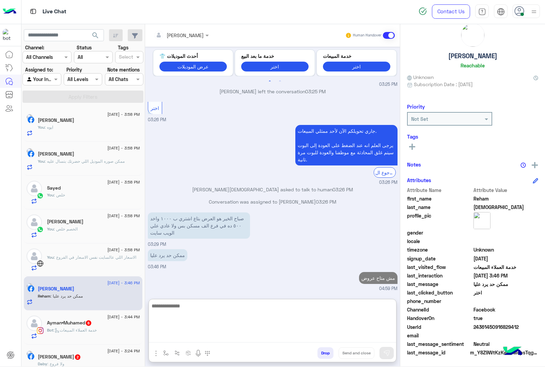
scroll to position [0, 0]
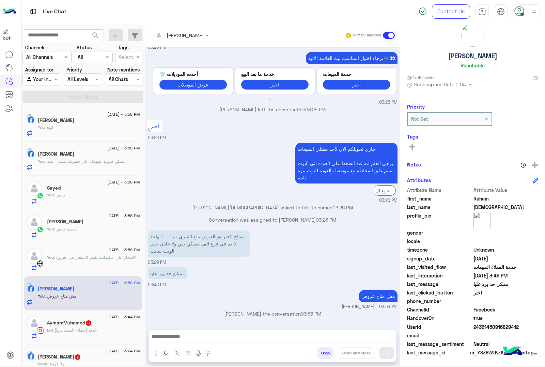
click at [57, 332] on icon at bounding box center [56, 330] width 5 height 5
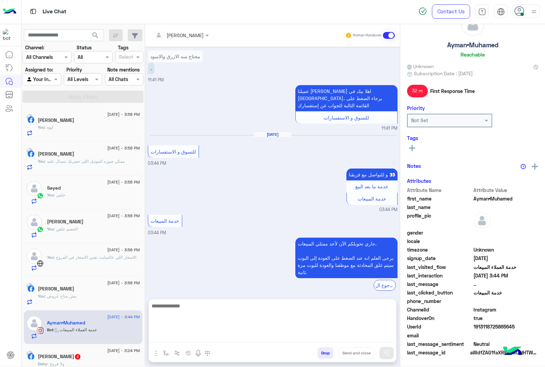
click at [164, 336] on textarea at bounding box center [272, 322] width 247 height 41
paste textarea "**********"
type textarea "**********"
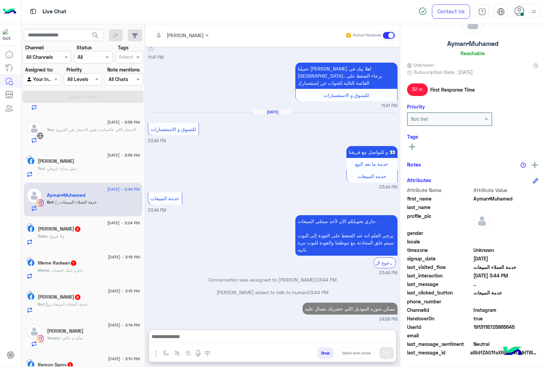
click at [64, 239] on p "Daby : ولا فروع" at bounding box center [51, 236] width 27 height 6
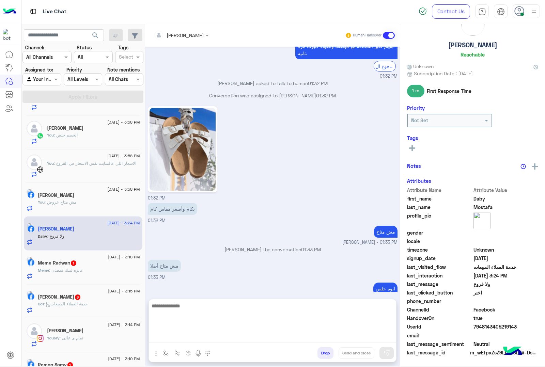
click at [167, 336] on textarea at bounding box center [272, 322] width 247 height 41
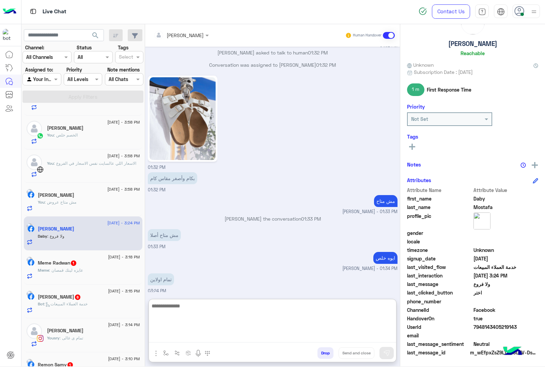
type textarea "*"
paste textarea "**********"
type textarea "**********"
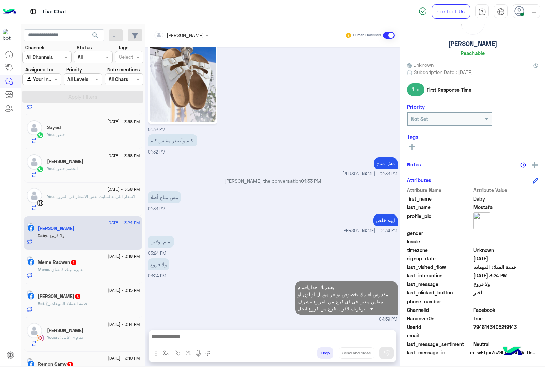
click at [99, 276] on div "Meme : عايزه لينك قمصان" at bounding box center [89, 273] width 102 height 12
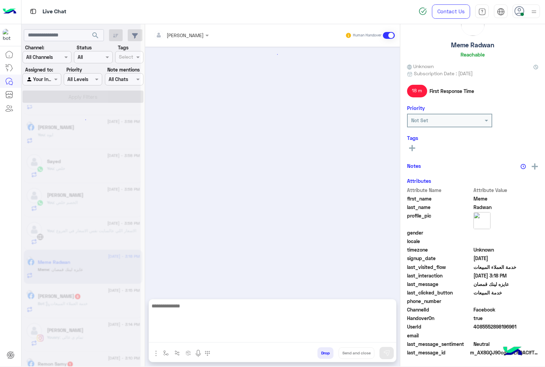
click at [183, 341] on textarea at bounding box center [272, 322] width 247 height 41
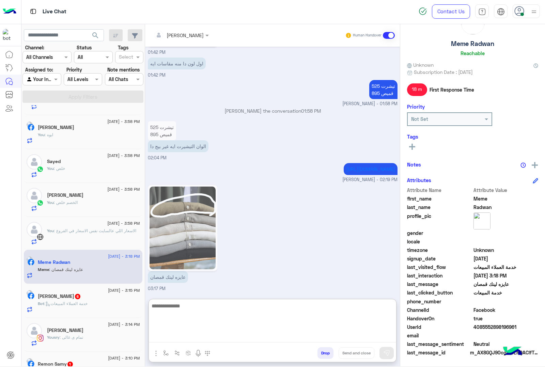
paste textarea "**********"
type textarea "**********"
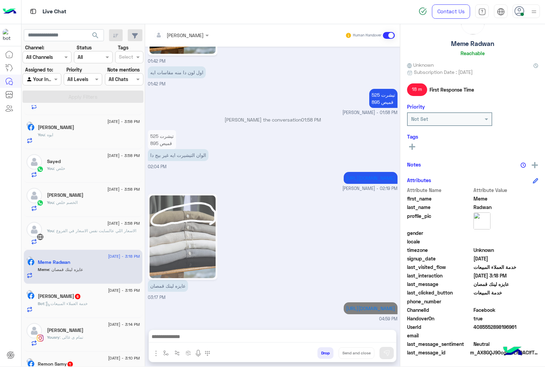
click at [81, 297] on h5 "[PERSON_NAME] 6" at bounding box center [59, 297] width 43 height 6
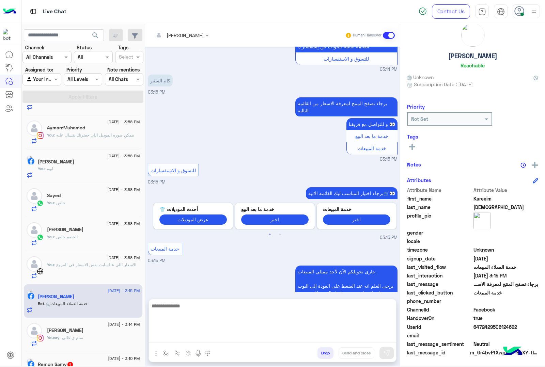
click at [204, 338] on textarea at bounding box center [272, 322] width 247 height 41
paste textarea "**********"
type textarea "**********"
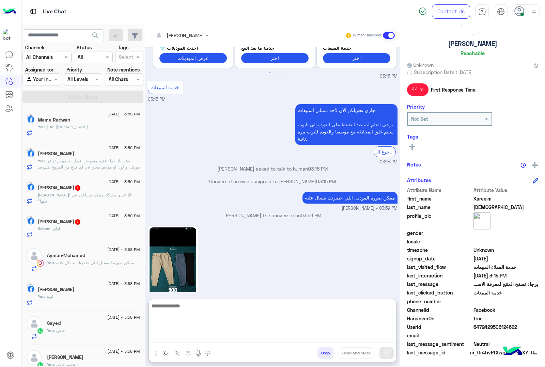
click at [182, 308] on textarea at bounding box center [272, 322] width 247 height 41
type textarea "***"
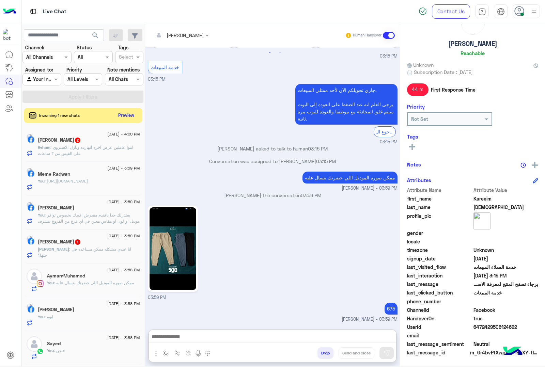
click at [89, 255] on p "[PERSON_NAME] : انا عندي مشكله ممكن مساعده في حلها؟" at bounding box center [89, 252] width 102 height 12
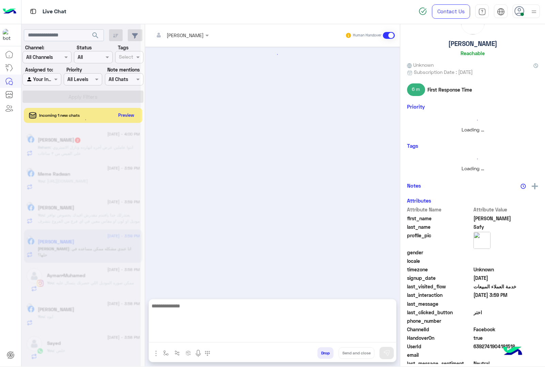
click at [158, 338] on textarea at bounding box center [272, 322] width 247 height 41
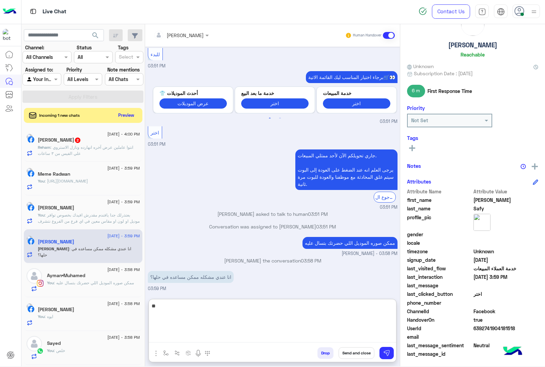
scroll to position [28, 0]
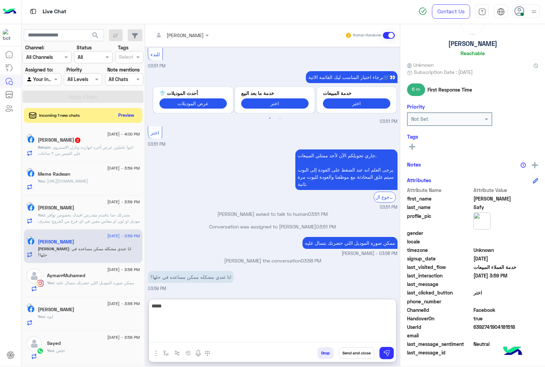
type textarea "*****"
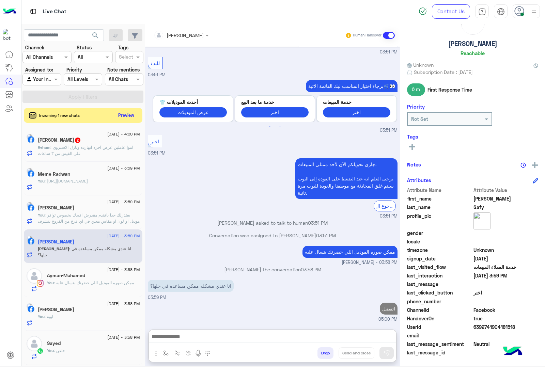
click at [61, 150] on p "Reham : انتوا عاملين عرض آخره انهارده ونازل الاستروي علي الفيس من ٣ ساعات" at bounding box center [89, 150] width 102 height 12
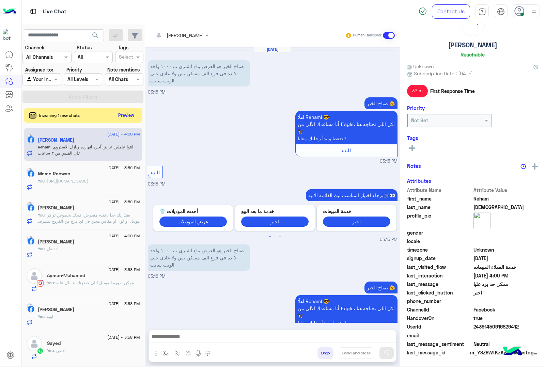
scroll to position [575, 0]
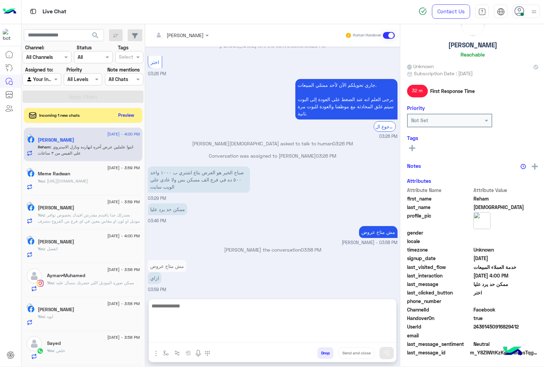
click at [176, 333] on textarea at bounding box center [272, 322] width 247 height 41
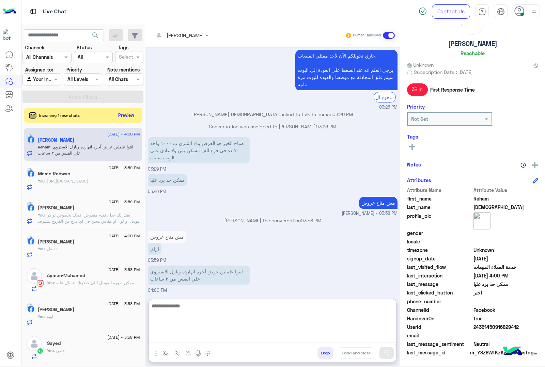
scroll to position [605, 0]
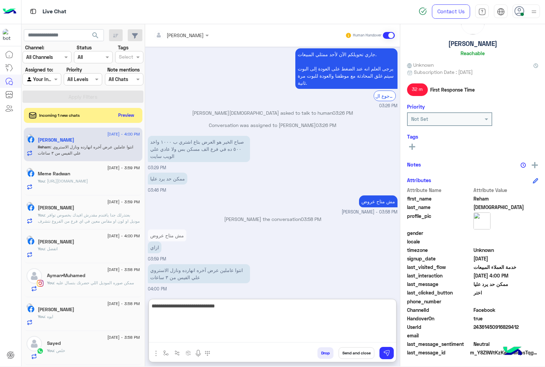
type textarea "**********"
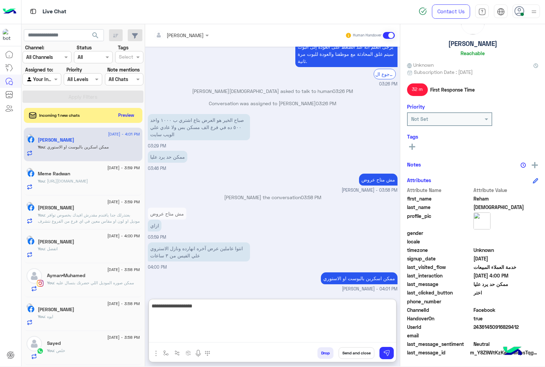
type textarea "**********"
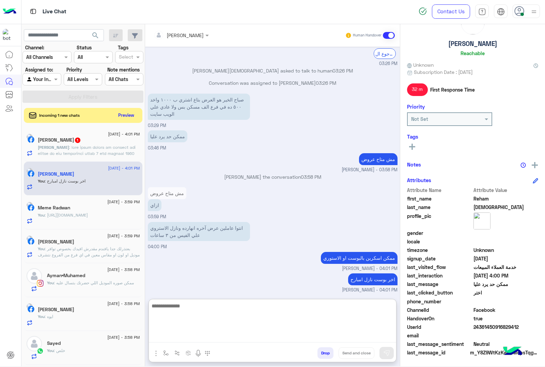
scroll to position [649, 0]
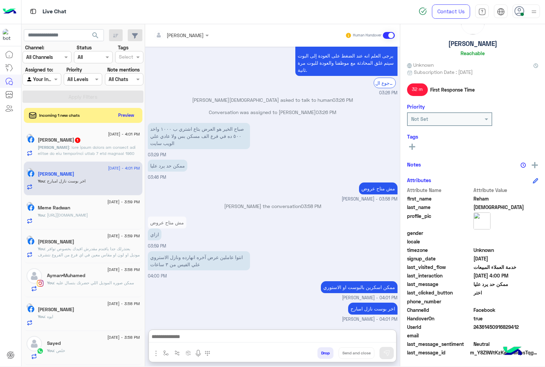
click at [101, 149] on span at bounding box center [88, 184] width 101 height 79
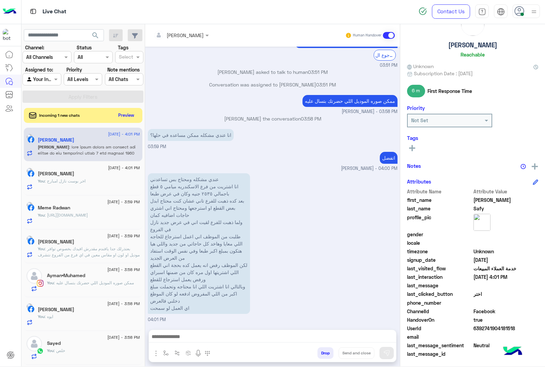
scroll to position [28, 0]
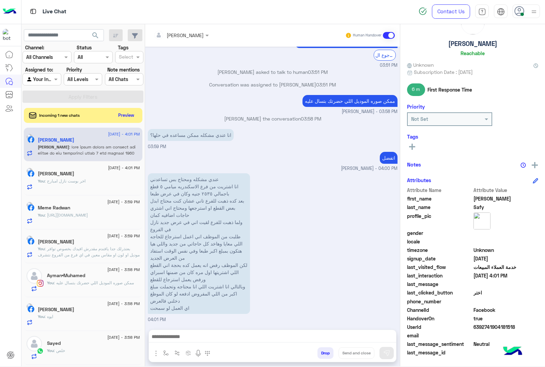
click at [190, 32] on input "text" at bounding box center [172, 35] width 37 height 7
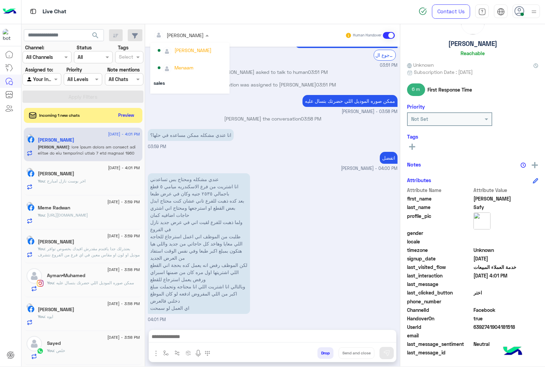
scroll to position [18, 0]
click at [182, 76] on div "Menaam" at bounding box center [192, 81] width 68 height 12
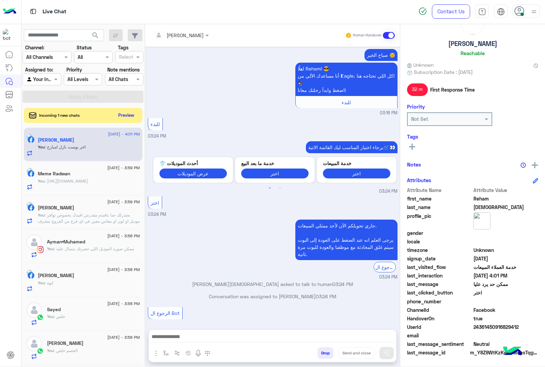
scroll to position [618, 0]
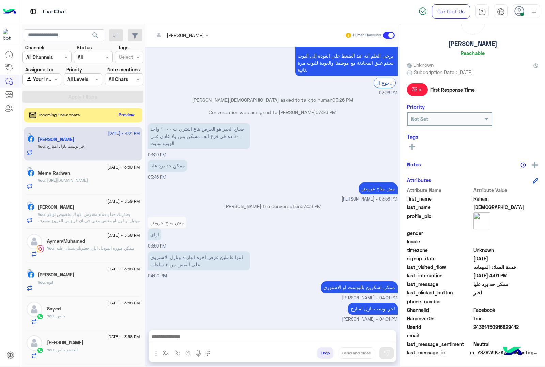
click at [126, 117] on button "Preview" at bounding box center [126, 114] width 21 height 9
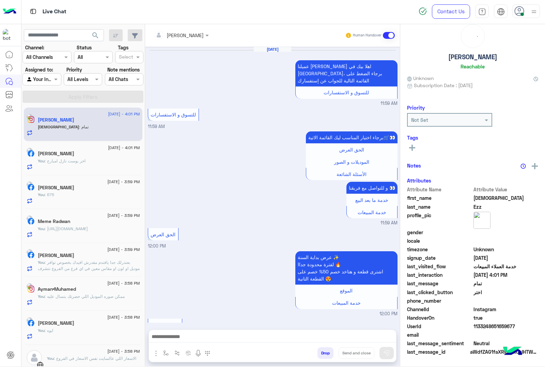
scroll to position [930, 0]
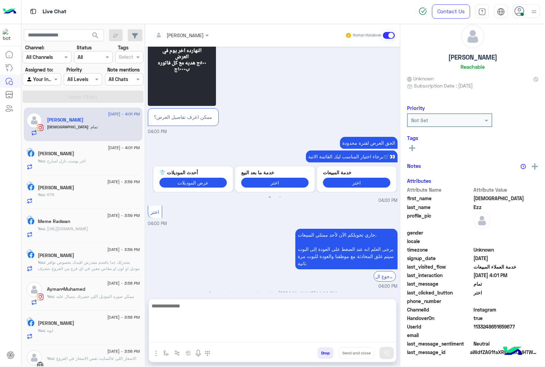
click at [162, 338] on textarea at bounding box center [272, 322] width 247 height 41
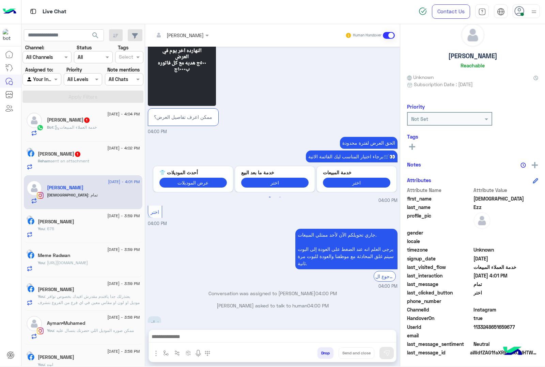
click at [82, 159] on p "Reham sent an attachment" at bounding box center [63, 161] width 51 height 6
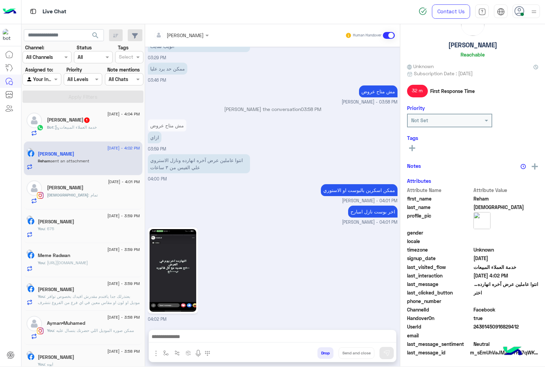
scroll to position [28, 0]
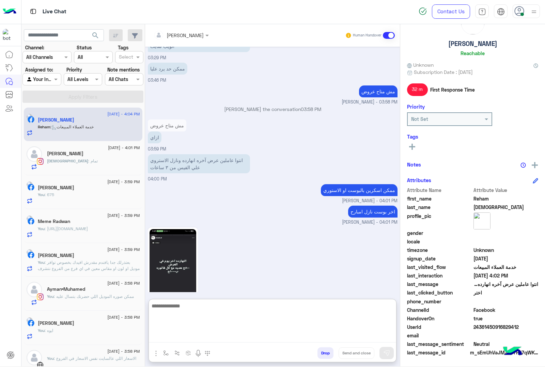
click at [177, 339] on textarea at bounding box center [272, 322] width 247 height 41
type textarea "**********"
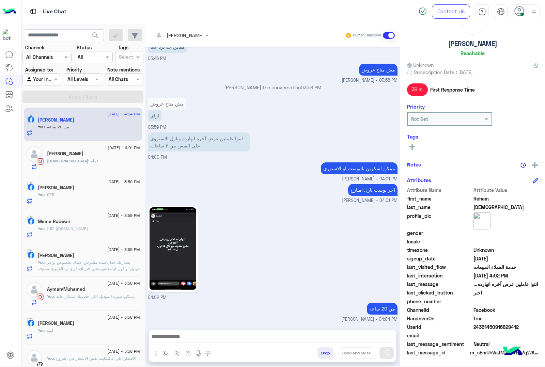
click at [168, 232] on img at bounding box center [173, 248] width 47 height 83
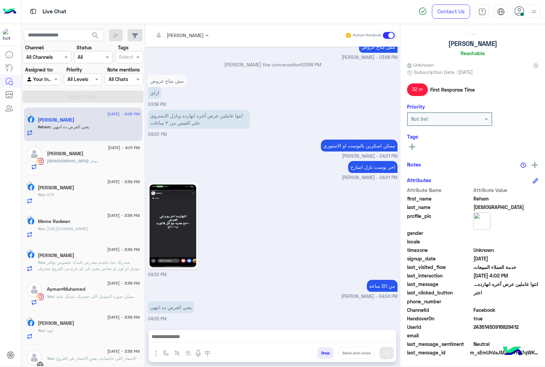
scroll to position [759, 0]
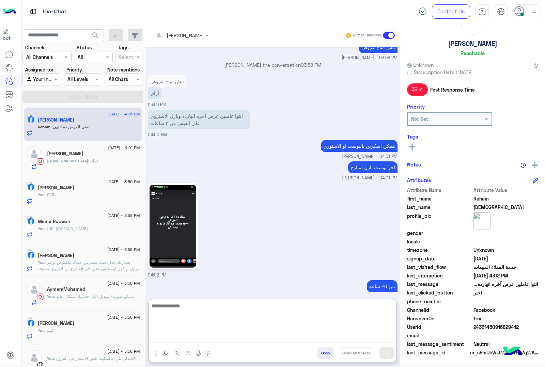
click at [206, 337] on textarea at bounding box center [272, 322] width 247 height 41
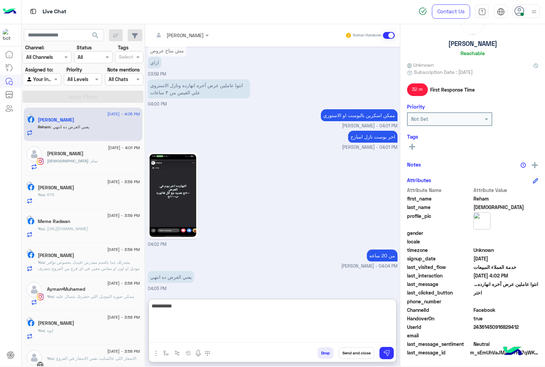
type textarea "**********"
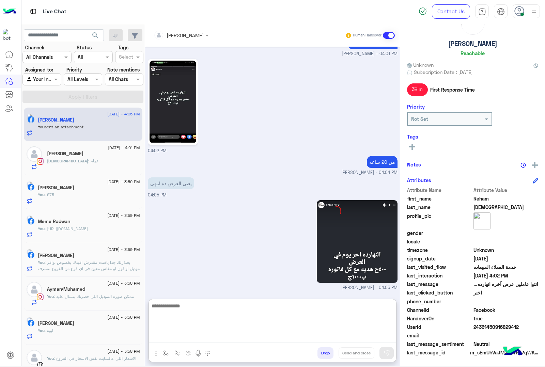
scroll to position [904, 0]
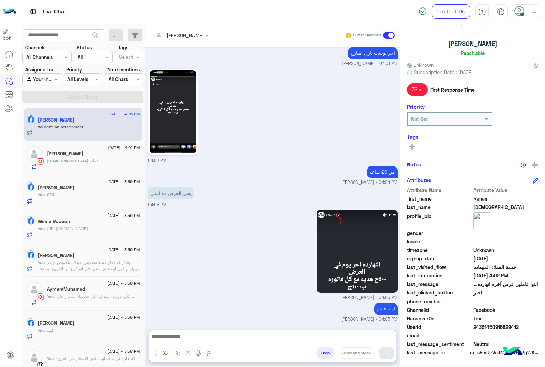
click at [322, 351] on button "Drop" at bounding box center [325, 353] width 16 height 12
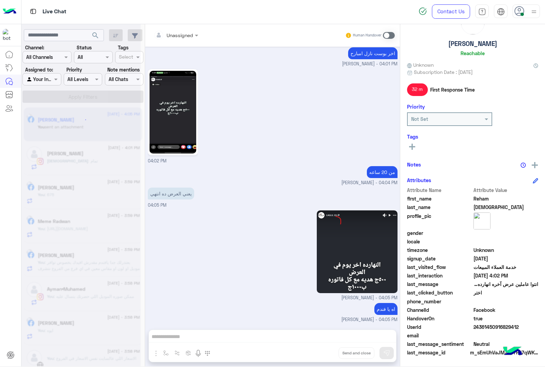
scroll to position [886, 0]
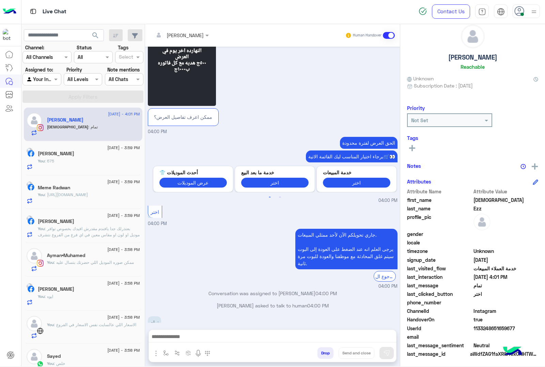
scroll to position [15, 0]
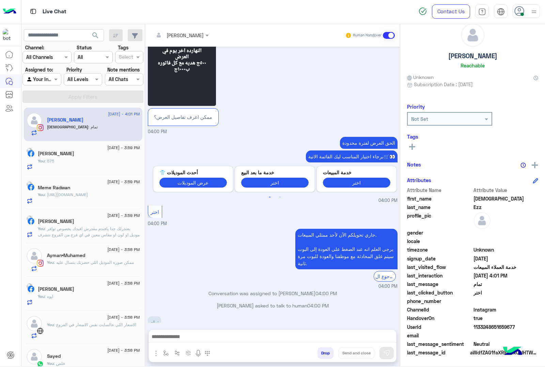
click at [229, 257] on div "جاري تحويلكم الآن لأحد ممثلي المبيعات. يرجى العلم انه عند الضغط على العودة إلى …" at bounding box center [273, 258] width 250 height 63
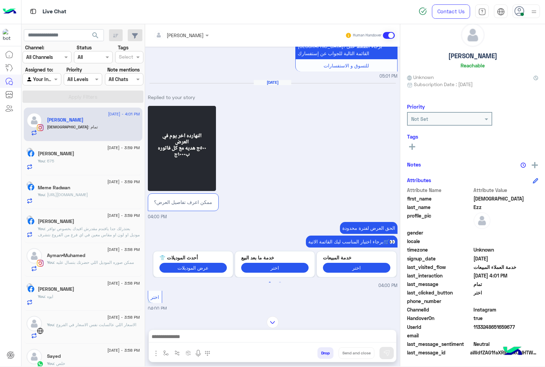
scroll to position [802, 0]
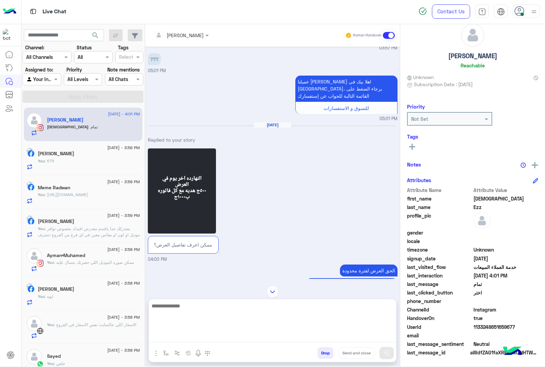
click at [178, 336] on textarea at bounding box center [272, 322] width 247 height 41
type textarea "*********"
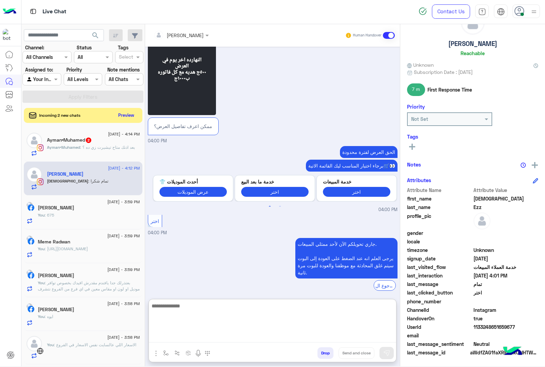
scroll to position [1017, 0]
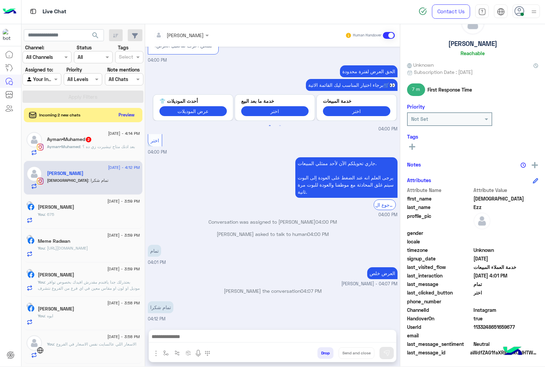
click at [123, 116] on button "Preview" at bounding box center [126, 114] width 21 height 9
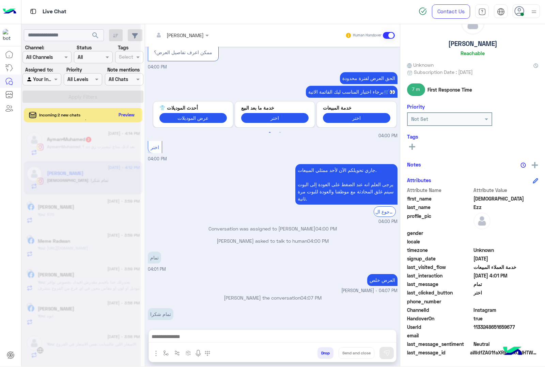
scroll to position [986, 0]
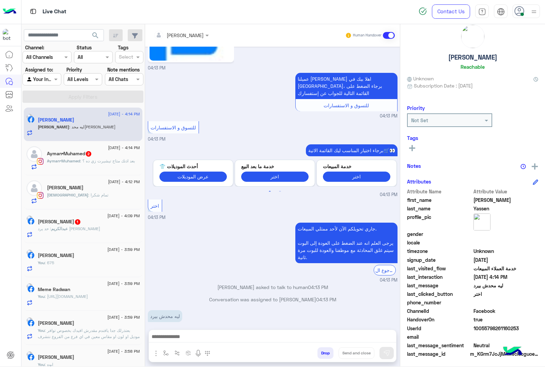
scroll to position [15, 0]
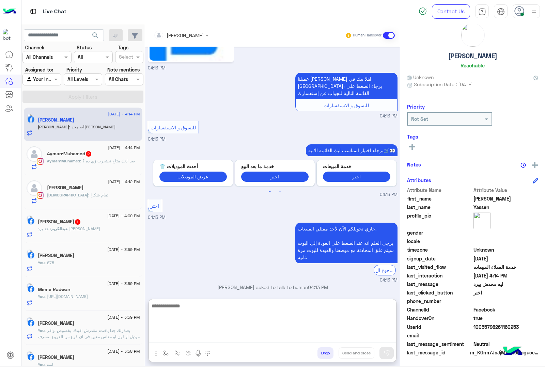
click at [200, 338] on textarea at bounding box center [272, 322] width 247 height 41
click at [187, 338] on textarea at bounding box center [272, 322] width 247 height 41
paste textarea "**********"
type textarea "**********"
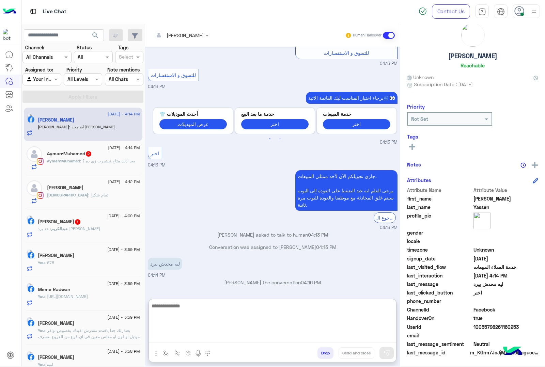
scroll to position [809, 0]
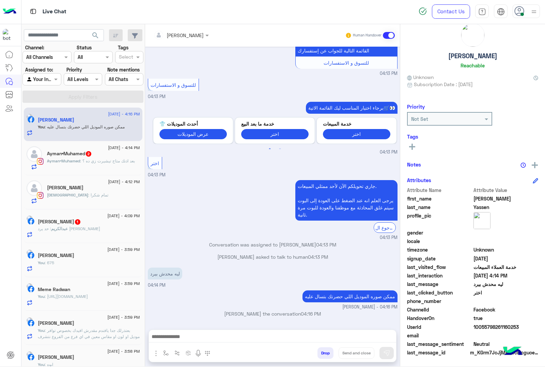
click at [55, 228] on span ": حد يرد [PERSON_NAME]" at bounding box center [69, 228] width 62 height 5
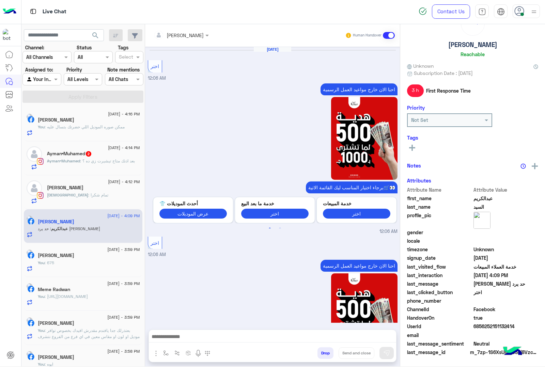
scroll to position [26, 0]
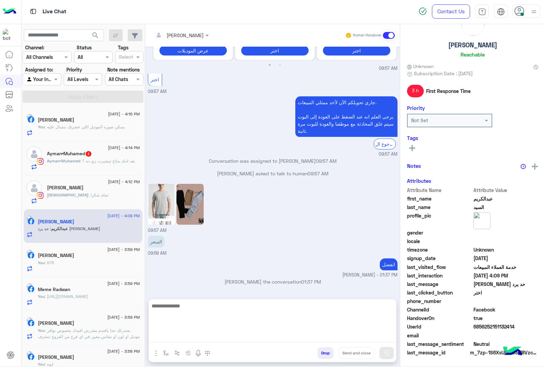
click at [181, 338] on textarea at bounding box center [272, 322] width 247 height 41
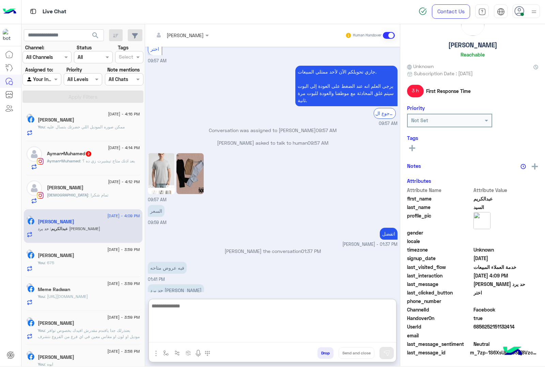
scroll to position [28, 0]
type textarea "**********"
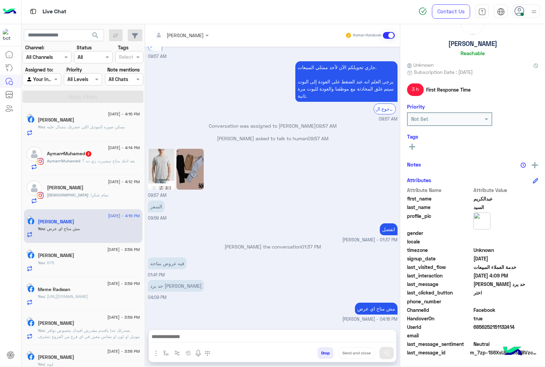
scroll to position [1556, 0]
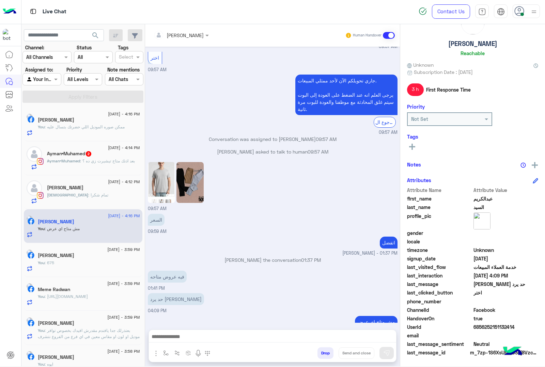
click at [60, 157] on h5 "Ayman•Muhamed 2" at bounding box center [69, 154] width 45 height 6
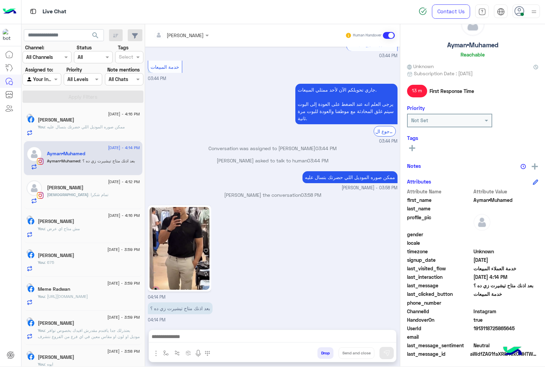
scroll to position [28, 0]
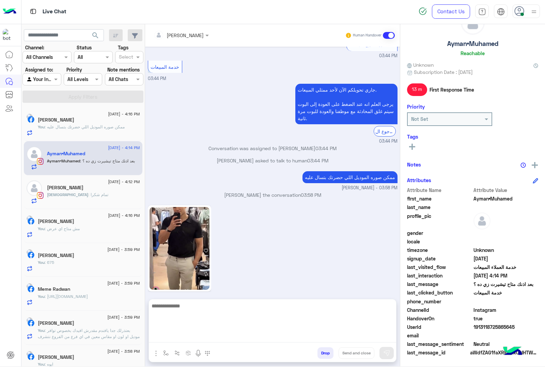
drag, startPoint x: 188, startPoint y: 334, endPoint x: 198, endPoint y: 299, distance: 36.6
click at [187, 333] on textarea at bounding box center [272, 322] width 247 height 41
type textarea "**********"
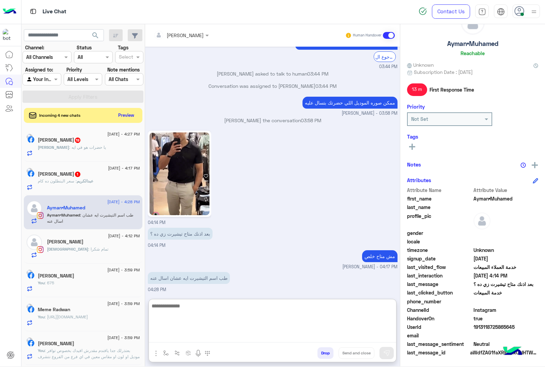
scroll to position [1052, 0]
click at [178, 309] on textarea at bounding box center [272, 322] width 247 height 41
type textarea "*****"
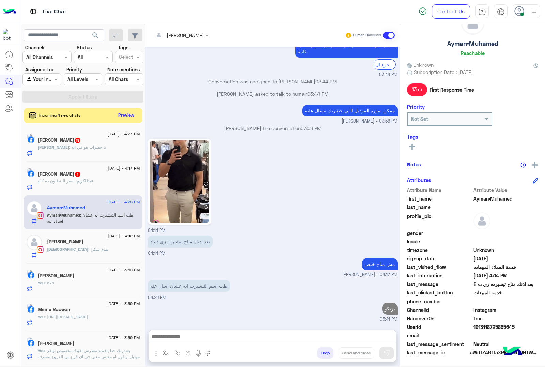
click at [171, 143] on img at bounding box center [180, 181] width 60 height 83
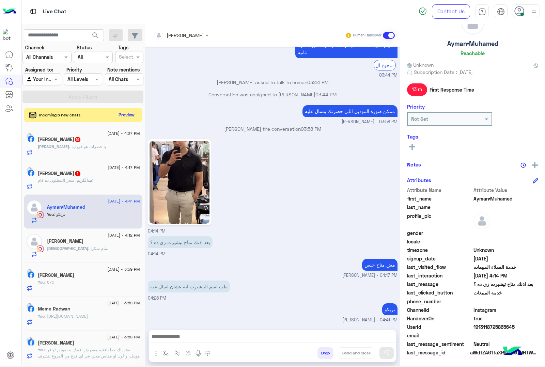
click at [126, 113] on button "Preview" at bounding box center [126, 114] width 21 height 9
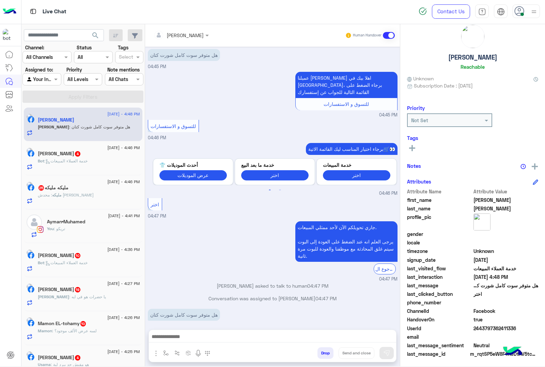
scroll to position [15, 0]
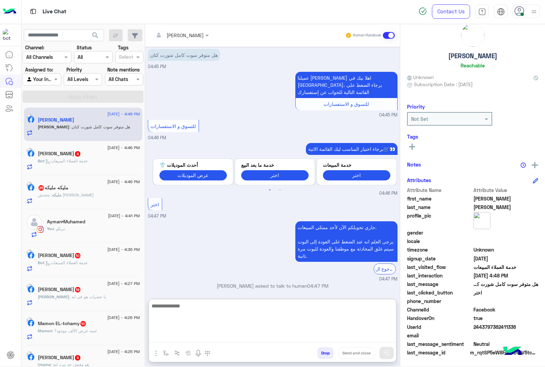
click at [189, 335] on textarea at bounding box center [272, 322] width 247 height 41
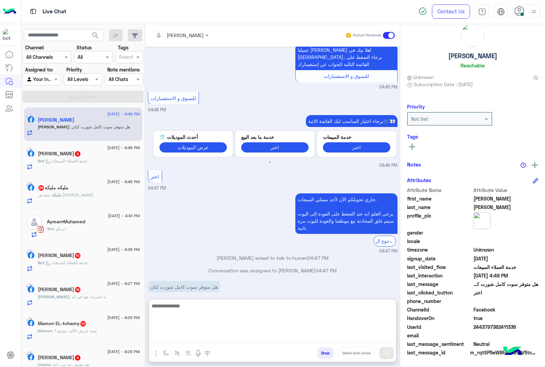
scroll to position [42, 0]
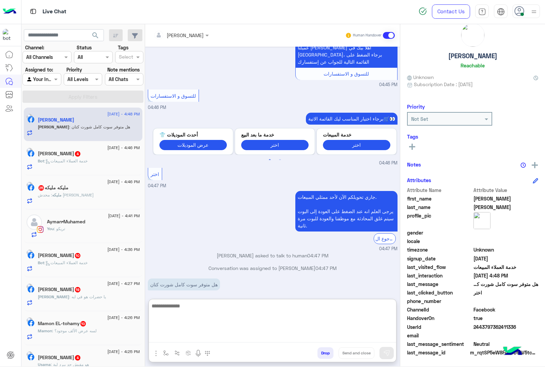
paste textarea "**********"
type textarea "**********"
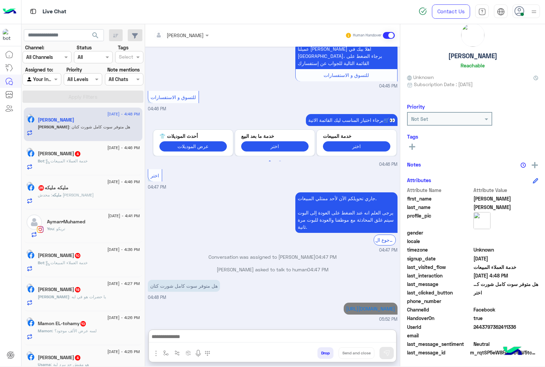
click at [80, 161] on span ": خدمة العملاء المبيعات" at bounding box center [65, 160] width 43 height 5
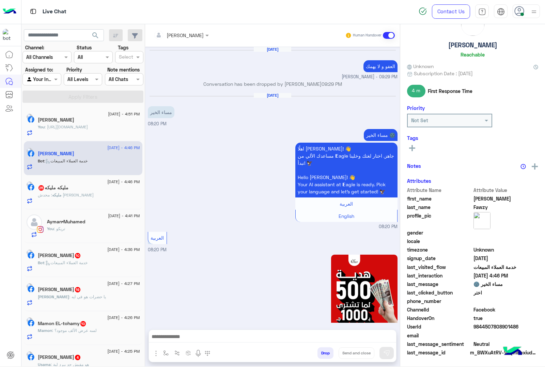
scroll to position [801, 0]
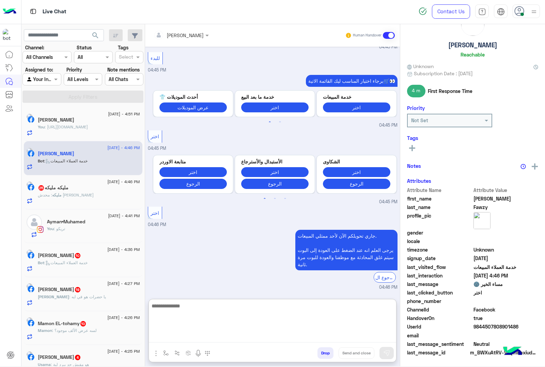
click at [161, 336] on textarea at bounding box center [272, 322] width 247 height 41
paste textarea "**********"
type textarea "**********"
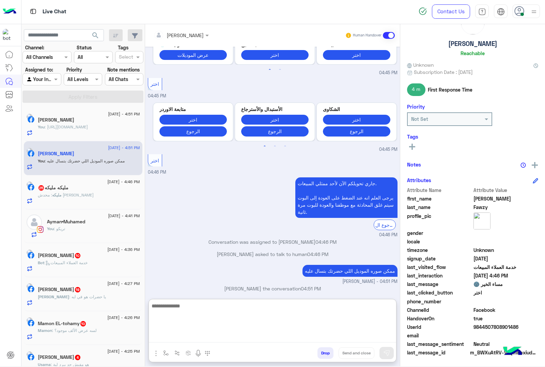
scroll to position [866, 0]
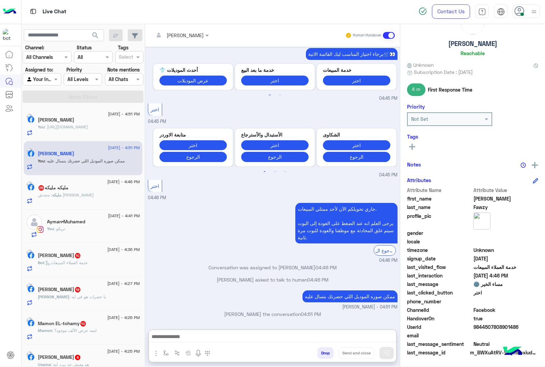
click at [62, 181] on div "[DATE] - 4:46 PM" at bounding box center [89, 183] width 102 height 4
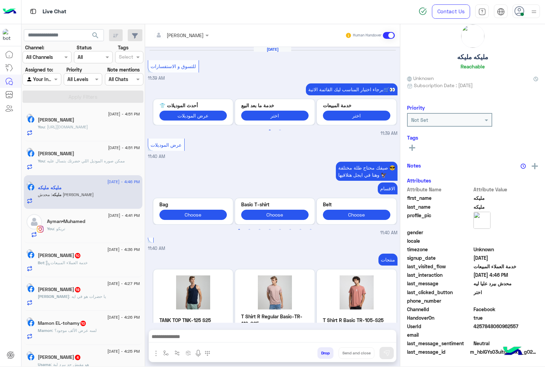
scroll to position [14, 0]
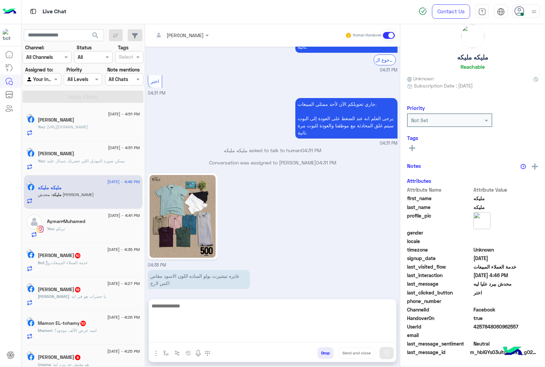
click at [187, 335] on textarea at bounding box center [272, 322] width 247 height 41
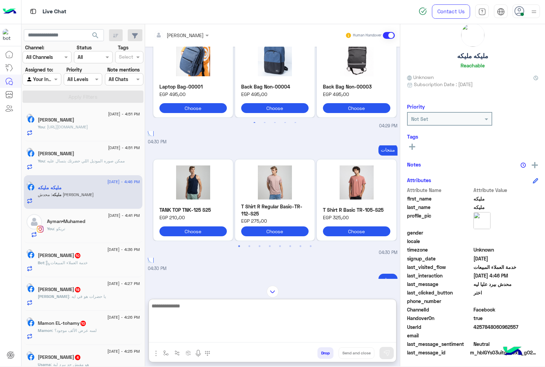
scroll to position [1080, 0]
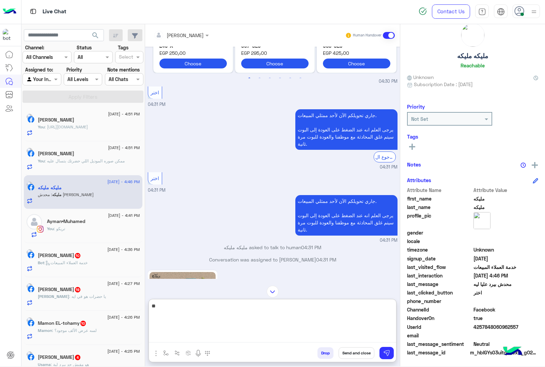
type textarea "*"
type textarea "**********"
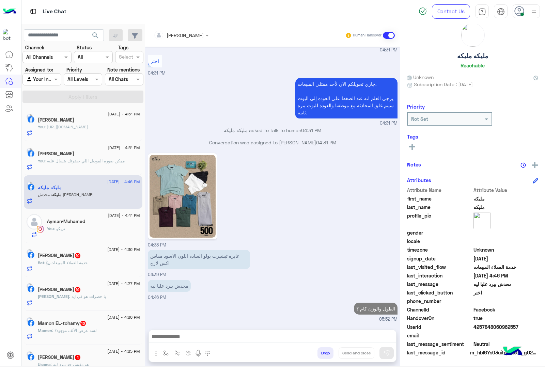
click at [64, 261] on p "Bot : خدمة العملاء المبيعات" at bounding box center [63, 263] width 50 height 6
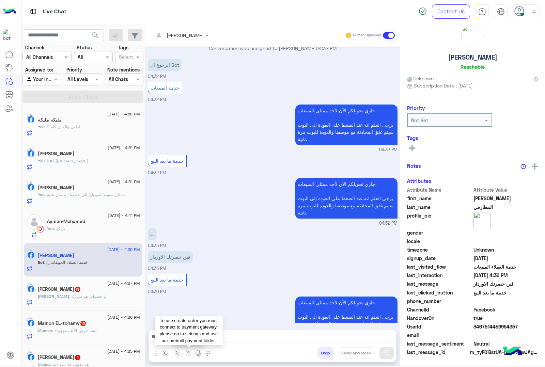
scroll to position [15, 0]
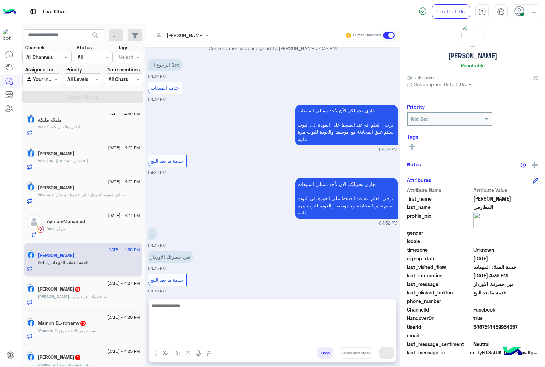
click at [189, 336] on textarea at bounding box center [272, 322] width 247 height 41
paste textarea "**********"
type textarea "**********"
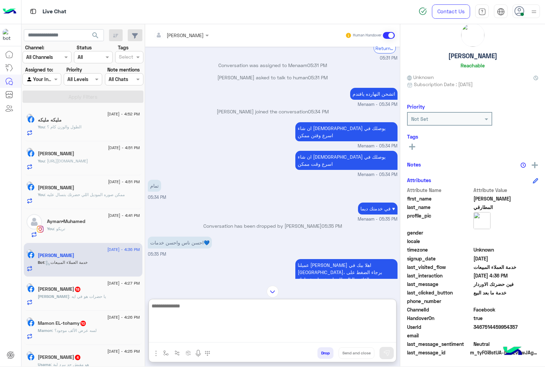
scroll to position [85, 0]
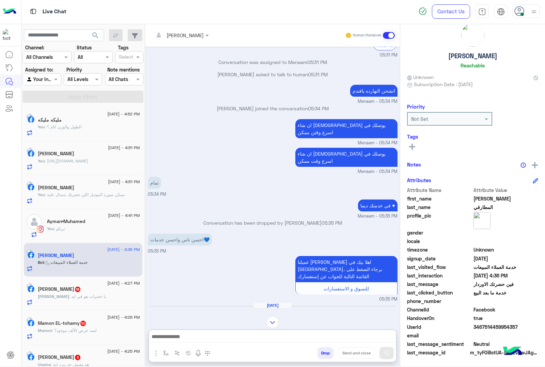
click at [187, 34] on input "text" at bounding box center [172, 35] width 37 height 7
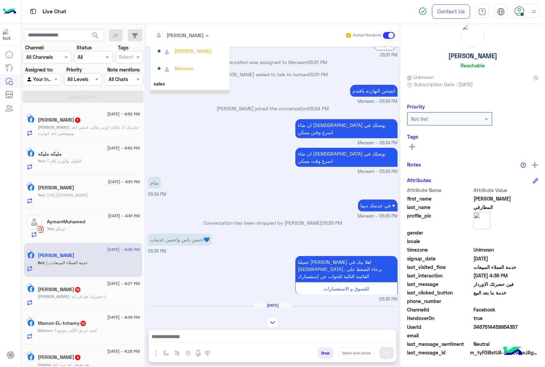
scroll to position [18, 0]
click at [181, 66] on div "[PERSON_NAME]" at bounding box center [192, 62] width 37 height 7
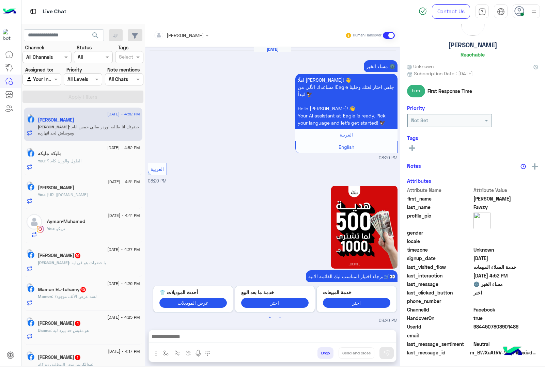
scroll to position [797, 0]
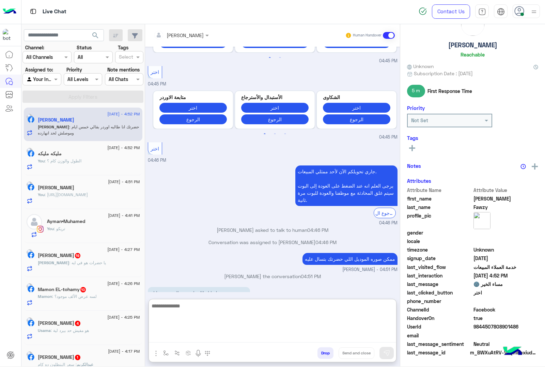
click at [182, 337] on textarea at bounding box center [272, 322] width 247 height 41
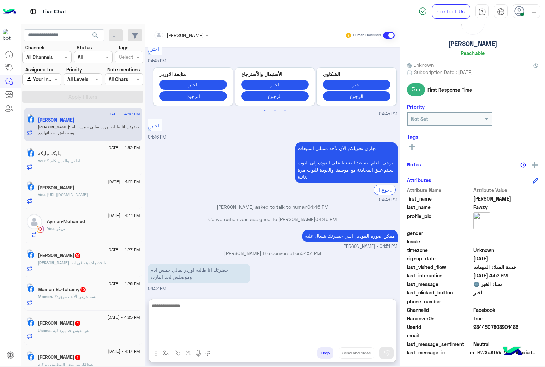
scroll to position [827, 0]
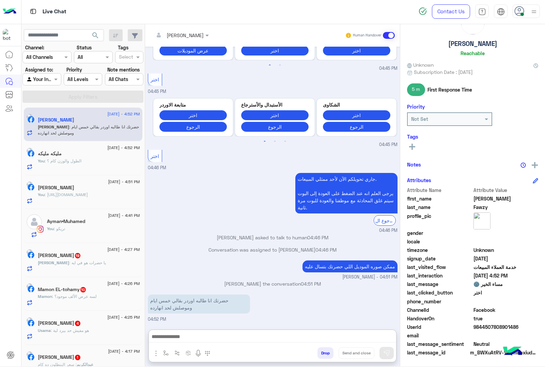
click at [191, 29] on div "[PERSON_NAME]" at bounding box center [179, 35] width 50 height 14
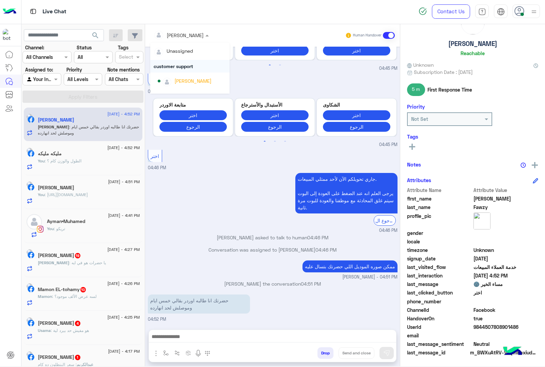
scroll to position [43, 0]
click at [183, 82] on div "[PERSON_NAME]" at bounding box center [192, 80] width 37 height 7
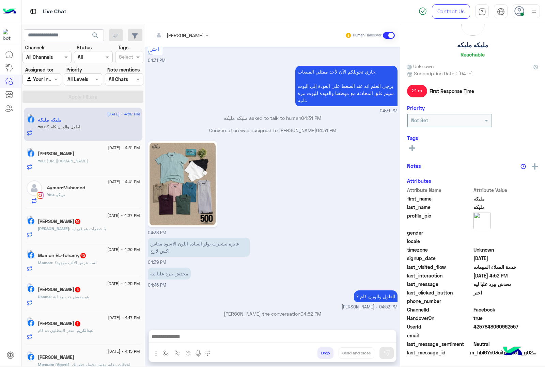
click at [74, 235] on div "[PERSON_NAME] : يا حضرات هو في ايه" at bounding box center [89, 232] width 102 height 12
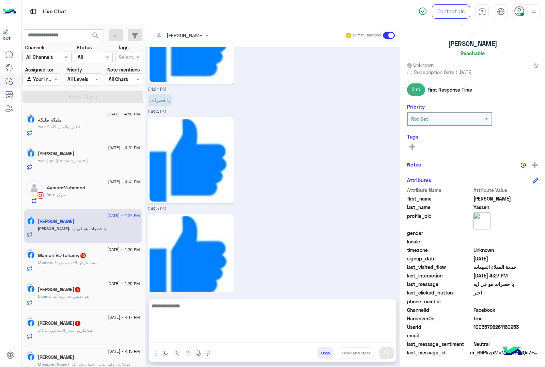
click at [169, 339] on textarea at bounding box center [272, 322] width 247 height 41
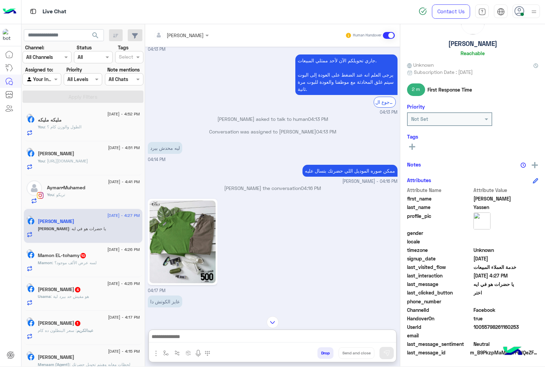
click at [324, 358] on button "Drop" at bounding box center [325, 353] width 16 height 12
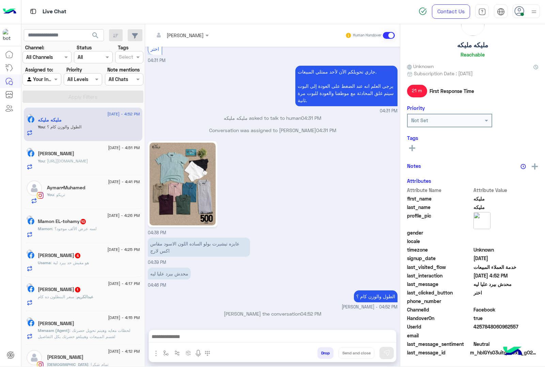
click at [84, 233] on div "Mamon : لسه عرض الألف موجود؟" at bounding box center [89, 232] width 102 height 12
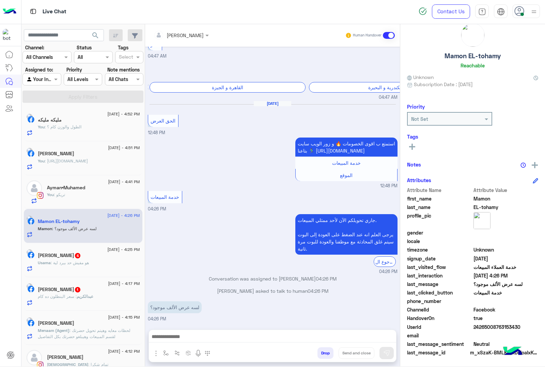
click at [179, 331] on div at bounding box center [272, 338] width 247 height 17
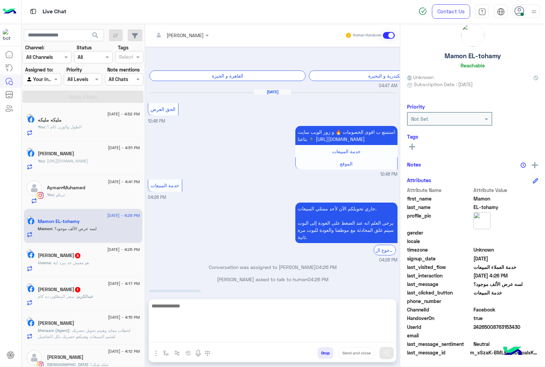
click at [178, 334] on textarea at bounding box center [272, 322] width 247 height 41
type textarea "******"
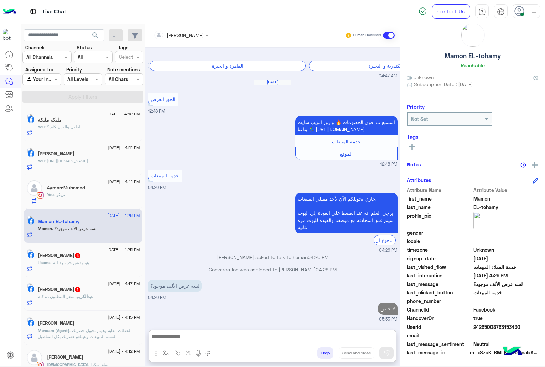
click at [77, 270] on div "Usama : هو مفيش حد بيرد لية" at bounding box center [89, 266] width 102 height 12
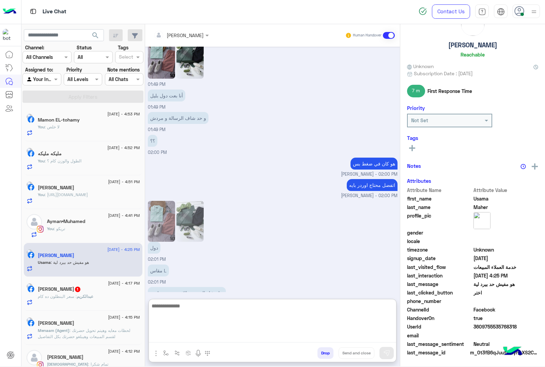
click at [173, 333] on textarea at bounding box center [272, 322] width 247 height 41
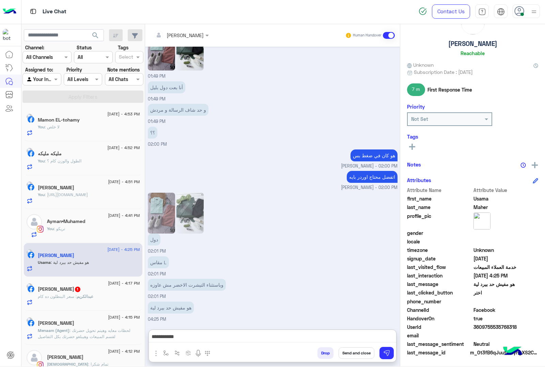
click at [191, 193] on img at bounding box center [189, 213] width 27 height 41
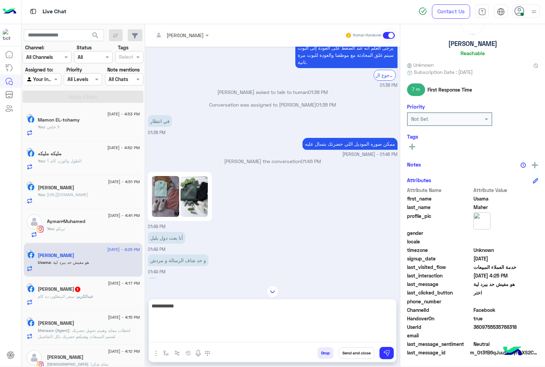
click at [362, 339] on textarea "**********" at bounding box center [272, 322] width 247 height 41
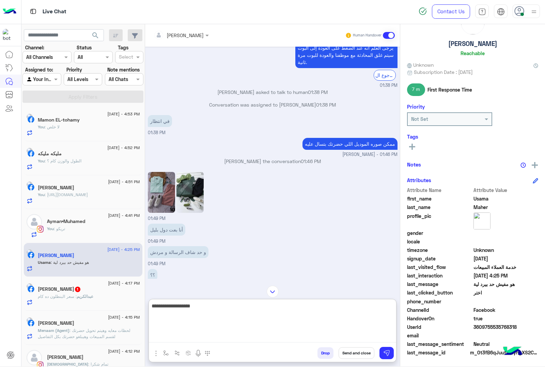
type textarea "**********"
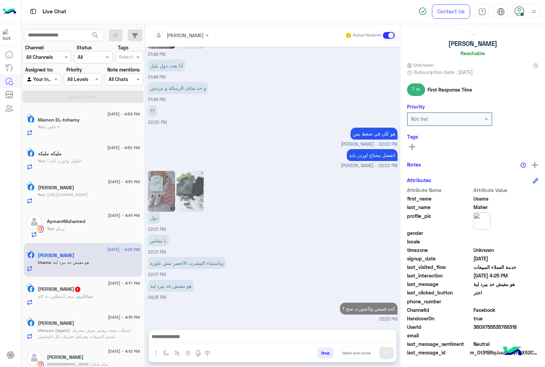
click at [63, 289] on h5 "[PERSON_NAME] 1" at bounding box center [59, 289] width 43 height 6
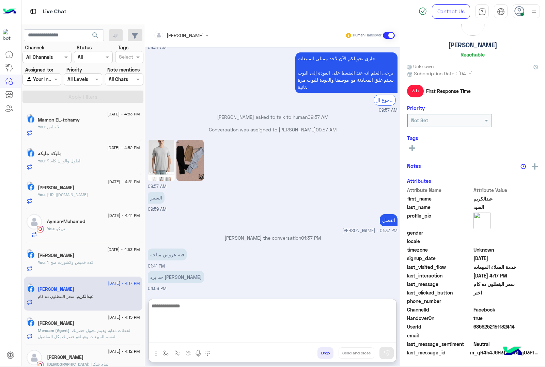
click at [193, 332] on textarea at bounding box center [272, 322] width 247 height 41
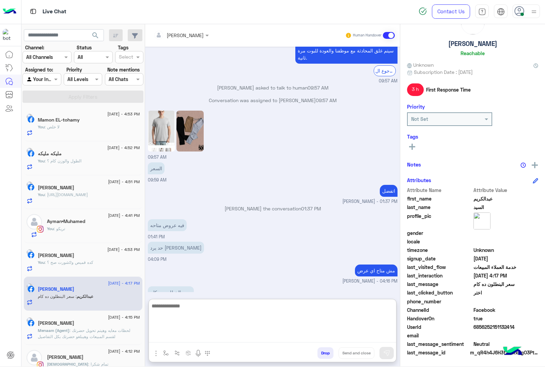
scroll to position [1433, 0]
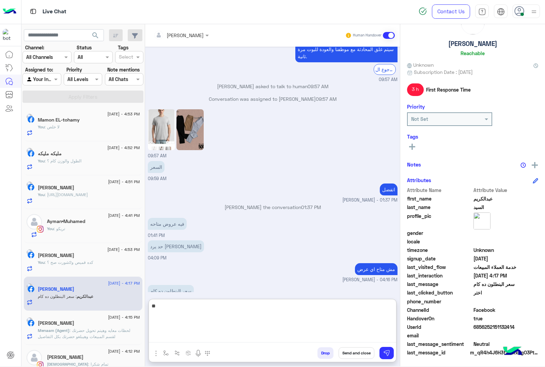
type textarea "***"
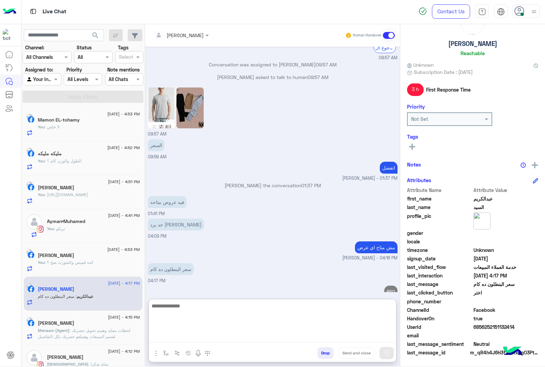
scroll to position [0, 0]
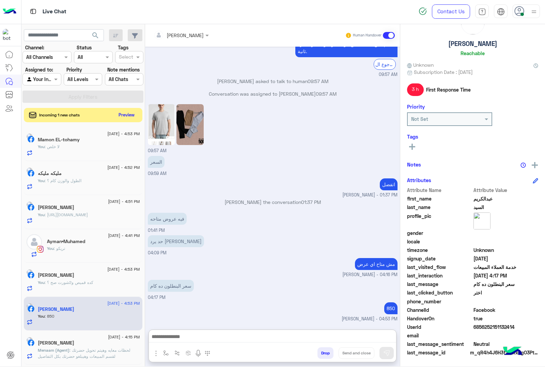
click at [128, 117] on button "Preview" at bounding box center [126, 114] width 21 height 9
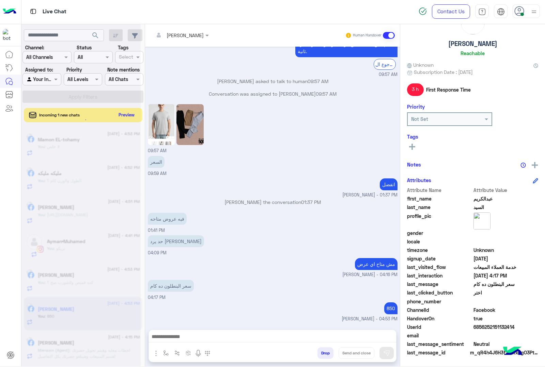
scroll to position [1424, 0]
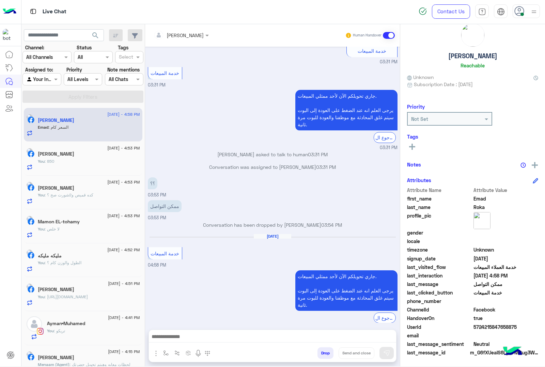
scroll to position [794, 0]
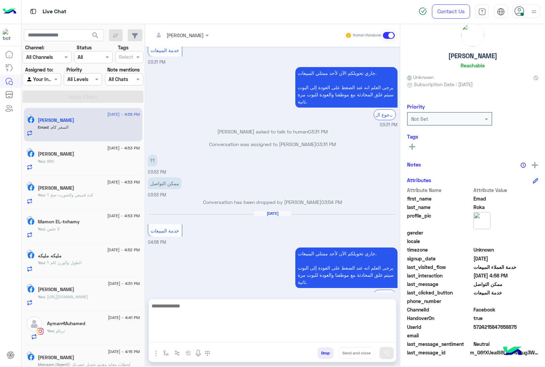
click at [162, 338] on textarea at bounding box center [272, 322] width 247 height 41
type textarea "*********"
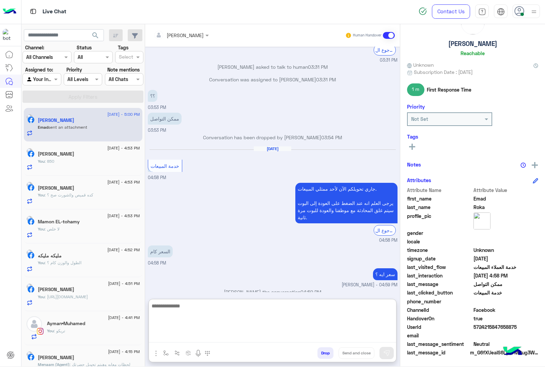
scroll to position [955, 0]
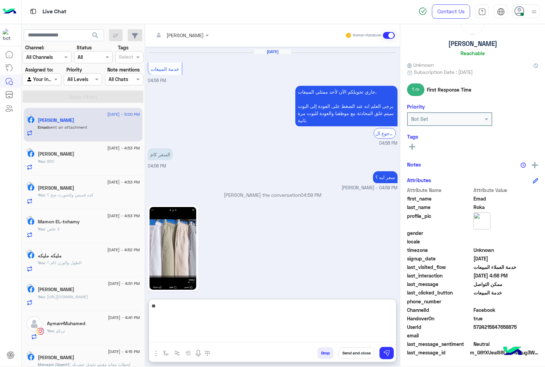
type textarea "***"
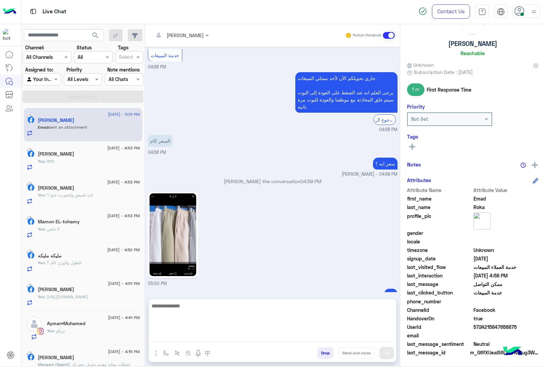
scroll to position [1065, 0]
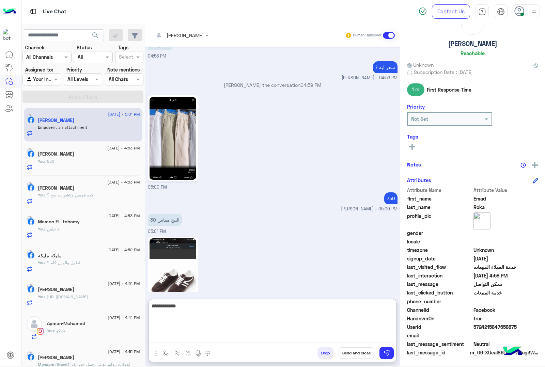
type textarea "**********"
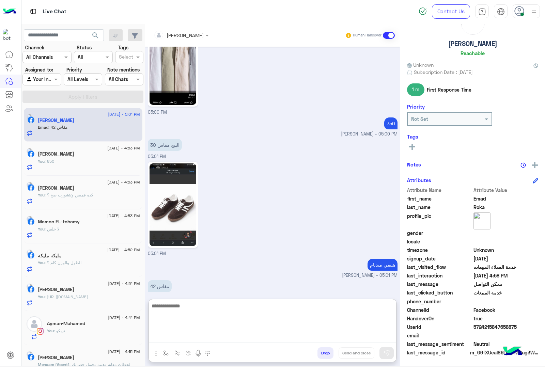
scroll to position [1175, 0]
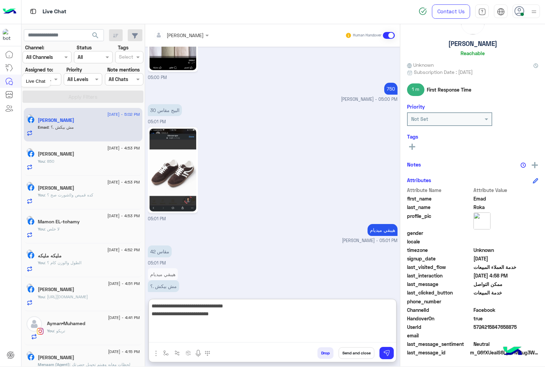
type textarea "**********"
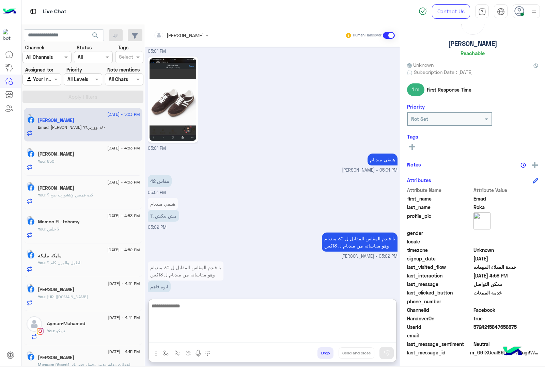
scroll to position [1268, 0]
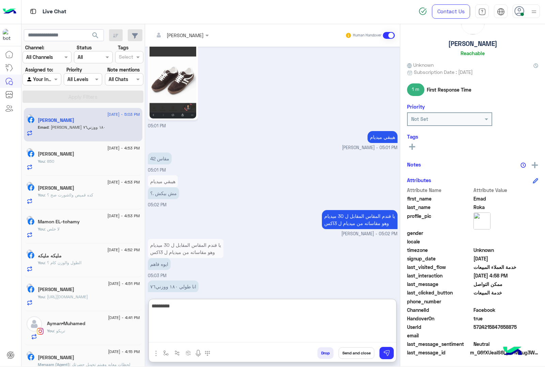
type textarea "*********"
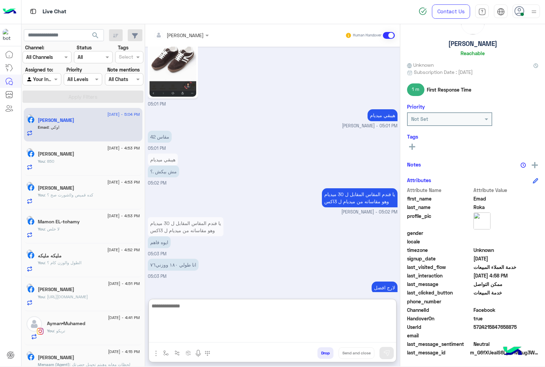
scroll to position [1312, 0]
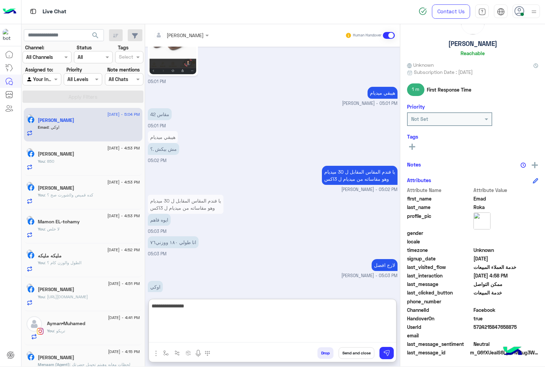
type textarea "**********"
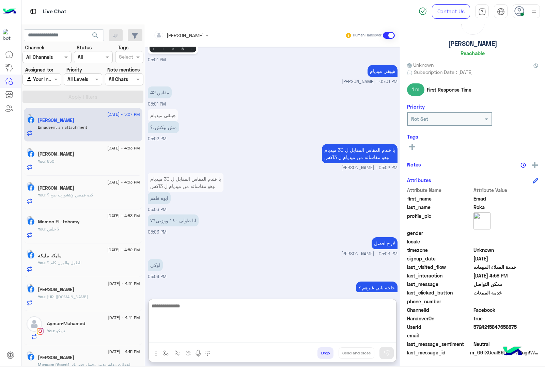
scroll to position [1431, 0]
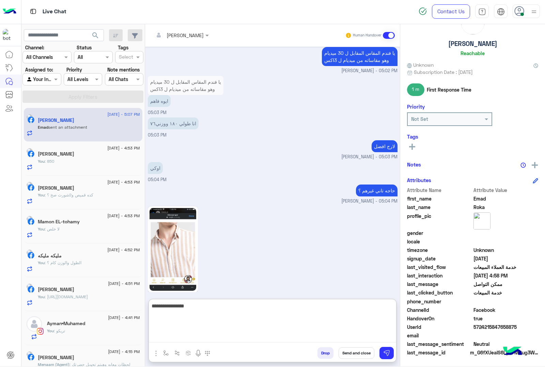
type textarea "**********"
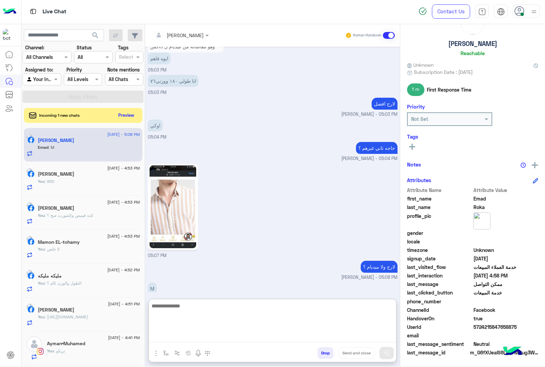
scroll to position [1475, 0]
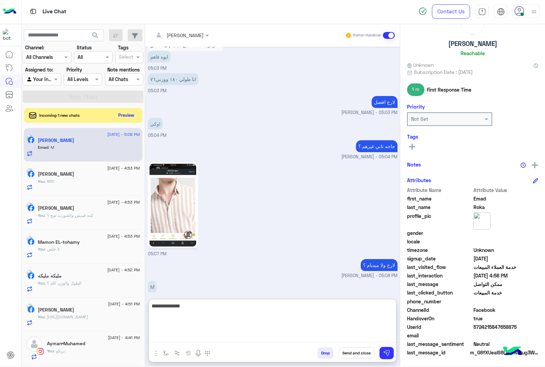
type textarea "**********"
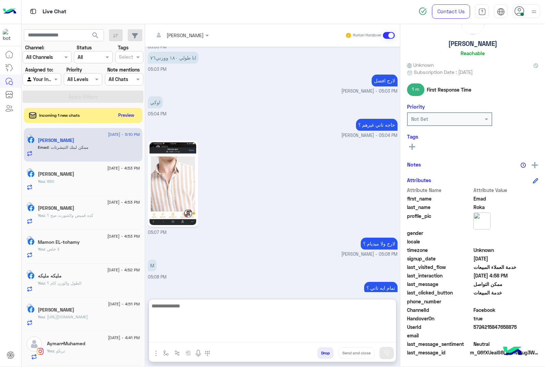
scroll to position [1520, 0]
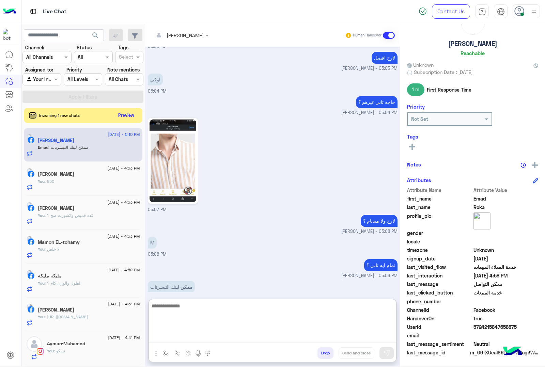
paste textarea "**********"
type textarea "**********"
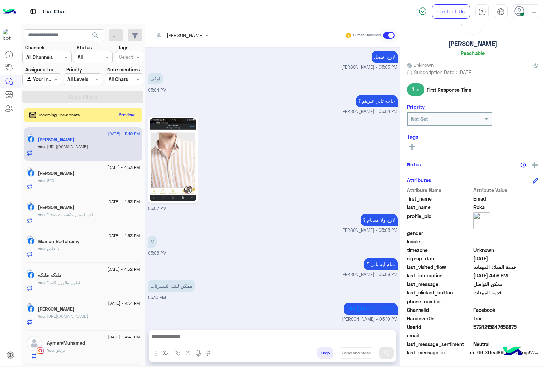
click at [133, 116] on button "Preview" at bounding box center [126, 114] width 21 height 9
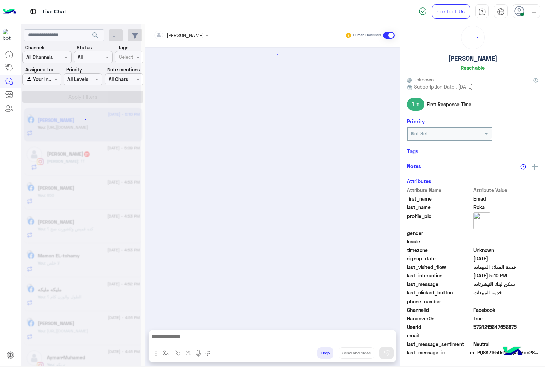
scroll to position [26, 0]
click at [59, 163] on div at bounding box center [80, 185] width 119 height 367
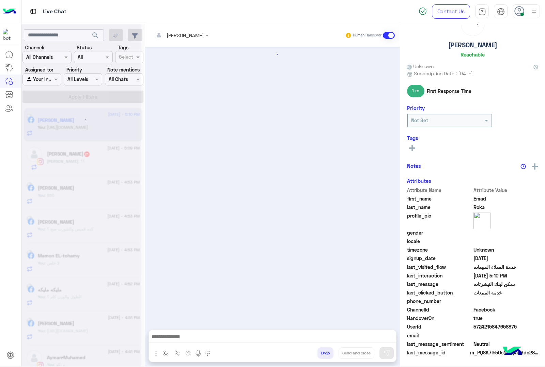
scroll to position [656, 0]
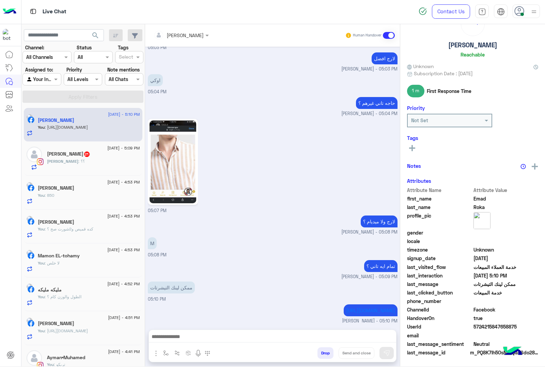
click at [72, 162] on div "[PERSON_NAME] : ؟؟" at bounding box center [93, 164] width 93 height 12
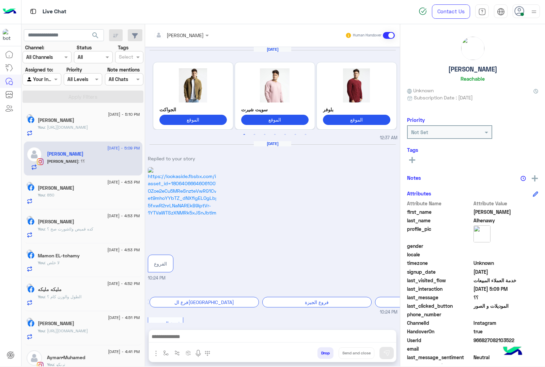
scroll to position [15, 0]
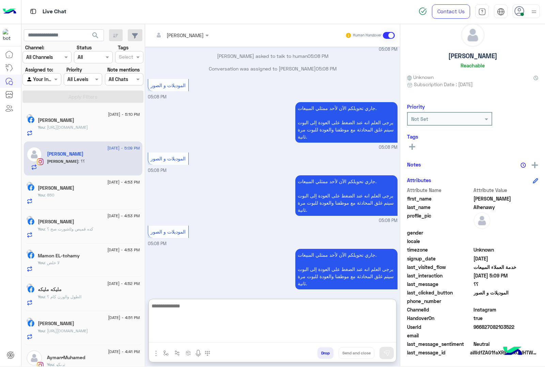
click at [172, 337] on textarea at bounding box center [272, 322] width 247 height 41
click at [165, 334] on textarea at bounding box center [272, 322] width 247 height 41
paste textarea "**********"
type textarea "**********"
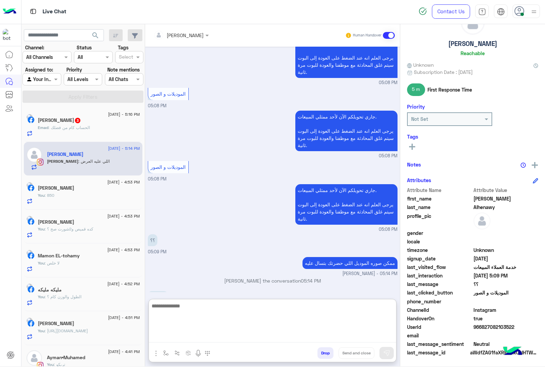
scroll to position [1524, 0]
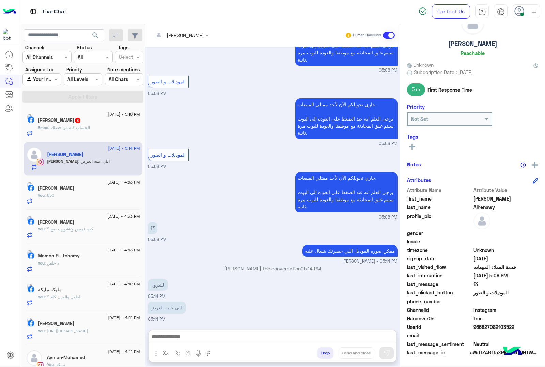
click at [62, 119] on h5 "Emad Roka 3" at bounding box center [59, 120] width 43 height 6
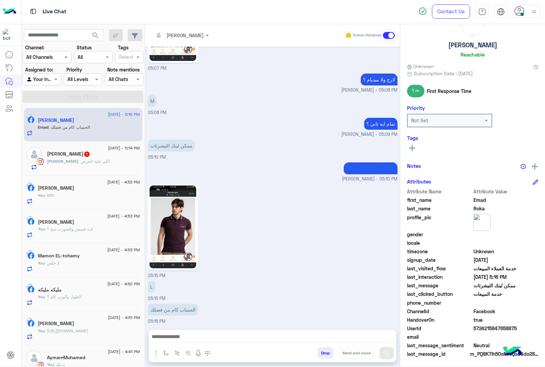
scroll to position [28, 0]
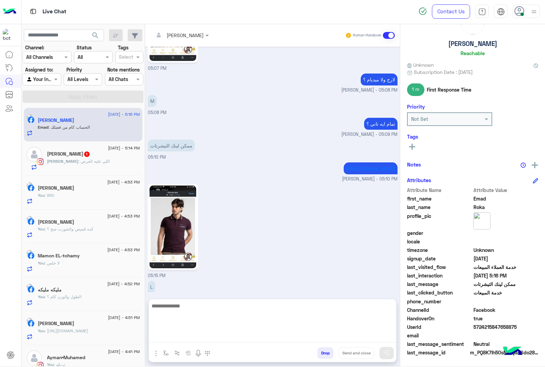
click at [168, 338] on textarea at bounding box center [272, 322] width 247 height 41
type textarea "**********"
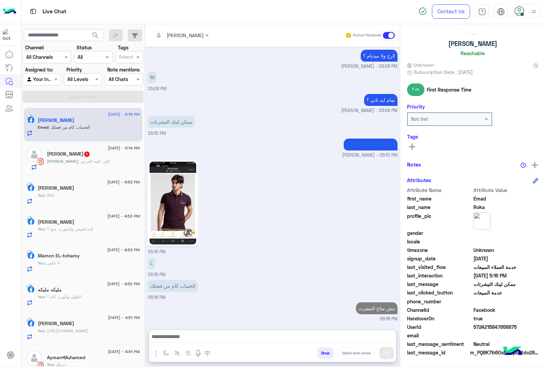
click at [89, 170] on div "[PERSON_NAME] : اللي عليه العرض" at bounding box center [93, 164] width 93 height 12
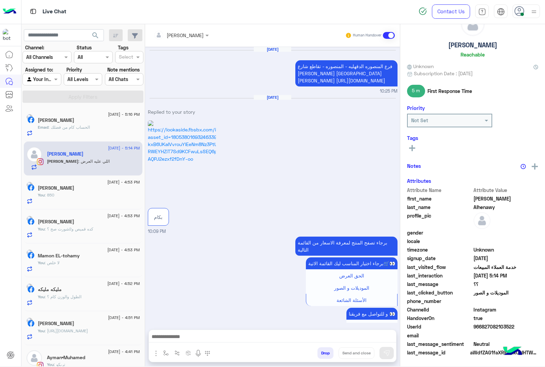
scroll to position [1210, 0]
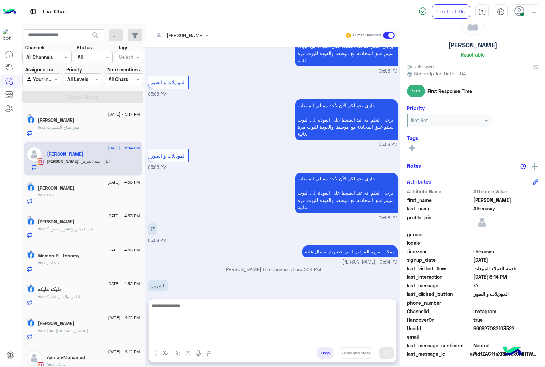
click at [195, 338] on textarea at bounding box center [272, 322] width 247 height 41
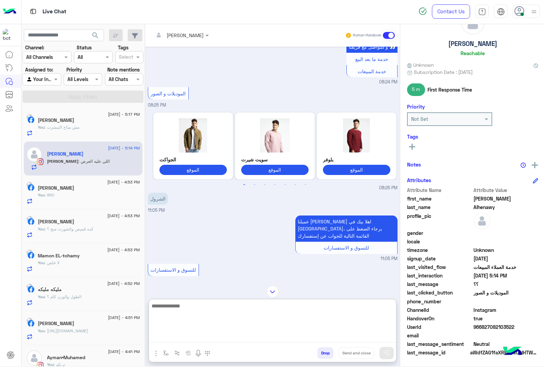
scroll to position [614, 0]
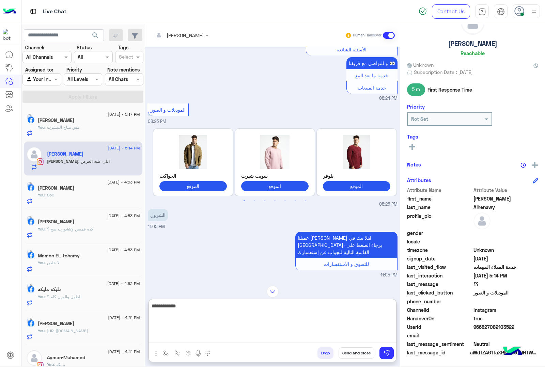
type textarea "**********"
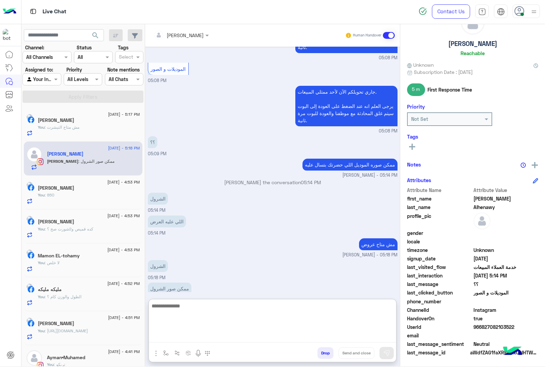
scroll to position [1308, 0]
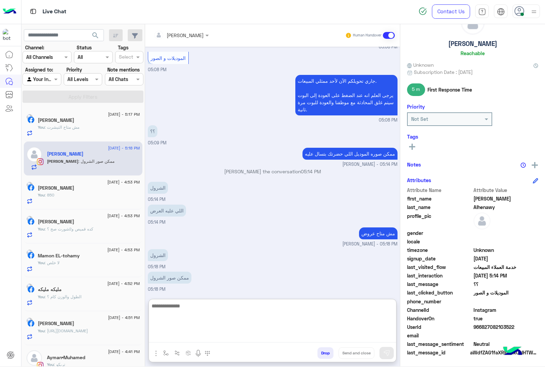
click at [178, 310] on textarea at bounding box center [272, 322] width 247 height 41
paste textarea "**********"
type textarea "**********"
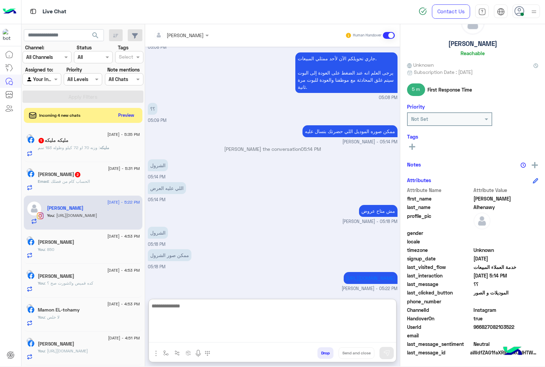
scroll to position [1337, 0]
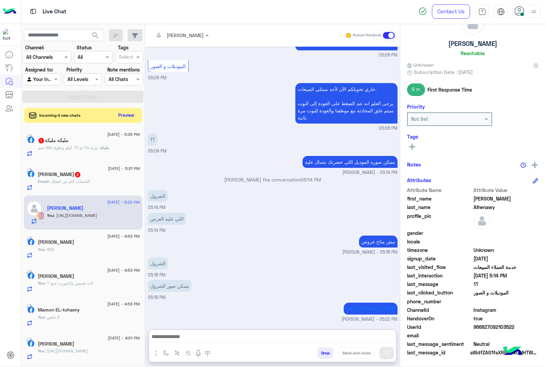
click at [91, 151] on p "مليكه : وزنه 70 او 72 كيلو وطوله 193 سم" at bounding box center [73, 148] width 71 height 6
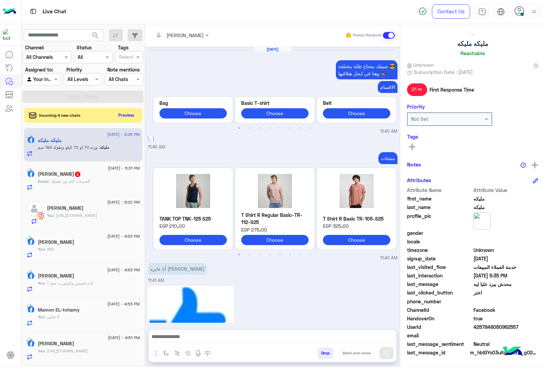
scroll to position [1132, 0]
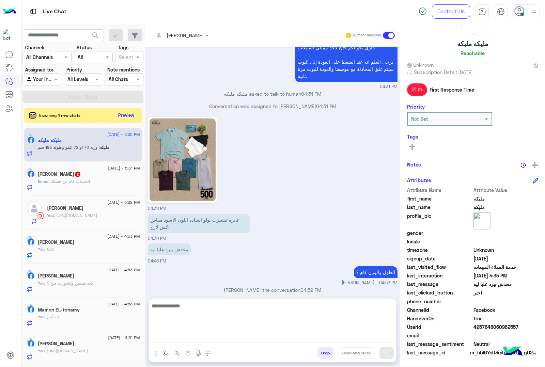
click at [198, 338] on textarea at bounding box center [272, 322] width 247 height 41
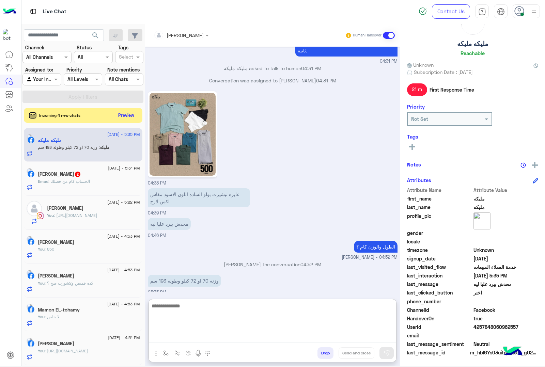
scroll to position [1162, 0]
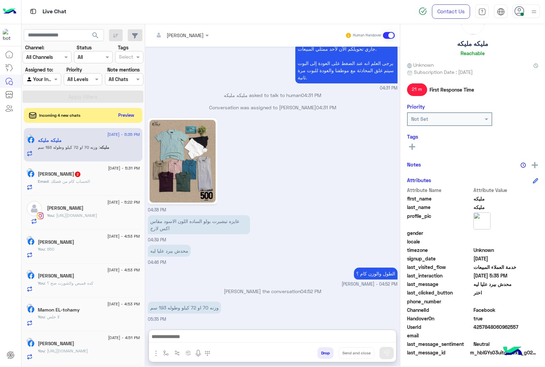
click at [75, 184] on span ": الحساب كام من فضلك" at bounding box center [69, 181] width 42 height 5
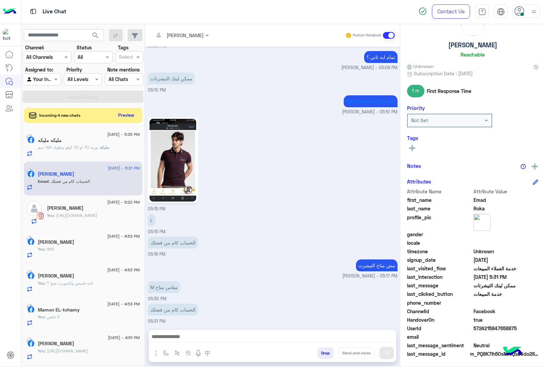
scroll to position [28, 0]
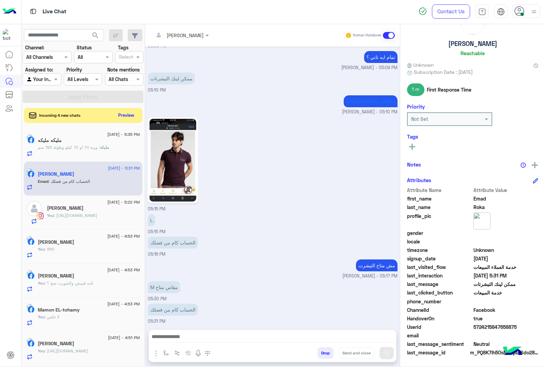
click at [263, 277] on small "[PERSON_NAME] - 05:17 PM" at bounding box center [273, 276] width 250 height 6
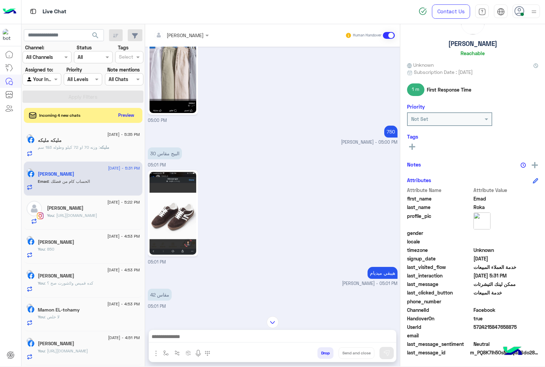
scroll to position [302, 0]
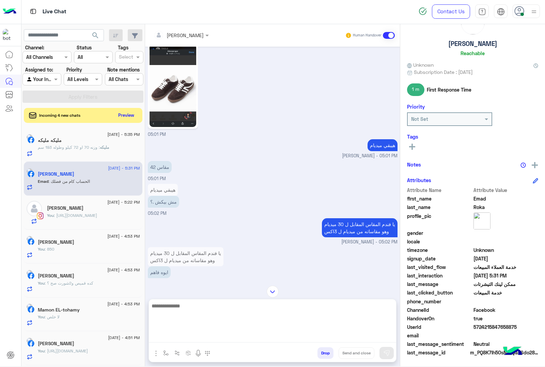
click at [189, 335] on textarea at bounding box center [272, 322] width 247 height 41
type textarea "**********"
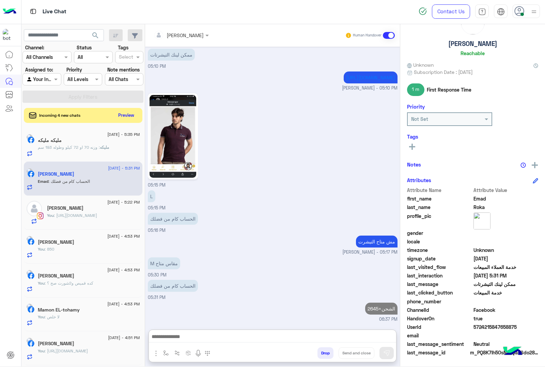
click at [82, 147] on span ": وزنه 70 او 72 كيلو وطوله 193 سم" at bounding box center [69, 147] width 62 height 5
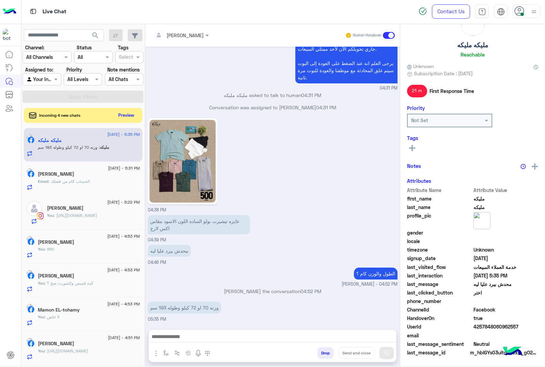
scroll to position [28, 0]
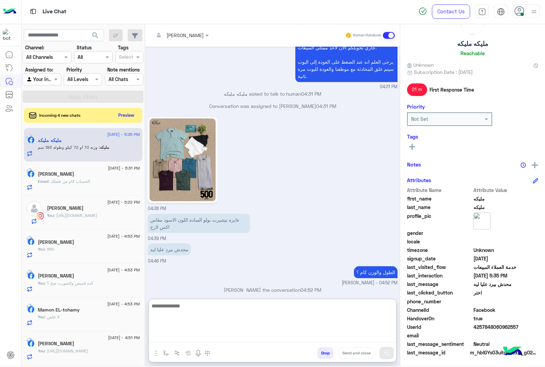
click at [172, 337] on textarea at bounding box center [272, 322] width 247 height 41
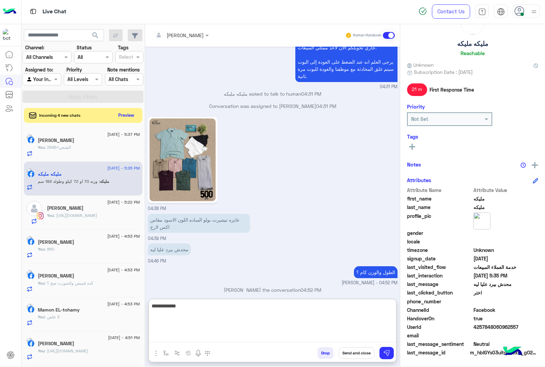
type textarea "**********"
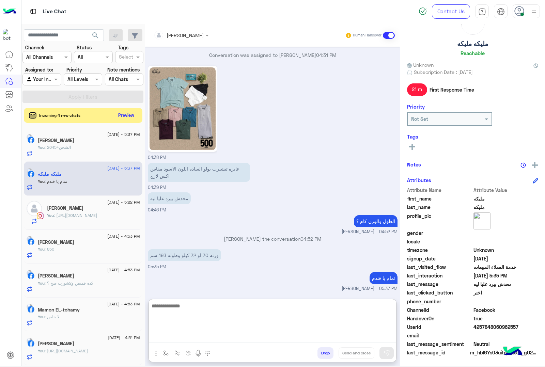
scroll to position [1184, 0]
type textarea "*"
type textarea "**********"
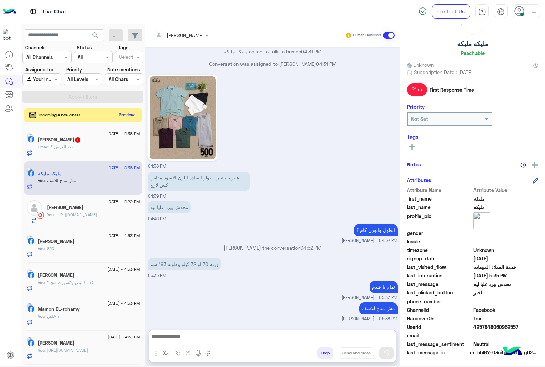
click at [124, 114] on button "Preview" at bounding box center [126, 114] width 21 height 9
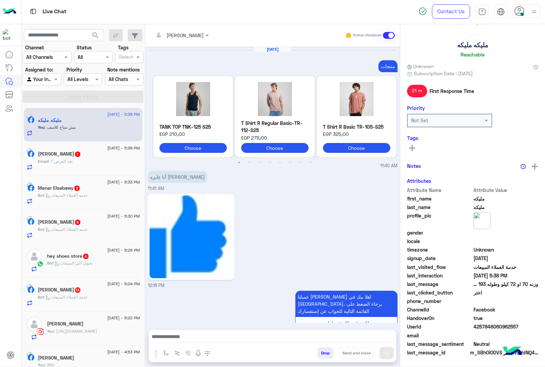
scroll to position [1083, 0]
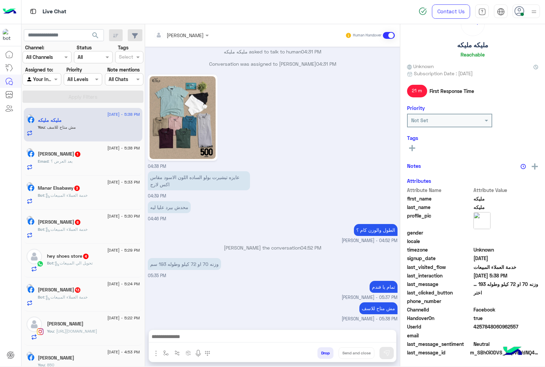
click at [70, 161] on span ": بعد العرض ؟" at bounding box center [60, 161] width 24 height 5
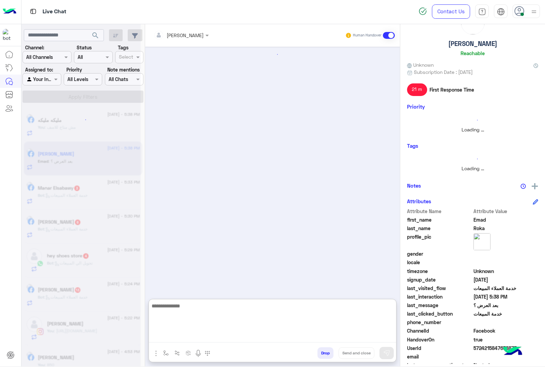
click at [181, 336] on textarea at bounding box center [272, 322] width 247 height 41
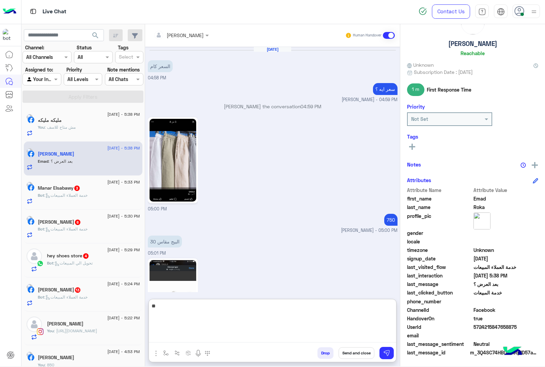
scroll to position [759, 0]
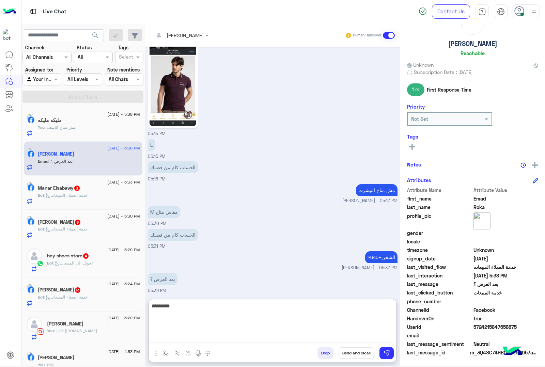
type textarea "*********"
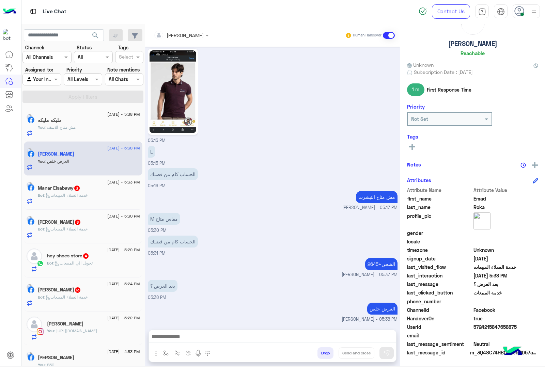
click at [91, 200] on div "Bot : خدمة العملاء المبيعات" at bounding box center [89, 198] width 102 height 12
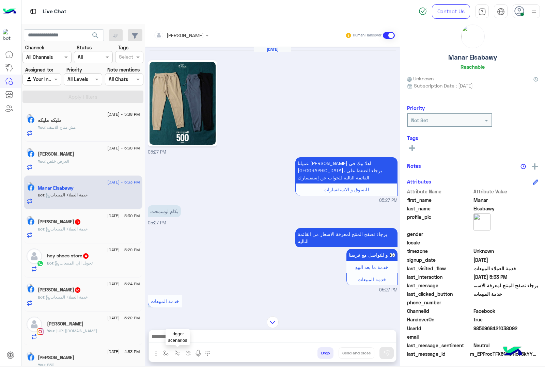
scroll to position [15, 0]
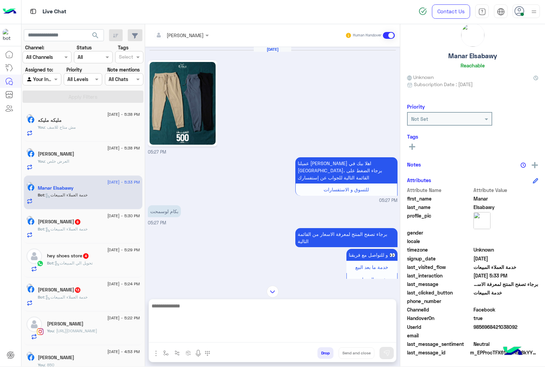
click at [182, 336] on textarea at bounding box center [272, 322] width 247 height 41
type textarea "***"
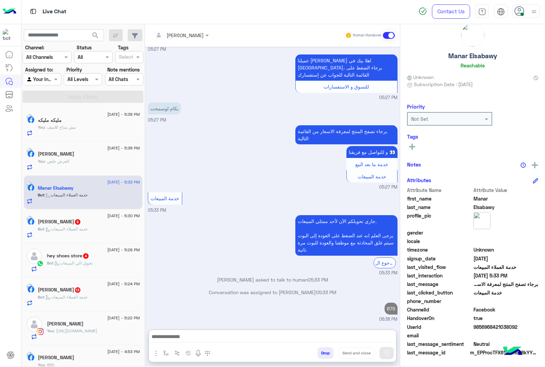
click at [70, 226] on div "[PERSON_NAME] 6" at bounding box center [89, 222] width 102 height 7
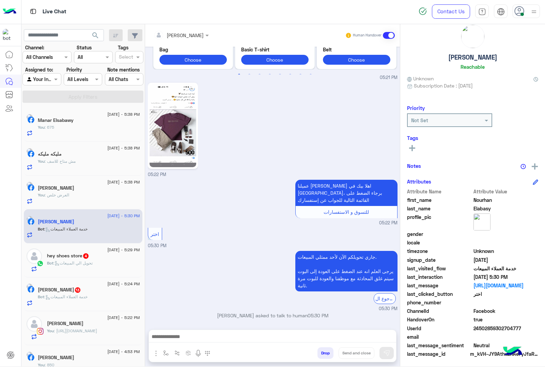
scroll to position [15, 0]
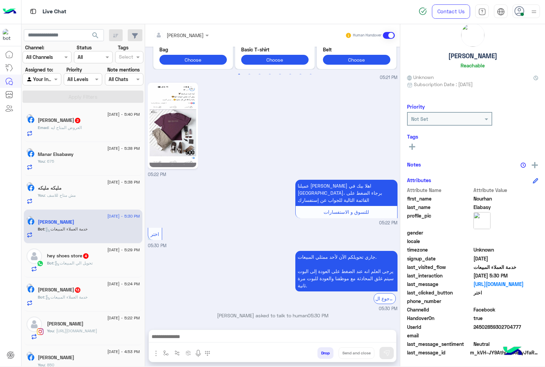
click at [76, 128] on span ": العروض المتاح ايه" at bounding box center [64, 127] width 33 height 5
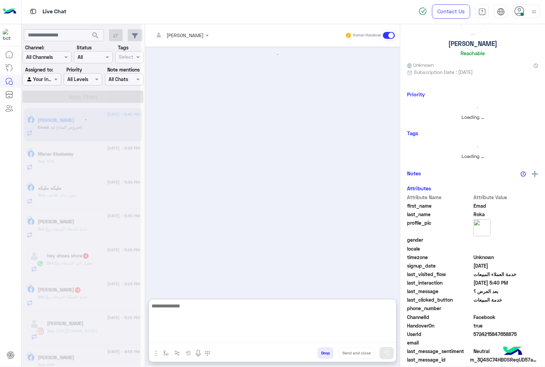
click at [186, 338] on textarea at bounding box center [272, 322] width 247 height 41
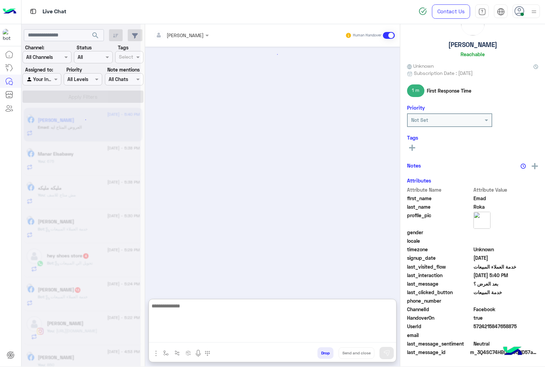
scroll to position [26, 0]
type textarea "*"
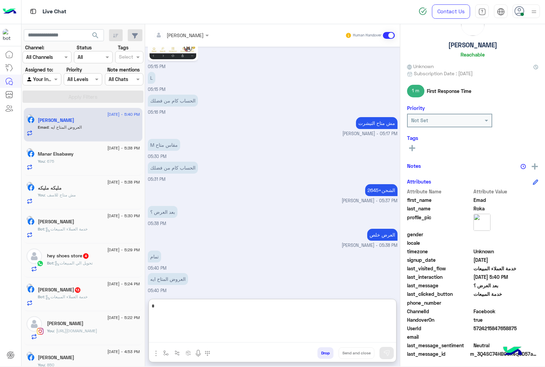
scroll to position [28, 0]
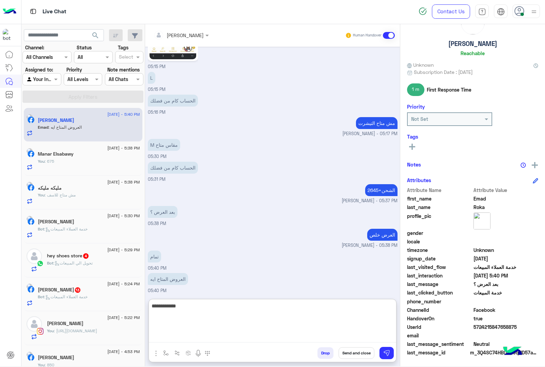
type textarea "**********"
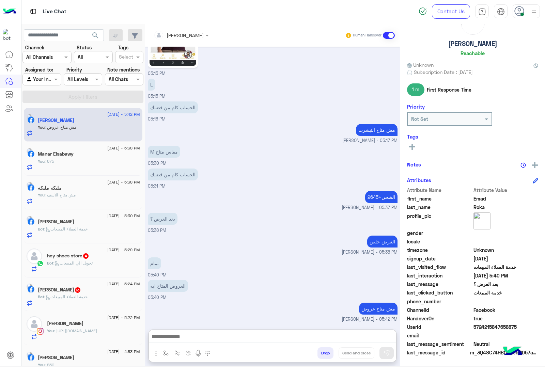
click at [72, 265] on span ": تحويل الي المبيعات" at bounding box center [72, 263] width 39 height 5
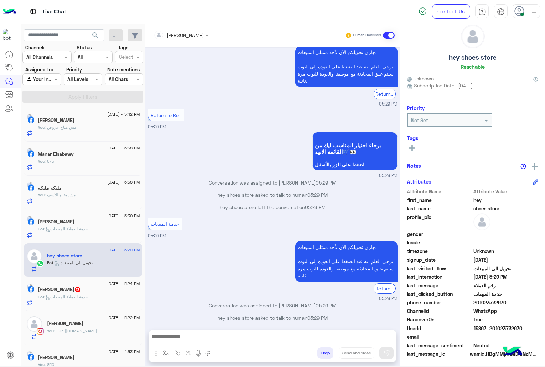
scroll to position [15, 0]
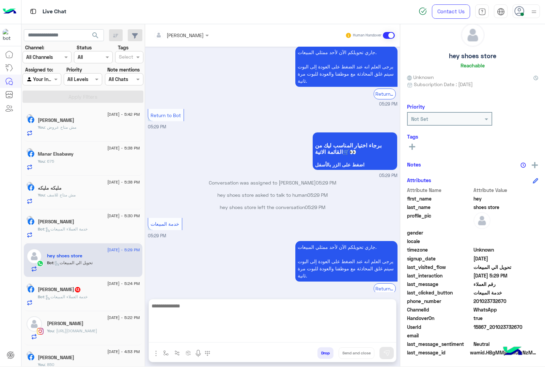
click at [198, 337] on textarea at bounding box center [272, 322] width 247 height 41
paste textarea "**********"
type textarea "**********"
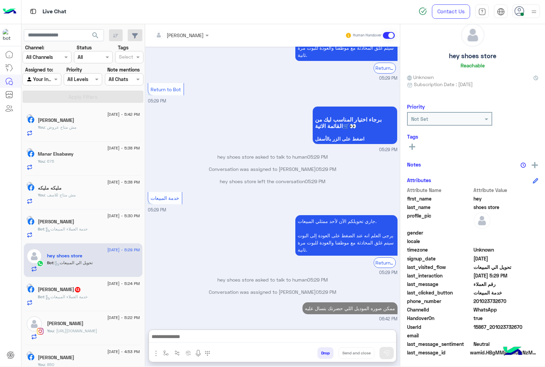
click at [113, 293] on div "[PERSON_NAME] 13" at bounding box center [89, 290] width 102 height 7
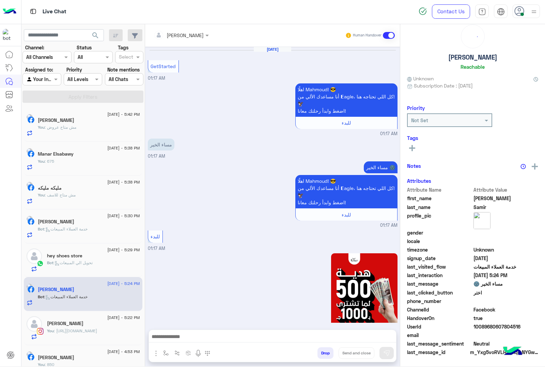
scroll to position [1149, 0]
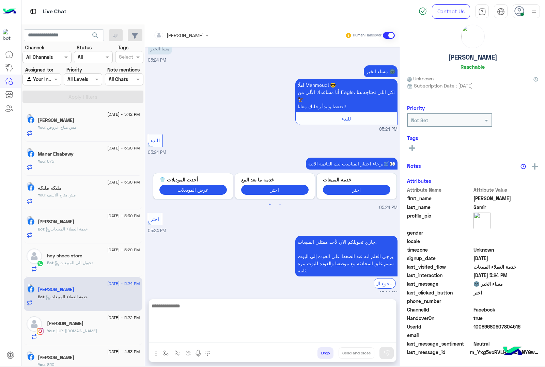
click at [205, 337] on textarea at bounding box center [272, 322] width 247 height 41
paste textarea "**********"
type textarea "**********"
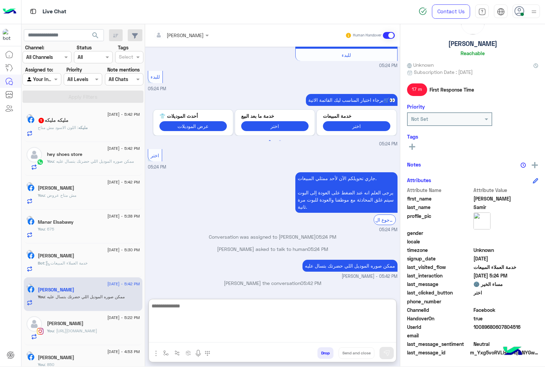
scroll to position [1213, 0]
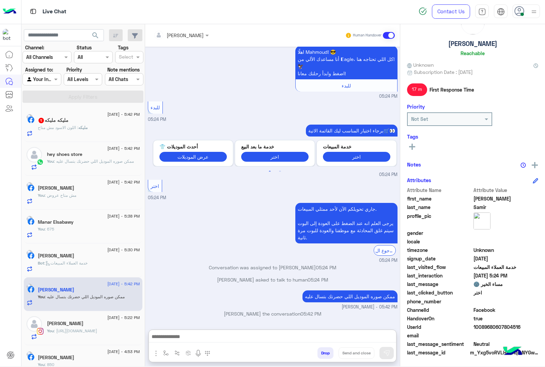
click at [90, 132] on div "مليكه : اللون الاسود مش متاح" at bounding box center [89, 131] width 102 height 12
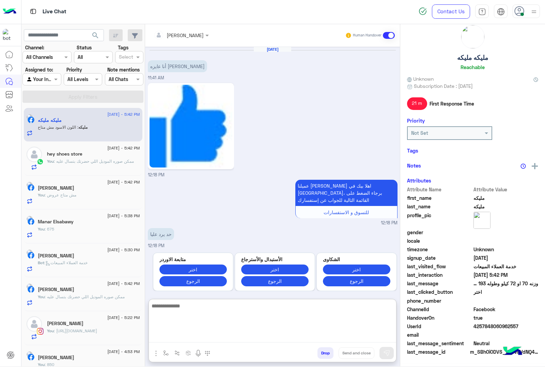
click at [189, 342] on textarea at bounding box center [272, 322] width 247 height 41
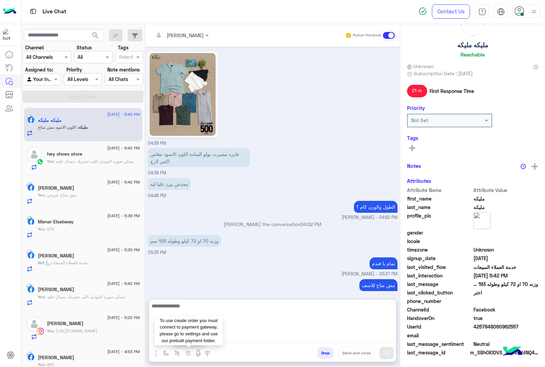
scroll to position [28, 0]
type textarea "****"
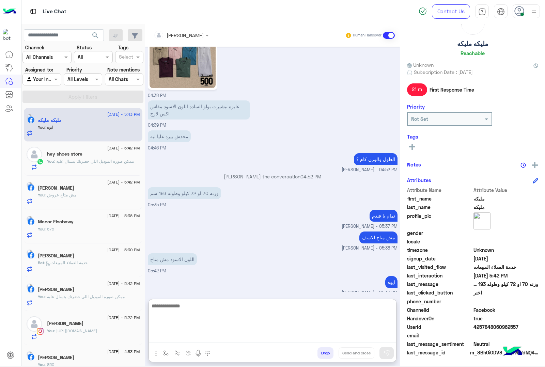
scroll to position [1047, 0]
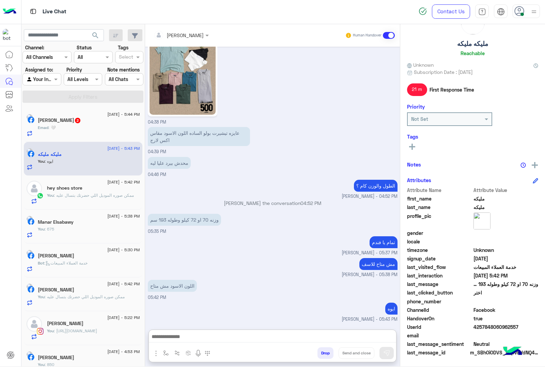
click at [54, 123] on h5 "Emad Roka 2" at bounding box center [59, 120] width 43 height 6
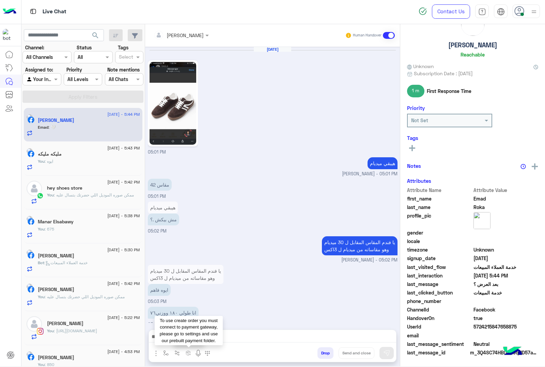
scroll to position [672, 0]
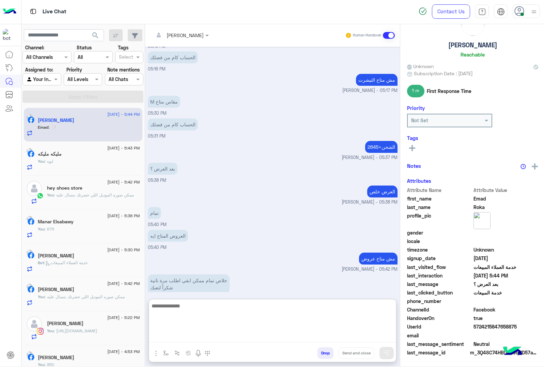
click at [190, 340] on textarea at bounding box center [272, 322] width 247 height 41
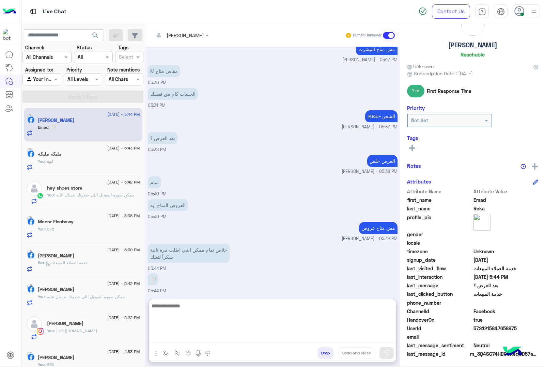
scroll to position [28, 0]
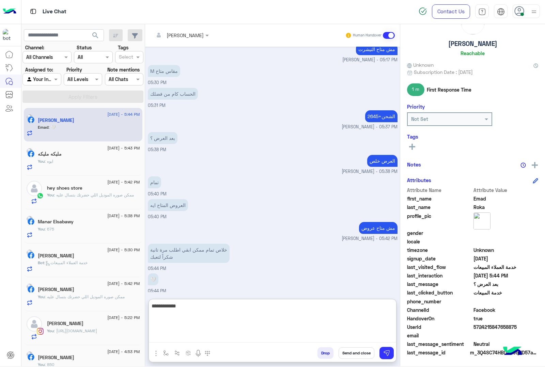
type textarea "**********"
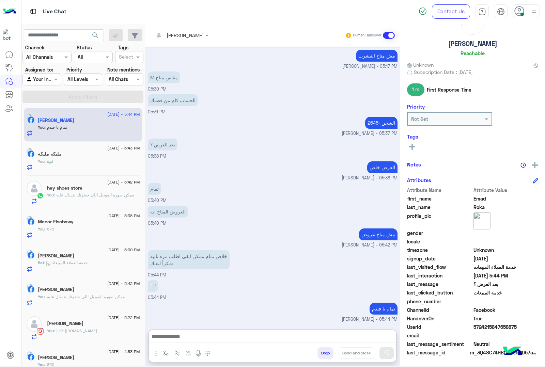
click at [324, 350] on button "Drop" at bounding box center [325, 353] width 16 height 12
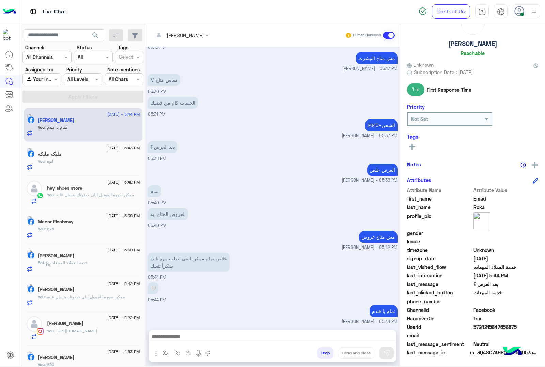
click at [324, 350] on button "Drop" at bounding box center [325, 353] width 16 height 12
click at [324, 350] on div "[PERSON_NAME] Human Handover [DATE] 05:01 PM هيبقي [PERSON_NAME] - 05:01 PM مقا…" at bounding box center [272, 196] width 255 height 345
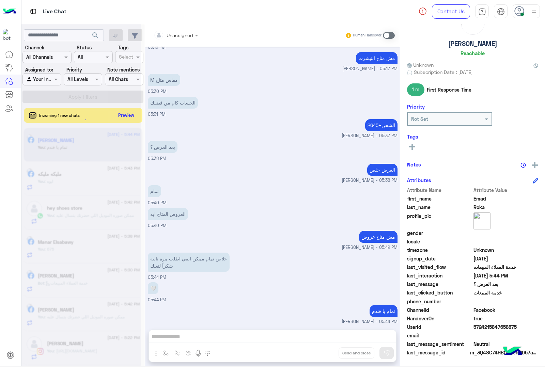
scroll to position [718, 0]
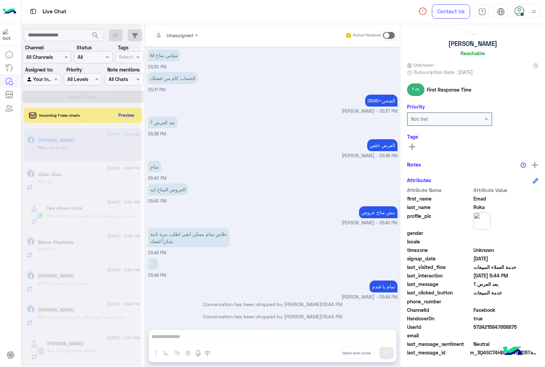
click at [324, 350] on div "Unassigned Human Handover [DATE] 05:01 PM هيبقي [PERSON_NAME] - 05:01 PM مقاس 4…" at bounding box center [272, 196] width 255 height 345
click at [0, 0] on button "Drop" at bounding box center [0, 0] width 0 height 0
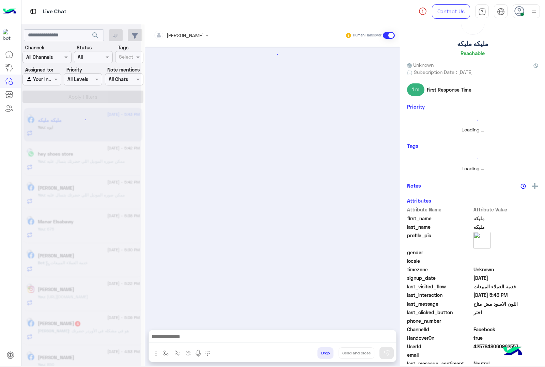
click at [324, 350] on button "Drop" at bounding box center [325, 353] width 16 height 12
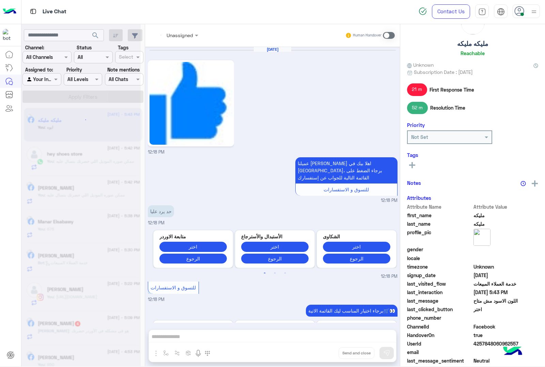
scroll to position [1043, 0]
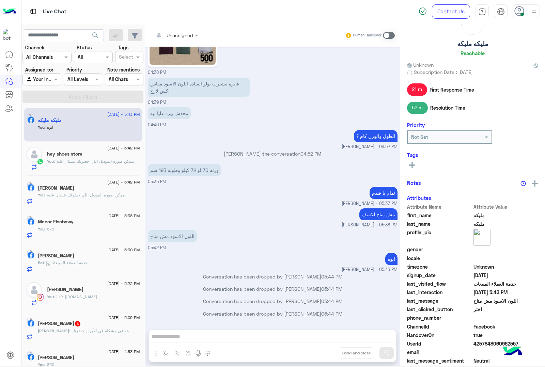
click at [0, 0] on button "Drop" at bounding box center [0, 0] width 0 height 0
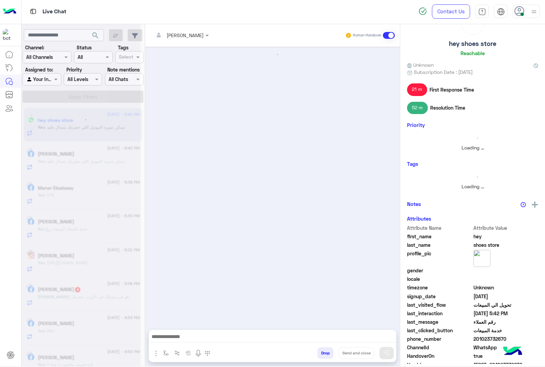
click at [324, 351] on button "Drop" at bounding box center [325, 353] width 16 height 12
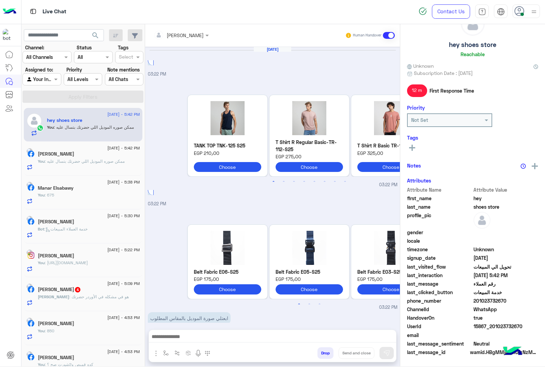
click at [324, 351] on button "Drop" at bounding box center [325, 353] width 16 height 12
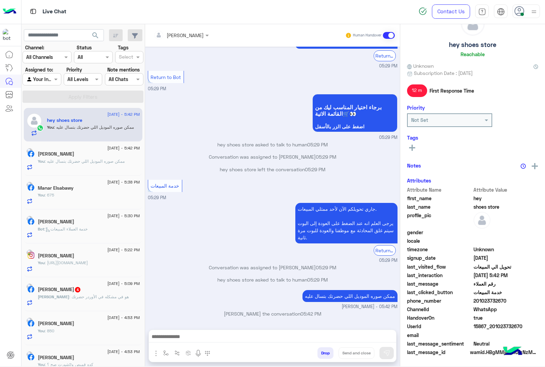
click at [324, 351] on div "[PERSON_NAME] Human Handover [DATE] 03:22 PM منتجات Previous TANK TOP TNK-125 S…" at bounding box center [272, 196] width 255 height 345
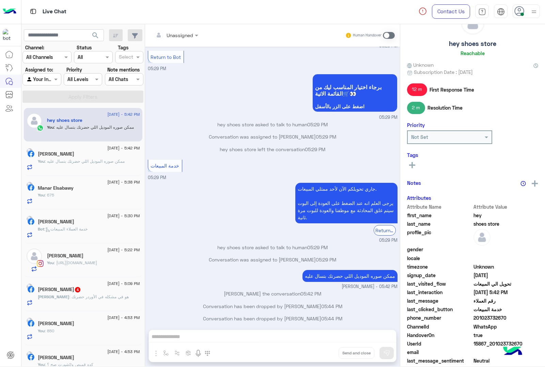
click at [324, 351] on div "Unassigned Human Handover [DATE] 03:22 PM منتجات Previous TANK TOP TNK-125 S25 …" at bounding box center [272, 196] width 255 height 345
click at [0, 0] on button "Drop" at bounding box center [0, 0] width 0 height 0
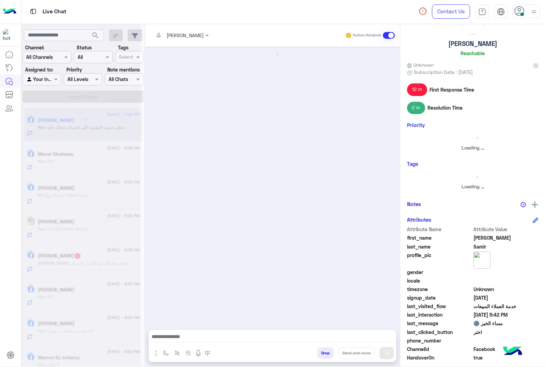
click at [324, 351] on button "Drop" at bounding box center [325, 353] width 16 height 12
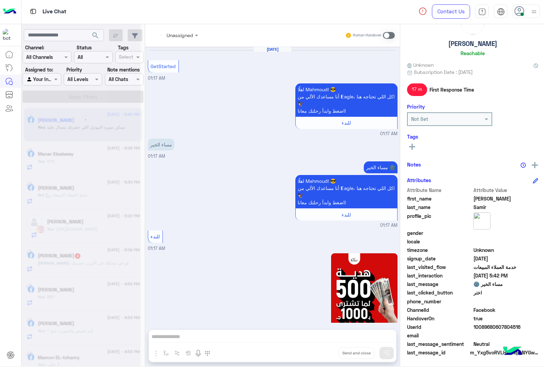
scroll to position [1195, 0]
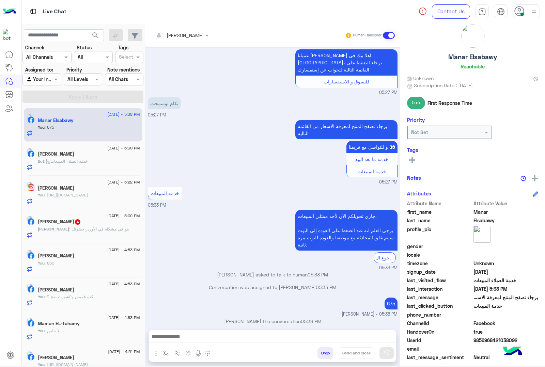
scroll to position [28, 0]
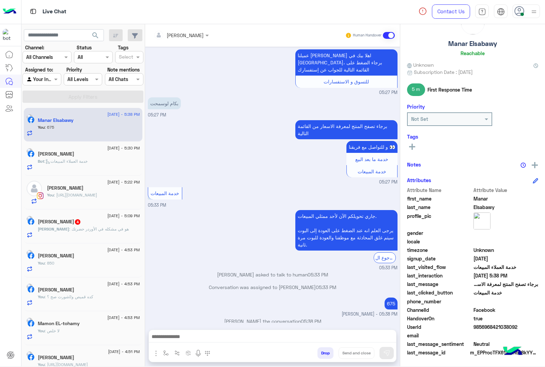
click at [83, 234] on div "[DEMOGRAPHIC_DATA] : هو في مشكله في الأوردر حضرتك" at bounding box center [89, 232] width 102 height 12
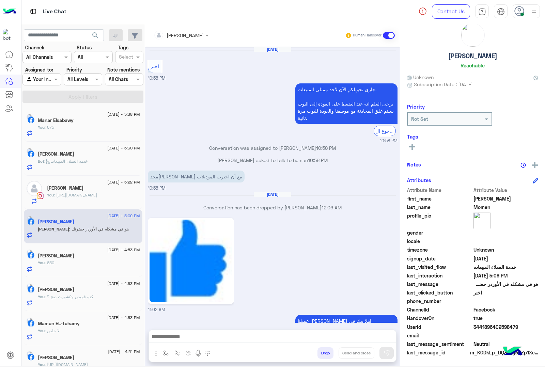
scroll to position [718, 0]
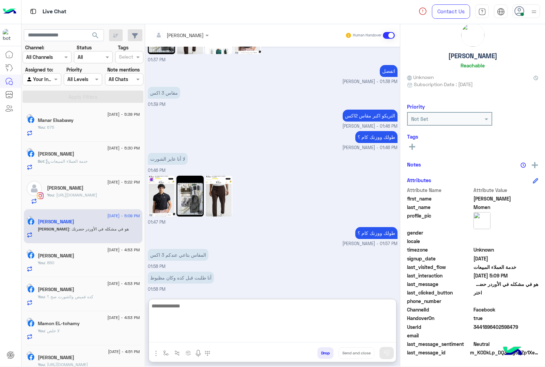
click at [203, 339] on textarea at bounding box center [272, 322] width 247 height 41
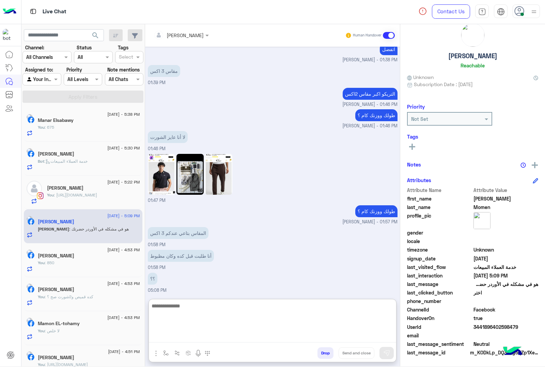
scroll to position [749, 0]
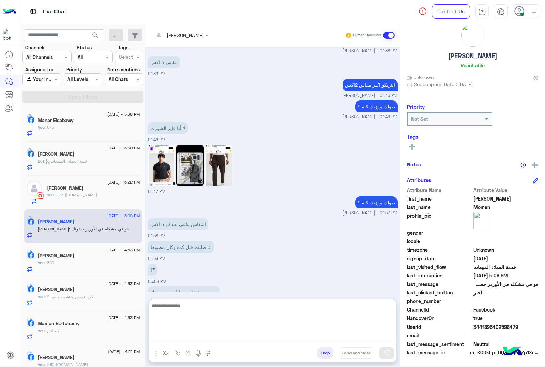
click at [189, 310] on textarea at bounding box center [272, 322] width 247 height 41
click at [196, 312] on textarea at bounding box center [272, 322] width 247 height 41
type textarea "**********"
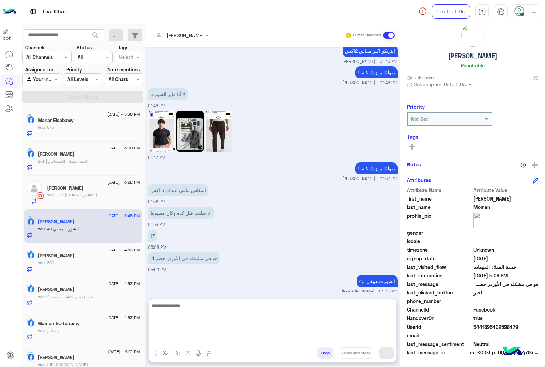
scroll to position [28, 0]
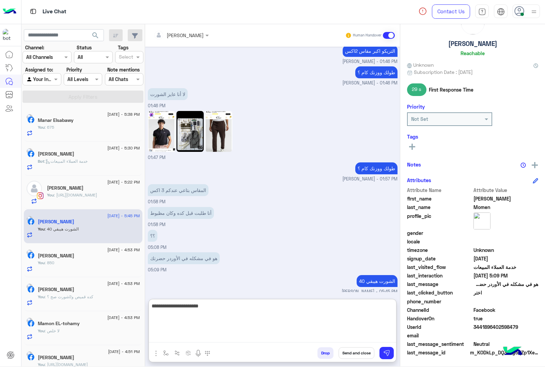
type textarea "**********"
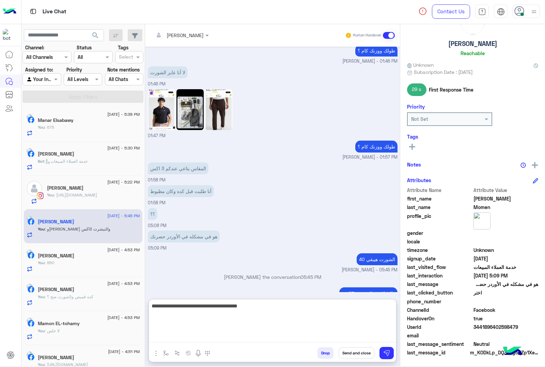
type textarea "**********"
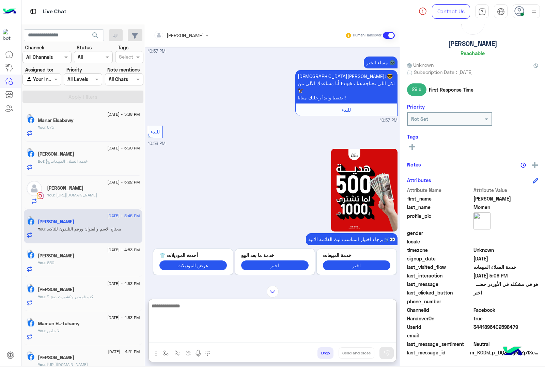
scroll to position [567, 0]
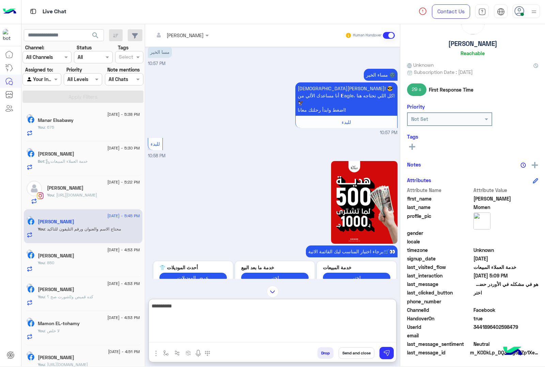
type textarea "**********"
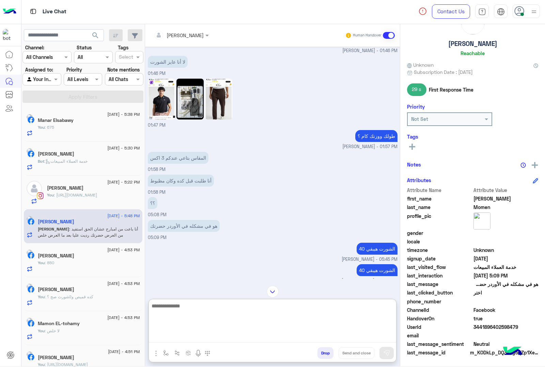
scroll to position [1703, 0]
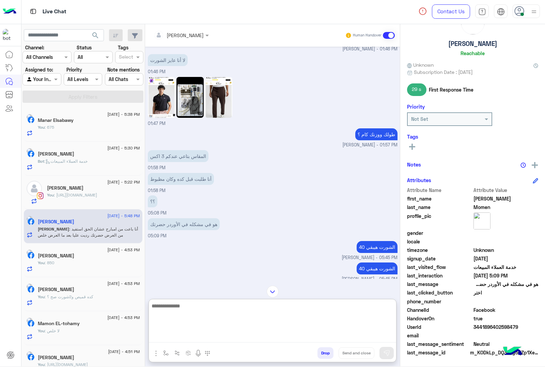
click at [184, 312] on textarea at bounding box center [272, 322] width 247 height 41
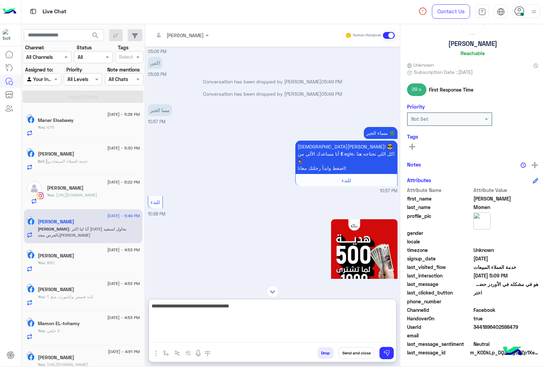
scroll to position [515, 0]
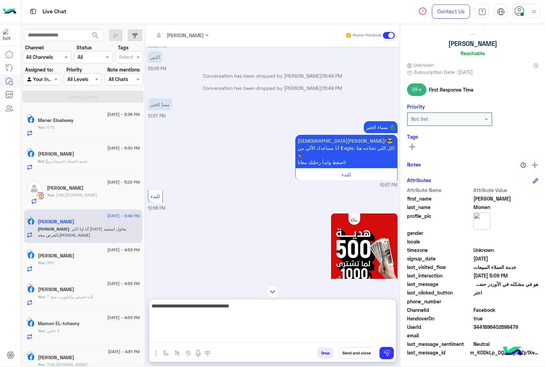
click at [350, 307] on textarea "**********" at bounding box center [272, 322] width 247 height 41
type textarea "**********"
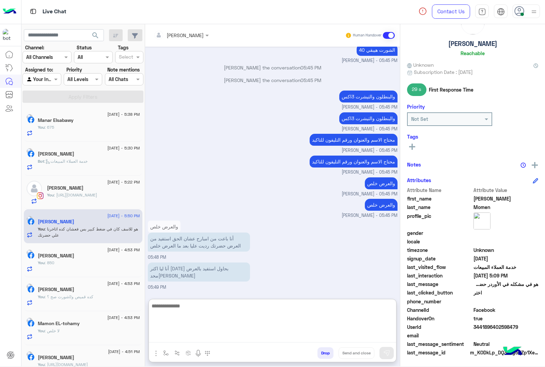
scroll to position [1919, 0]
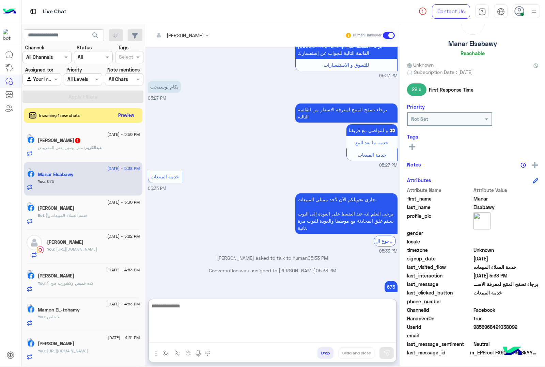
scroll to position [109, 0]
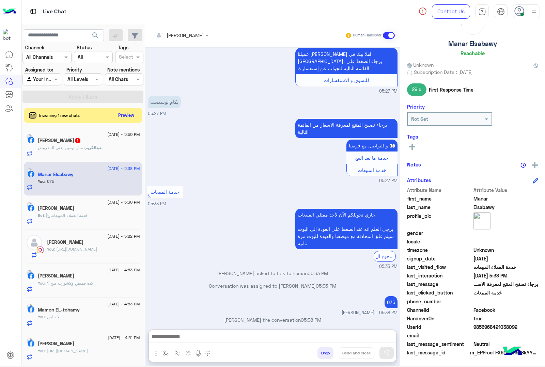
click at [327, 355] on button "Drop" at bounding box center [325, 353] width 16 height 12
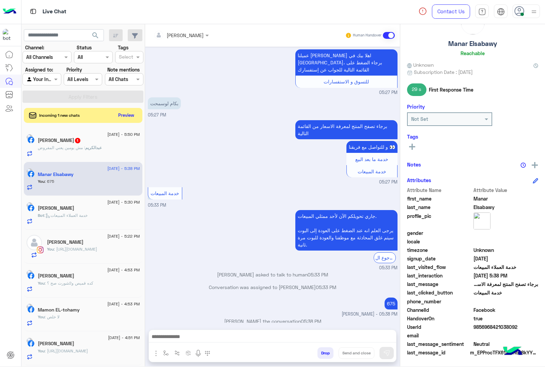
click at [327, 355] on button "Drop" at bounding box center [325, 353] width 16 height 12
click at [327, 355] on div "[PERSON_NAME] Human Handover [DATE] 05:27 PM عميلنا [PERSON_NAME] اهلا بيك في […" at bounding box center [272, 196] width 255 height 345
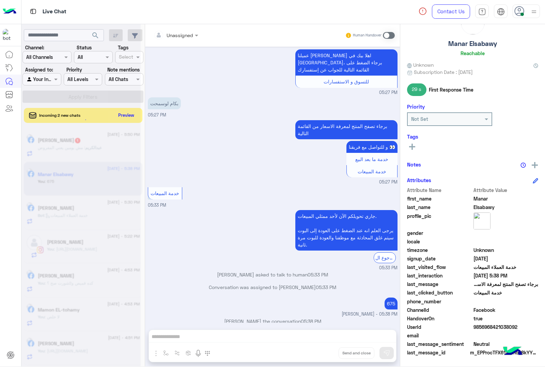
click at [327, 355] on div "Unassigned Human Handover [DATE] 05:27 PM عميلنا [PERSON_NAME] اهلا بيك في [GEO…" at bounding box center [272, 196] width 255 height 345
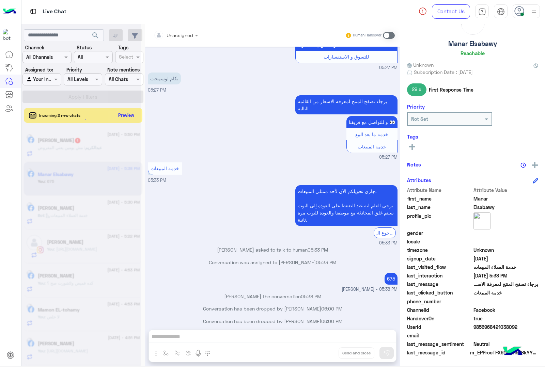
click at [327, 355] on div "Unassigned Human Handover [DATE] 05:27 PM عميلنا [PERSON_NAME] اهلا بيك في [GEO…" at bounding box center [272, 196] width 255 height 345
click at [0, 0] on button "Drop" at bounding box center [0, 0] width 0 height 0
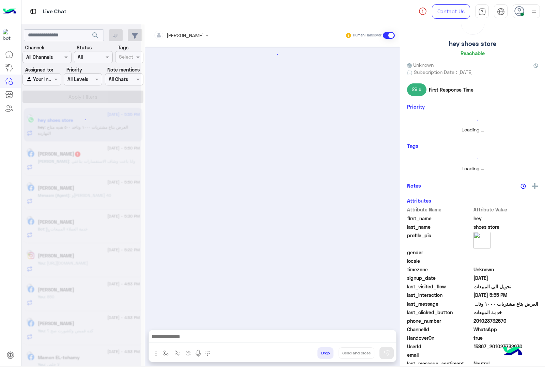
click at [327, 355] on button "Drop" at bounding box center [325, 353] width 16 height 12
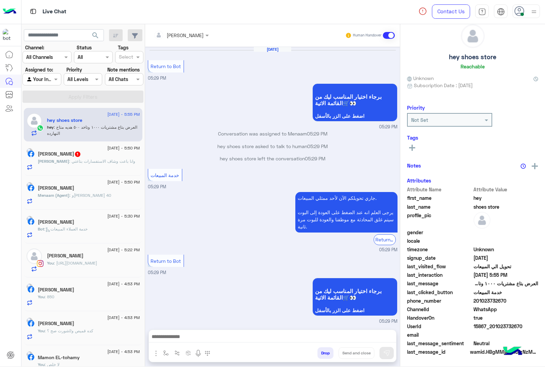
click at [327, 355] on div "[PERSON_NAME] Human Handover [DATE] Return to Bot 05:29 PM برجاء اختيار المناسب…" at bounding box center [272, 196] width 255 height 345
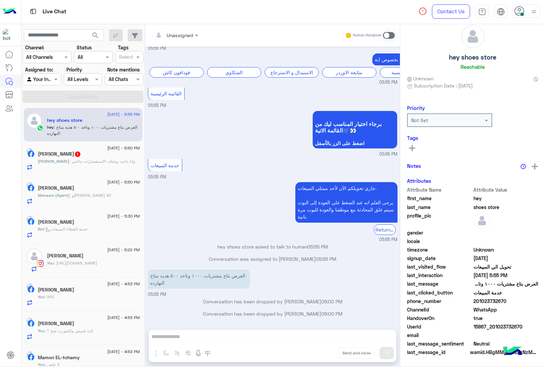
click at [327, 355] on div "Unassigned Human Handover [DATE] Return to Bot 05:29 PM برجاء اختيار المناسب لي…" at bounding box center [272, 196] width 255 height 345
click at [0, 0] on button "Drop" at bounding box center [0, 0] width 0 height 0
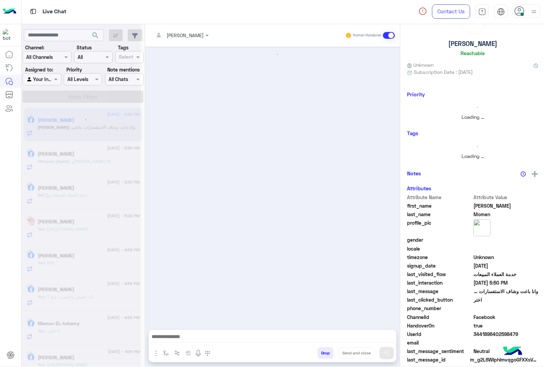
click at [327, 355] on button "Drop" at bounding box center [325, 353] width 16 height 12
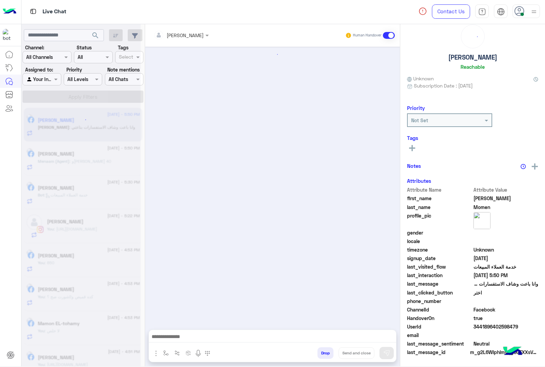
click at [327, 355] on button "Drop" at bounding box center [325, 353] width 16 height 12
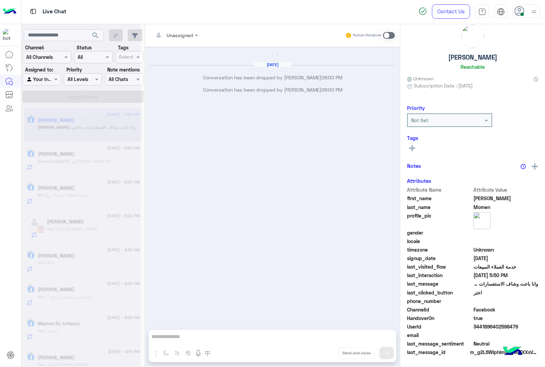
click at [327, 355] on div "Unassigned Human Handover [DATE] Conversation has been dropped by [PERSON_NAME]…" at bounding box center [272, 196] width 255 height 345
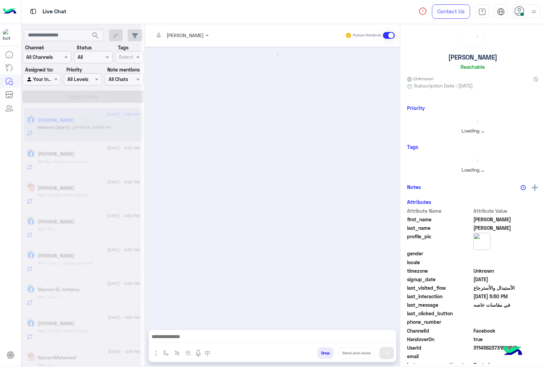
scroll to position [28, 0]
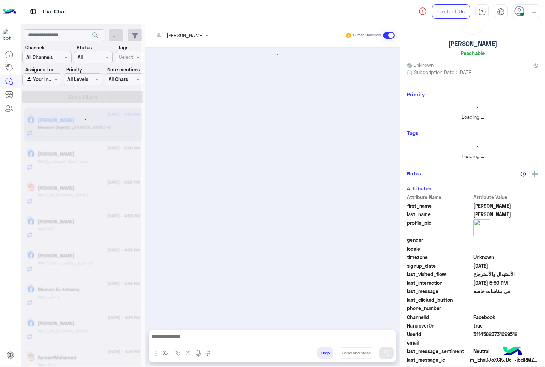
click at [327, 355] on button "Drop" at bounding box center [325, 353] width 16 height 12
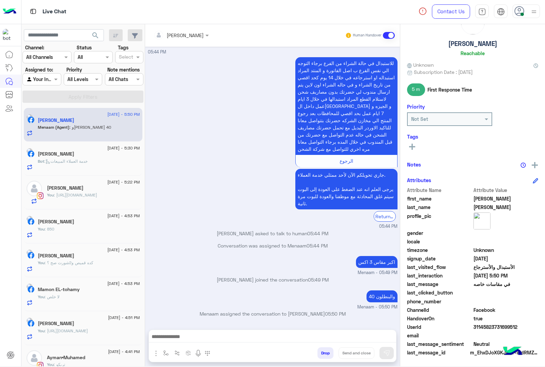
click at [327, 355] on div "[PERSON_NAME] Human Handover [DATE] في مقاسات خاصه 05:44 PM الرجوع جاري تحويلكم…" at bounding box center [272, 196] width 255 height 345
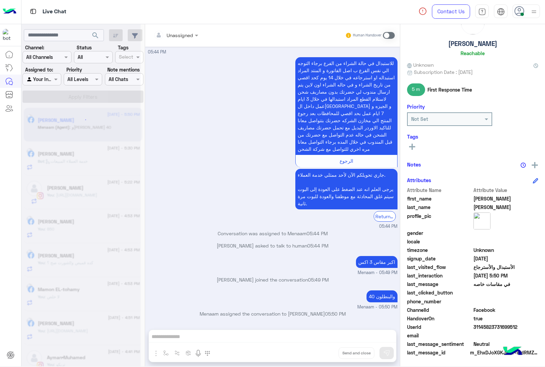
scroll to position [38, 0]
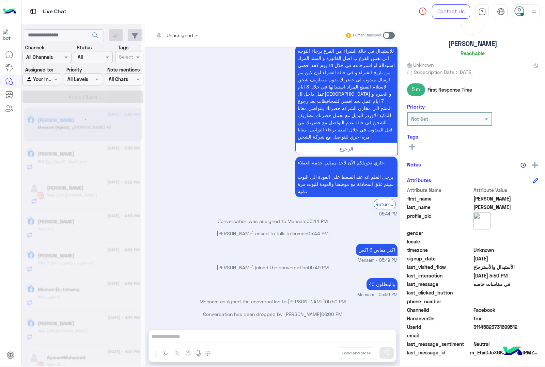
click at [327, 355] on div "Unassigned Human Handover [DATE] في مقاسات خاصه 05:44 PM الرجوع جاري تحويلكم ال…" at bounding box center [272, 196] width 255 height 345
click at [0, 0] on button "Drop" at bounding box center [0, 0] width 0 height 0
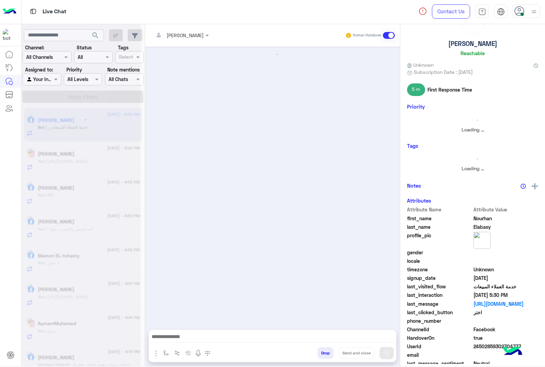
click at [327, 355] on button "Drop" at bounding box center [325, 353] width 16 height 12
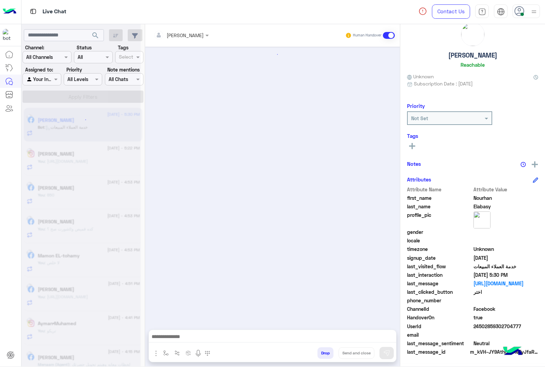
scroll to position [15, 0]
click at [327, 355] on div "[PERSON_NAME] Human Handover Drop Send and close" at bounding box center [272, 196] width 255 height 345
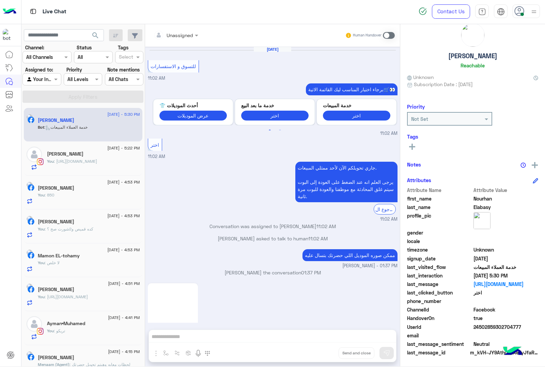
click at [327, 355] on div "Unassigned Human Handover [DATE] للتسوق و الاستفسارات 11:02 AM برجاء اختيار الم…" at bounding box center [272, 196] width 255 height 345
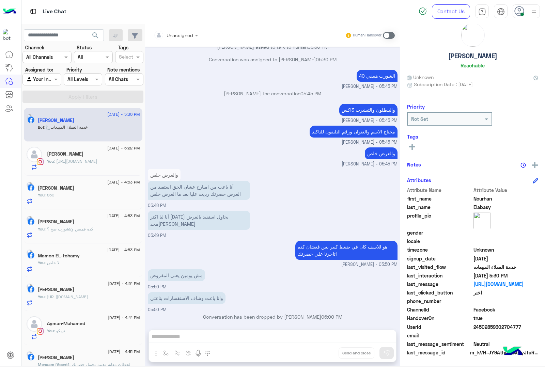
click at [327, 355] on div "Unassigned Human Handover [DATE] للتسوق و الاستفسارات 11:02 AM برجاء اختيار الم…" at bounding box center [272, 196] width 255 height 345
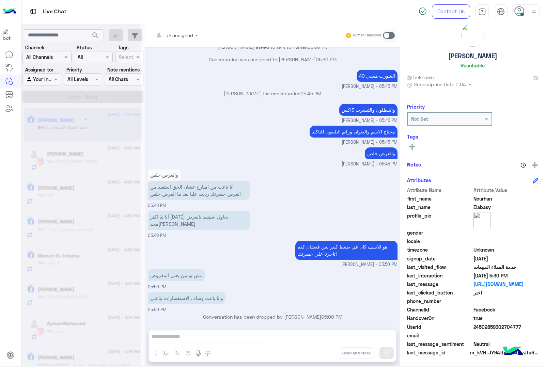
click at [0, 0] on button "Drop" at bounding box center [0, 0] width 0 height 0
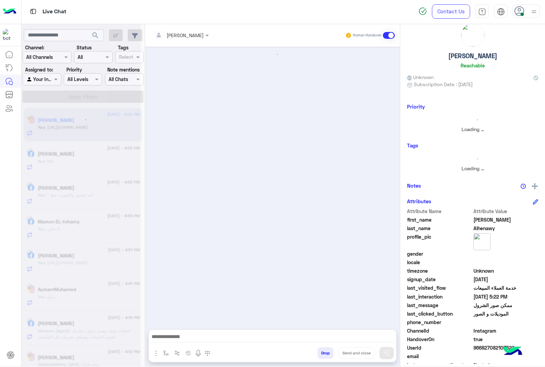
click at [327, 355] on button "Drop" at bounding box center [325, 353] width 16 height 12
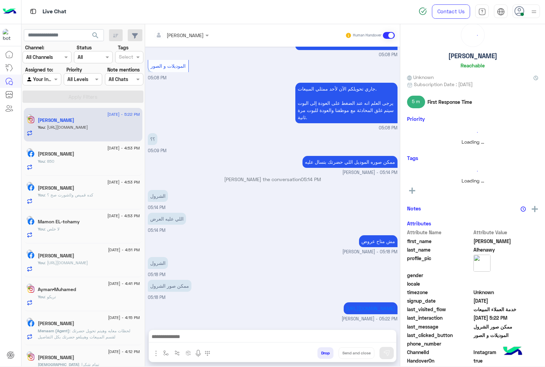
scroll to position [28, 0]
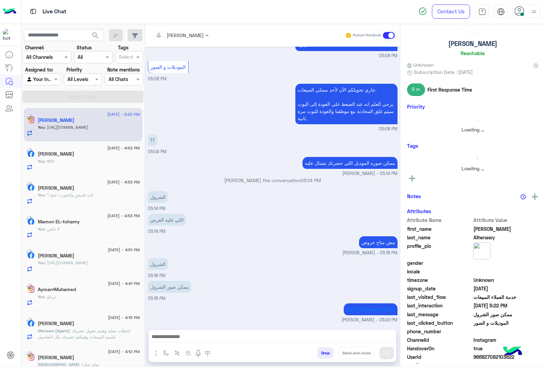
click at [327, 355] on div "[PERSON_NAME] Human Handover [DATE] Previous الجواكت الموقع سويت شيرت الموقع بل…" at bounding box center [272, 196] width 255 height 345
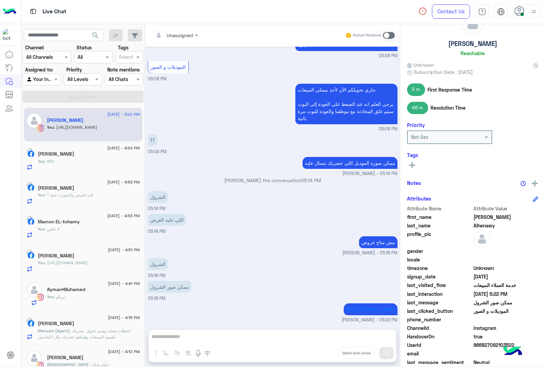
click at [327, 355] on div "Unassigned Human Handover [DATE] Previous الجواكت الموقع سويت شيرت الموقع بلوفر…" at bounding box center [272, 196] width 255 height 345
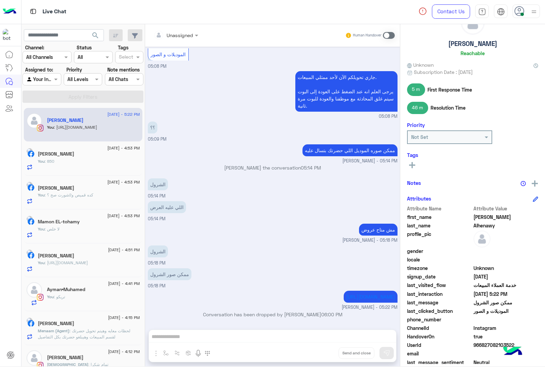
click at [327, 355] on div "Unassigned Human Handover [DATE] Previous الجواكت الموقع سويت شيرت الموقع بلوفر…" at bounding box center [272, 196] width 255 height 345
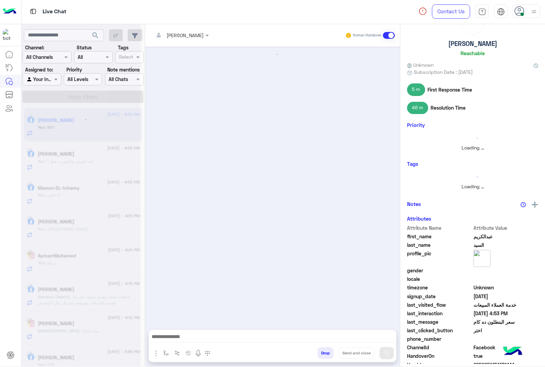
click at [327, 355] on button "Drop" at bounding box center [325, 353] width 16 height 12
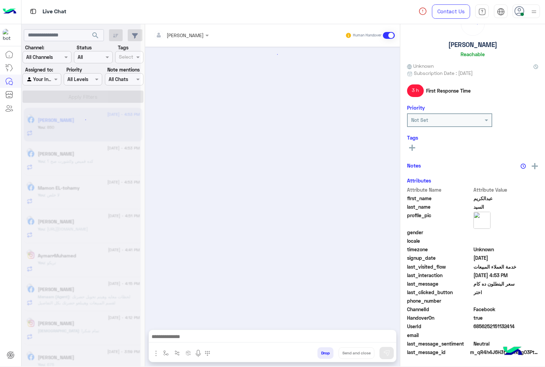
click at [327, 355] on button "Drop" at bounding box center [325, 353] width 16 height 12
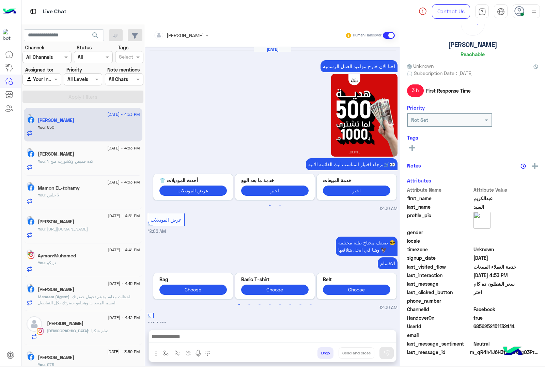
scroll to position [26, 0]
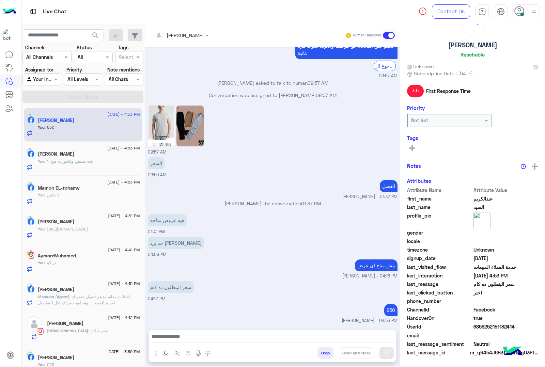
click at [327, 355] on div "[PERSON_NAME] Human Handover [DATE] احنا الان خارج مواعيد العمل الرسمية برجاء ا…" at bounding box center [272, 196] width 255 height 345
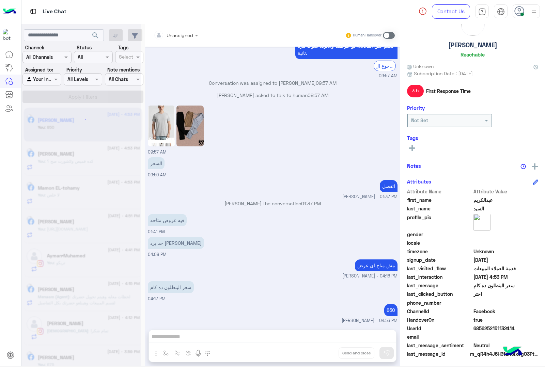
scroll to position [28, 0]
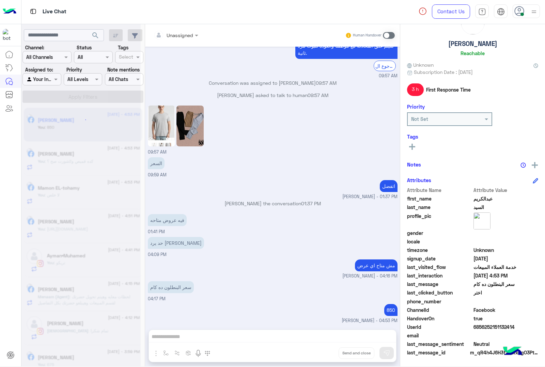
click at [327, 355] on div "Unassigned Human Handover [DATE] احنا الان خارج مواعيد العمل الرسمية برجاء اختي…" at bounding box center [272, 196] width 255 height 345
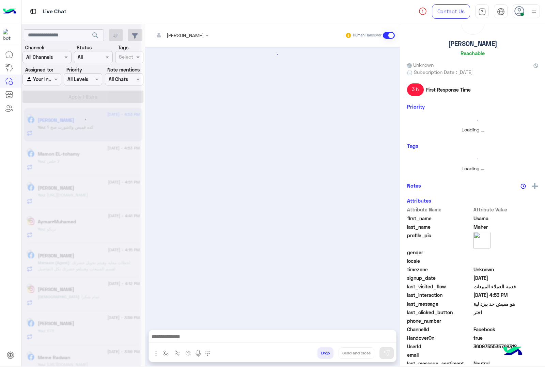
click at [327, 355] on button "Drop" at bounding box center [325, 353] width 16 height 12
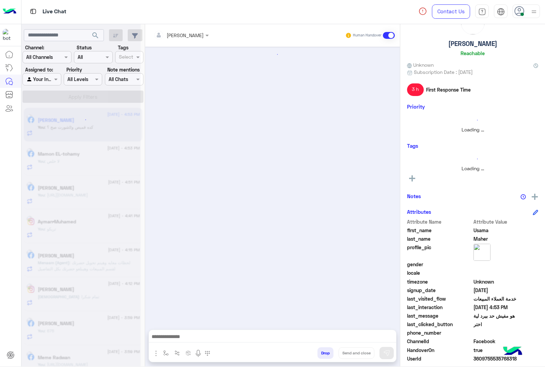
click at [327, 355] on button "Drop" at bounding box center [325, 353] width 16 height 12
click at [327, 355] on div "[PERSON_NAME] Human Handover Drop Send and close" at bounding box center [272, 196] width 255 height 345
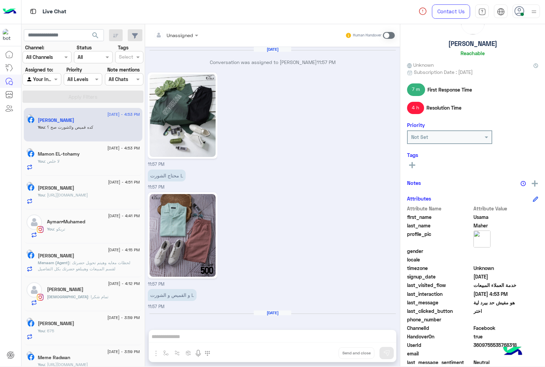
scroll to position [674, 0]
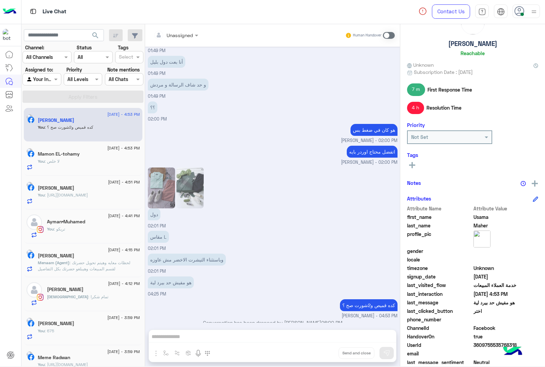
click at [327, 355] on div "Unassigned Human Handover [DATE] Conversation was assigned to [PERSON_NAME] 11:…" at bounding box center [272, 196] width 255 height 345
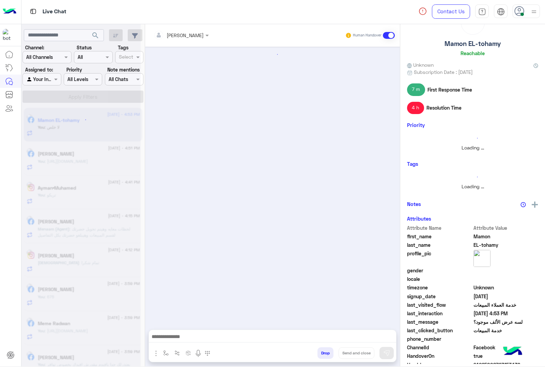
click at [327, 355] on button "Drop" at bounding box center [325, 353] width 16 height 12
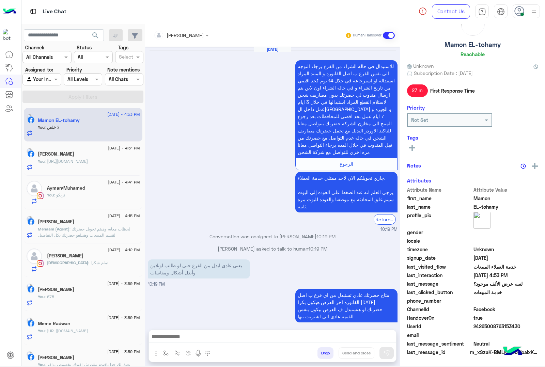
scroll to position [26, 0]
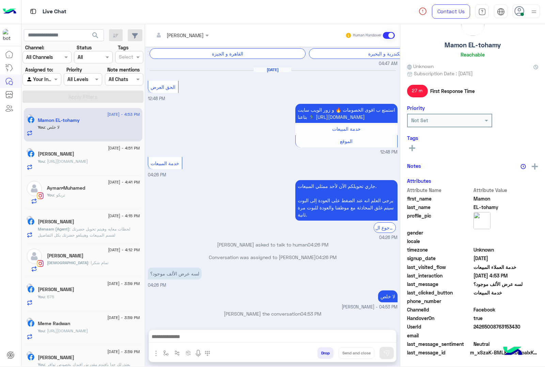
click at [327, 355] on div "[PERSON_NAME] Human Handover [DATE] للاستبدال في حالة الشراء من الفرع برجاء الت…" at bounding box center [272, 196] width 255 height 345
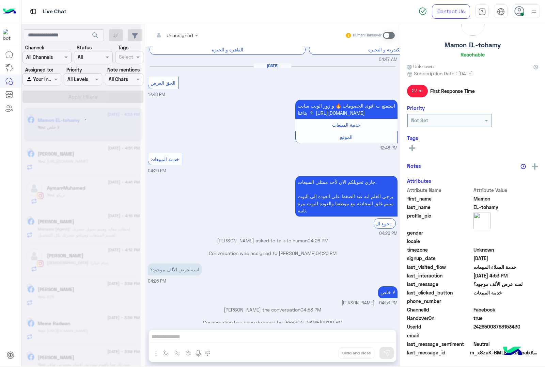
scroll to position [942, 0]
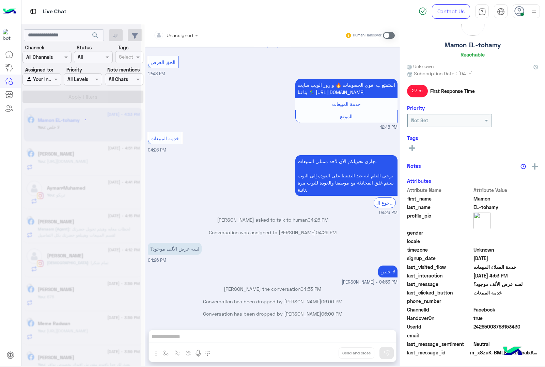
click at [327, 355] on div "Unassigned Human Handover [DATE] للاستبدال في حالة الشراء من الفرع برجاء التوجه…" at bounding box center [272, 196] width 255 height 345
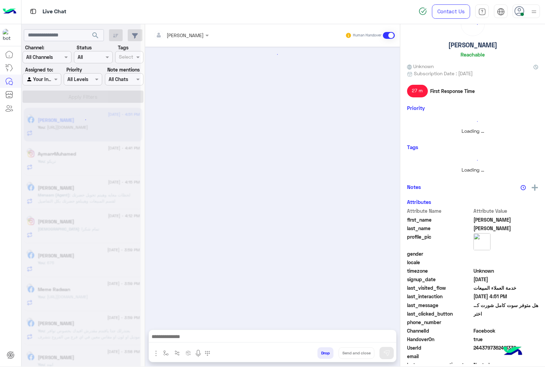
click at [327, 355] on button "Drop" at bounding box center [325, 353] width 16 height 12
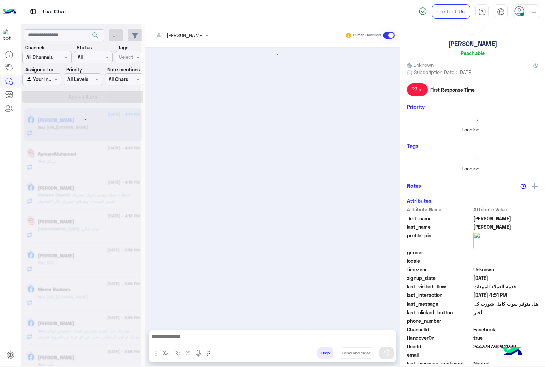
click at [327, 355] on button "Drop" at bounding box center [325, 353] width 16 height 12
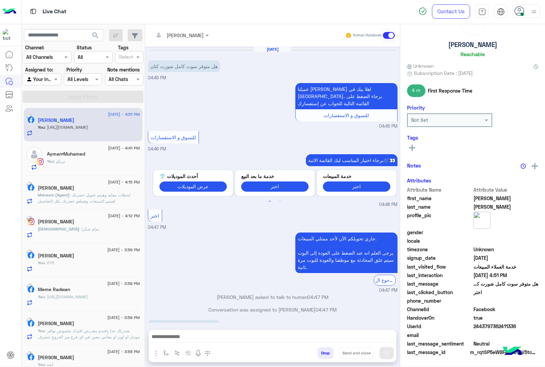
scroll to position [26, 0]
click at [327, 355] on div "[PERSON_NAME] Human Handover [DATE] هل متوفر سوت كامل شورت كتان 04:45 PM عميلنا…" at bounding box center [272, 196] width 255 height 345
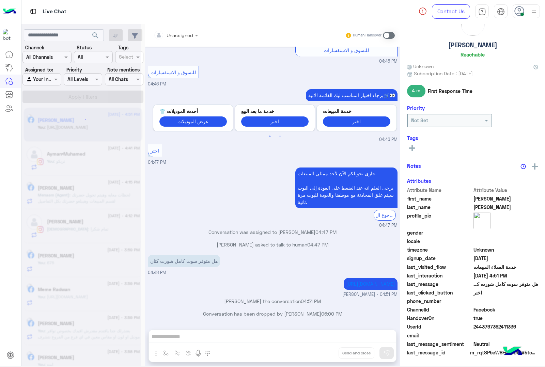
click at [0, 0] on button "Drop" at bounding box center [0, 0] width 0 height 0
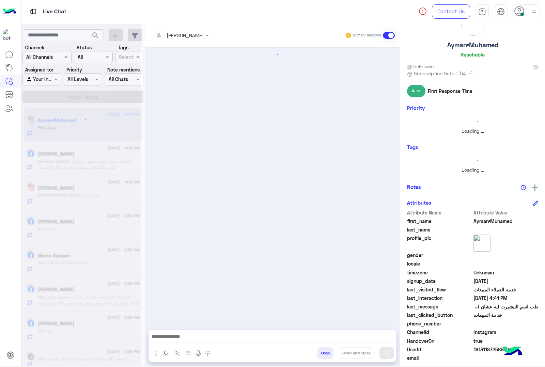
scroll to position [28, 0]
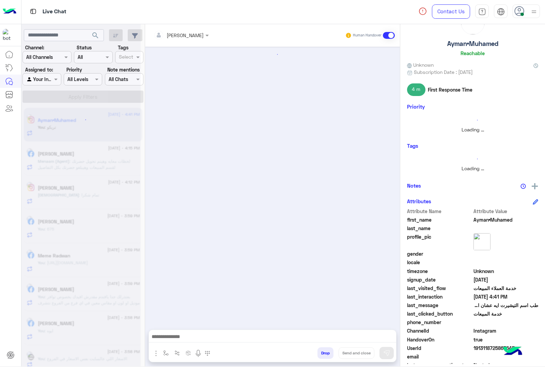
click at [327, 355] on button "Drop" at bounding box center [325, 353] width 16 height 12
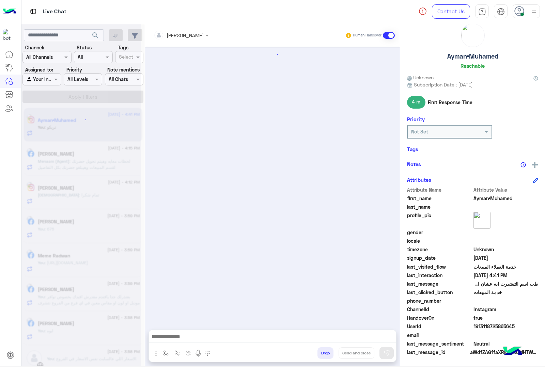
click at [327, 355] on button "Drop" at bounding box center [325, 353] width 16 height 12
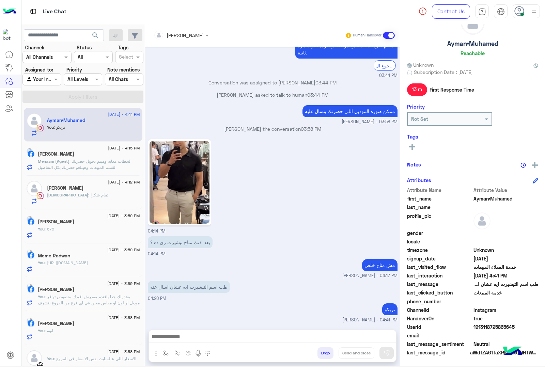
click at [327, 355] on button "Drop" at bounding box center [325, 353] width 16 height 12
click at [327, 355] on div "[PERSON_NAME] Human Handover [DATE] ممكن صورة المنتج عشان اعرف اساعدك ♥ [PERSON…" at bounding box center [272, 196] width 255 height 345
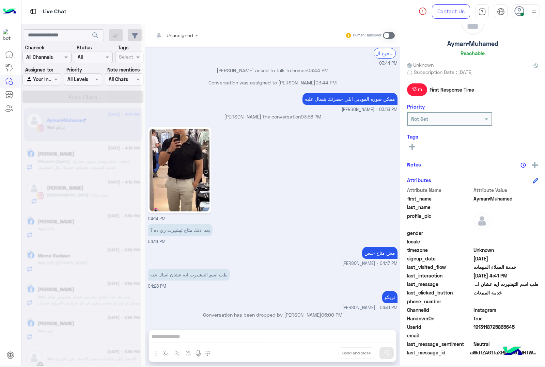
click at [327, 355] on div "Unassigned Human Handover [DATE] ممكن صورة المنتج عشان اعرف اساعدك ♥ [PERSON_NA…" at bounding box center [272, 196] width 255 height 345
click at [0, 0] on button "Drop" at bounding box center [0, 0] width 0 height 0
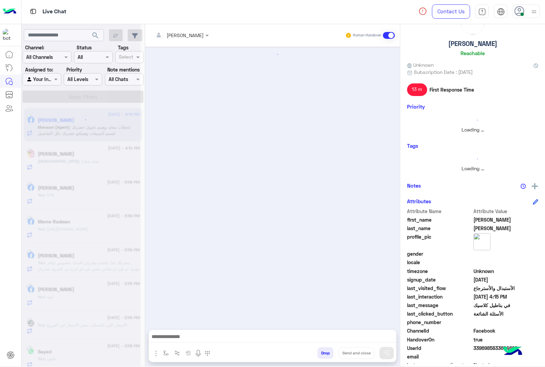
click at [327, 355] on button "Drop" at bounding box center [325, 353] width 16 height 12
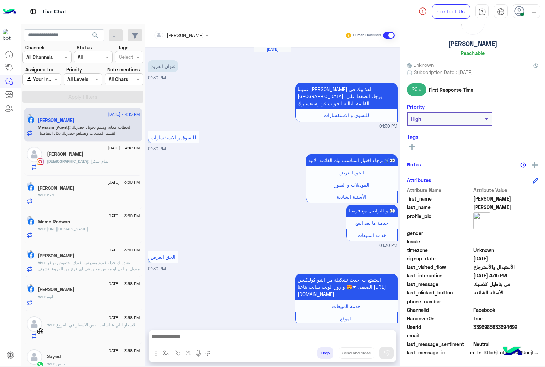
click at [327, 355] on div "[PERSON_NAME] Human Handover [DATE] عنوان الفروع 01:30 PM عميلنا [PERSON_NAME] …" at bounding box center [272, 196] width 255 height 345
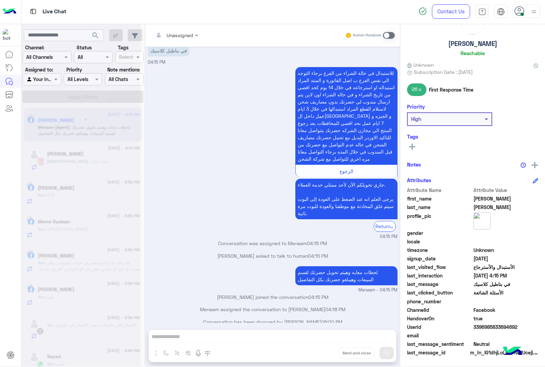
click at [327, 355] on div "Unassigned Human Handover [DATE] عنوان الفروع 01:30 PM عميلنا [PERSON_NAME] اهل…" at bounding box center [272, 196] width 255 height 345
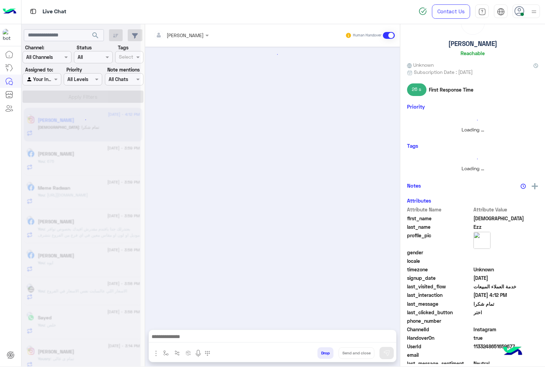
click at [327, 355] on button "Drop" at bounding box center [325, 353] width 16 height 12
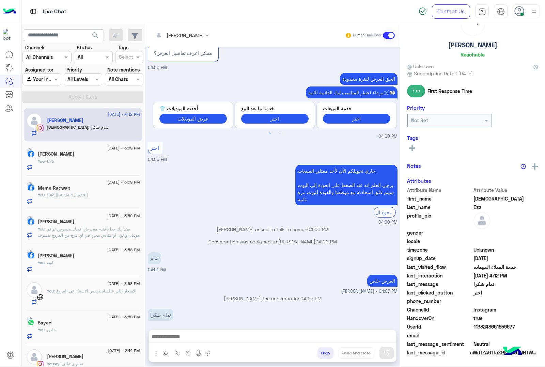
click at [327, 355] on div "[PERSON_NAME] Human Handover [DATE] الحق العرض 12:00 PM عرض بداية السنة ✨ لفترة…" at bounding box center [272, 196] width 255 height 345
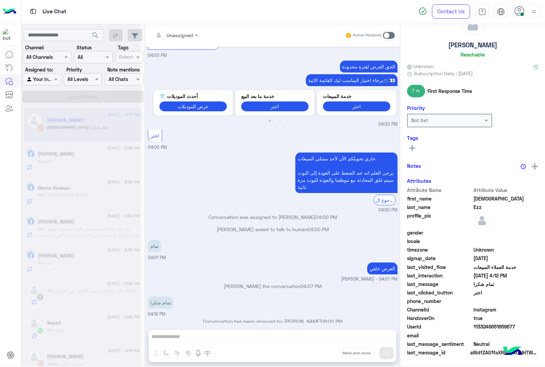
click at [327, 355] on div "Unassigned Human Handover [DATE] الحق العرض 12:00 PM عرض بداية السنة ✨ لفترة مح…" at bounding box center [272, 196] width 255 height 345
click at [0, 0] on button "Drop" at bounding box center [0, 0] width 0 height 0
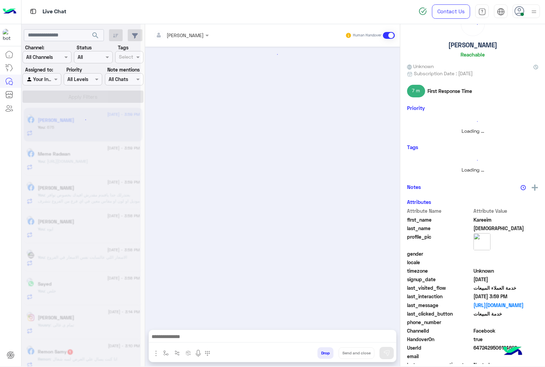
click at [327, 355] on button "Drop" at bounding box center [325, 353] width 16 height 12
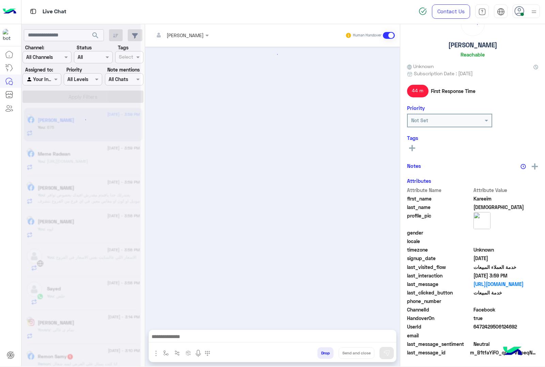
click at [327, 355] on button "Drop" at bounding box center [325, 353] width 16 height 12
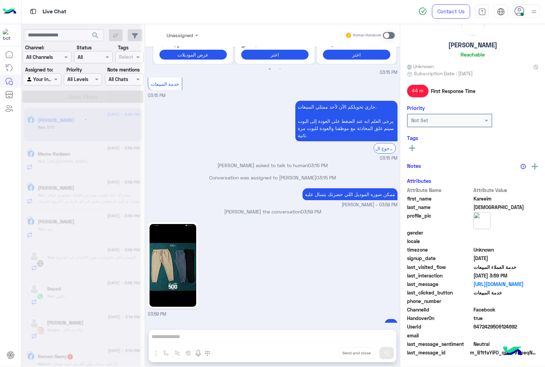
click at [327, 355] on div "Unassigned Human Handover [DATE] ممكن صورة المنتج عشان اعرف اساعدك ♥ [PERSON_NA…" at bounding box center [272, 196] width 255 height 345
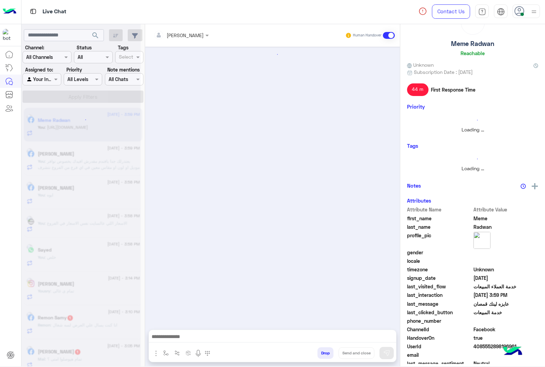
click at [327, 355] on button "Drop" at bounding box center [325, 353] width 16 height 12
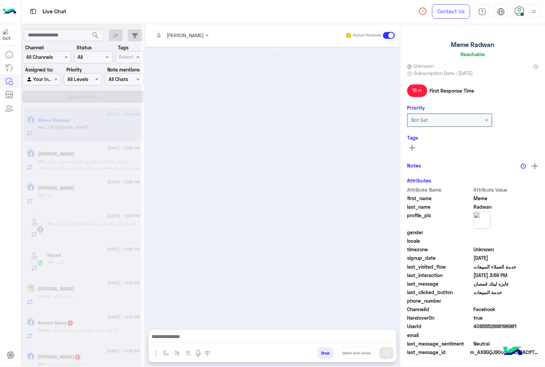
click at [327, 355] on button "Drop" at bounding box center [325, 353] width 16 height 12
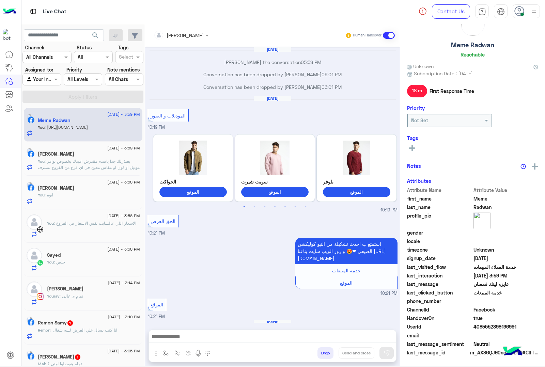
click at [327, 355] on div "[PERSON_NAME] Human Handover [DATE] [PERSON_NAME] the conversation 05:59 PM Con…" at bounding box center [272, 196] width 255 height 345
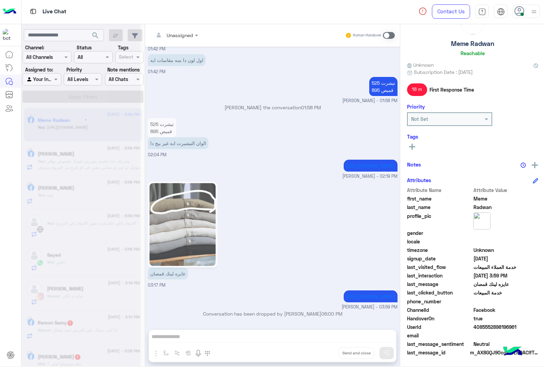
click at [327, 355] on div "Unassigned Human Handover [DATE] [PERSON_NAME] the conversation 05:59 PM Conver…" at bounding box center [272, 196] width 255 height 345
click at [0, 0] on button "Drop" at bounding box center [0, 0] width 0 height 0
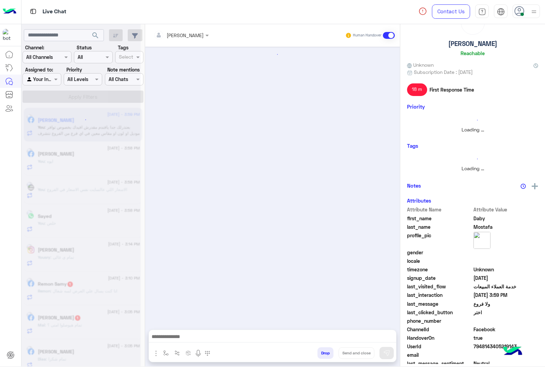
click at [327, 355] on button "Drop" at bounding box center [325, 353] width 16 height 12
click at [327, 355] on div "[PERSON_NAME] Human Handover Drop Send and close" at bounding box center [272, 196] width 255 height 345
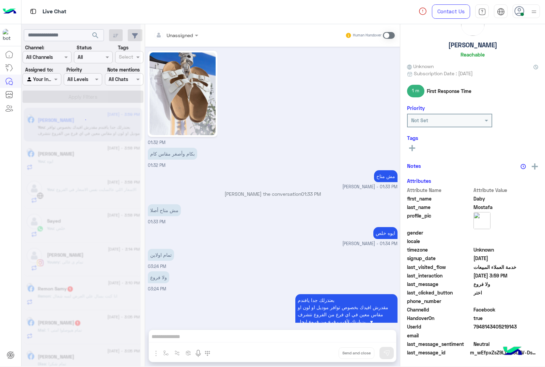
click at [327, 355] on div "Unassigned Human Handover [DATE] عميلنا [PERSON_NAME] اهلا بيك في [GEOGRAPHIC_D…" at bounding box center [272, 196] width 255 height 345
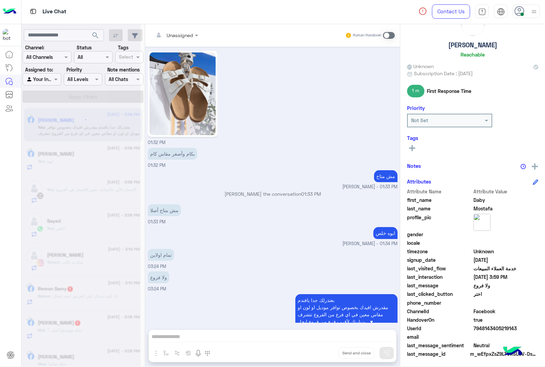
click at [327, 355] on div "Unassigned Human Handover [DATE] عميلنا [PERSON_NAME] اهلا بيك في [GEOGRAPHIC_D…" at bounding box center [272, 196] width 255 height 345
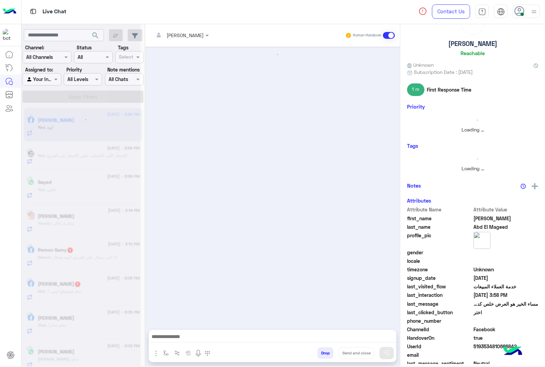
click at [327, 355] on button "Drop" at bounding box center [325, 353] width 16 height 12
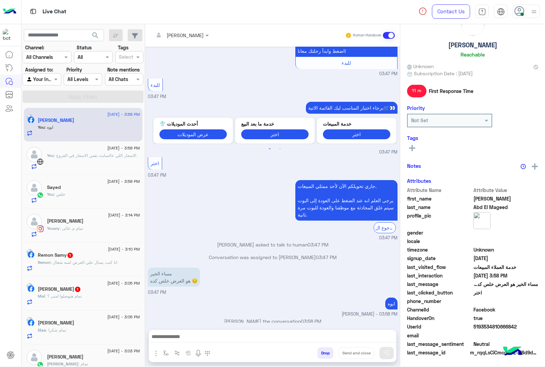
click at [327, 355] on div "[PERSON_NAME] Human Handover [DATE] *مواعيد عمل الأون لاين يوميًا من الساعة 9 ص…" at bounding box center [272, 196] width 255 height 345
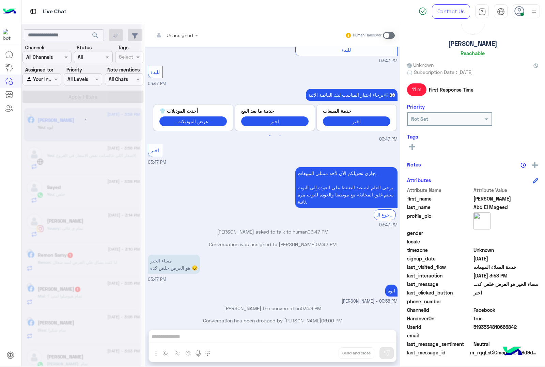
click at [327, 355] on div "Unassigned Human Handover [DATE] *مواعيد عمل الأون لاين يوميًا من الساعة 9 صباح…" at bounding box center [272, 196] width 255 height 345
click at [0, 0] on button "Drop" at bounding box center [0, 0] width 0 height 0
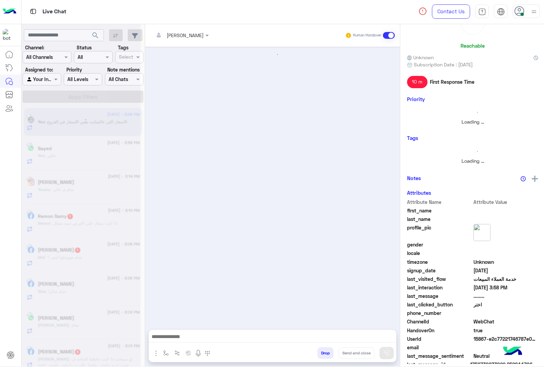
click at [327, 355] on button "Drop" at bounding box center [325, 353] width 16 height 12
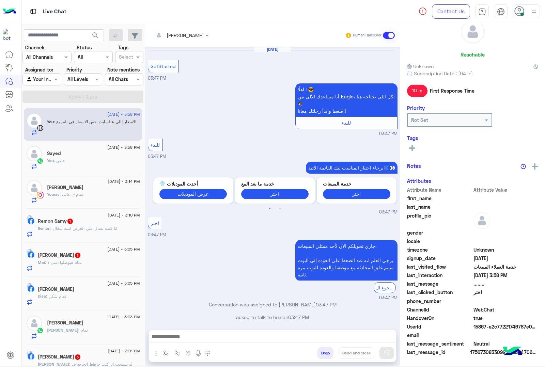
click at [327, 355] on div "[PERSON_NAME] Human Handover [DATE] GetStarted 03:47 PM اهلًا ! 😎 أنا مساعدك ال…" at bounding box center [272, 196] width 255 height 345
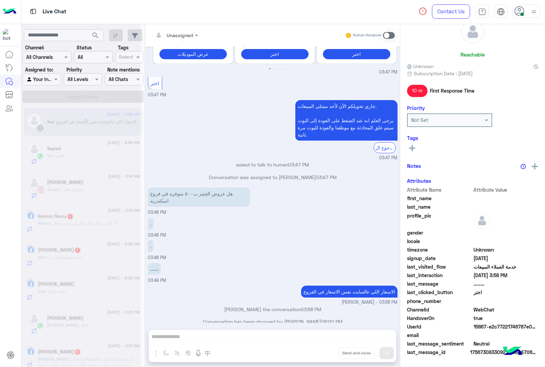
click at [327, 355] on div "Unassigned Human Handover [DATE] GetStarted 03:47 PM اهلًا ! 😎 أنا مساعدك الألي…" at bounding box center [272, 196] width 255 height 345
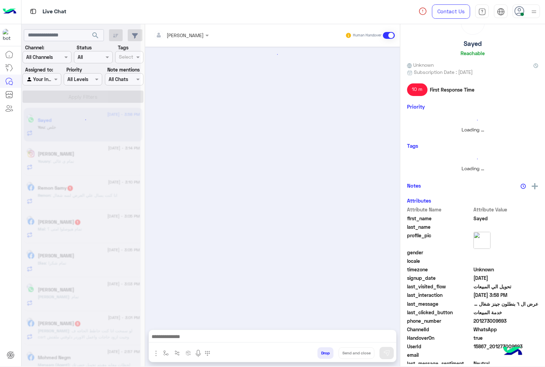
click at [327, 355] on button "Drop" at bounding box center [325, 353] width 16 height 12
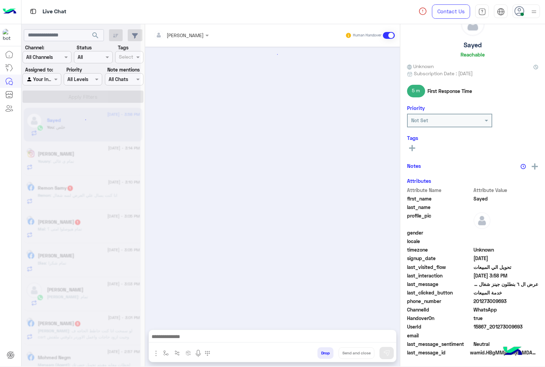
click at [327, 355] on button "Drop" at bounding box center [325, 353] width 16 height 12
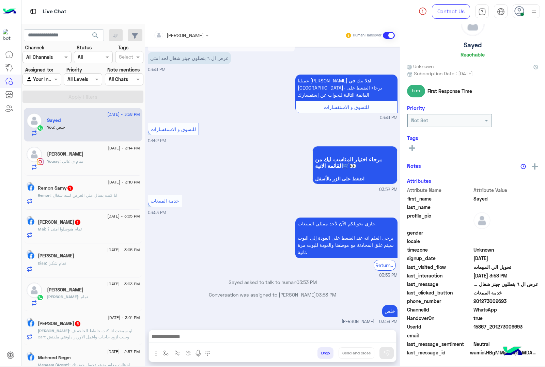
click at [327, 355] on div "[PERSON_NAME] Human Handover [DATE] اخد خصم كام 07:29 PM 500ج [PERSON_NAME][DAT…" at bounding box center [272, 196] width 255 height 345
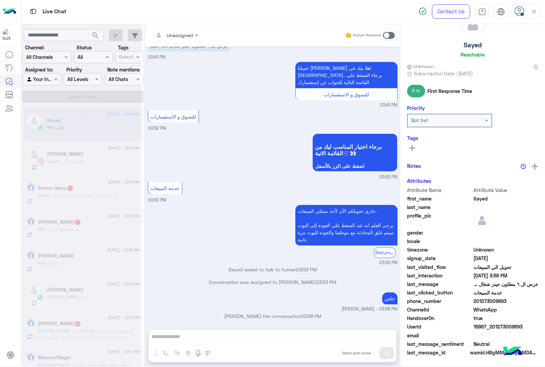
click at [327, 355] on div "Unassigned Human Handover [DATE] اخد خصم كام 07:29 PM 500ج [PERSON_NAME][DATE] …" at bounding box center [272, 196] width 255 height 345
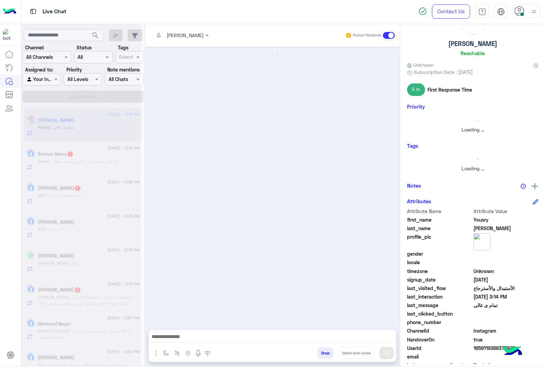
click at [327, 355] on button "Drop" at bounding box center [325, 353] width 16 height 12
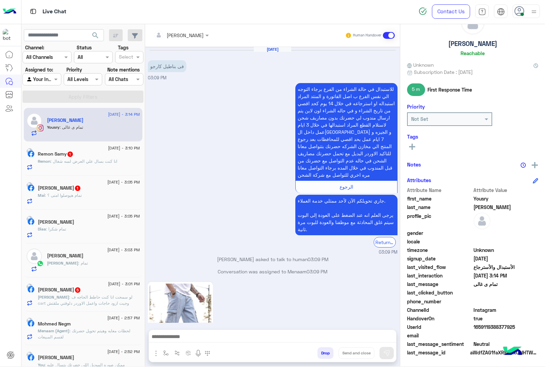
click at [327, 355] on button "Drop" at bounding box center [325, 353] width 16 height 12
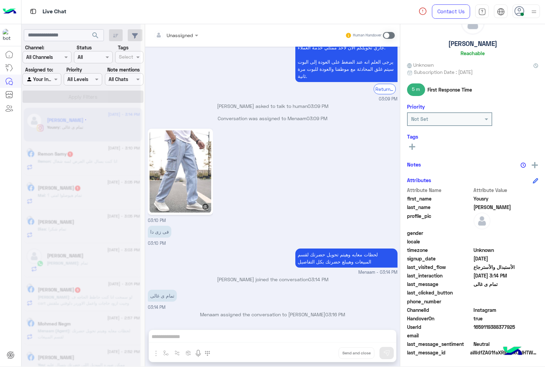
click at [327, 355] on div "Unassigned Human Handover [DATE] فى بناطيل كارجو 03:09 PM الرجوع جاري تحويلكم ا…" at bounding box center [272, 196] width 255 height 345
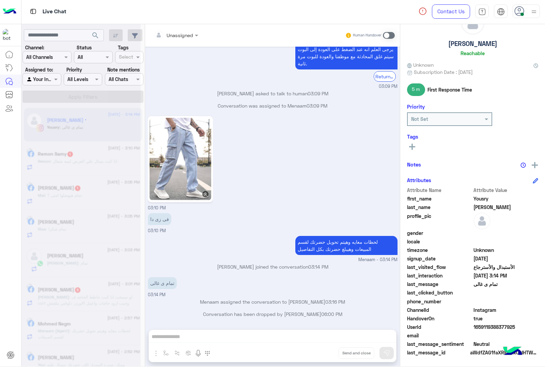
click at [327, 355] on div "Unassigned Human Handover [DATE] فى بناطيل كارجو 03:09 PM الرجوع جاري تحويلكم ا…" at bounding box center [272, 196] width 255 height 345
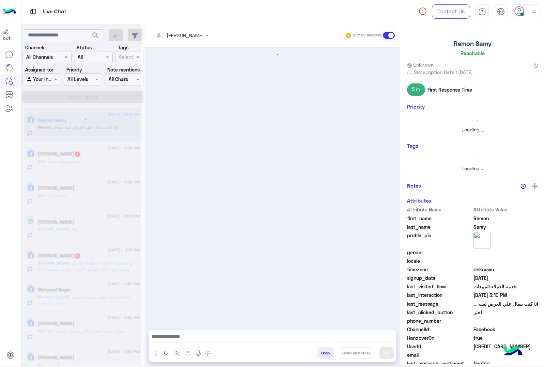
click at [327, 355] on button "Drop" at bounding box center [325, 353] width 16 height 12
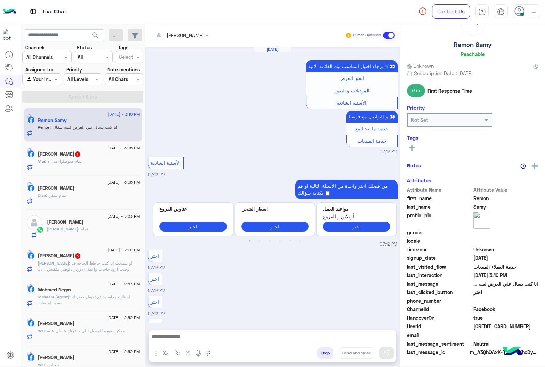
click at [327, 355] on button "Drop" at bounding box center [325, 353] width 16 height 12
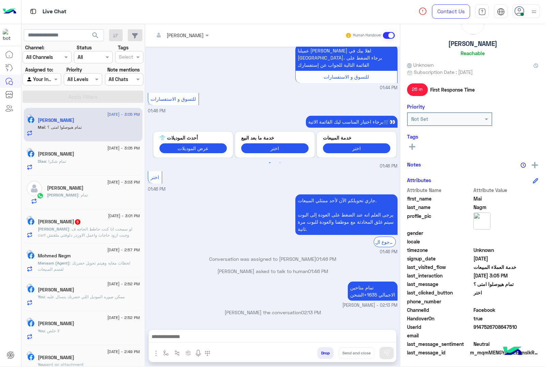
click at [327, 356] on button "Drop" at bounding box center [325, 353] width 16 height 12
click at [327, 356] on div "[PERSON_NAME] Human Handover [DATE] السلام عليكم و[PERSON_NAME] وبركاته 02:31 P…" at bounding box center [272, 196] width 255 height 345
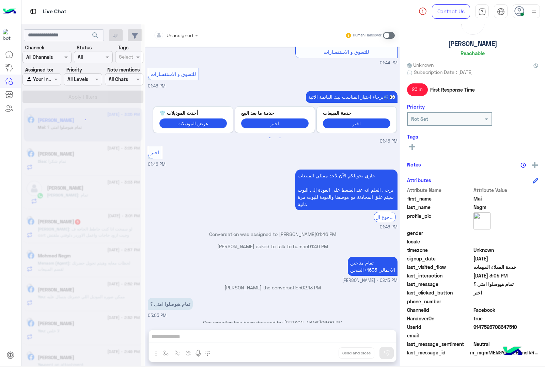
click at [327, 356] on div "Unassigned Human Handover [DATE] السلام عليكم ورحمة الله وبركاته 02:31 PM اهلا …" at bounding box center [272, 196] width 255 height 345
click at [0, 0] on button "Drop" at bounding box center [0, 0] width 0 height 0
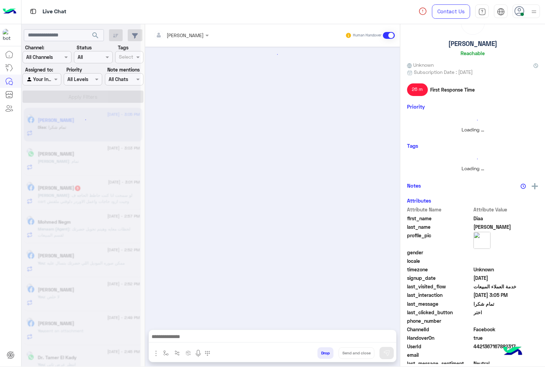
click at [327, 356] on button "Drop" at bounding box center [325, 353] width 16 height 12
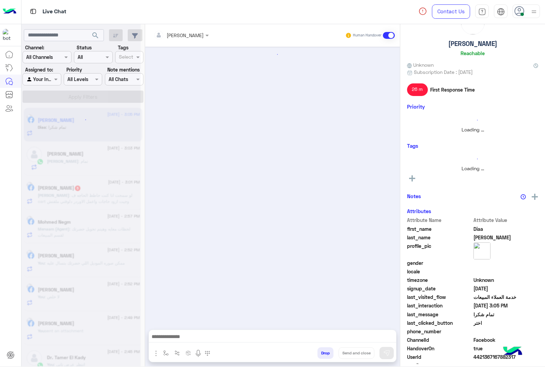
click at [327, 356] on div "[PERSON_NAME] Human Handover Drop Send and close" at bounding box center [272, 196] width 255 height 345
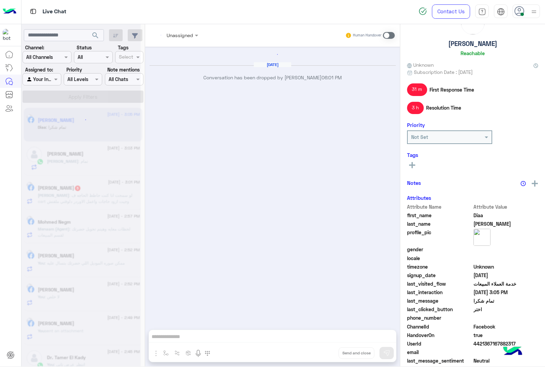
click at [327, 356] on div "Unassigned Human Handover [DATE] Conversation has been dropped by [PERSON_NAME]…" at bounding box center [272, 196] width 255 height 345
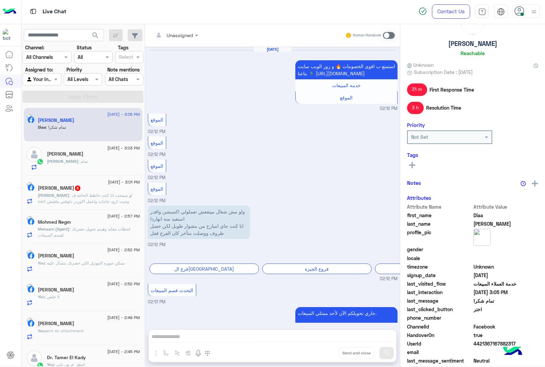
click at [327, 356] on div "Unassigned Human Handover [DATE] استمتع ب اقوى الخصومات 🔥 و زور الويب سايت بتاع…" at bounding box center [272, 196] width 255 height 345
click at [0, 0] on button "Drop" at bounding box center [0, 0] width 0 height 0
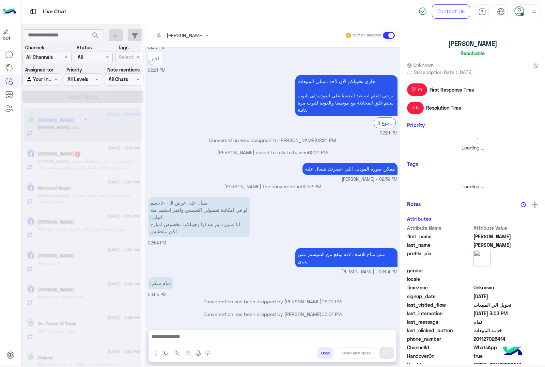
click at [327, 356] on button "Drop" at bounding box center [325, 353] width 16 height 12
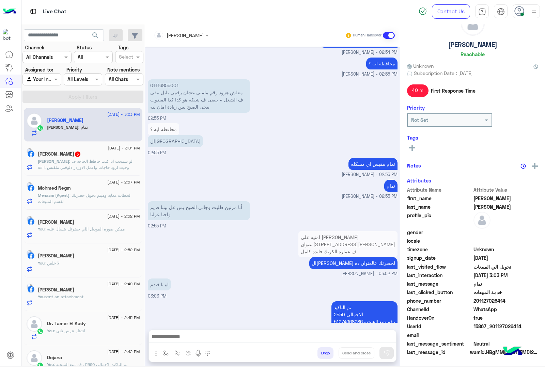
click at [327, 356] on div "[PERSON_NAME] Human Handover [DATE] بس للاسف العرض خلص مفيش مشكله عنينا ليكم هت…" at bounding box center [272, 196] width 255 height 345
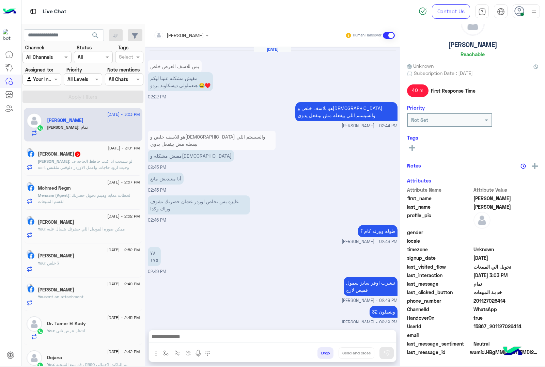
click at [327, 356] on div "[PERSON_NAME] Human Handover [DATE] بس للاسف العرض خلص مفيش مشكله عنينا ليكم هت…" at bounding box center [272, 196] width 255 height 345
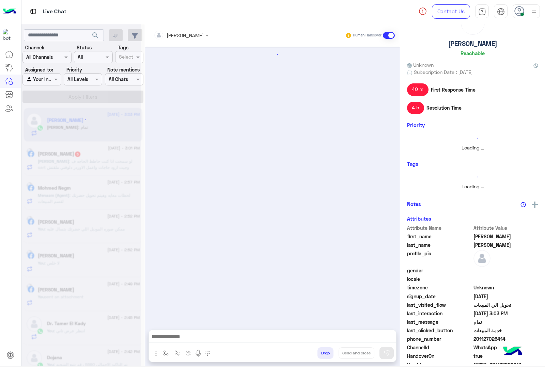
click at [327, 356] on button "Drop" at bounding box center [325, 353] width 16 height 12
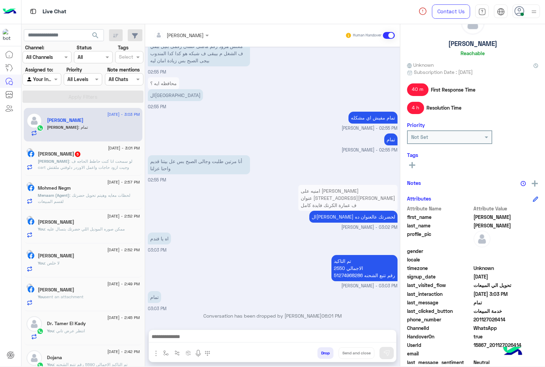
click at [327, 356] on button "Drop" at bounding box center [325, 353] width 16 height 12
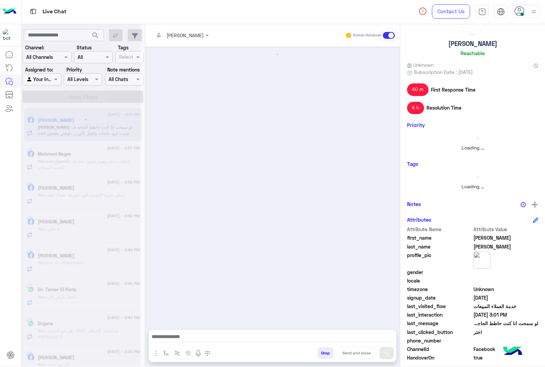
click at [327, 356] on button "Drop" at bounding box center [325, 353] width 16 height 12
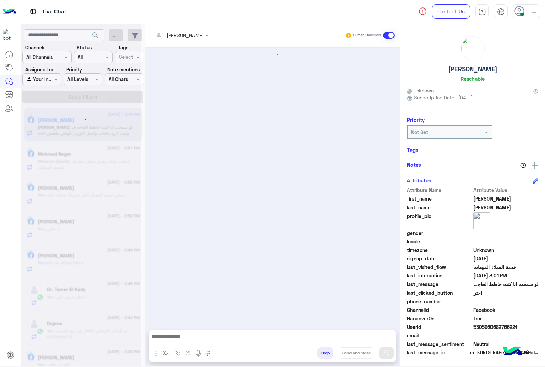
click at [327, 356] on button "Drop" at bounding box center [325, 353] width 16 height 12
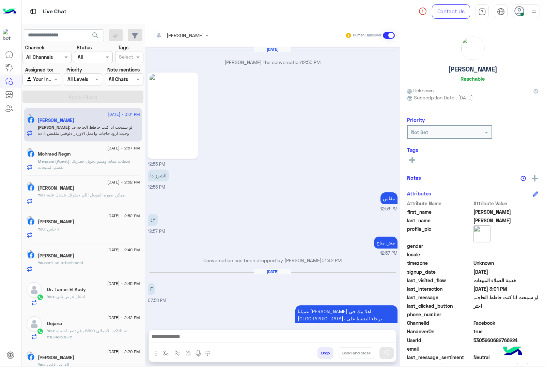
click at [327, 356] on button "Drop" at bounding box center [325, 353] width 16 height 12
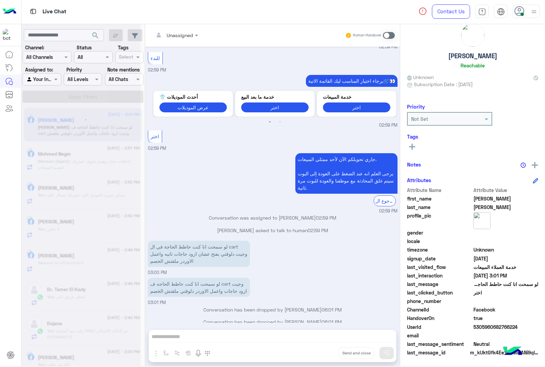
click at [327, 356] on div "Unassigned Human Handover [DATE] [PERSON_NAME] the conversation 12:55 PM 12:55 …" at bounding box center [272, 196] width 255 height 345
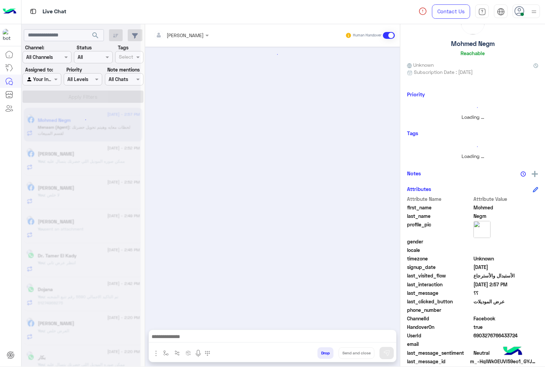
click at [327, 356] on button "Drop" at bounding box center [325, 353] width 16 height 12
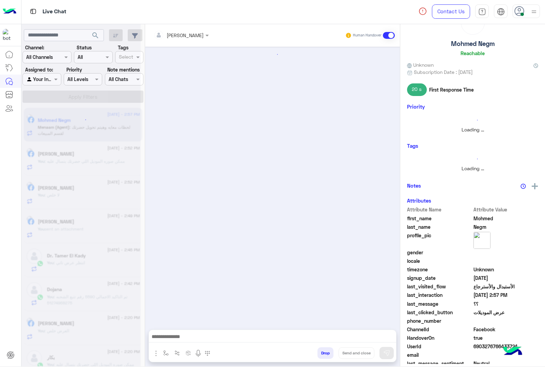
click at [327, 356] on div "[PERSON_NAME] Human Handover Drop Send and close" at bounding box center [272, 196] width 255 height 345
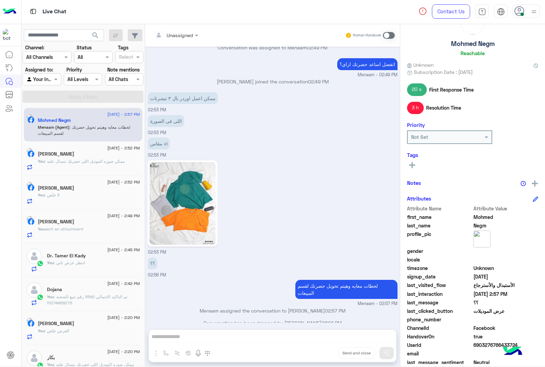
click at [327, 356] on div "Unassigned Human Handover [DATE] رابط الويب سايت 01:05 PM عميلنا [PERSON_NAME] …" at bounding box center [272, 196] width 255 height 345
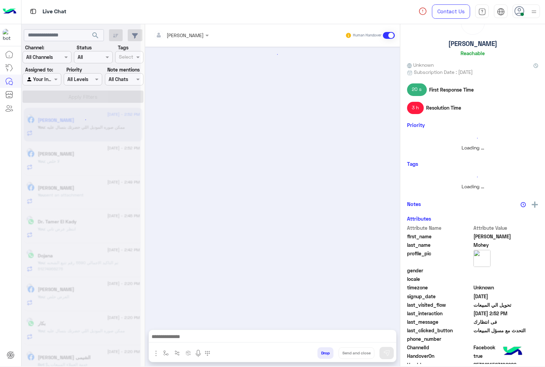
click at [327, 356] on button "Drop" at bounding box center [325, 353] width 16 height 12
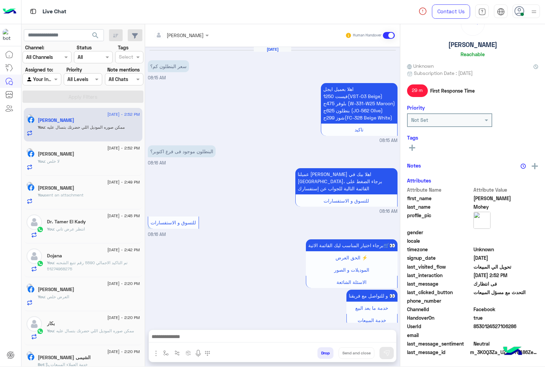
click at [327, 356] on button "Drop" at bounding box center [325, 353] width 16 height 12
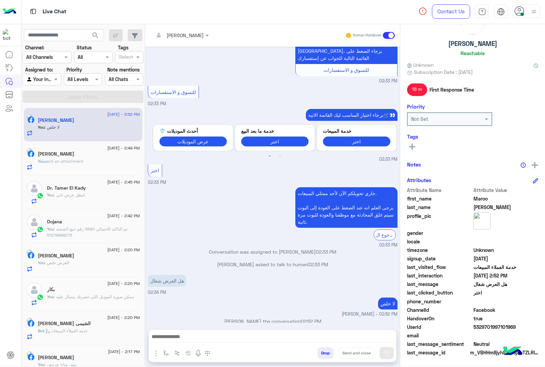
click at [322, 356] on button "Drop" at bounding box center [325, 353] width 16 height 12
click at [322, 356] on div "[PERSON_NAME] Human Handover [DATE] العرض شغال ولا لا 02:32 PM الحق العرض لفترة…" at bounding box center [272, 196] width 255 height 345
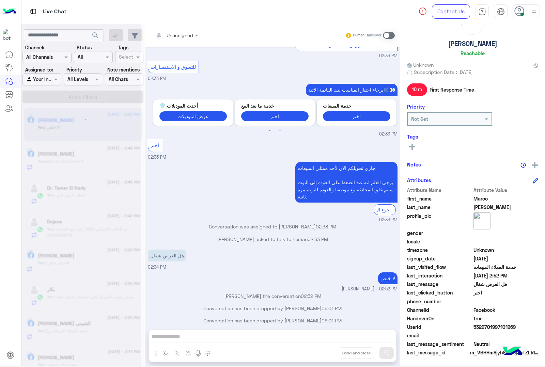
click at [322, 356] on div "Unassigned Human Handover [DATE] العرض شغال ولا لا 02:32 PM الحق العرض لفترة مح…" at bounding box center [272, 196] width 255 height 345
click at [0, 0] on button "Drop" at bounding box center [0, 0] width 0 height 0
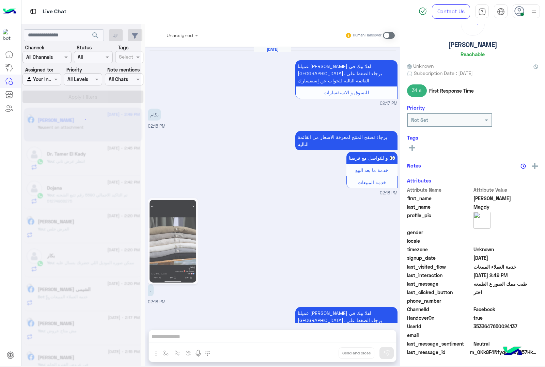
click at [0, 0] on button "Drop" at bounding box center [0, 0] width 0 height 0
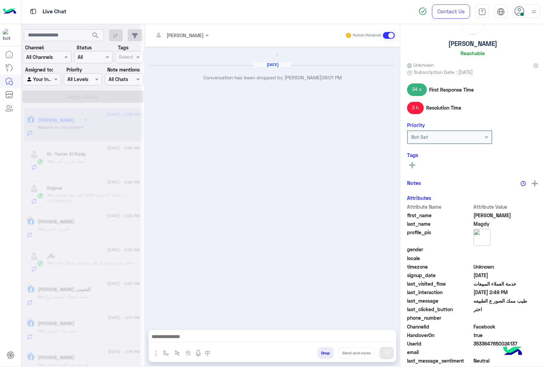
click at [322, 356] on button "Drop" at bounding box center [325, 353] width 16 height 12
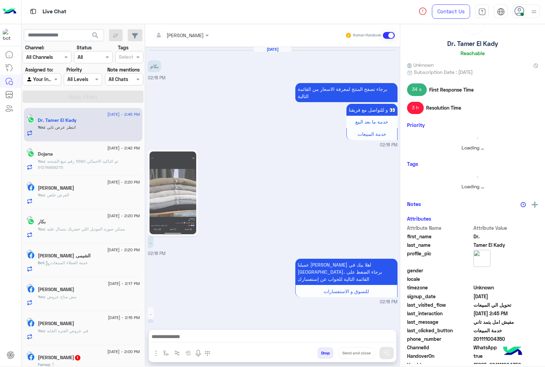
click at [322, 356] on button "Drop" at bounding box center [325, 353] width 16 height 12
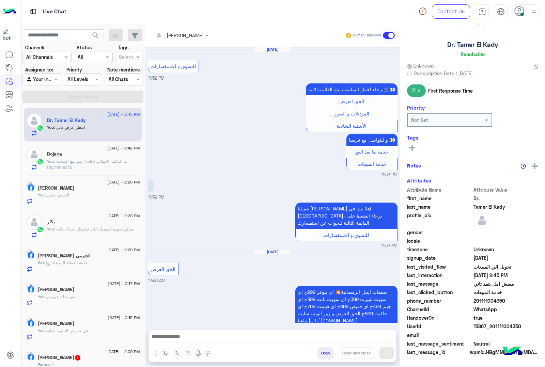
click at [322, 356] on div "[PERSON_NAME] Human Handover [DATE] للتسوق و الاستفسارات 11:52 PM برجاء اختيار …" at bounding box center [272, 196] width 255 height 345
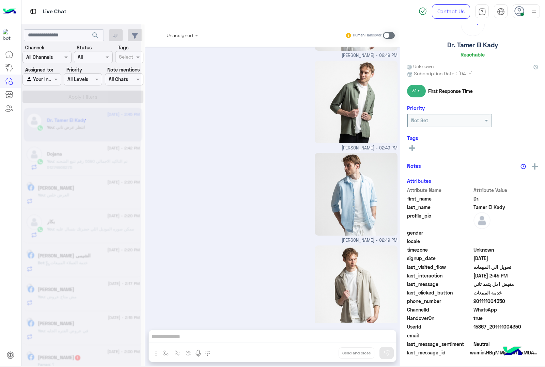
click at [322, 356] on div "Unassigned Human Handover [DATE] للتسوق و الاستفسارات 11:52 PM برجاء اختيار الم…" at bounding box center [272, 196] width 255 height 345
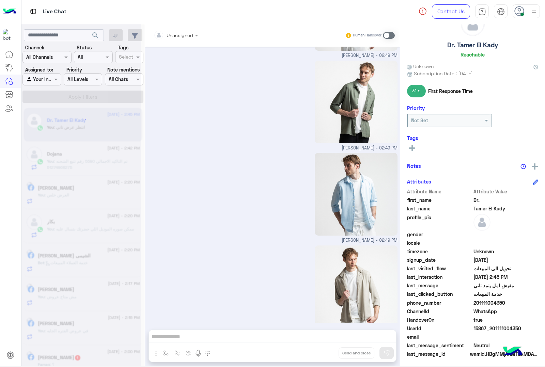
click at [322, 356] on div "Unassigned Human Handover [DATE] للتسوق و الاستفسارات 11:52 PM برجاء اختيار الم…" at bounding box center [272, 196] width 255 height 345
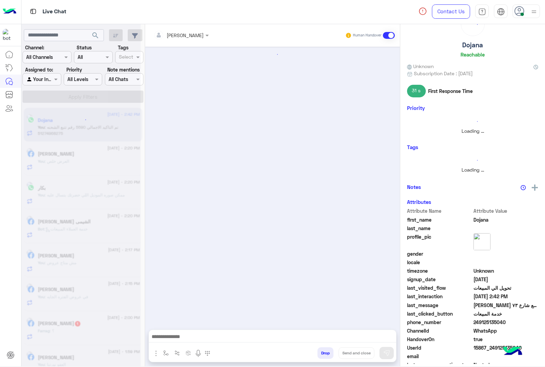
click at [322, 356] on button "Drop" at bounding box center [325, 353] width 16 height 12
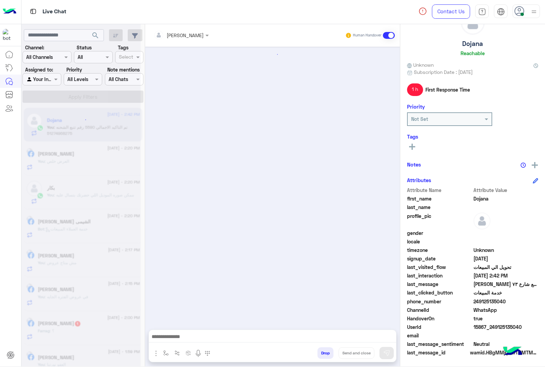
click at [322, 356] on div "[PERSON_NAME] Human Handover Drop Send and close" at bounding box center [272, 196] width 255 height 345
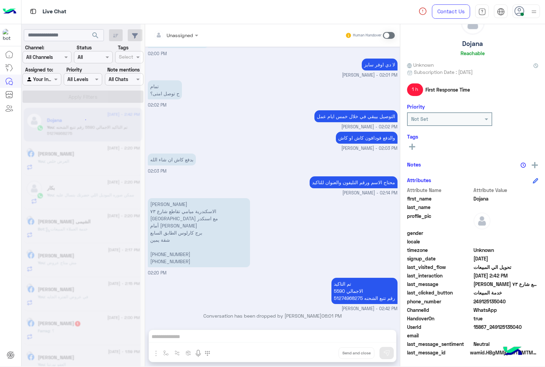
click at [322, 356] on div "Unassigned Human Handover [DATE] 32 فيه ضيق شوية 01:41 PM سعرهم كلهم كام؟ 01:42…" at bounding box center [272, 196] width 255 height 345
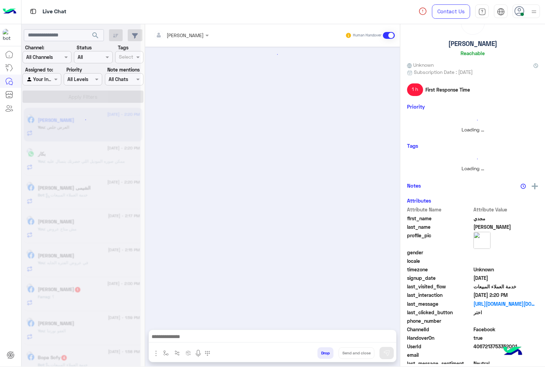
click at [322, 356] on button "Drop" at bounding box center [325, 353] width 16 height 12
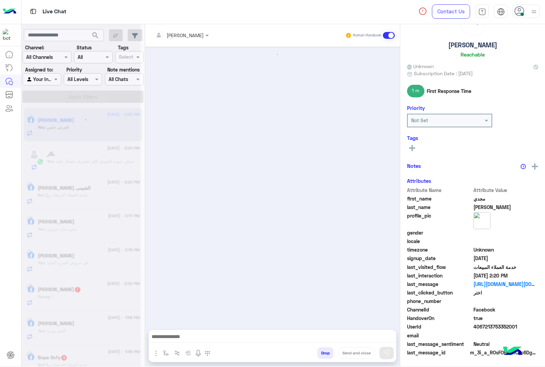
click at [322, 356] on button "Drop" at bounding box center [325, 353] width 16 height 12
click at [322, 356] on div "[PERSON_NAME] Human Handover Drop Send and close" at bounding box center [272, 196] width 255 height 345
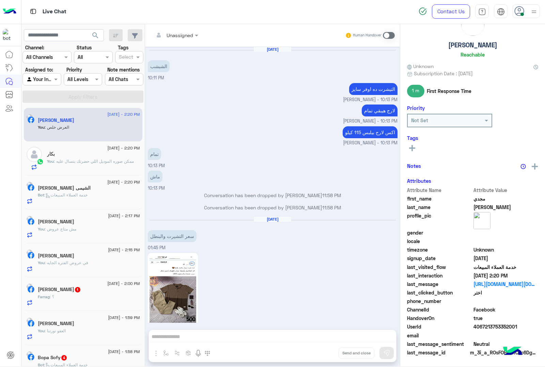
click at [322, 356] on div "Unassigned Human Handover [DATE] الشبشب 10:11 PM التيشرت ده [PERSON_NAME] - 10:…" at bounding box center [272, 196] width 255 height 345
click at [0, 0] on button "Drop" at bounding box center [0, 0] width 0 height 0
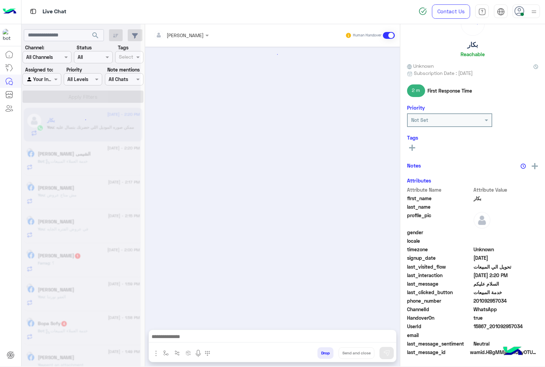
click at [322, 356] on button "Drop" at bounding box center [325, 353] width 16 height 12
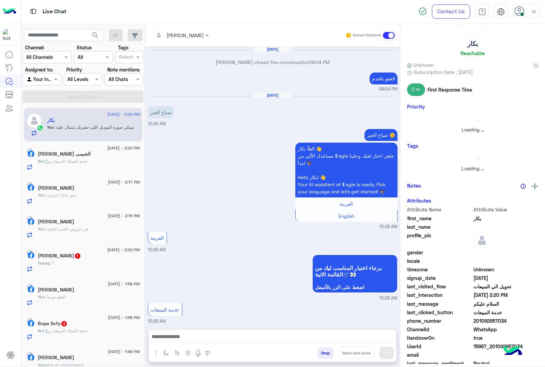
click at [322, 356] on button "Drop" at bounding box center [325, 353] width 16 height 12
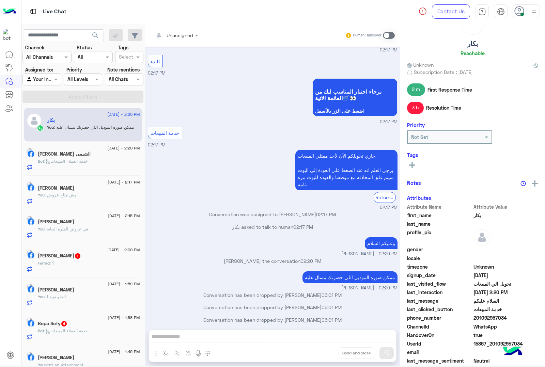
click at [322, 356] on div "Unassigned Human Handover [DATE] Bassem Hisham closed the conversation 09:04 PM…" at bounding box center [272, 196] width 255 height 345
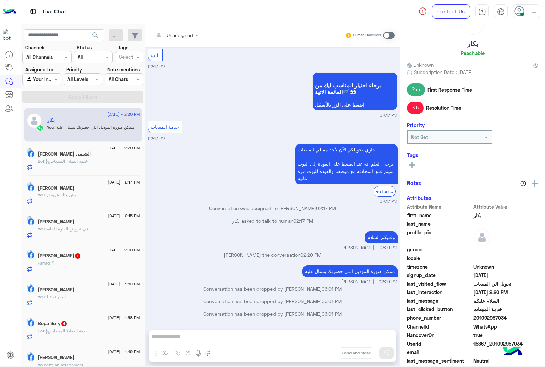
click at [322, 356] on div "Unassigned Human Handover [DATE] Bassem Hisham closed the conversation 09:04 PM…" at bounding box center [272, 196] width 255 height 345
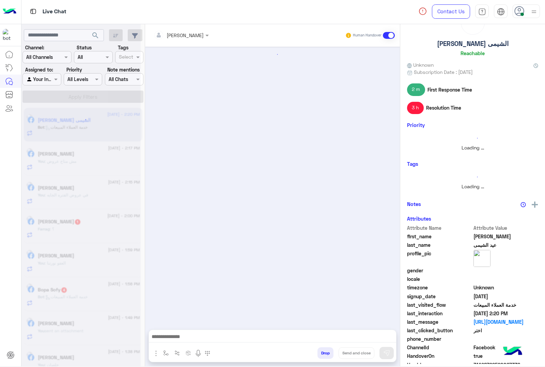
click at [322, 356] on button "Drop" at bounding box center [325, 353] width 16 height 12
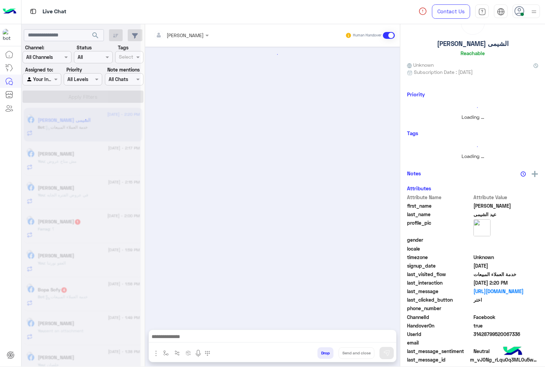
click at [322, 356] on div "[PERSON_NAME] Human Handover Drop Send and close" at bounding box center [272, 196] width 255 height 345
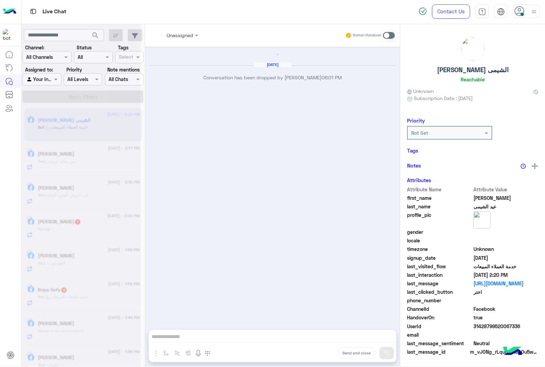
click at [322, 356] on div "Unassigned Human Handover [DATE] Conversation has been dropped by [PERSON_NAME]…" at bounding box center [272, 196] width 255 height 345
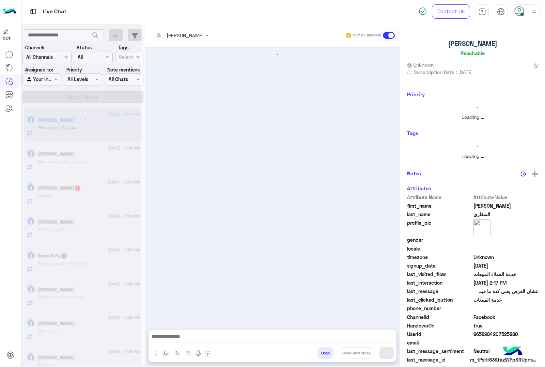
click at [322, 356] on button "Drop" at bounding box center [325, 353] width 16 height 12
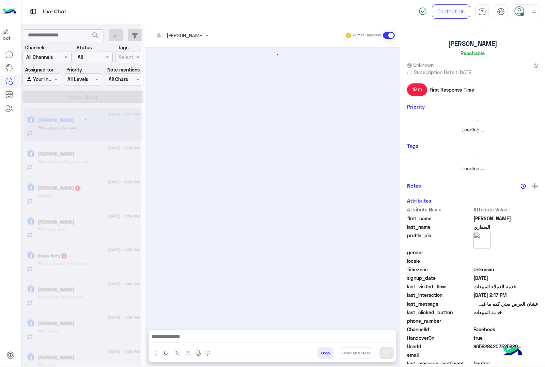
click at [322, 356] on button "Drop" at bounding box center [325, 353] width 16 height 12
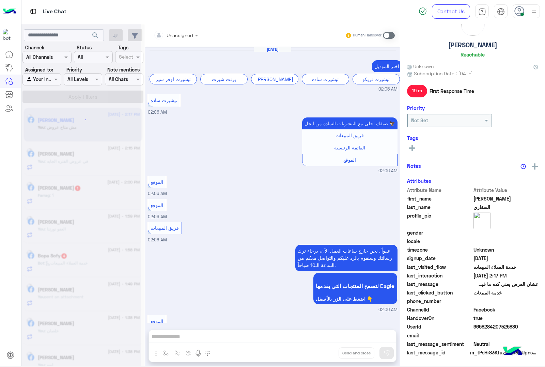
click at [322, 356] on div "Unassigned Human Handover [DATE] اختر الموديل تيشيرت اوفر سيز برنت شيرت تيشيرت …" at bounding box center [272, 196] width 255 height 345
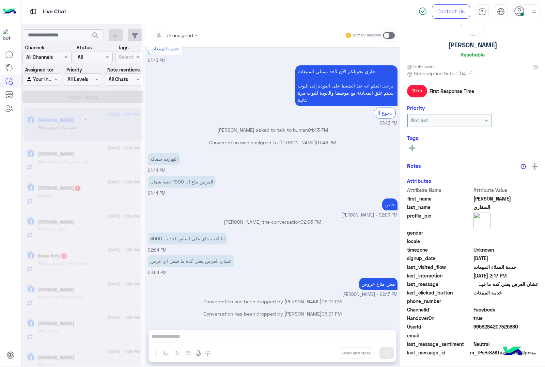
click at [322, 356] on div "Unassigned Human Handover [DATE] اختر الموديل تيشيرت اوفر سيز برنت شيرت تيشيرت …" at bounding box center [272, 196] width 255 height 345
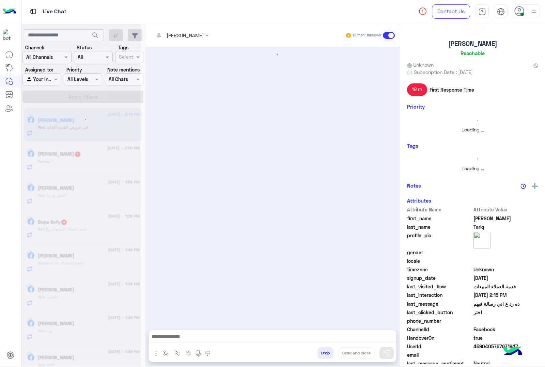
click at [322, 356] on button "Drop" at bounding box center [325, 353] width 16 height 12
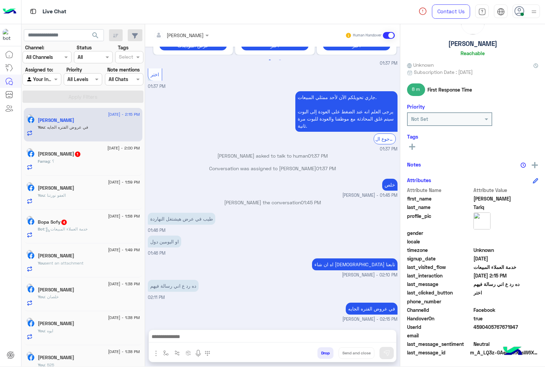
click at [322, 356] on button "Drop" at bounding box center [325, 353] width 16 height 12
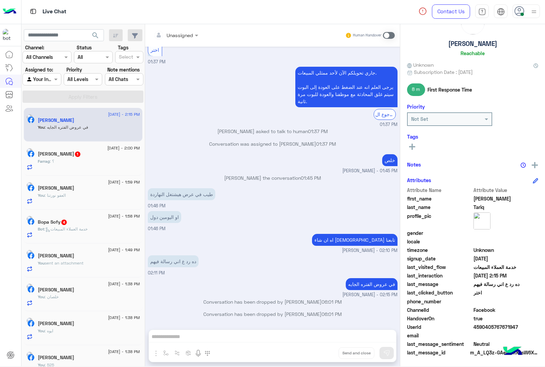
click at [322, 356] on div "Unassigned Human Handover [DATE] GetStarted 01:36 PM اهلًا [PERSON_NAME]! 😎 أنا…" at bounding box center [272, 196] width 255 height 345
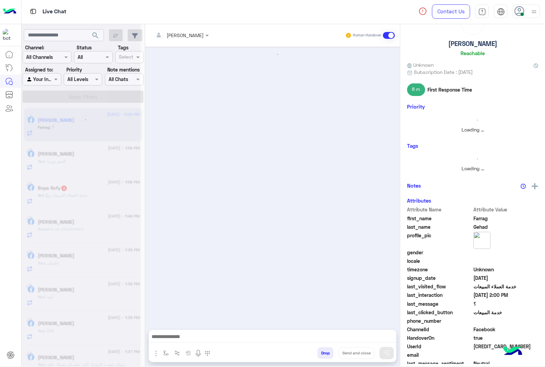
click at [322, 356] on button "Drop" at bounding box center [325, 353] width 16 height 12
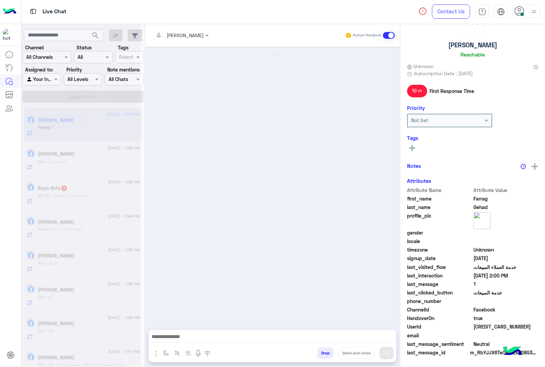
click at [322, 356] on button "Drop" at bounding box center [325, 353] width 16 height 12
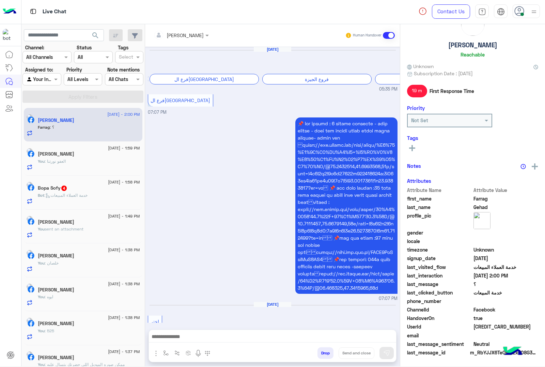
click at [322, 356] on div "[PERSON_NAME] Human Handover [DATE] برجاء إختيار المحافظة فرع [GEOGRAPHIC_DATA]…" at bounding box center [272, 196] width 255 height 345
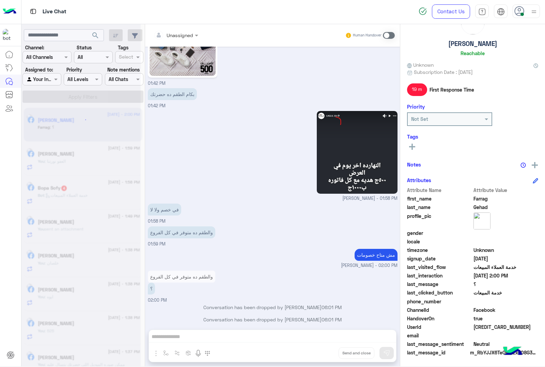
click at [322, 356] on div "Unassigned Human Handover [DATE] برجاء إختيار المحافظة فرع [GEOGRAPHIC_DATA] فر…" at bounding box center [272, 196] width 255 height 345
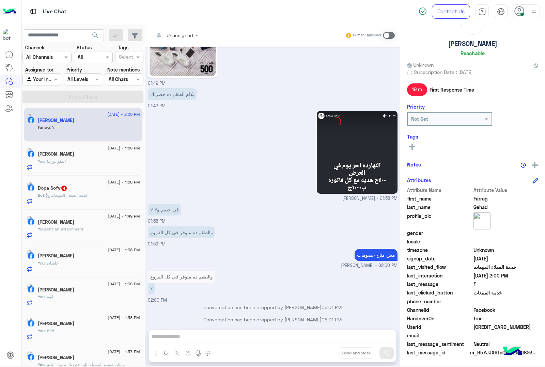
click at [322, 356] on div "Unassigned Human Handover [DATE] برجاء إختيار المحافظة فرع [GEOGRAPHIC_DATA] فر…" at bounding box center [272, 196] width 255 height 345
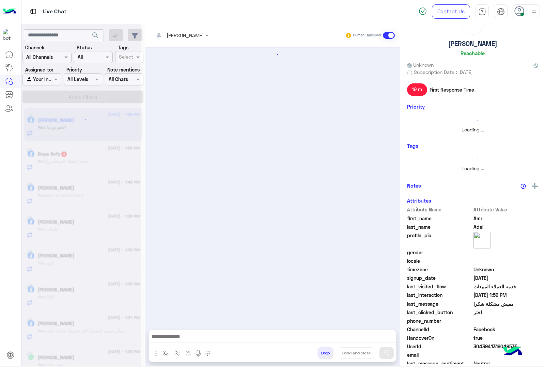
click at [322, 356] on button "Drop" at bounding box center [325, 353] width 16 height 12
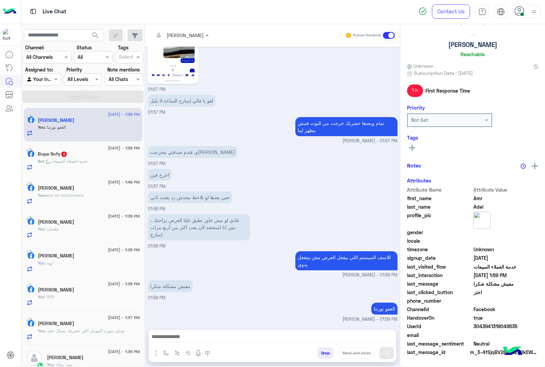
click at [322, 356] on div "[PERSON_NAME] Human Handover [DATE] طولك ووزنك كام ؟ [PERSON_NAME] - 01:47 PM و…" at bounding box center [272, 196] width 255 height 345
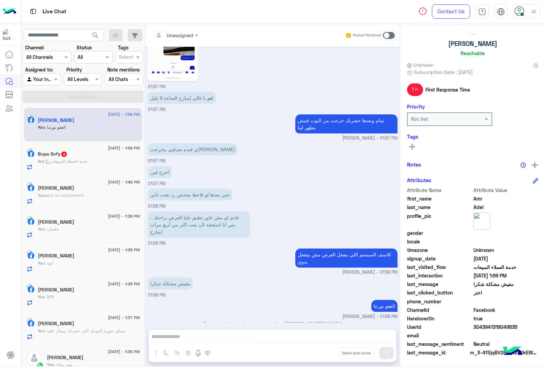
click at [322, 356] on div "Unassigned Human Handover [DATE] طولك ووزنك كام ؟ [PERSON_NAME] - 01:47 PM وزني…" at bounding box center [272, 196] width 255 height 345
click at [0, 0] on button "Drop" at bounding box center [0, 0] width 0 height 0
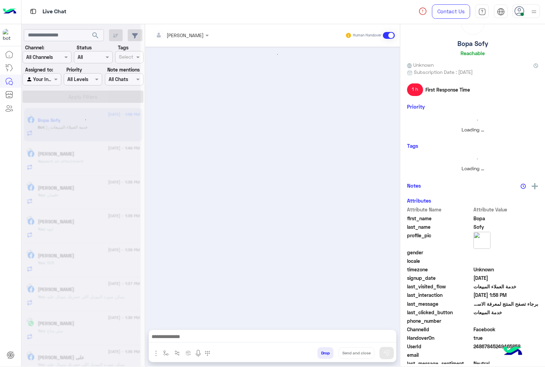
click at [322, 356] on button "Drop" at bounding box center [325, 353] width 16 height 12
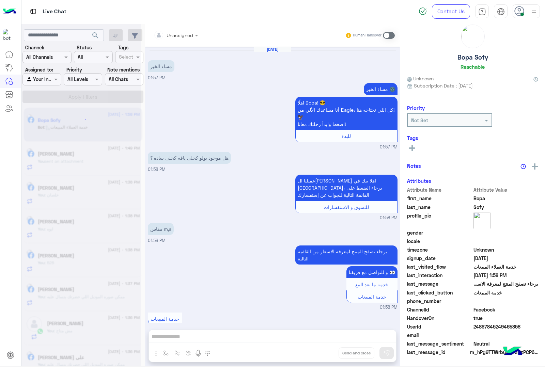
click at [322, 356] on div "Unassigned Human Handover [DATE] مساء الخير 01:57 PM مساء الخير 🌚 اهلًا Bopa! 😎…" at bounding box center [272, 196] width 255 height 345
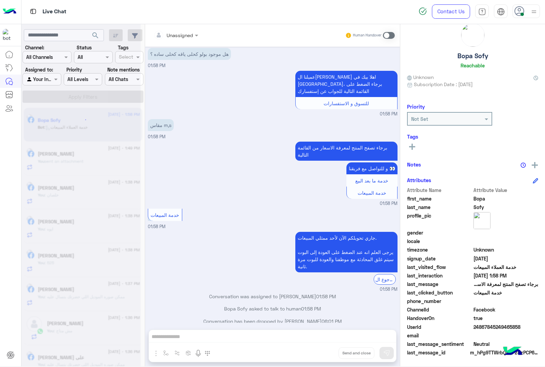
click at [322, 356] on div "Unassigned Human Handover [DATE] مساء الخير 01:57 PM مساء الخير 🌚 اهلًا Bopa! 😎…" at bounding box center [272, 196] width 255 height 345
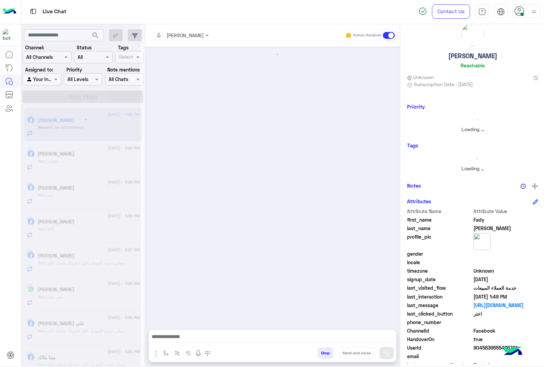
click at [322, 356] on button "Drop" at bounding box center [325, 353] width 16 height 12
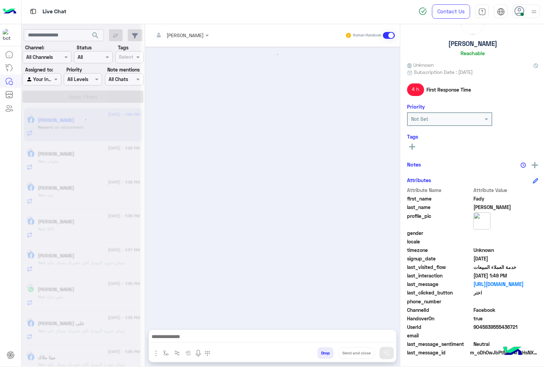
click at [322, 356] on button "Drop" at bounding box center [325, 353] width 16 height 12
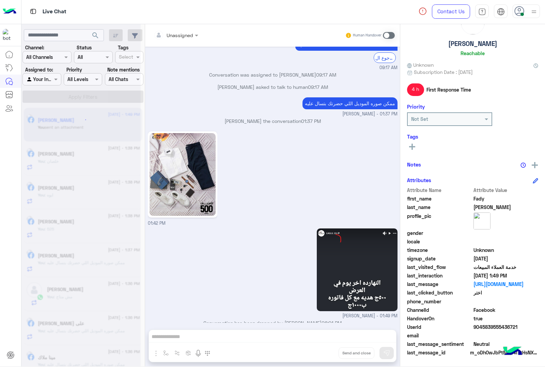
click at [322, 356] on div "Unassigned Human Handover [DATE] الموقع 07:07 PM الموقع 07:07 PM الموقع 07:08 P…" at bounding box center [272, 196] width 255 height 345
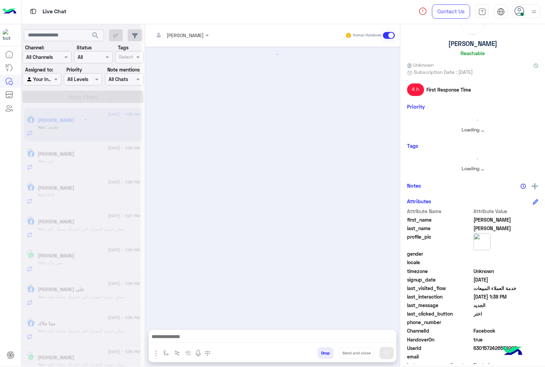
click at [322, 356] on button "Drop" at bounding box center [325, 353] width 16 height 12
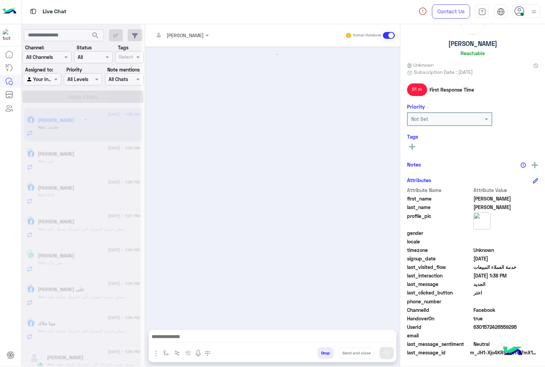
click at [322, 356] on button "Drop" at bounding box center [325, 353] width 16 height 12
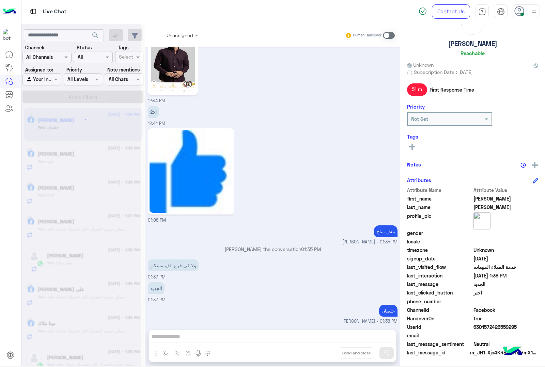
click at [322, 356] on div "Unassigned Human Handover [DATE] هو حضرتك بتتكلم كده ليه ؟ [PERSON_NAME] - 08:4…" at bounding box center [272, 196] width 255 height 345
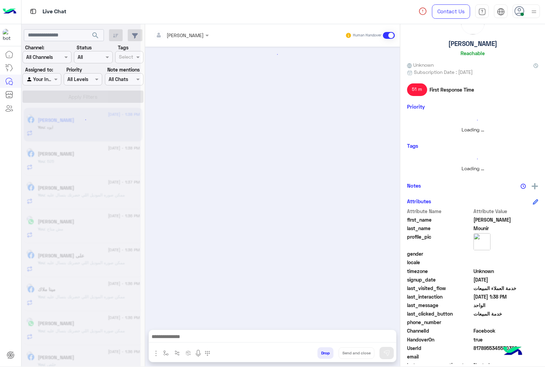
click at [322, 356] on button "Drop" at bounding box center [325, 353] width 16 height 12
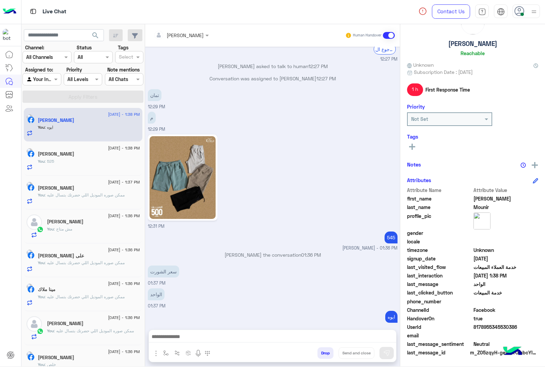
click at [322, 356] on button "Drop" at bounding box center [325, 353] width 16 height 12
click at [322, 357] on div "[PERSON_NAME] Human Handover [DATE] مساء الخير 12:26 PM مساء الخير 🌚 اهلًا [PER…" at bounding box center [272, 196] width 255 height 345
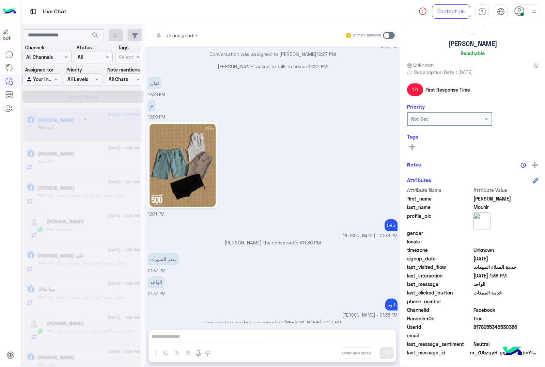
click at [322, 357] on div "Unassigned Human Handover [DATE] مساء الخير 12:26 PM مساء الخير 🌚 اهلًا [PERSON…" at bounding box center [272, 196] width 255 height 345
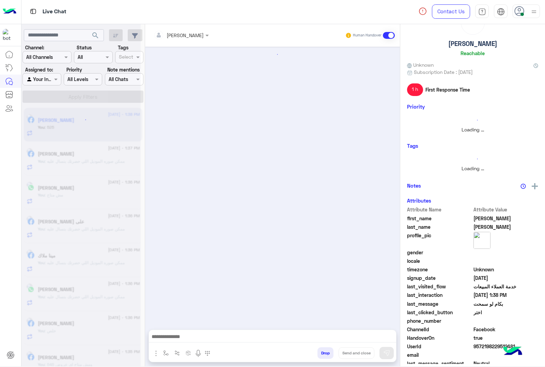
click at [322, 357] on button "Drop" at bounding box center [325, 353] width 16 height 12
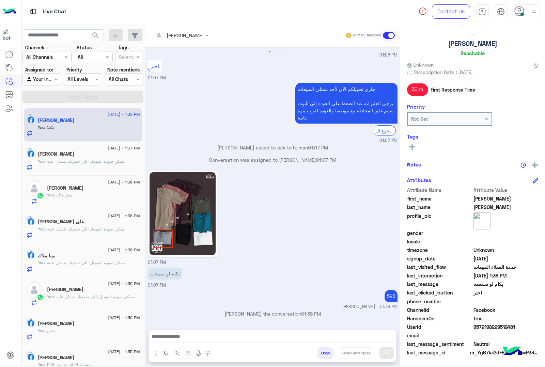
click at [322, 357] on div "[PERSON_NAME] Human Handover [DATE] . 05:45 PM Conversation has been dropped by…" at bounding box center [272, 196] width 255 height 345
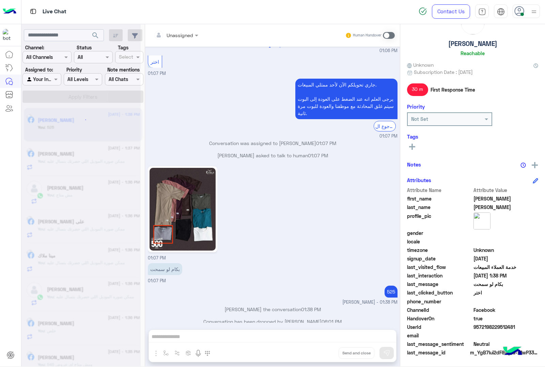
click at [322, 357] on div "Unassigned Human Handover [DATE] . 05:45 PM Conversation has been dropped by [P…" at bounding box center [272, 196] width 255 height 345
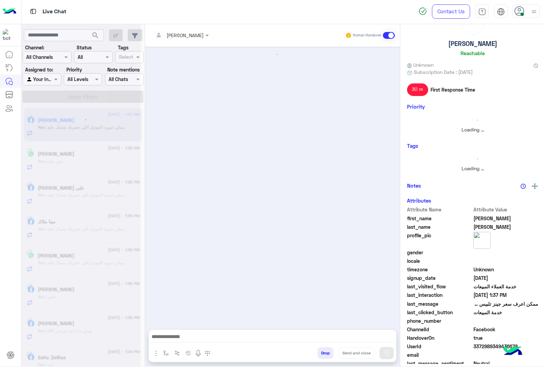
click at [322, 357] on button "Drop" at bounding box center [325, 353] width 16 height 12
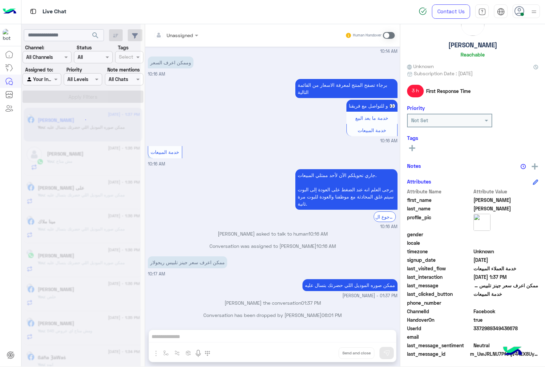
click at [322, 357] on div "Unassigned Human Handover [DATE] Km 03:20 PM [PERSON_NAME] 1400 بلوفر 525 بنطلو…" at bounding box center [272, 196] width 255 height 345
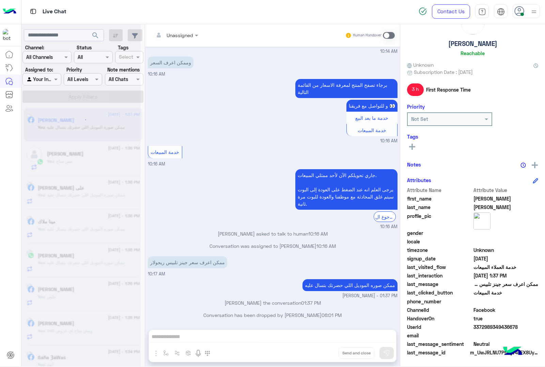
click at [322, 357] on div "Unassigned Human Handover [DATE] Km 03:20 PM [PERSON_NAME] 1400 بلوفر 525 بنطلو…" at bounding box center [272, 196] width 255 height 345
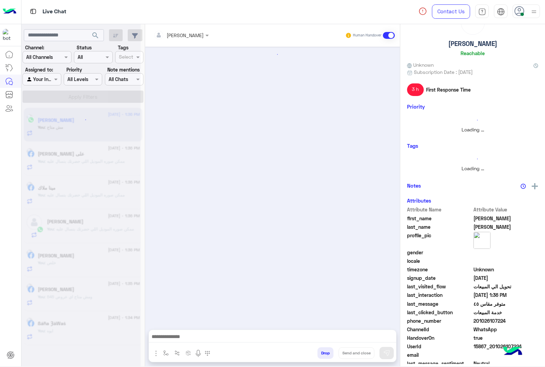
click at [322, 357] on button "Drop" at bounding box center [325, 353] width 16 height 12
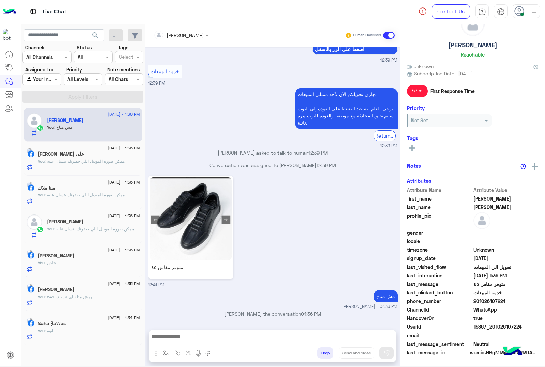
click at [322, 357] on button "Drop" at bounding box center [325, 353] width 16 height 12
click at [322, 357] on div "[PERSON_NAME] Human Handover [DATE] في خدمتك ديما ♥ Menaam - 05:45 PM Conversat…" at bounding box center [272, 196] width 255 height 345
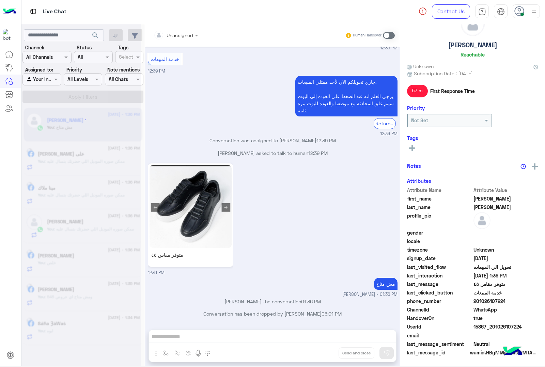
click at [322, 357] on div "Unassigned Human Handover [DATE] في خدمتك ديما ♥ Menaam - 05:45 PM Conversation…" at bounding box center [272, 196] width 255 height 345
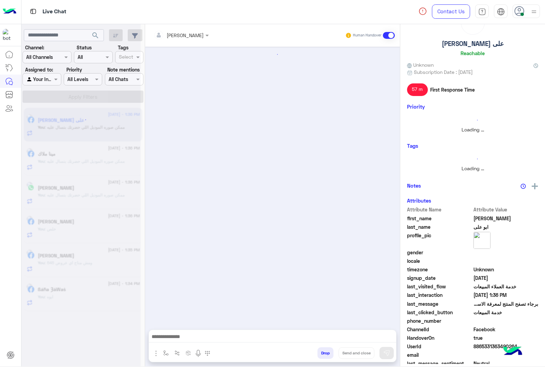
click at [322, 357] on button "Drop" at bounding box center [325, 353] width 16 height 12
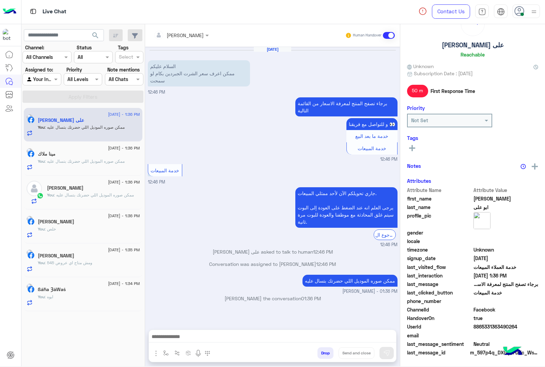
click at [322, 357] on div "[PERSON_NAME] Human Handover [DATE] السلام عليكم ممكن اعرف سعر الشرت الجبردين ب…" at bounding box center [272, 196] width 255 height 345
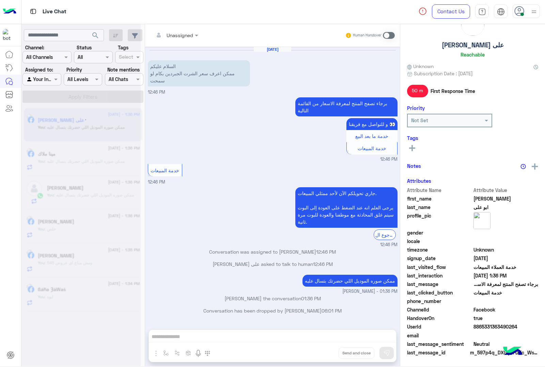
click at [0, 0] on button "Drop" at bounding box center [0, 0] width 0 height 0
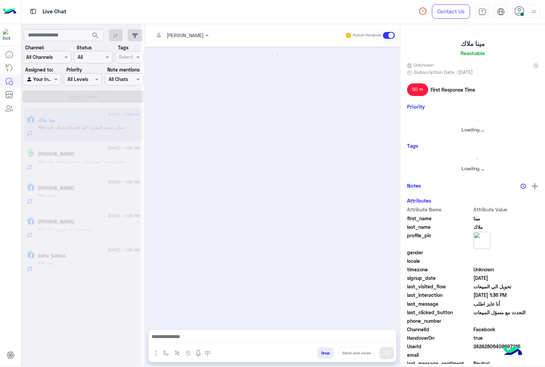
click at [322, 357] on button "Drop" at bounding box center [325, 353] width 16 height 12
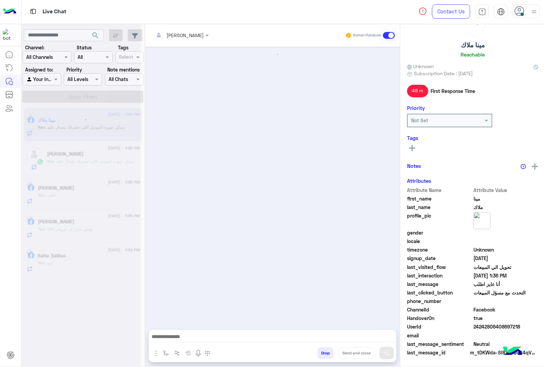
click at [322, 357] on div "[PERSON_NAME] Human Handover Drop Send and close" at bounding box center [272, 196] width 255 height 345
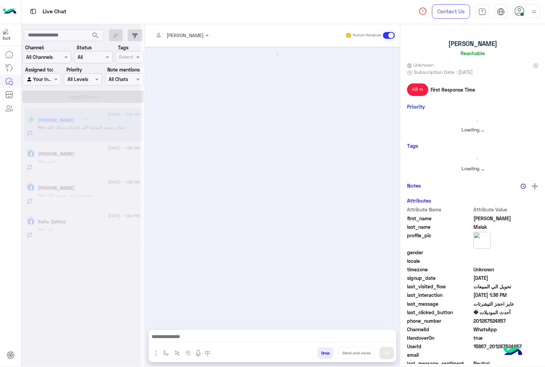
click at [322, 357] on button "Drop" at bounding box center [325, 353] width 16 height 12
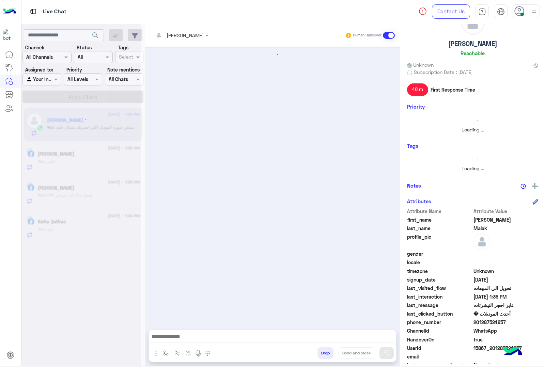
click at [322, 357] on div "[PERSON_NAME] Human Handover Drop Send and close" at bounding box center [272, 196] width 255 height 345
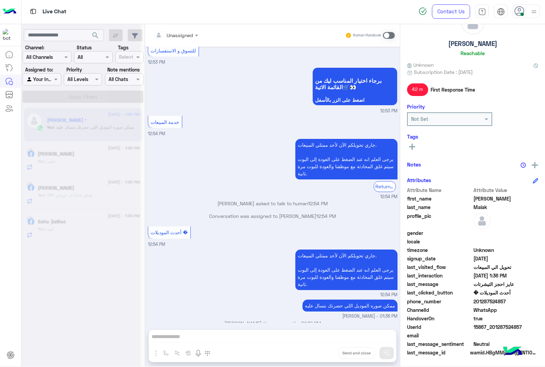
click at [322, 357] on div "Unassigned Human Handover [DATE] للتسوق و الاستفسارات 11:50 AM برجاء اختيار الم…" at bounding box center [272, 196] width 255 height 345
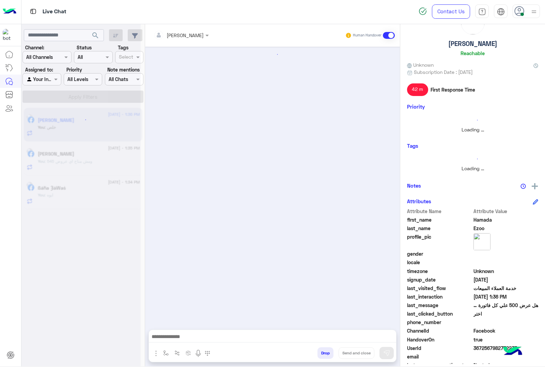
click at [322, 357] on button "Drop" at bounding box center [325, 353] width 16 height 12
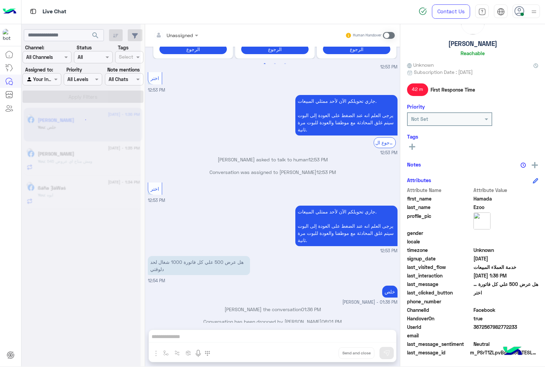
click at [322, 357] on div "Unassigned Human Handover [DATE] 09:58 AM بكام 09:58 AM طقم 1500ج شوز575ج اسبلا…" at bounding box center [272, 196] width 255 height 345
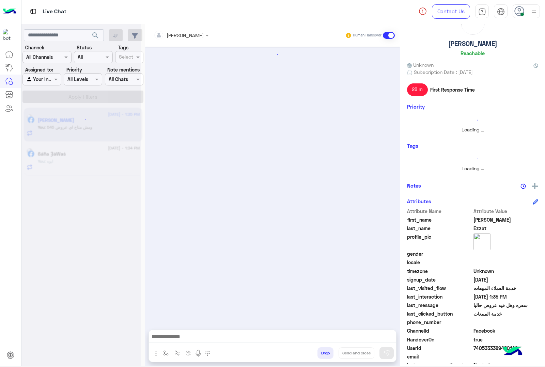
click at [322, 357] on button "Drop" at bounding box center [325, 353] width 16 height 12
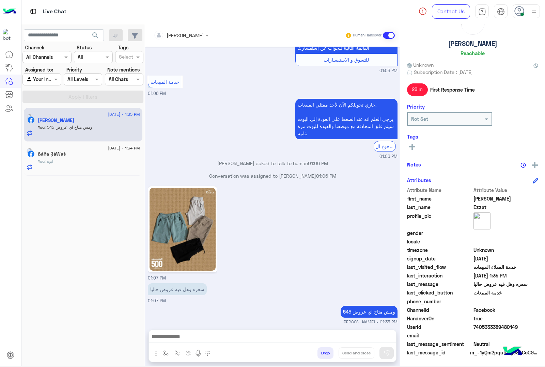
click at [322, 357] on button "Drop" at bounding box center [325, 353] width 16 height 12
click at [322, 357] on div "[PERSON_NAME] Human Handover [DATE] قطن 02:00 PM تمام شكرا لحضرتك 02:01 PM ممكن…" at bounding box center [272, 196] width 255 height 345
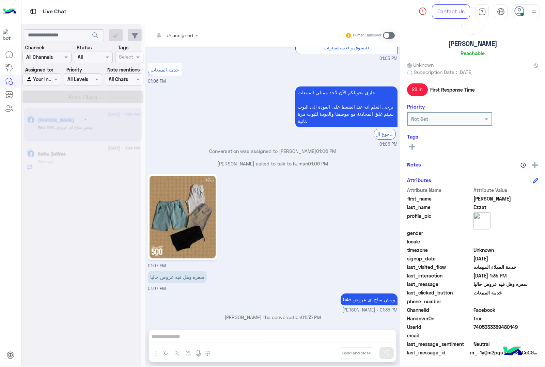
click at [322, 357] on div "Unassigned Human Handover [DATE] قطن 02:00 PM تمام شكرا لحضرتك 02:01 PM ممكن رق…" at bounding box center [272, 196] width 255 height 345
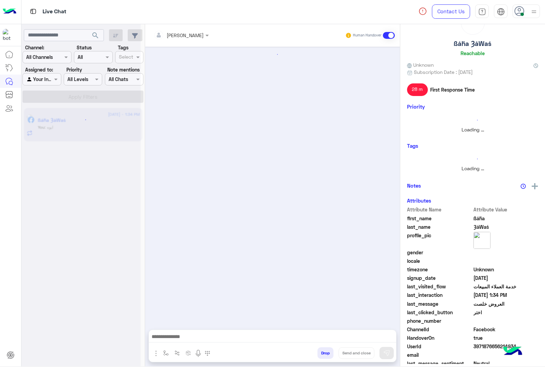
click at [322, 357] on button "Drop" at bounding box center [325, 353] width 16 height 12
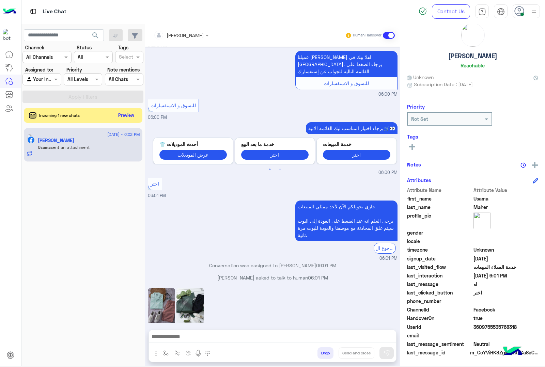
click at [324, 354] on button "Drop" at bounding box center [325, 353] width 16 height 12
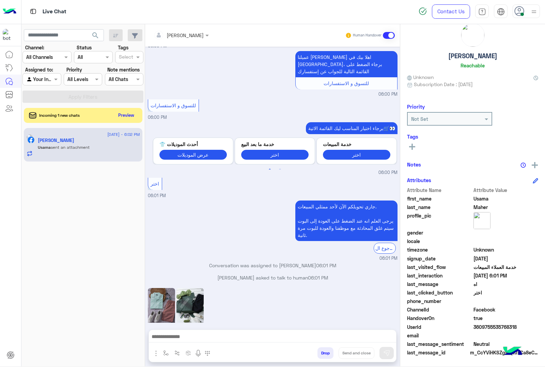
click at [324, 354] on button "Drop" at bounding box center [325, 353] width 16 height 12
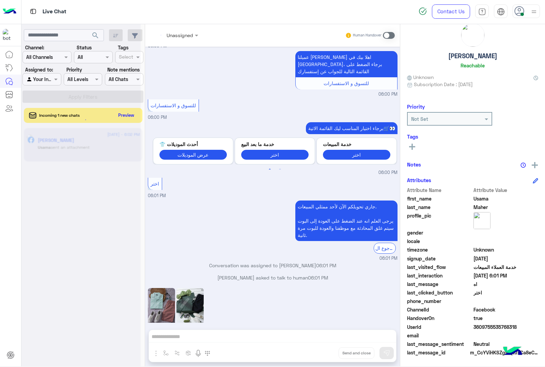
click at [324, 354] on div "Unassigned Human Handover [DATE] عميلنا [PERSON_NAME] اهلا بيك في [GEOGRAPHIC_D…" at bounding box center [272, 196] width 255 height 345
click at [0, 0] on button "Drop" at bounding box center [0, 0] width 0 height 0
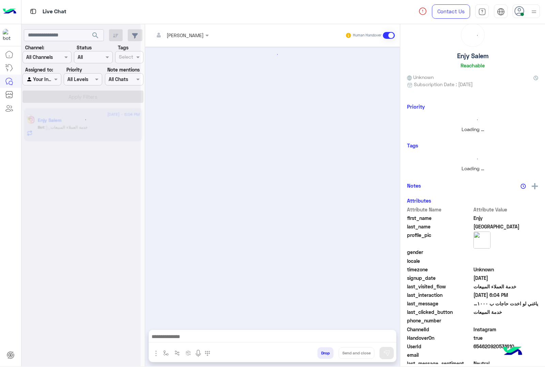
scroll to position [28, 0]
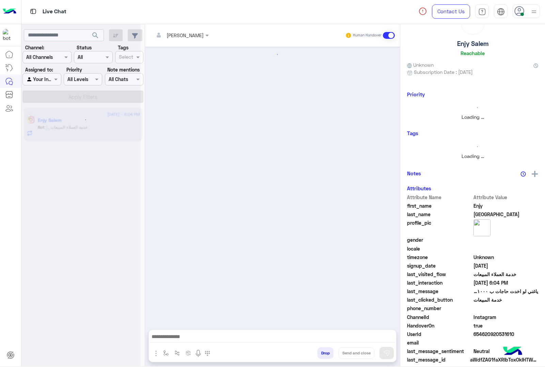
click at [324, 354] on button "Drop" at bounding box center [325, 353] width 16 height 12
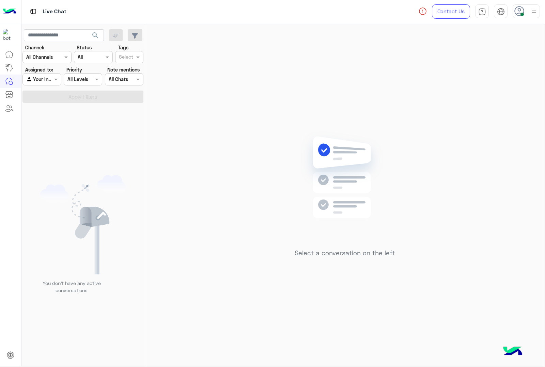
click at [524, 9] on icon at bounding box center [519, 11] width 10 height 10
click at [348, 101] on div "Select a conversation on the left" at bounding box center [344, 196] width 399 height 345
click at [174, 186] on div "Select a conversation on the left" at bounding box center [344, 196] width 399 height 345
